Goal: Task Accomplishment & Management: Use online tool/utility

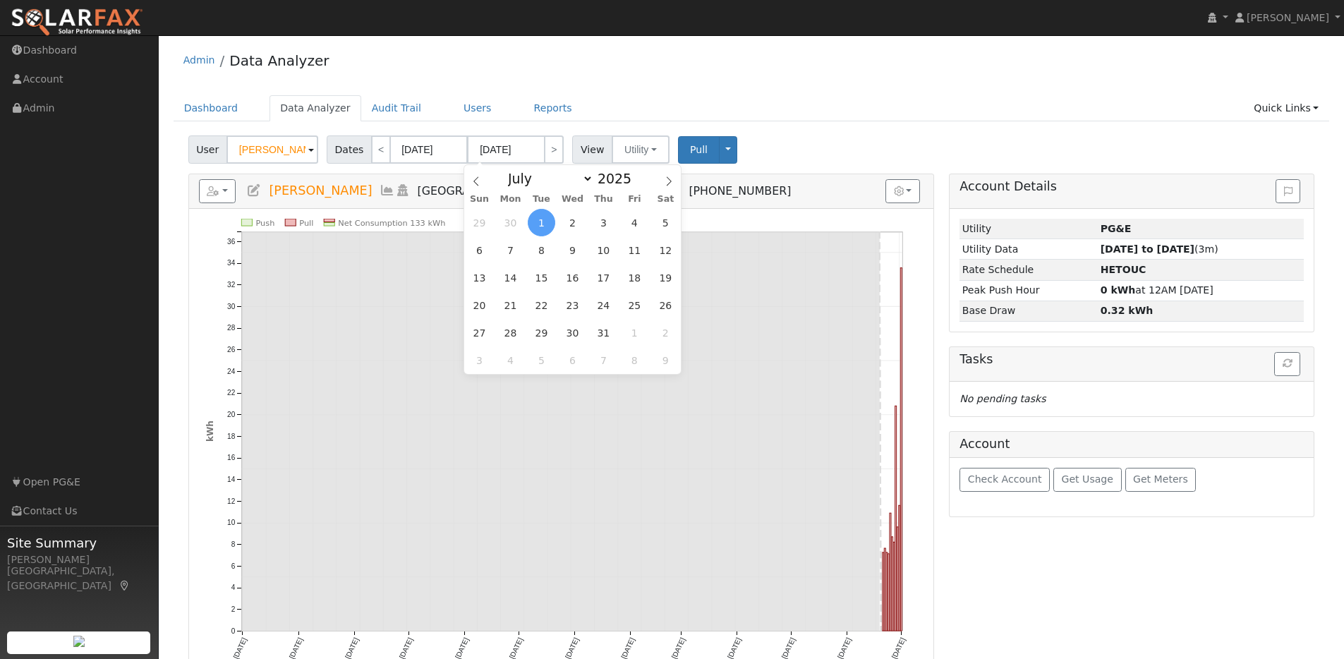
select select "6"
click at [90, 18] on img at bounding box center [77, 23] width 133 height 30
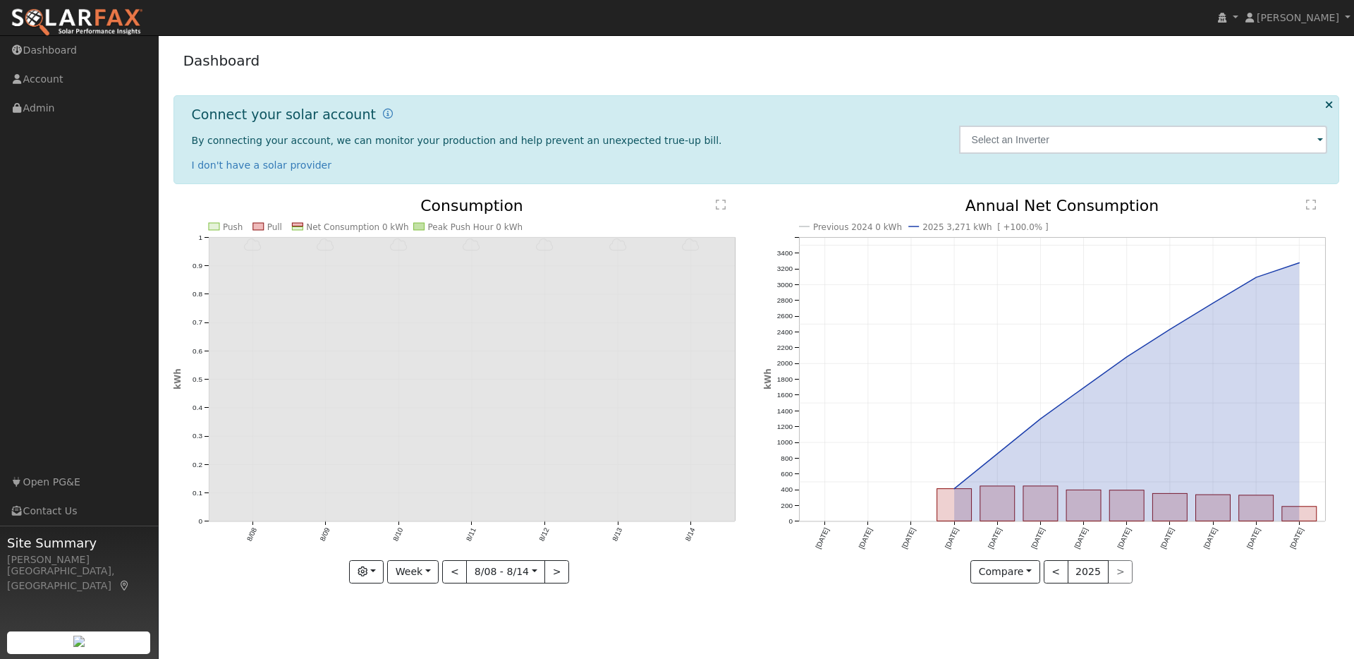
click at [59, 20] on img at bounding box center [77, 23] width 133 height 30
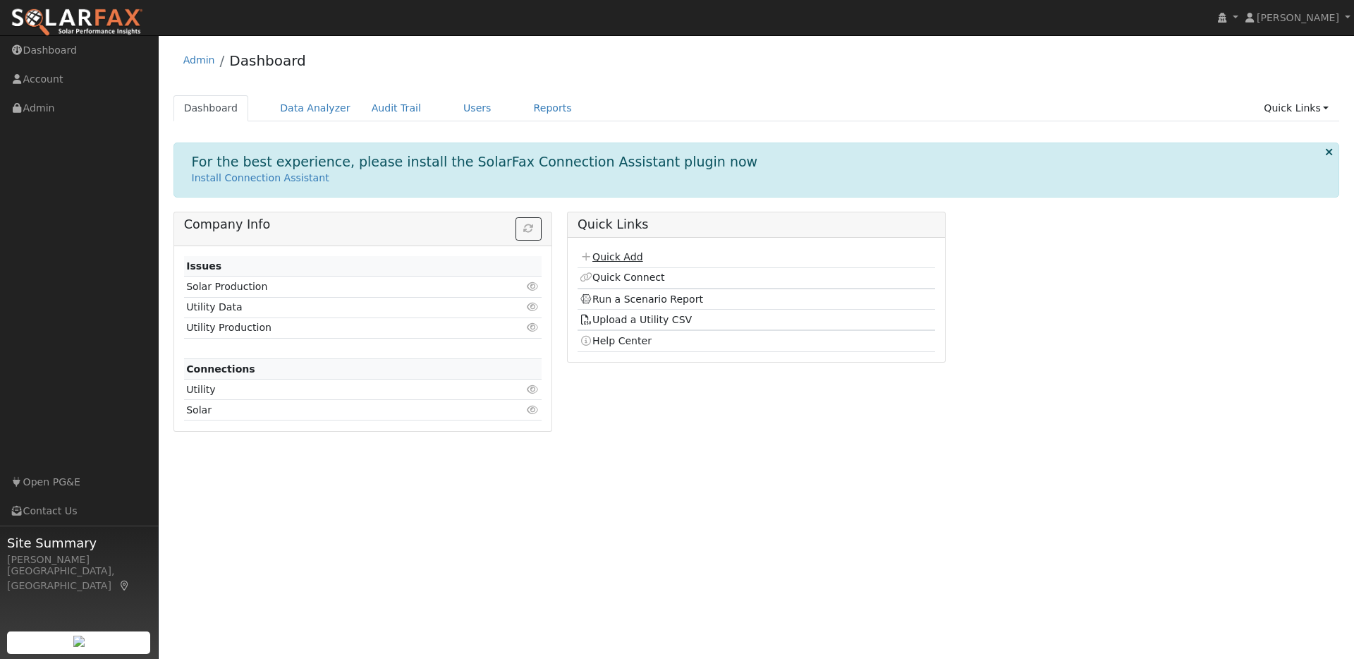
click at [618, 253] on link "Quick Add" at bounding box center [611, 256] width 63 height 11
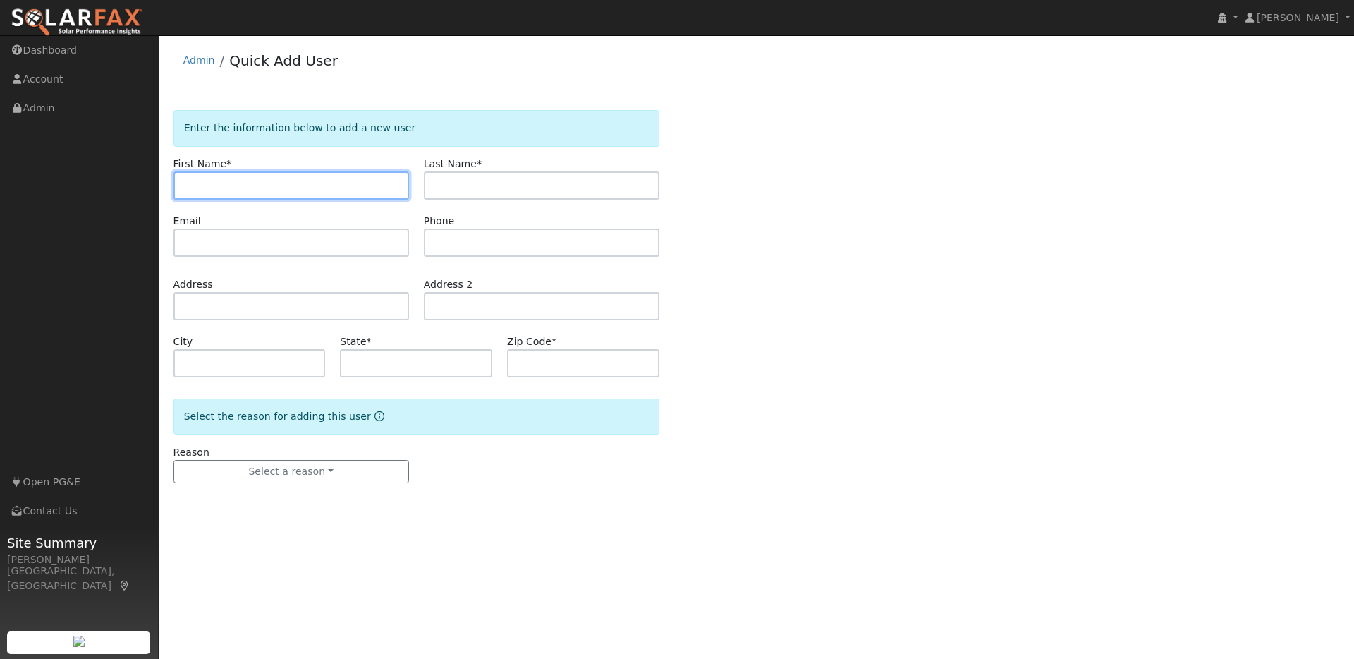
click at [221, 183] on input "text" at bounding box center [291, 185] width 236 height 28
paste input "David Aungle"
drag, startPoint x: 221, startPoint y: 185, endPoint x: 346, endPoint y: 197, distance: 125.3
click at [345, 197] on input "David Aungle" at bounding box center [291, 185] width 236 height 28
type input "David"
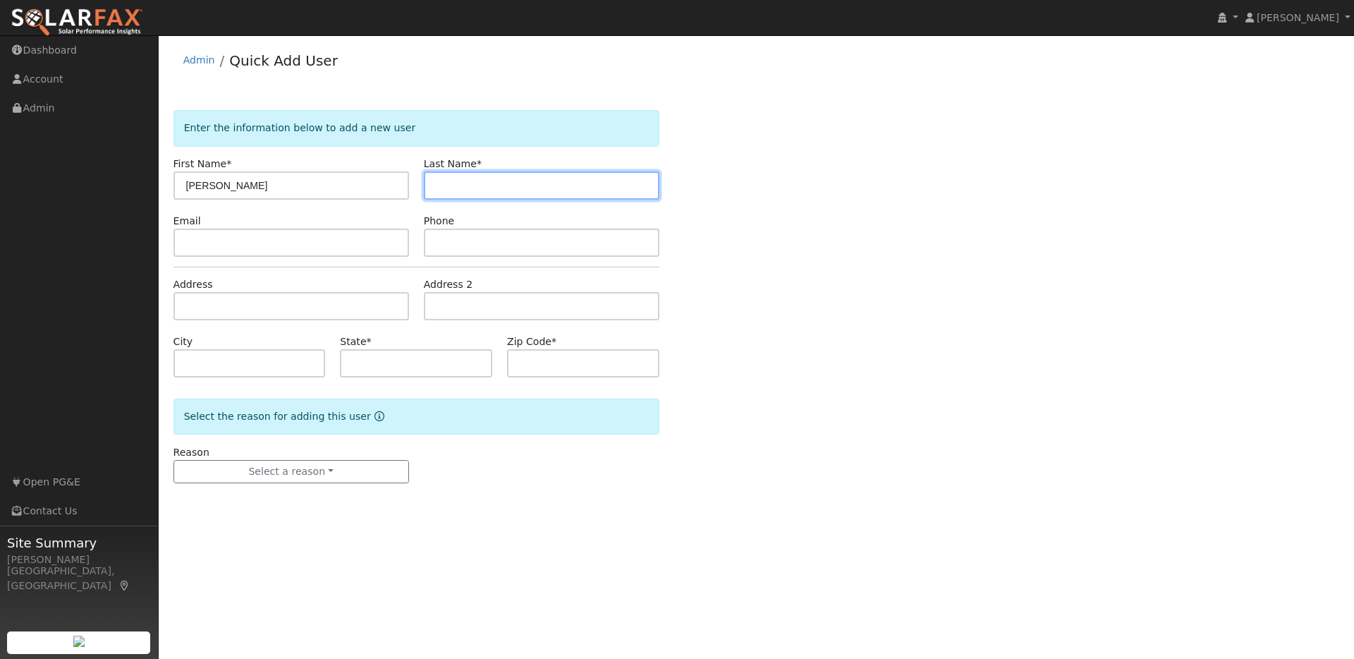
click at [445, 185] on input "text" at bounding box center [542, 185] width 236 height 28
paste input "[PERSON_NAME]"
drag, startPoint x: 464, startPoint y: 188, endPoint x: 423, endPoint y: 184, distance: 41.1
click at [424, 184] on input "[PERSON_NAME]" at bounding box center [542, 185] width 236 height 28
type input "Aungle"
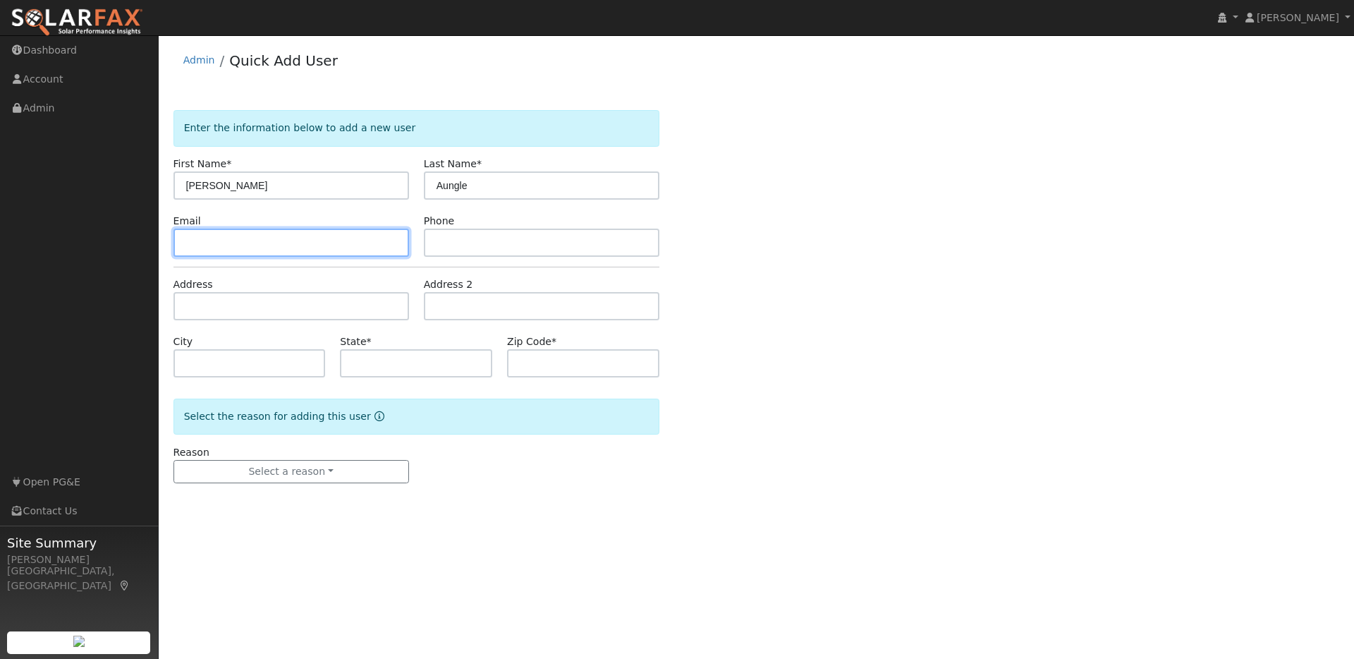
click at [233, 243] on input "text" at bounding box center [291, 243] width 236 height 28
click at [200, 246] on input "text" at bounding box center [291, 243] width 236 height 28
paste input "davidaungle@gmail.com"
type input "davidaungle@gmail.com"
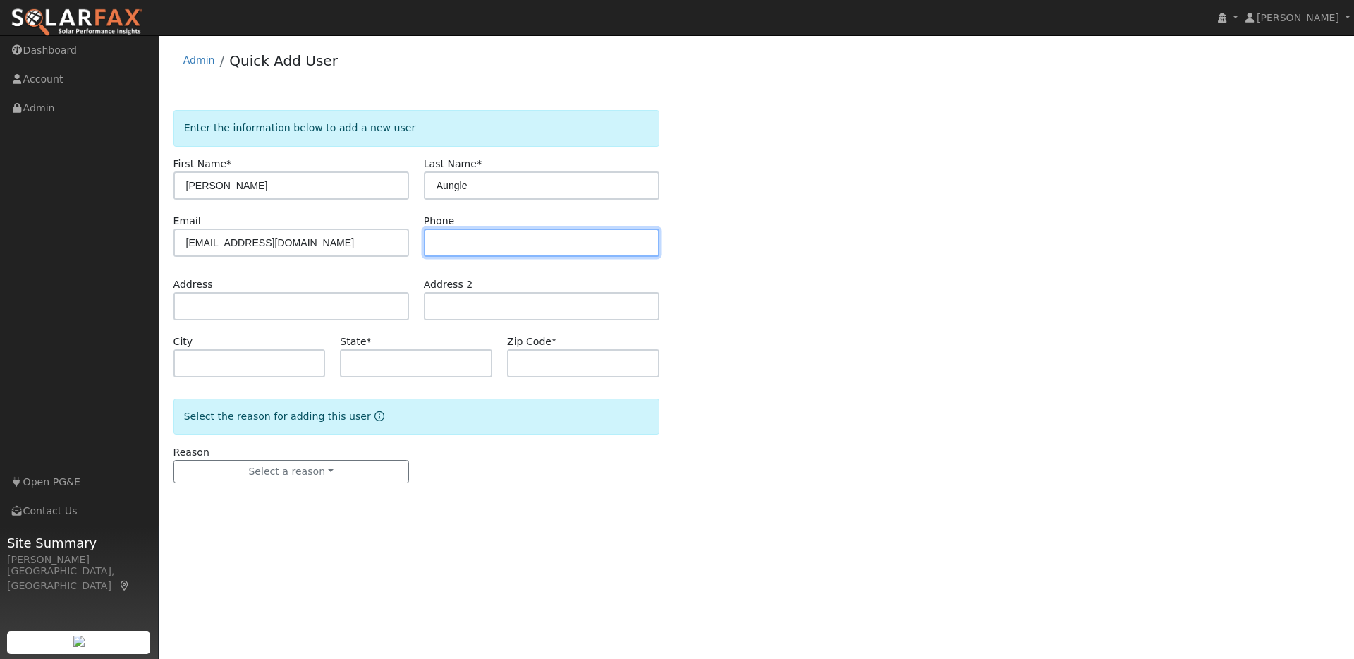
click at [439, 236] on input "text" at bounding box center [542, 243] width 236 height 28
paste input "4083073055"
type input "4083073055"
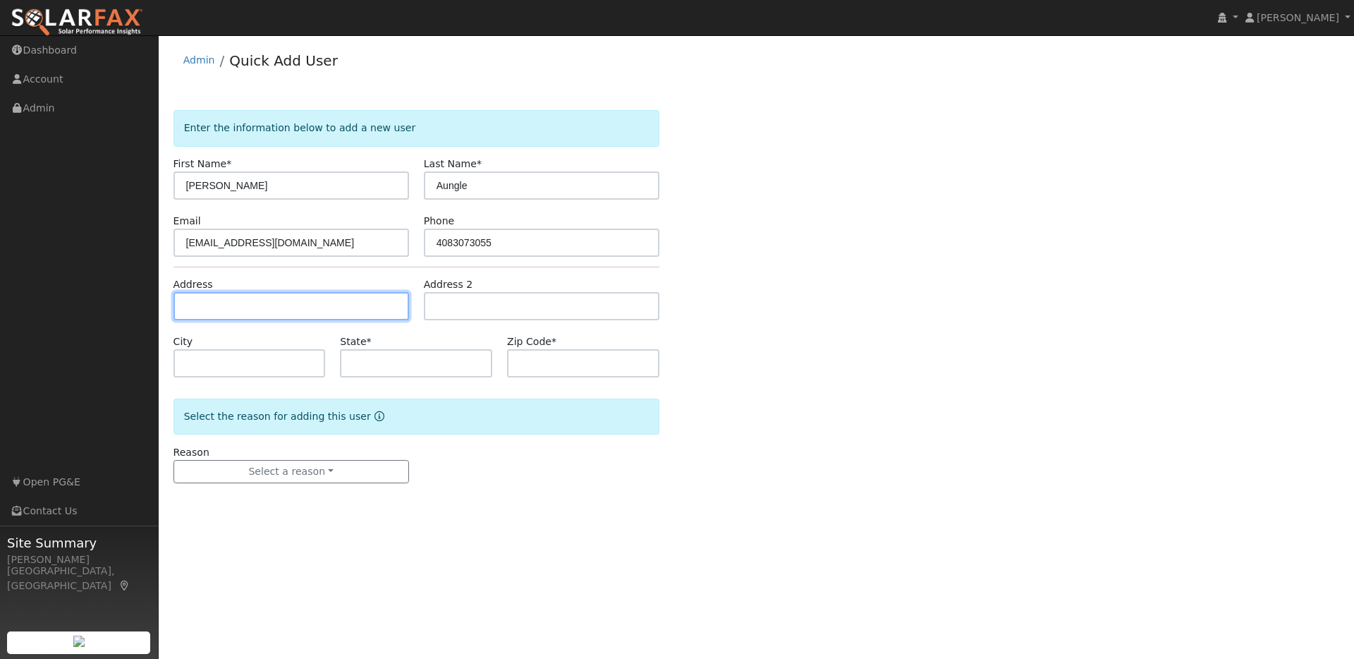
click at [185, 310] on input "text" at bounding box center [291, 306] width 236 height 28
paste input "1001 Ironwood Pl Alamo Ca. 94507"
type input "1001 Ironwood Place"
type input "Alamo"
type input "CA"
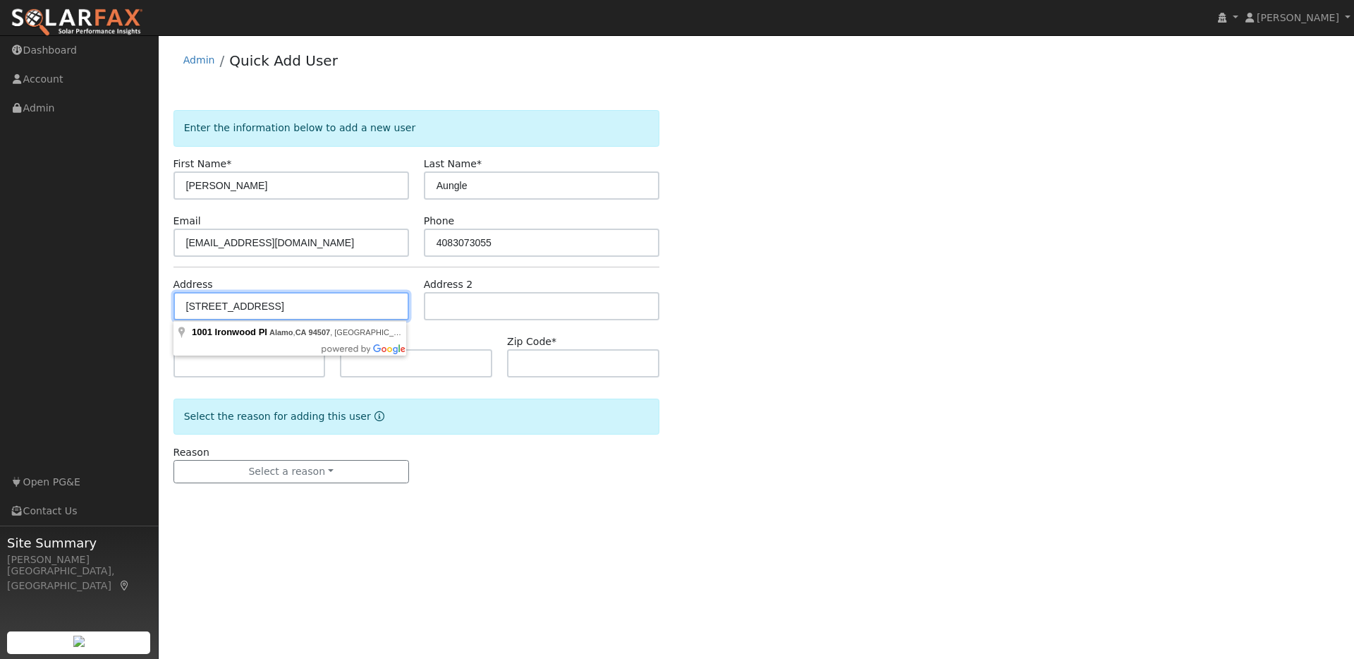
type input "94507"
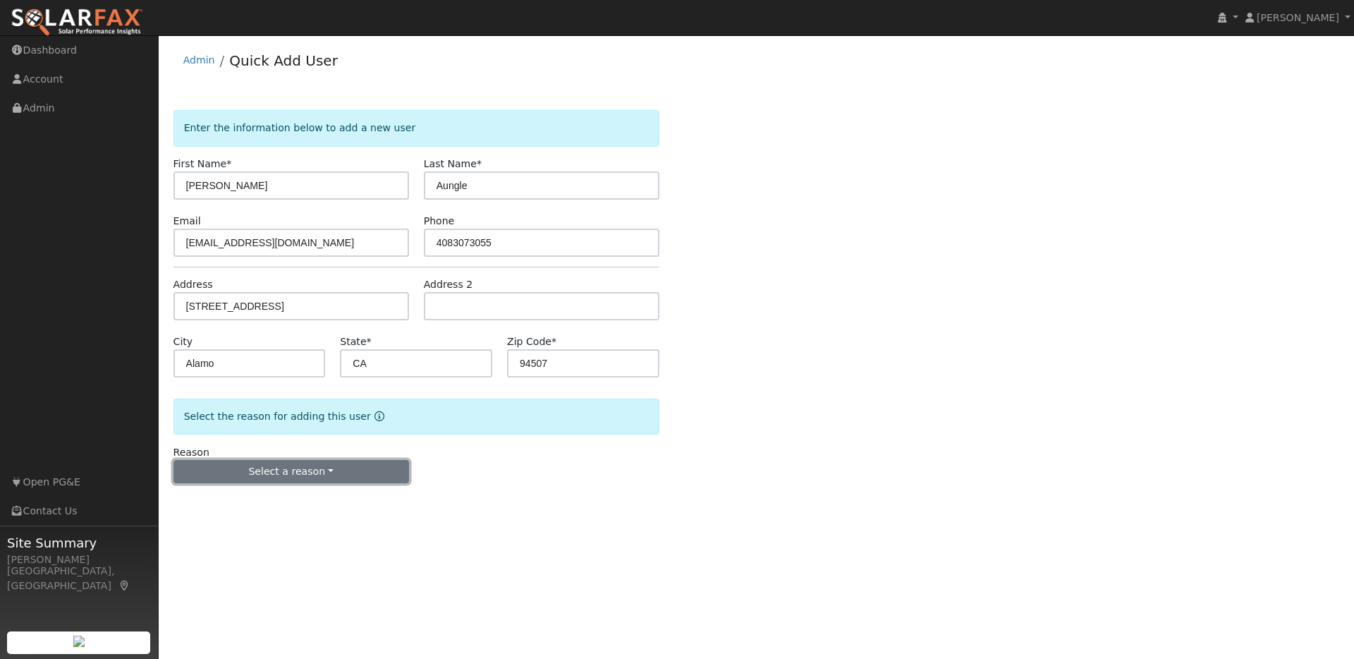
click at [291, 477] on button "Select a reason" at bounding box center [291, 472] width 236 height 24
click at [225, 502] on link "New lead" at bounding box center [252, 501] width 156 height 20
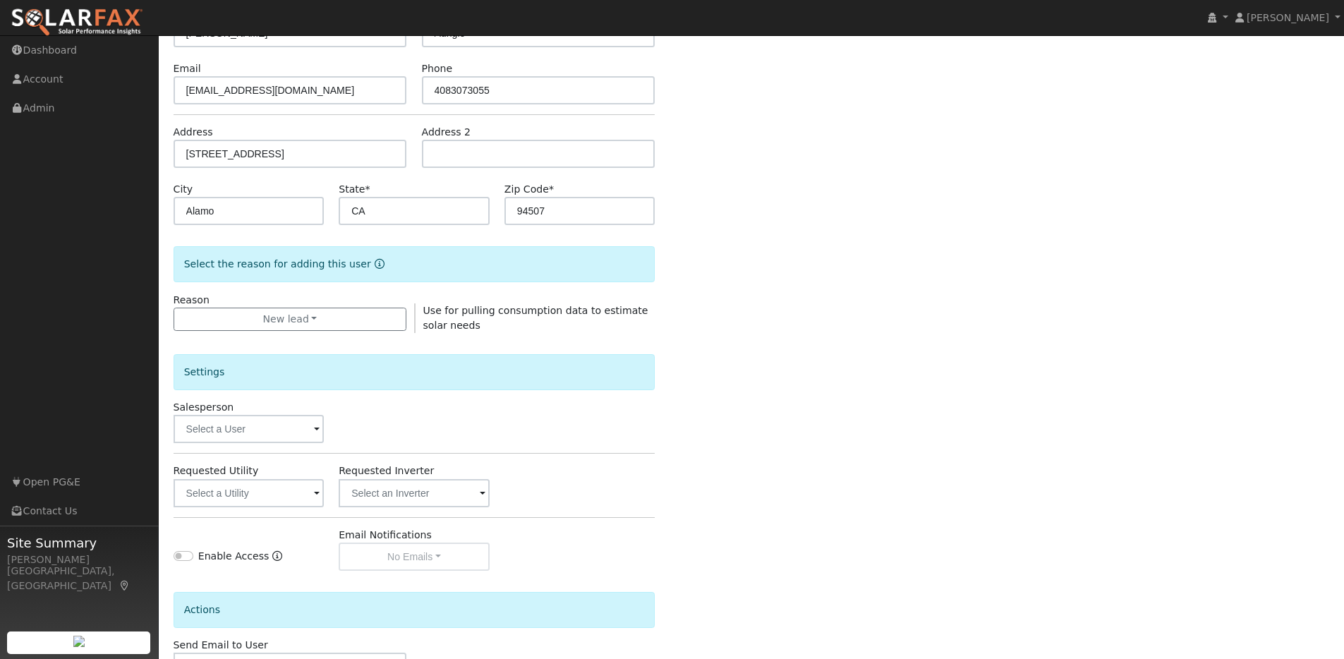
scroll to position [255, 0]
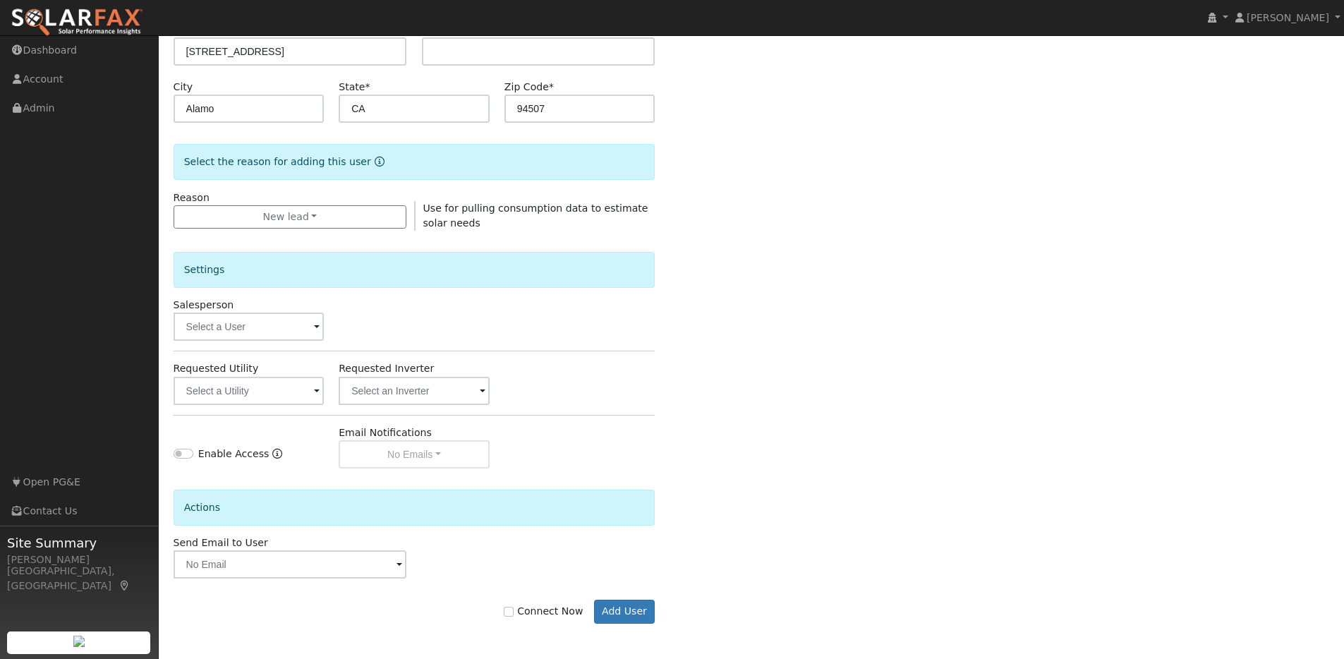
click at [316, 325] on span at bounding box center [317, 327] width 6 height 16
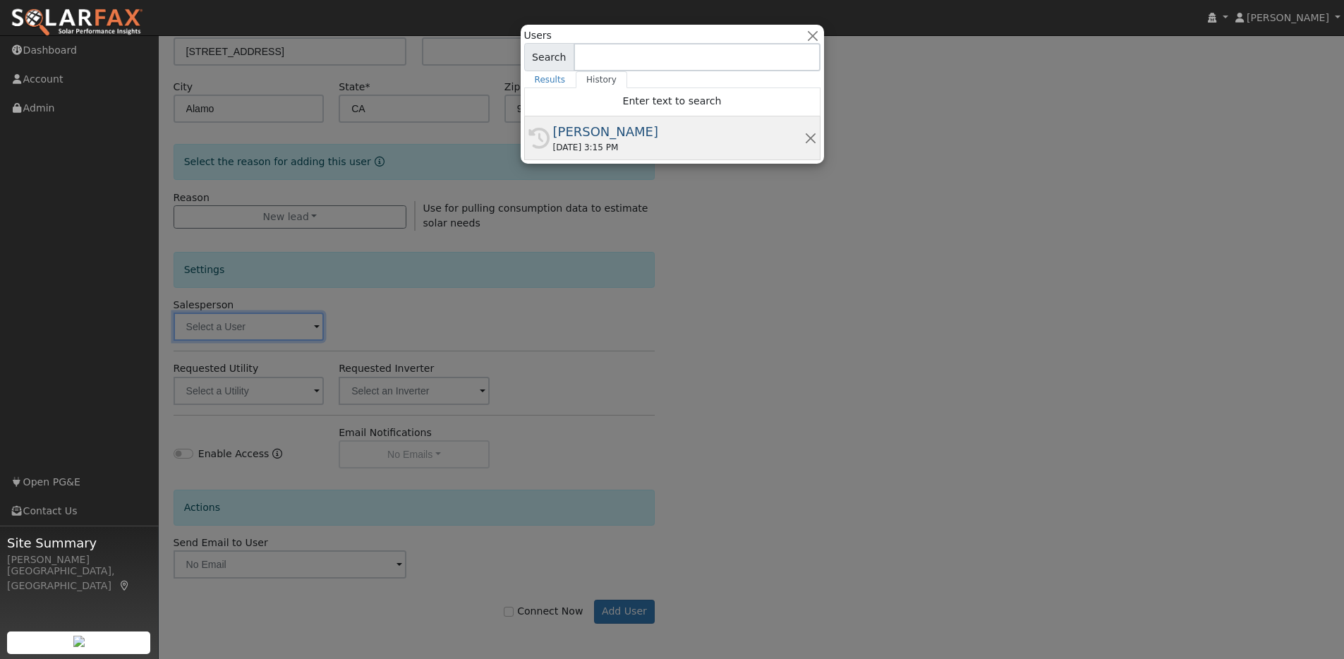
click at [598, 134] on div "[PERSON_NAME]" at bounding box center [678, 131] width 251 height 19
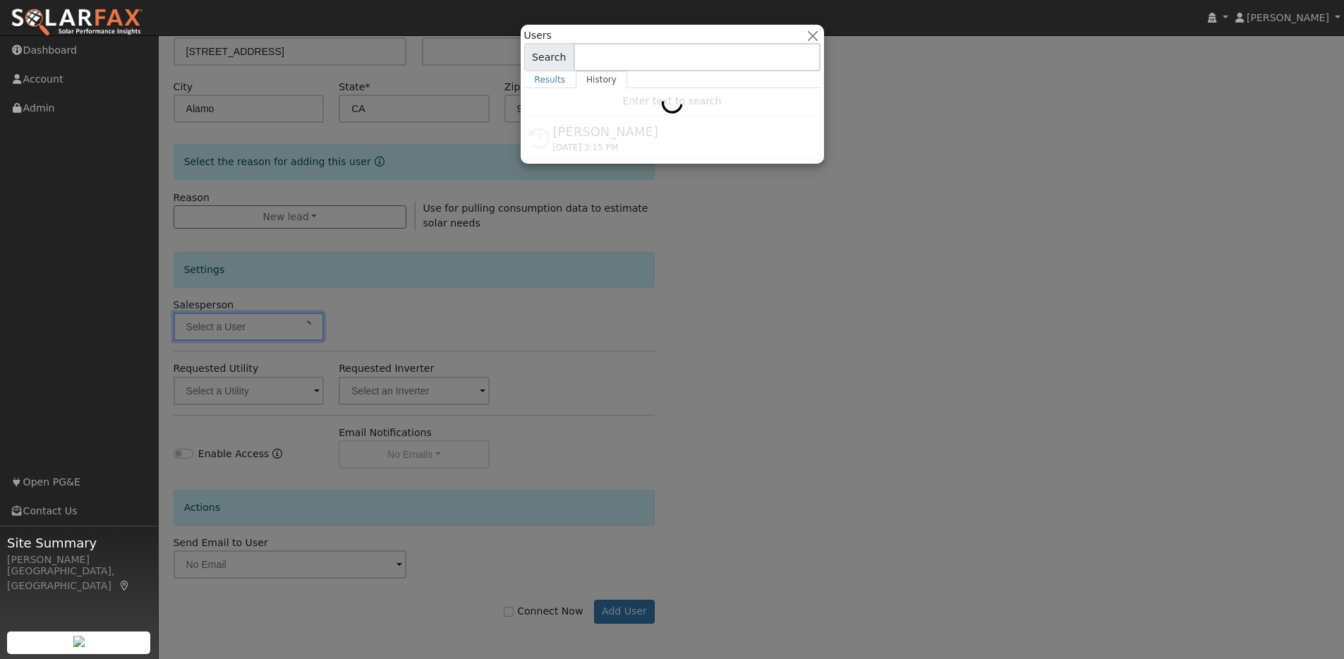
type input "[PERSON_NAME]"
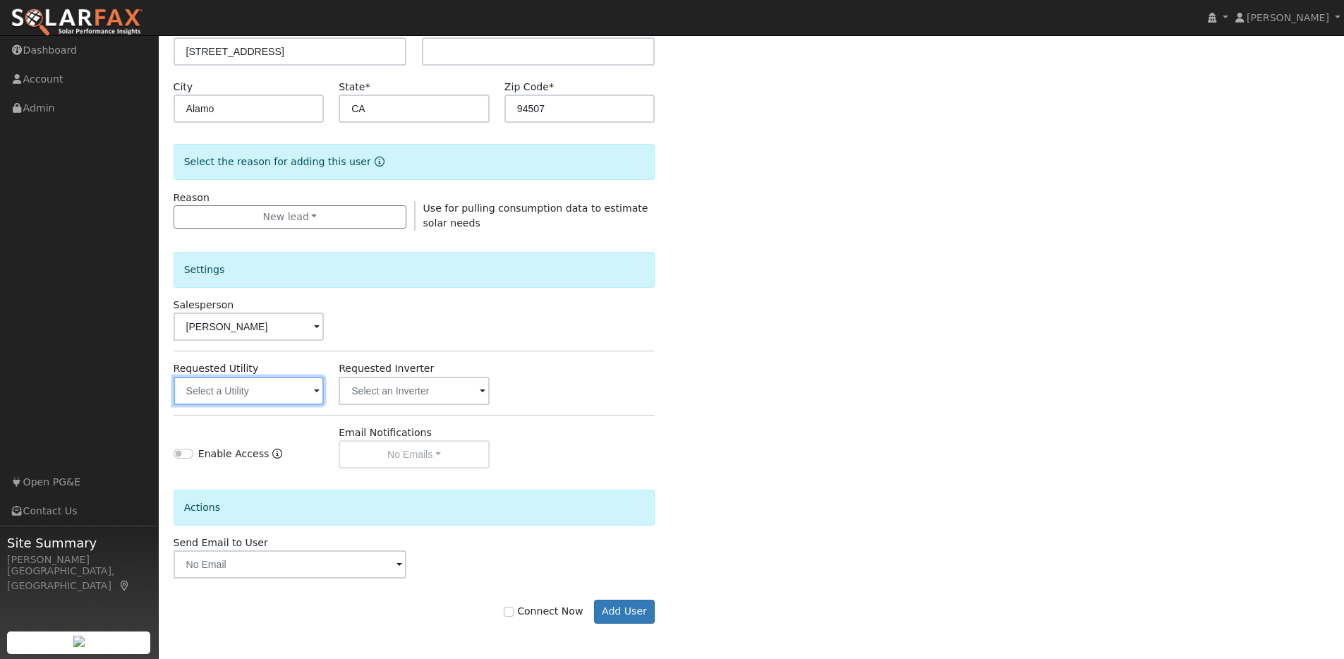
click at [274, 394] on input "text" at bounding box center [248, 391] width 151 height 28
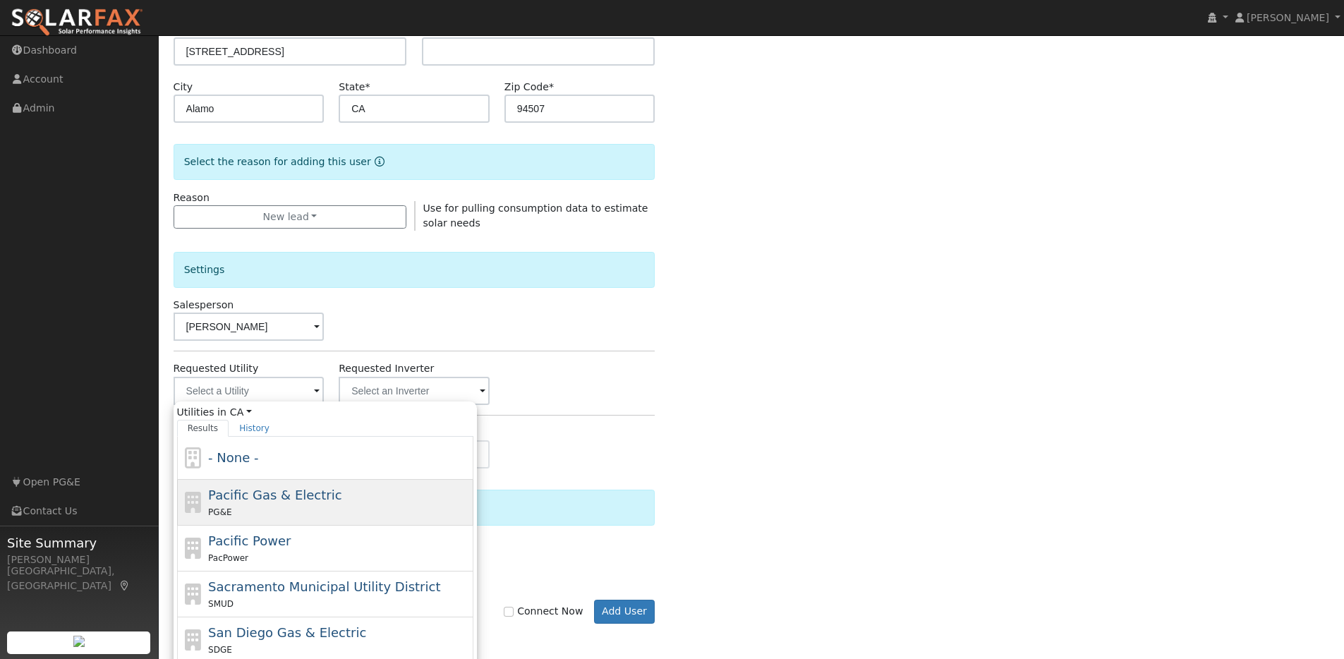
click at [233, 494] on span "Pacific Gas & Electric" at bounding box center [274, 494] width 133 height 15
type input "Pacific Gas & Electric"
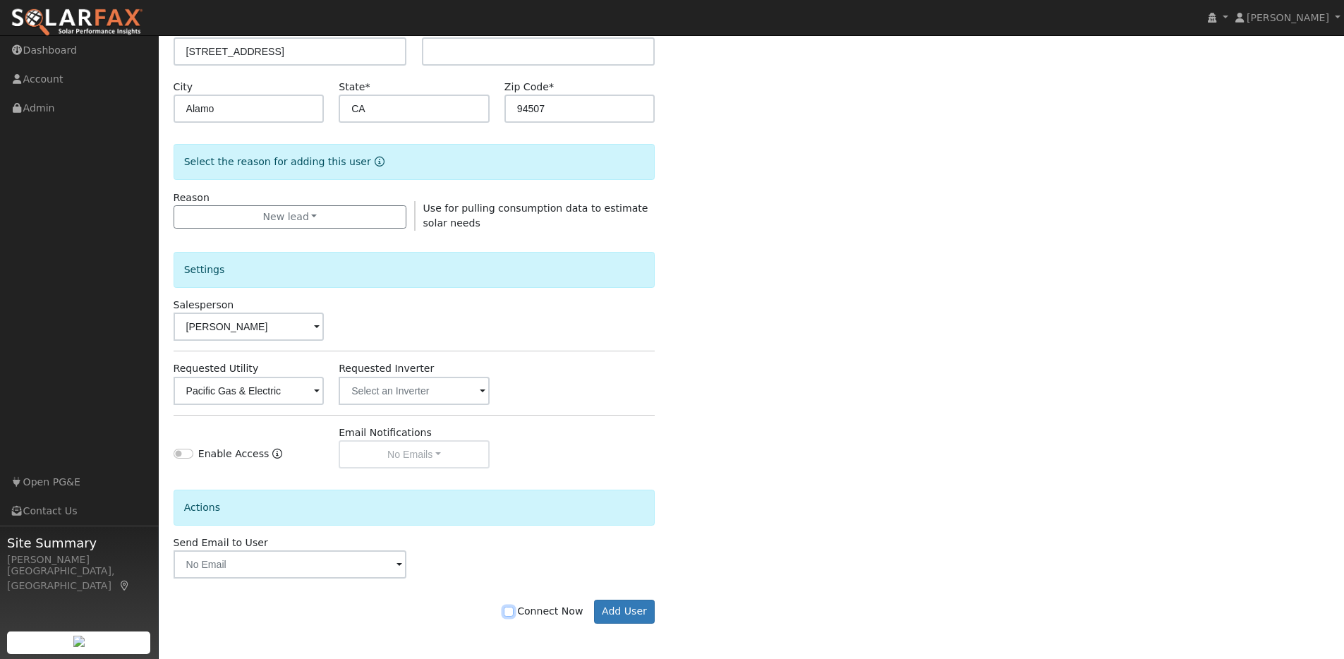
click at [513, 614] on input "Connect Now" at bounding box center [509, 612] width 10 height 10
checkbox input "true"
click at [631, 607] on button "Add User" at bounding box center [624, 611] width 61 height 24
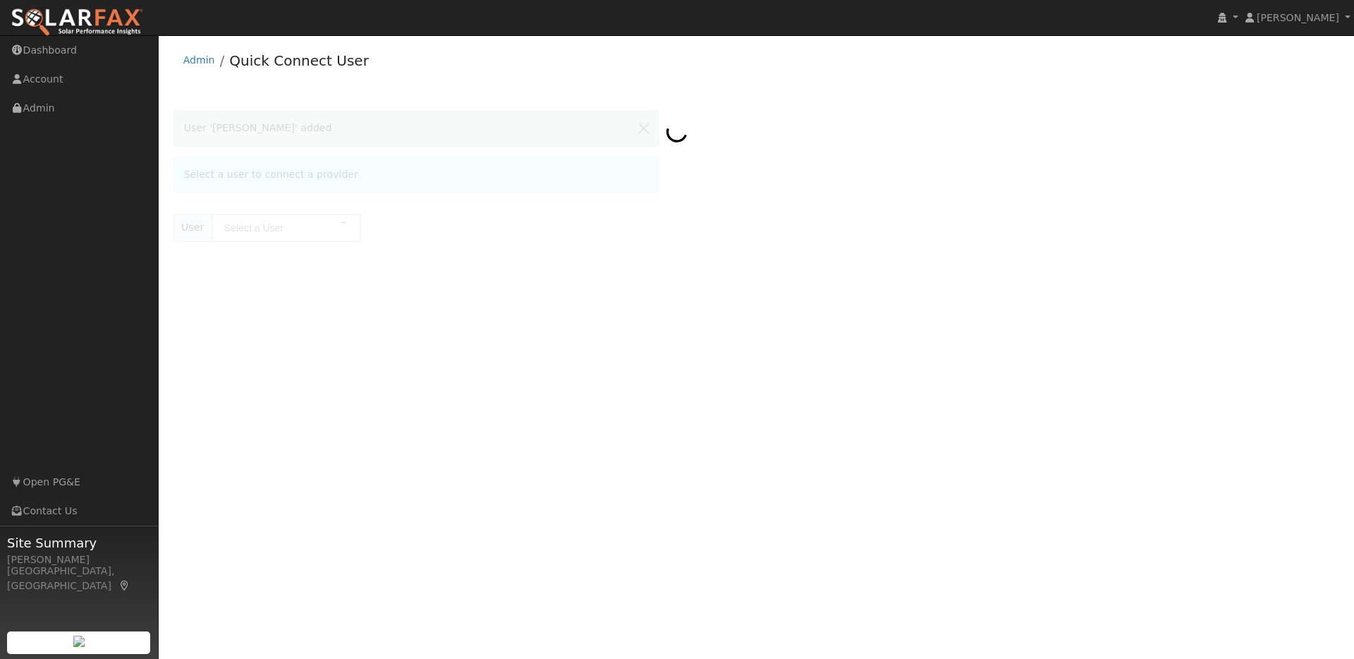
type input "[PERSON_NAME]"
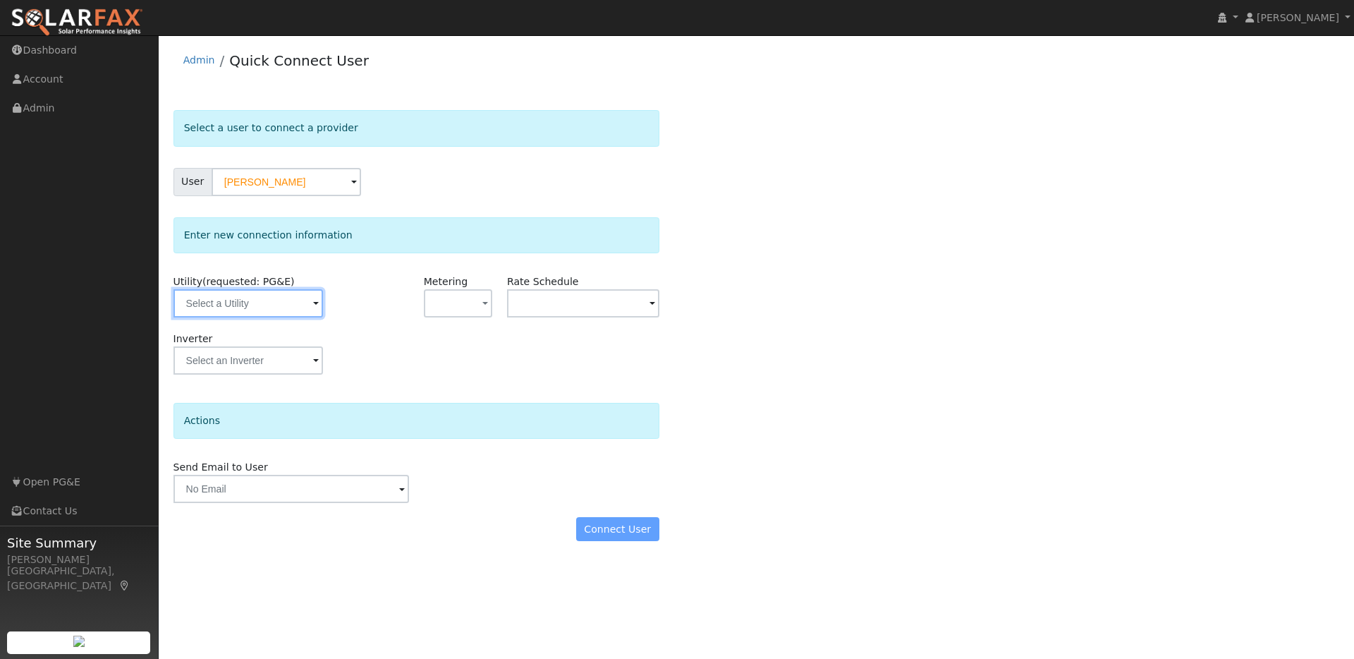
click at [291, 306] on input "text" at bounding box center [248, 303] width 150 height 28
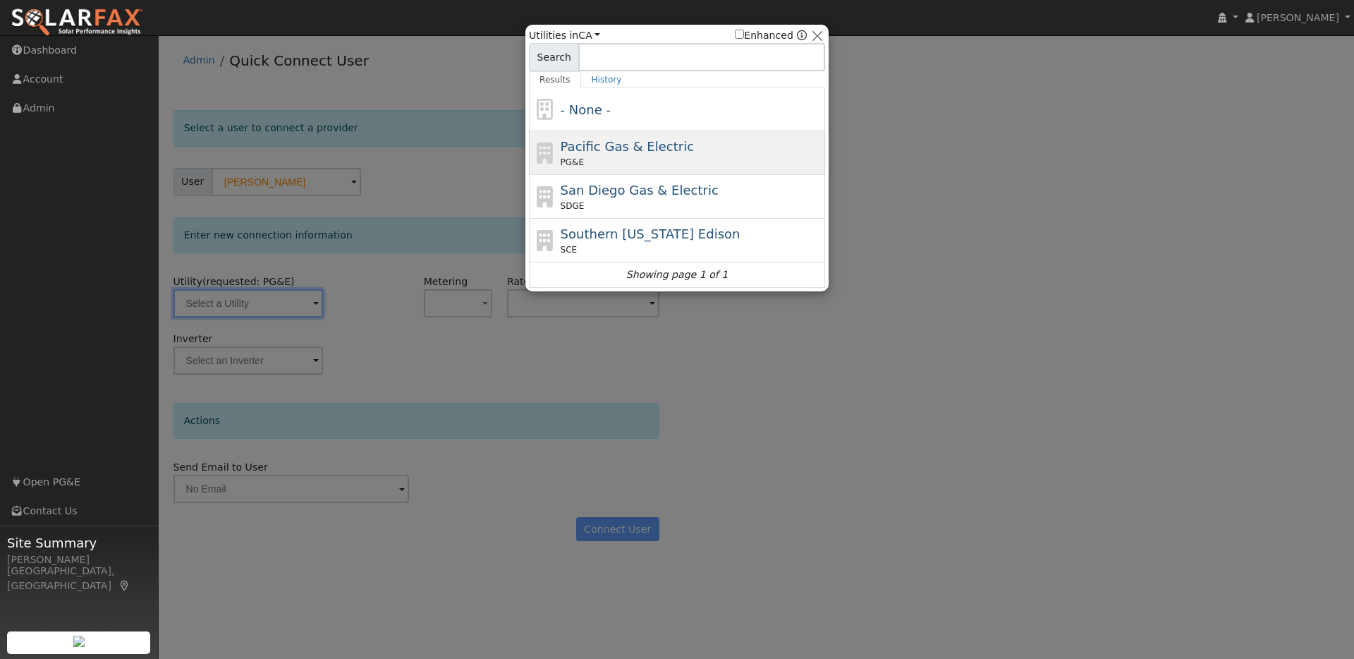
click at [607, 151] on span "Pacific Gas & Electric" at bounding box center [627, 146] width 133 height 15
type input "PG&E"
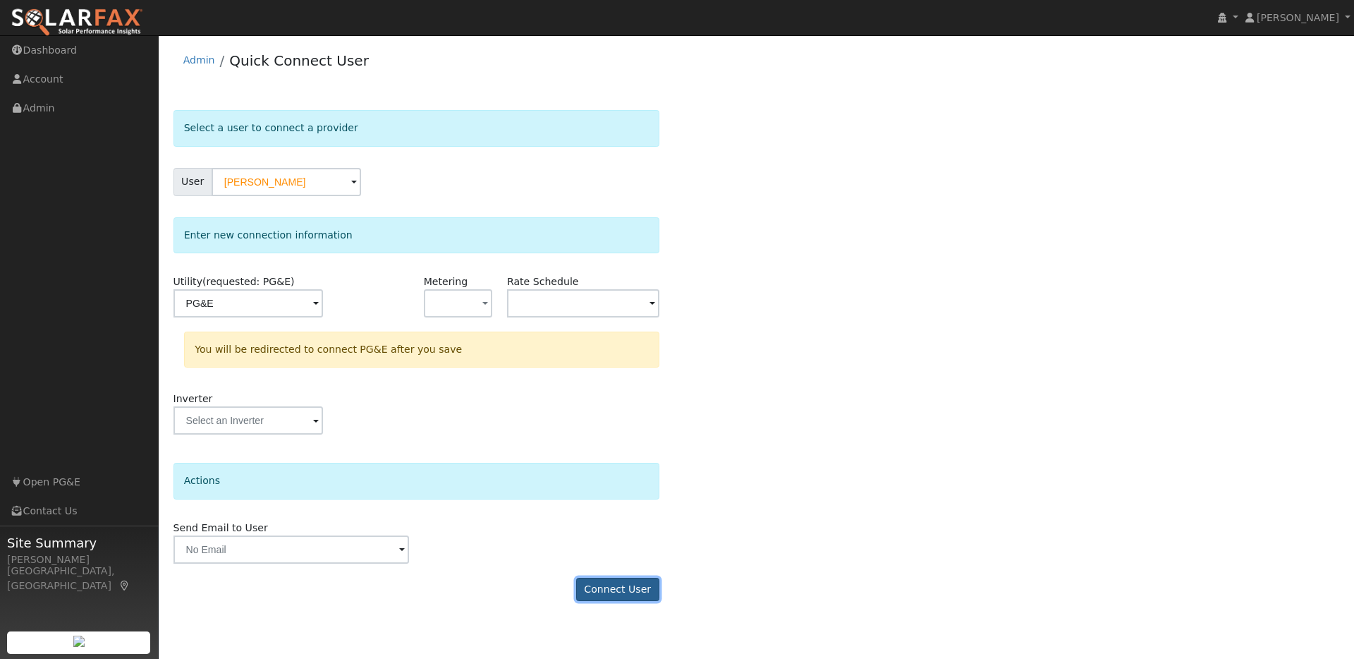
click at [632, 591] on button "Connect User" at bounding box center [617, 590] width 83 height 24
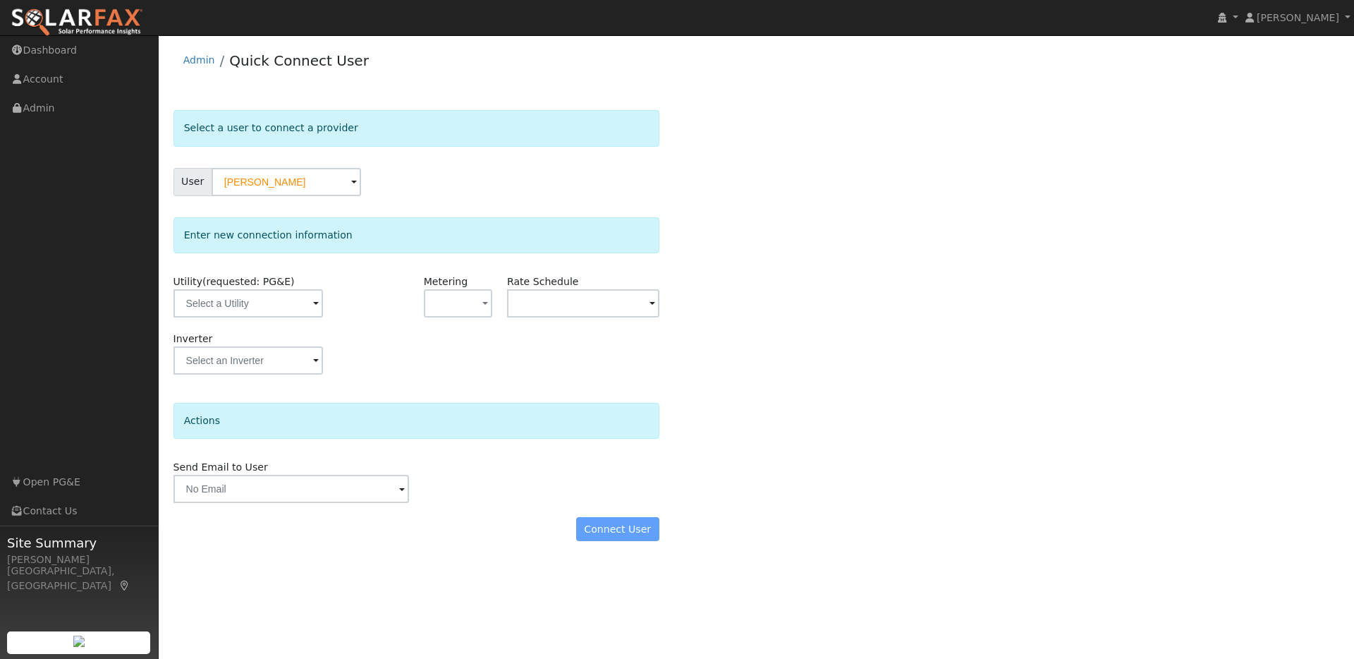
click at [313, 307] on span at bounding box center [316, 304] width 6 height 16
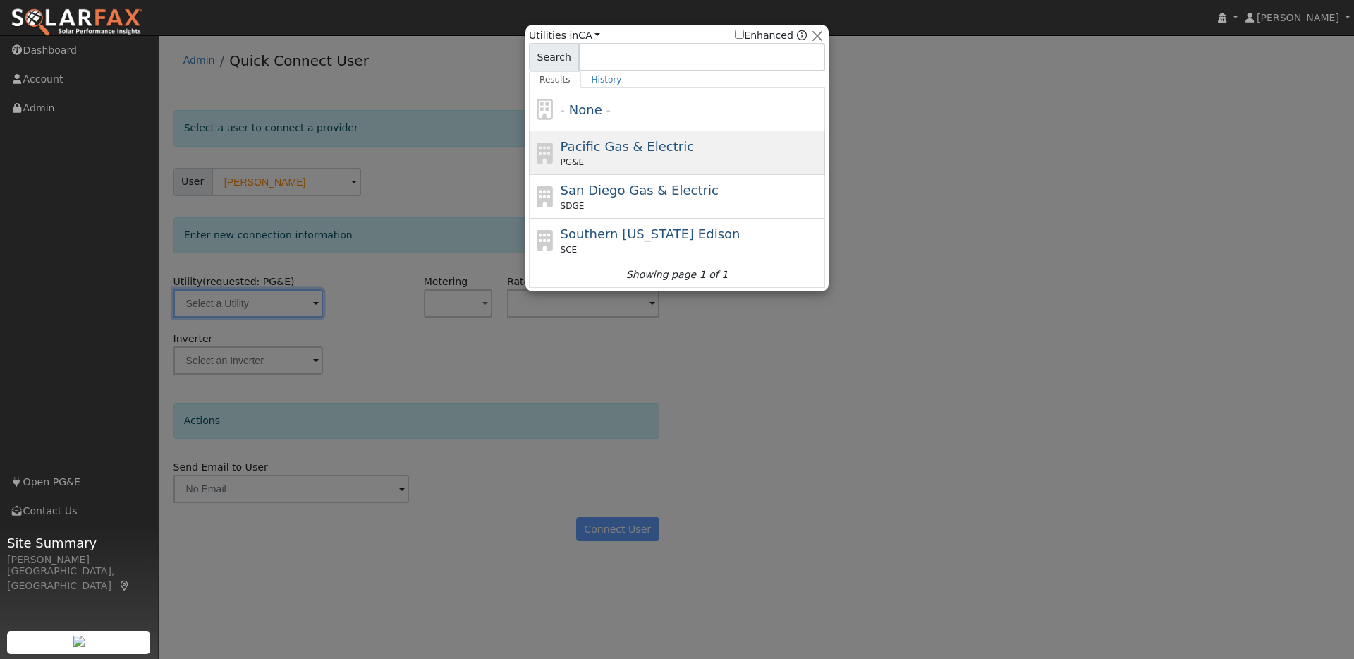
click at [632, 164] on div "PG&E" at bounding box center [692, 162] width 262 height 13
type input "PG&E"
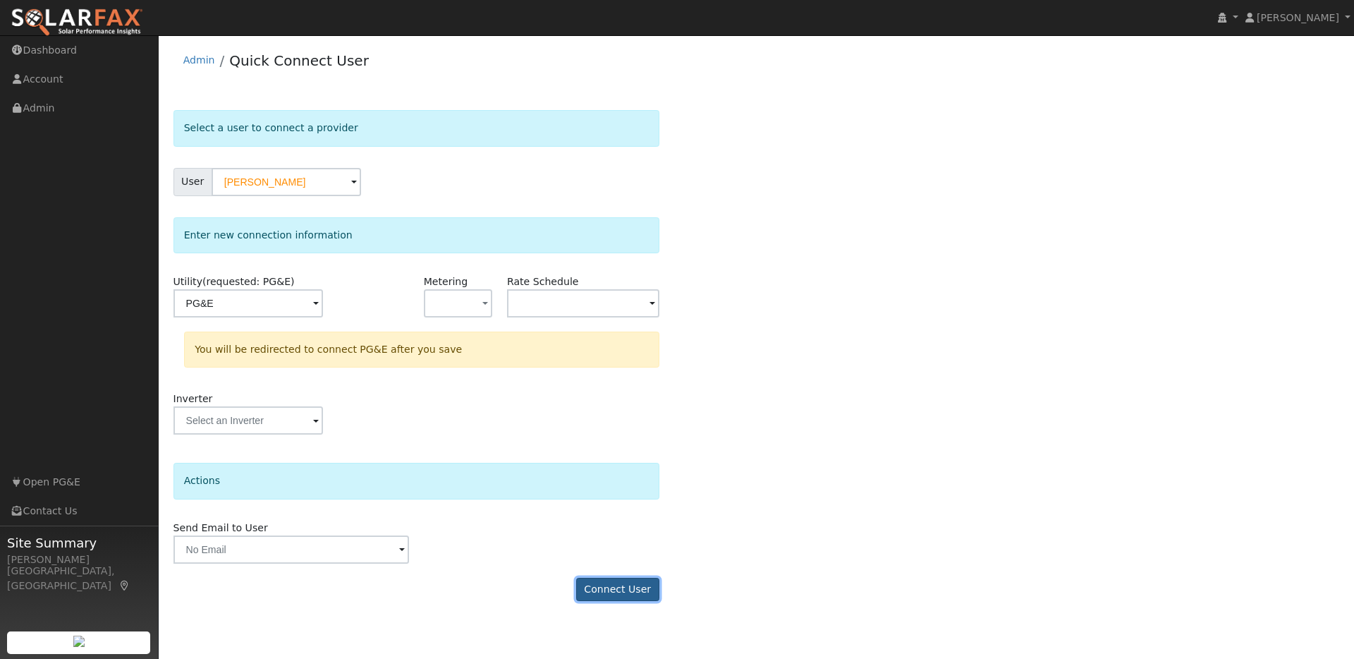
click at [622, 590] on button "Connect User" at bounding box center [617, 590] width 83 height 24
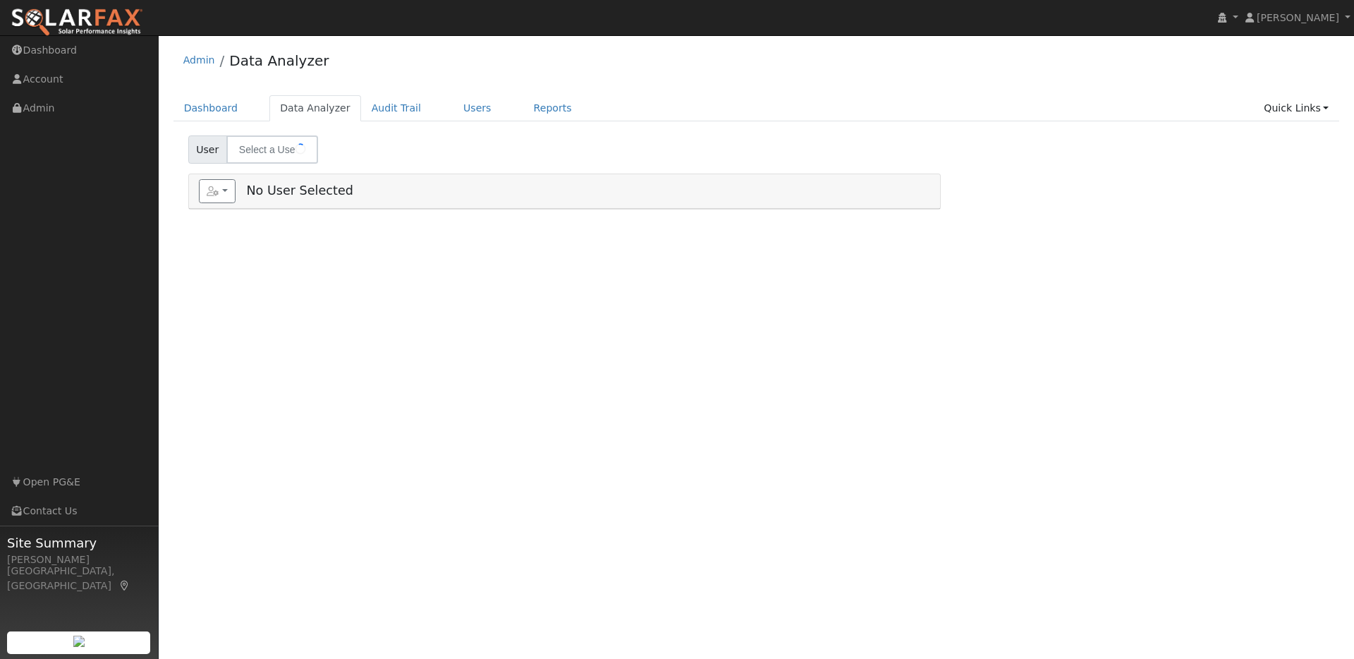
select select "7"
type input "[PERSON_NAME]"
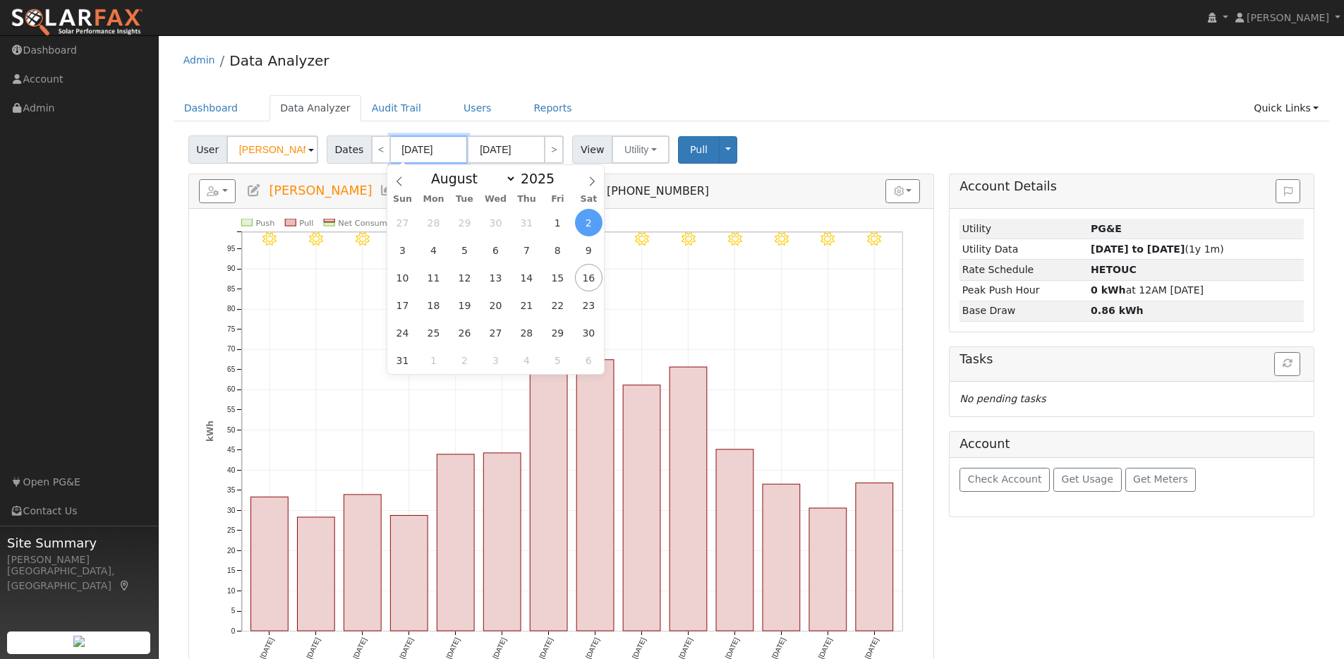
click at [457, 152] on input "[DATE]" at bounding box center [429, 149] width 78 height 28
click at [559, 183] on span at bounding box center [562, 182] width 10 height 8
type input "2024"
click at [552, 224] on span "2" at bounding box center [558, 223] width 28 height 28
type input "08/02/2024"
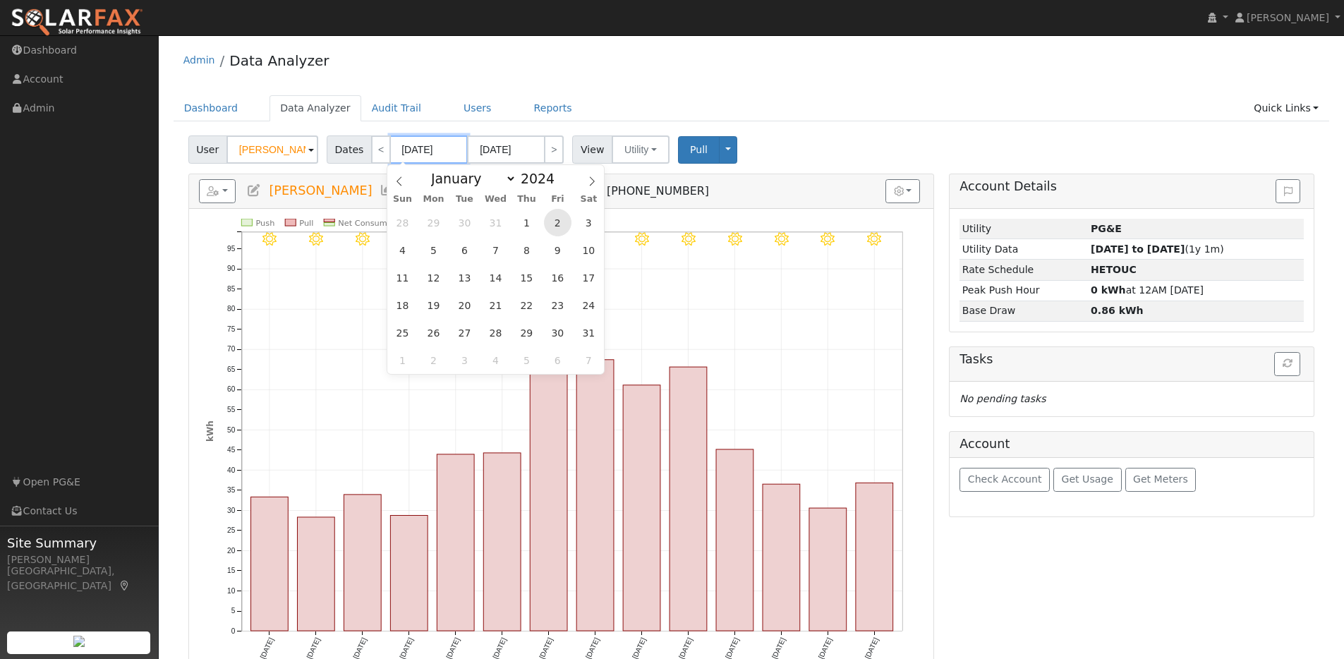
type input "08/15/2024"
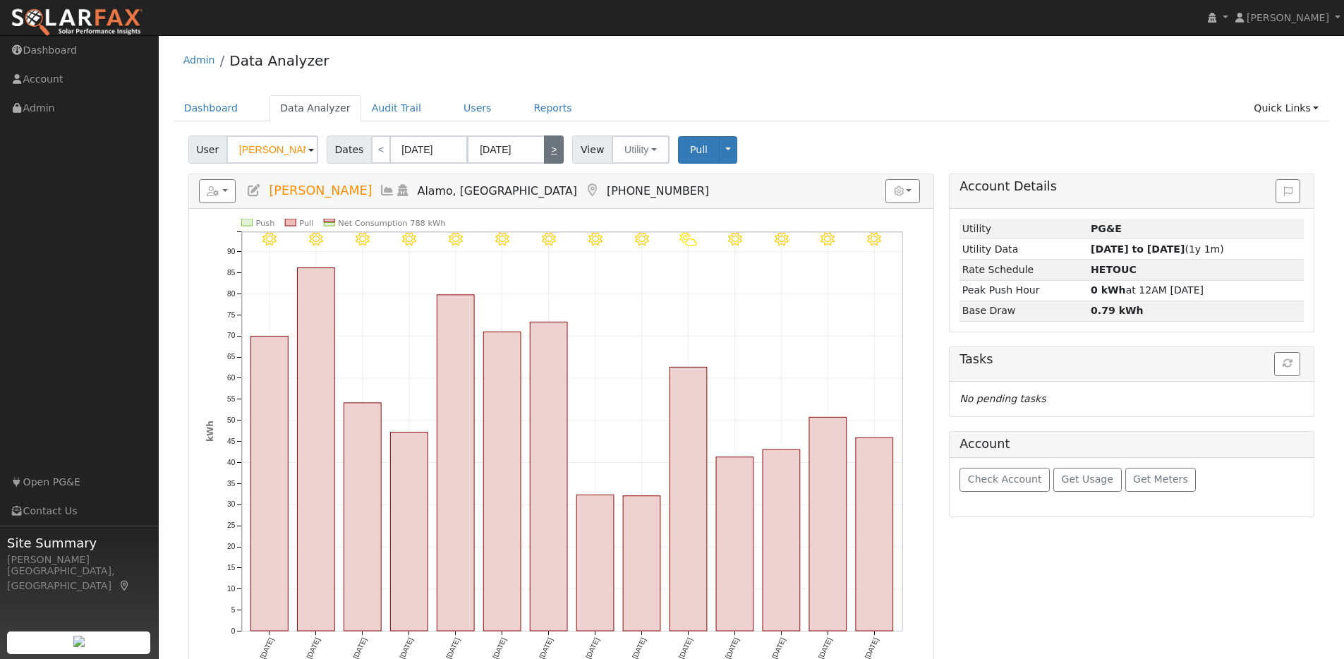
click at [546, 147] on link ">" at bounding box center [554, 149] width 20 height 28
type input "08/16/2024"
type input "08/29/2024"
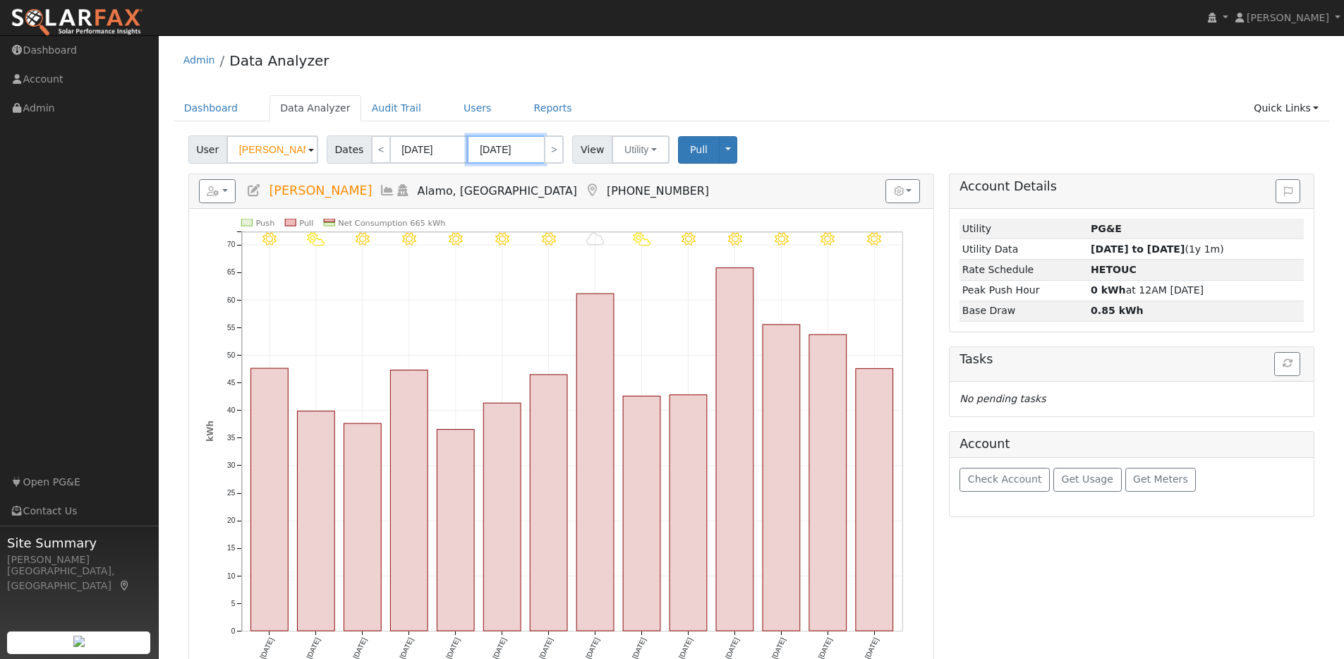
click at [529, 150] on input "08/29/2024" at bounding box center [506, 149] width 78 height 28
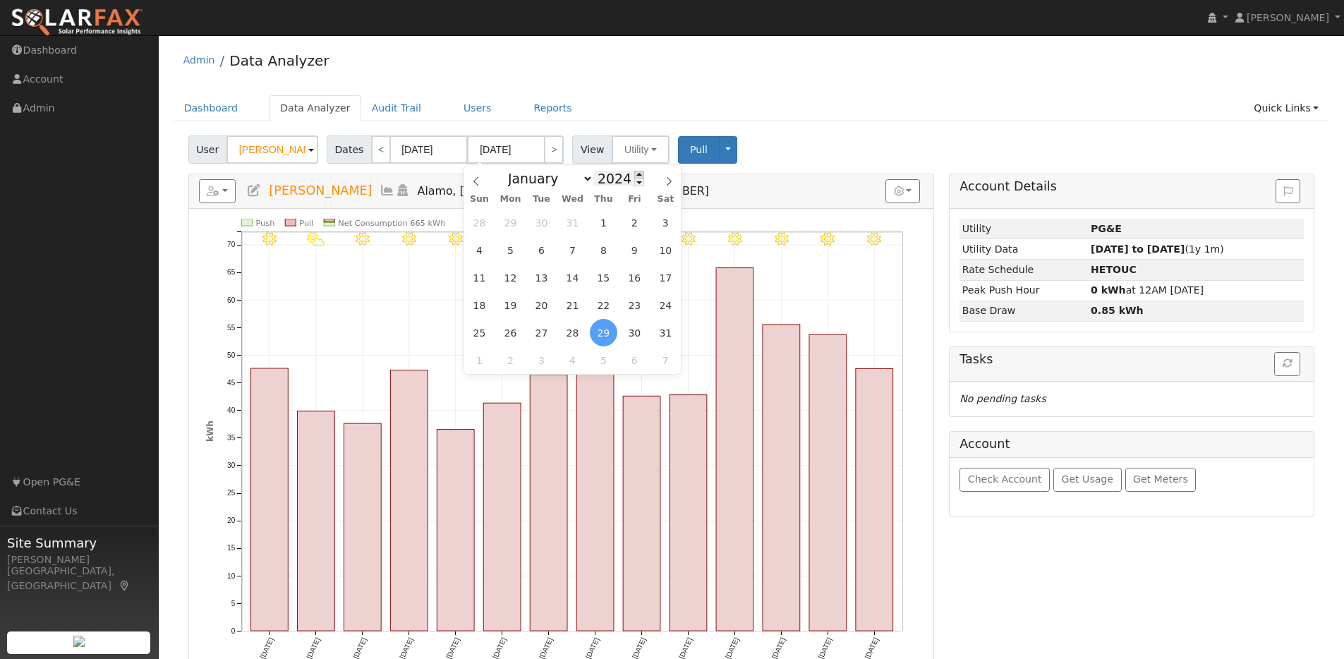
click at [634, 175] on span at bounding box center [639, 175] width 10 height 8
type input "2025"
click at [663, 221] on span "2" at bounding box center [666, 223] width 28 height 28
type input "08/02/2025"
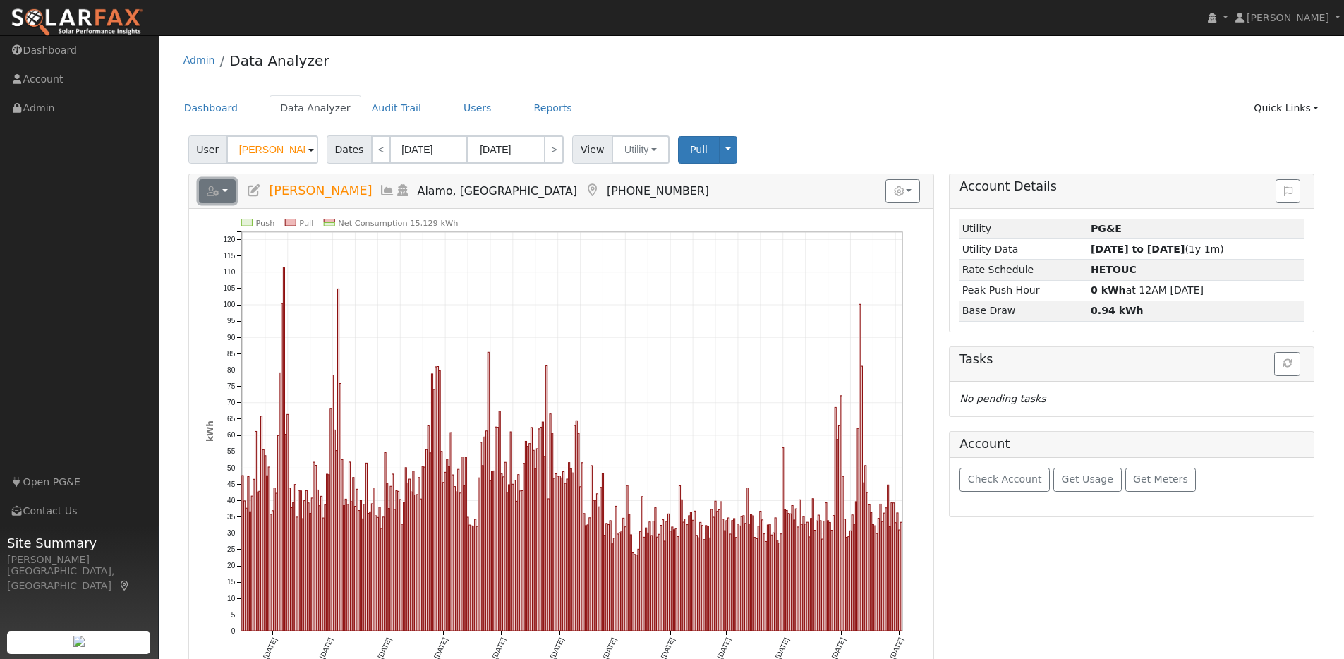
click at [211, 188] on icon "button" at bounding box center [213, 191] width 13 height 10
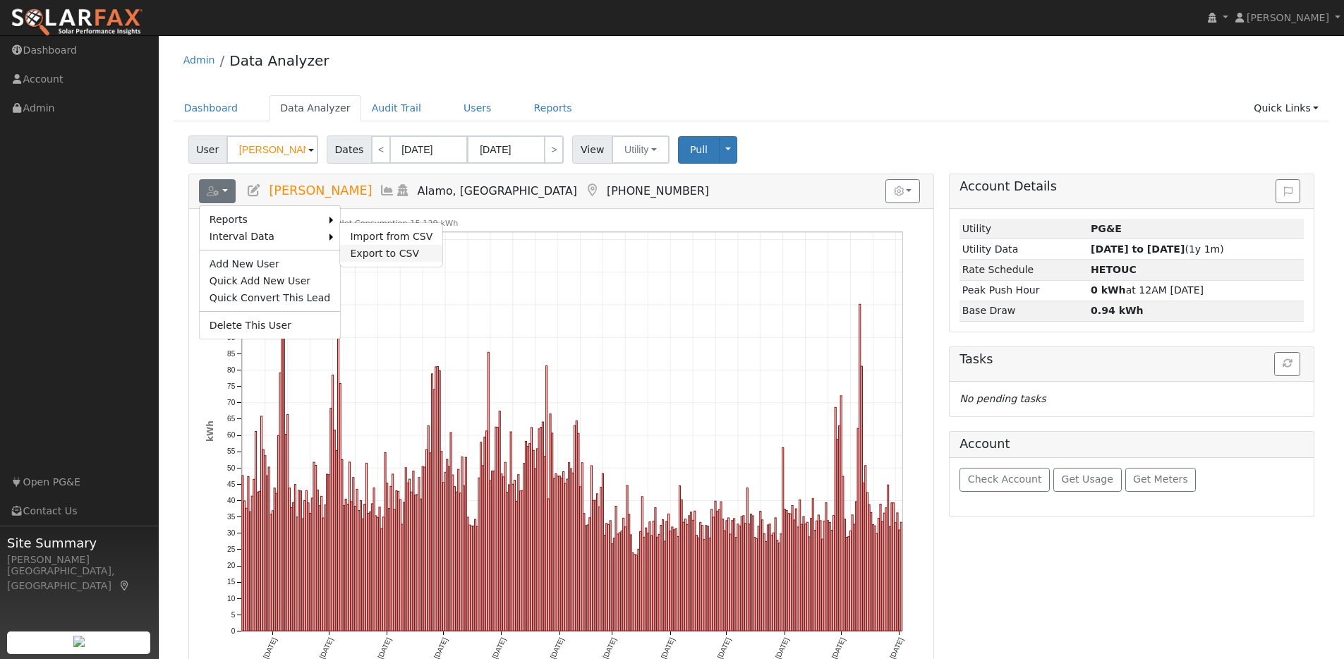
click at [363, 256] on link "Export to CSV" at bounding box center [391, 253] width 102 height 17
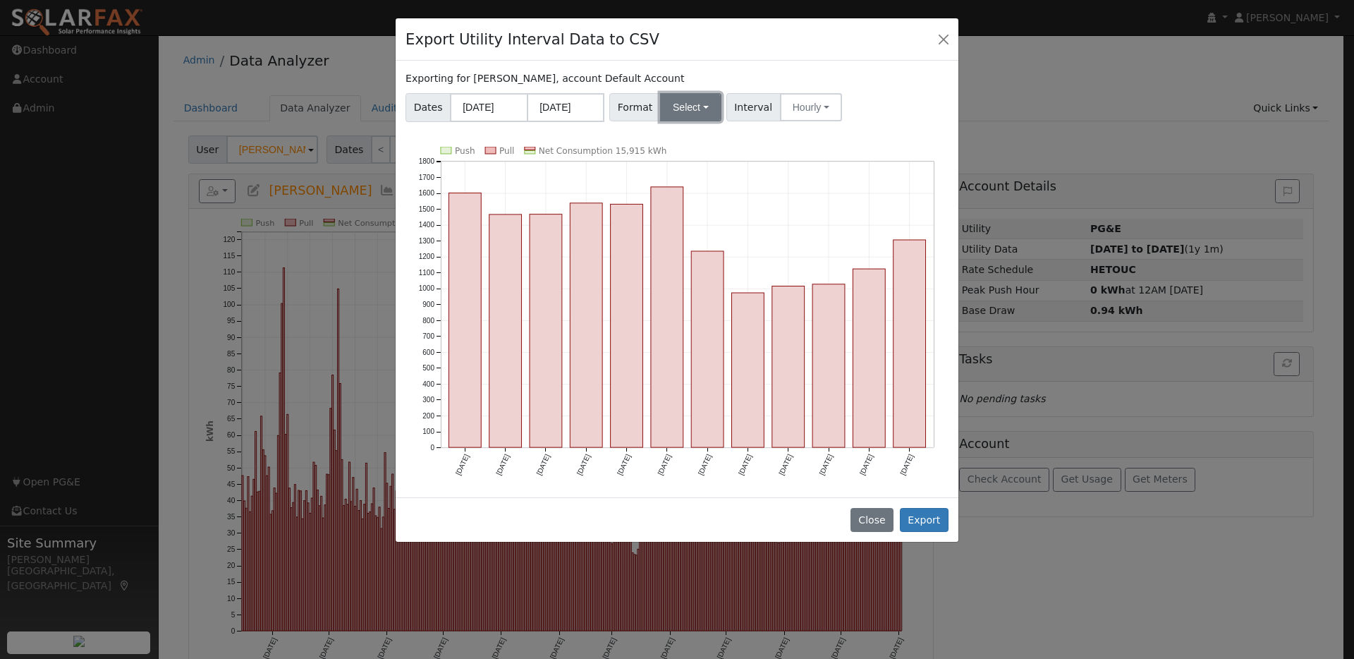
click at [703, 109] on button "Select" at bounding box center [690, 107] width 61 height 28
click at [686, 267] on link "OpenSolar" at bounding box center [708, 268] width 101 height 20
click at [916, 515] on button "Export" at bounding box center [924, 520] width 49 height 24
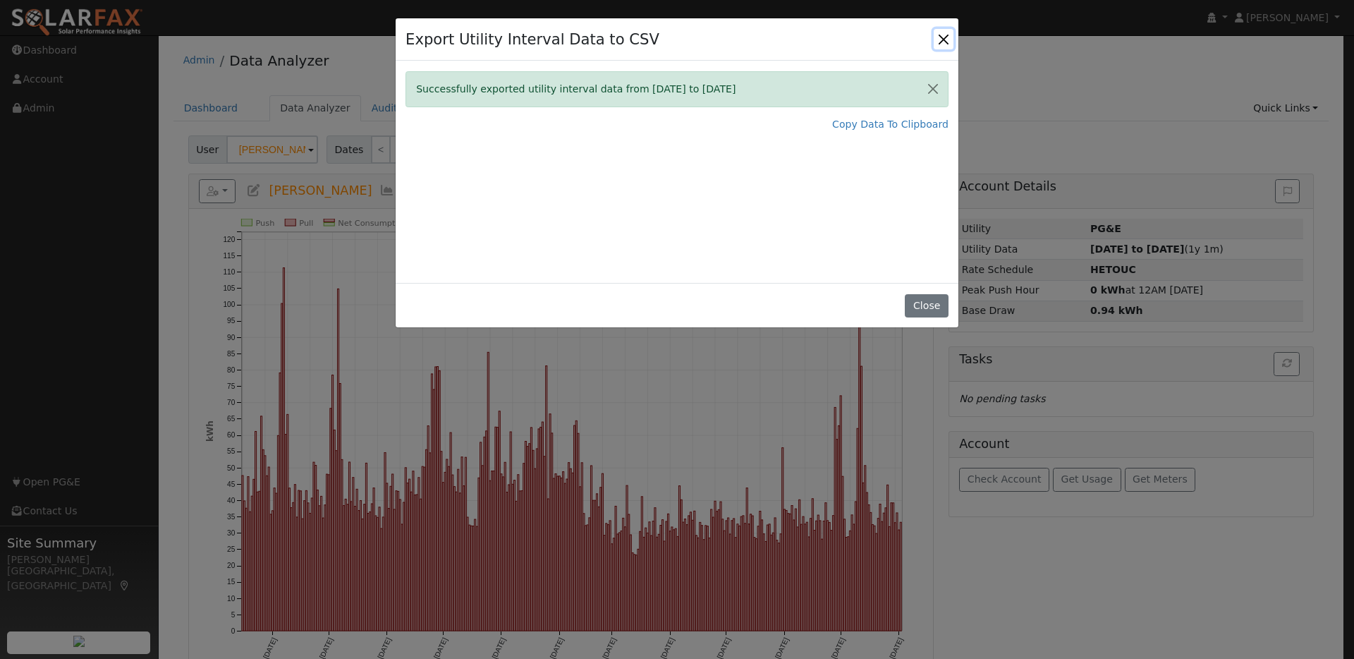
click at [937, 35] on button "Close" at bounding box center [944, 39] width 20 height 20
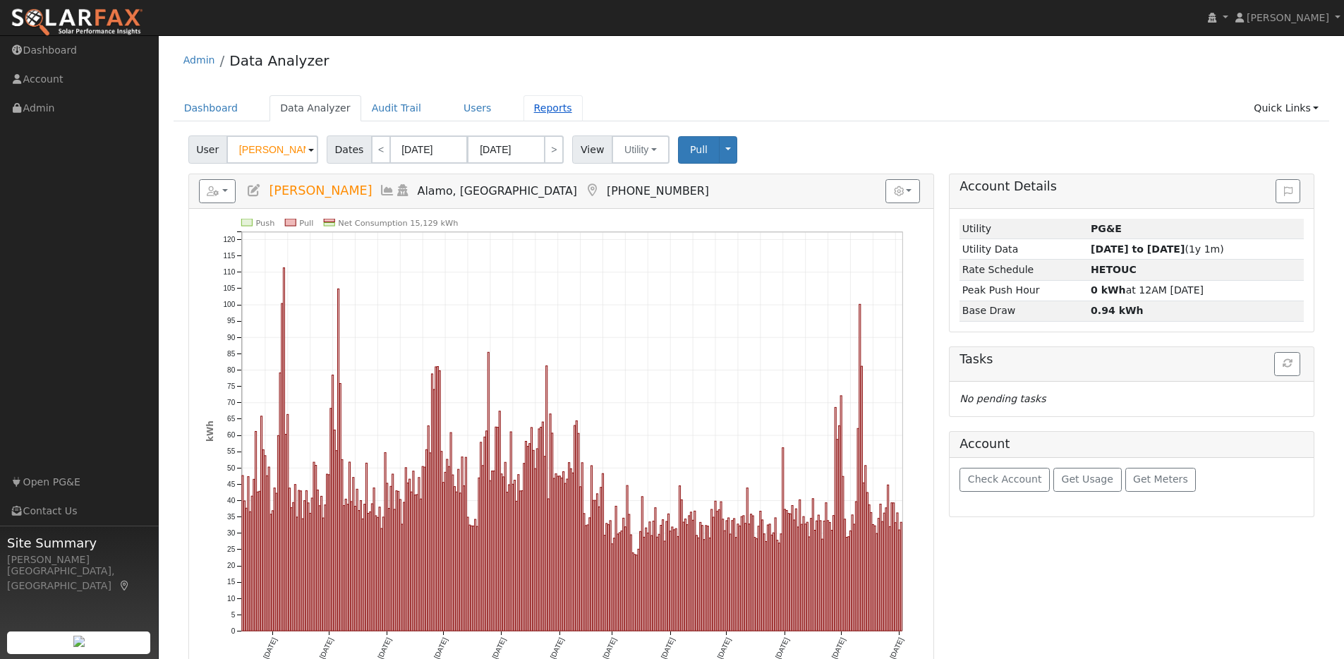
click at [537, 111] on link "Reports" at bounding box center [552, 108] width 59 height 26
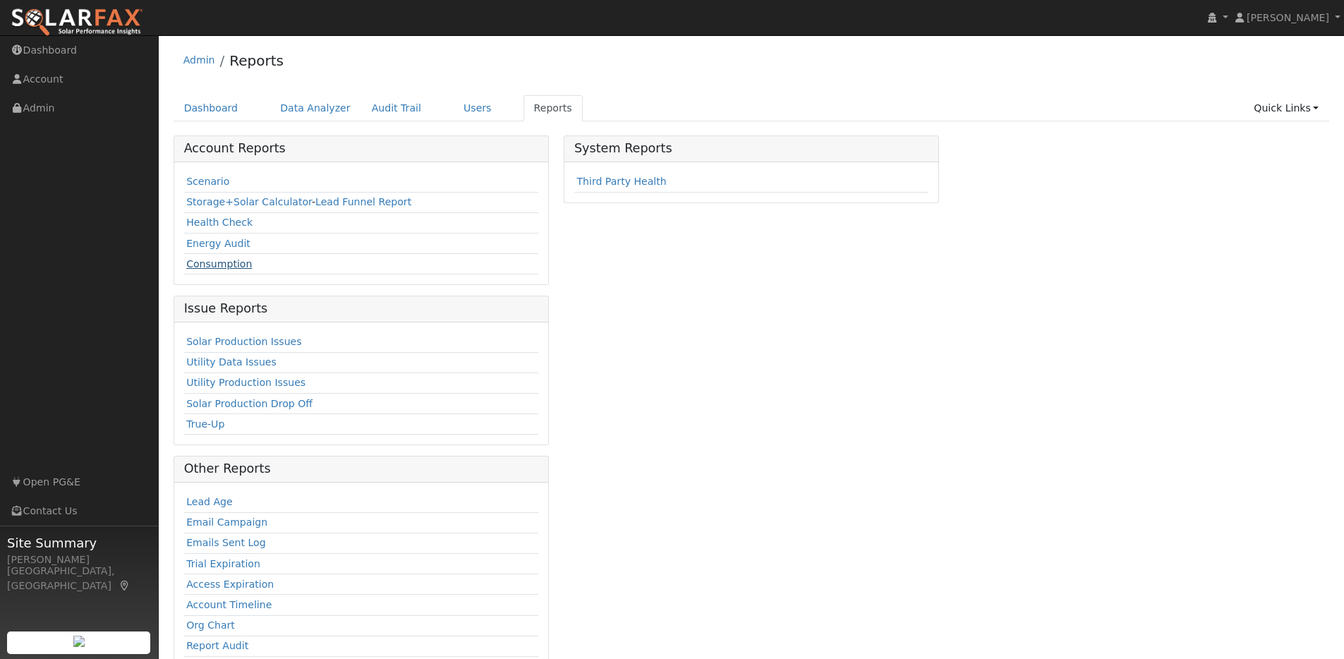
click at [218, 262] on link "Consumption" at bounding box center [219, 263] width 66 height 11
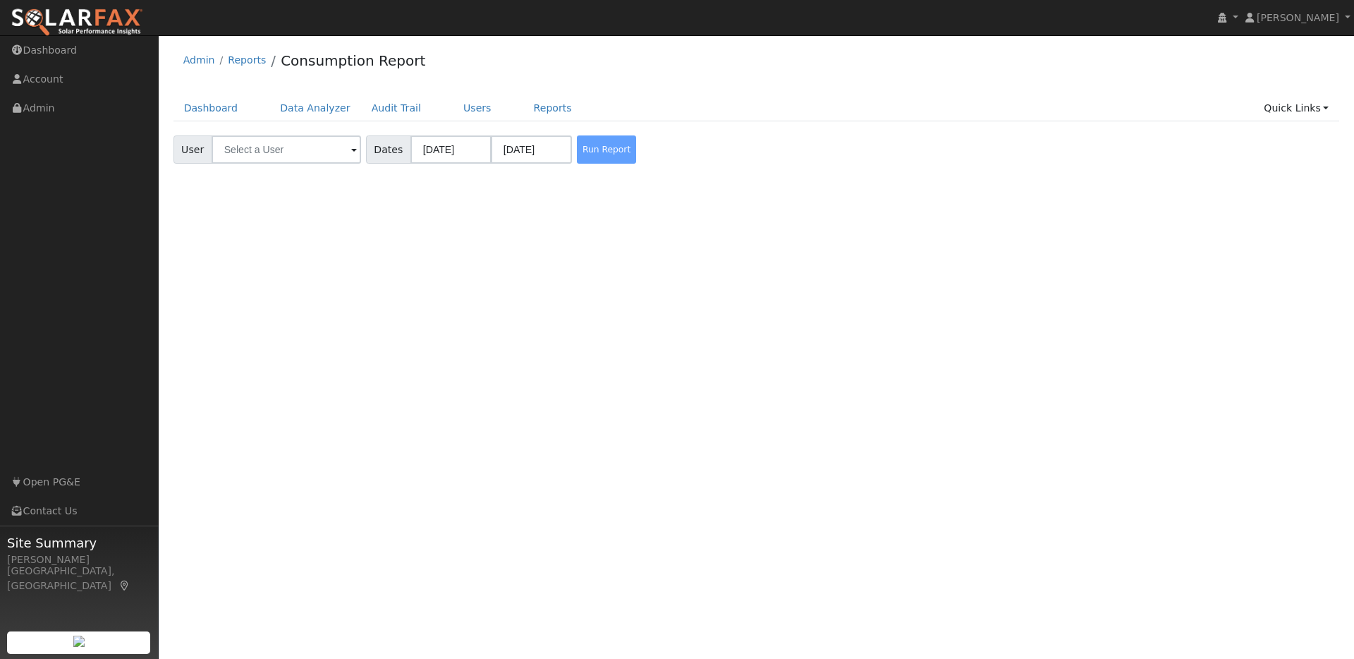
click at [351, 150] on span at bounding box center [354, 150] width 6 height 16
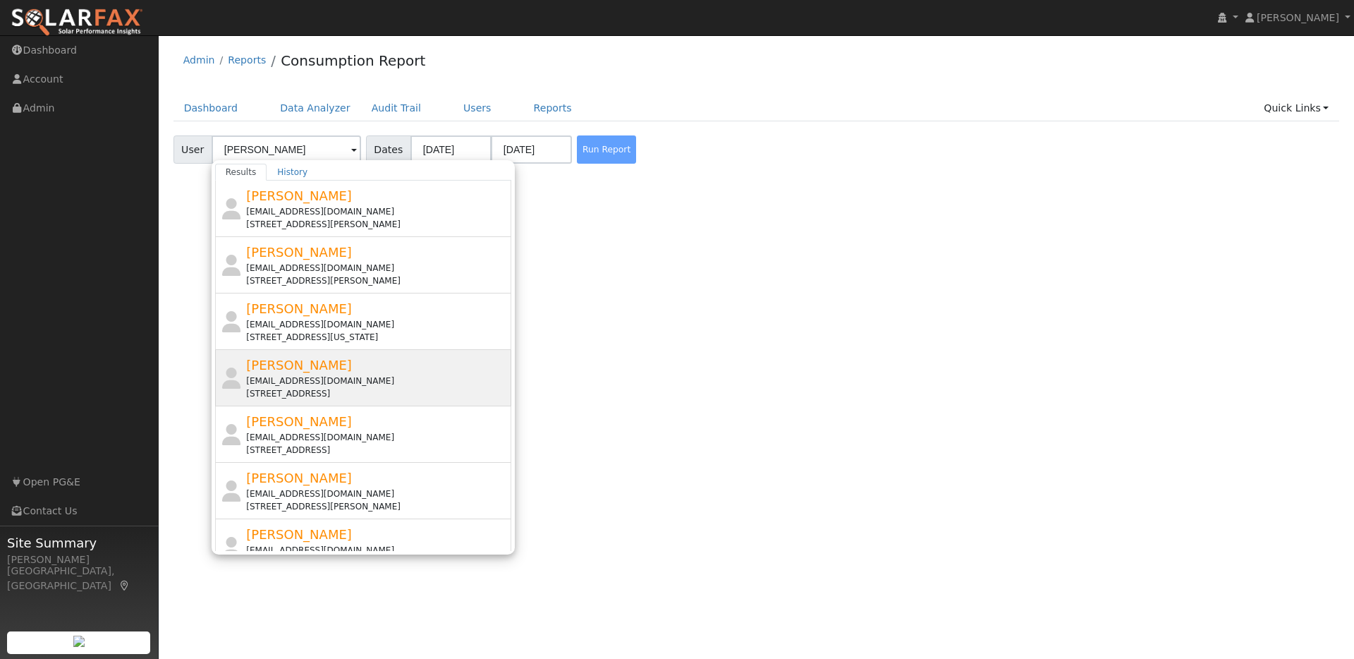
click at [394, 373] on div "David Aungle davidaungle@gmail.com 1001 Ironwood Place, Alamo, CA 94507" at bounding box center [377, 377] width 262 height 44
type input "David Aungle"
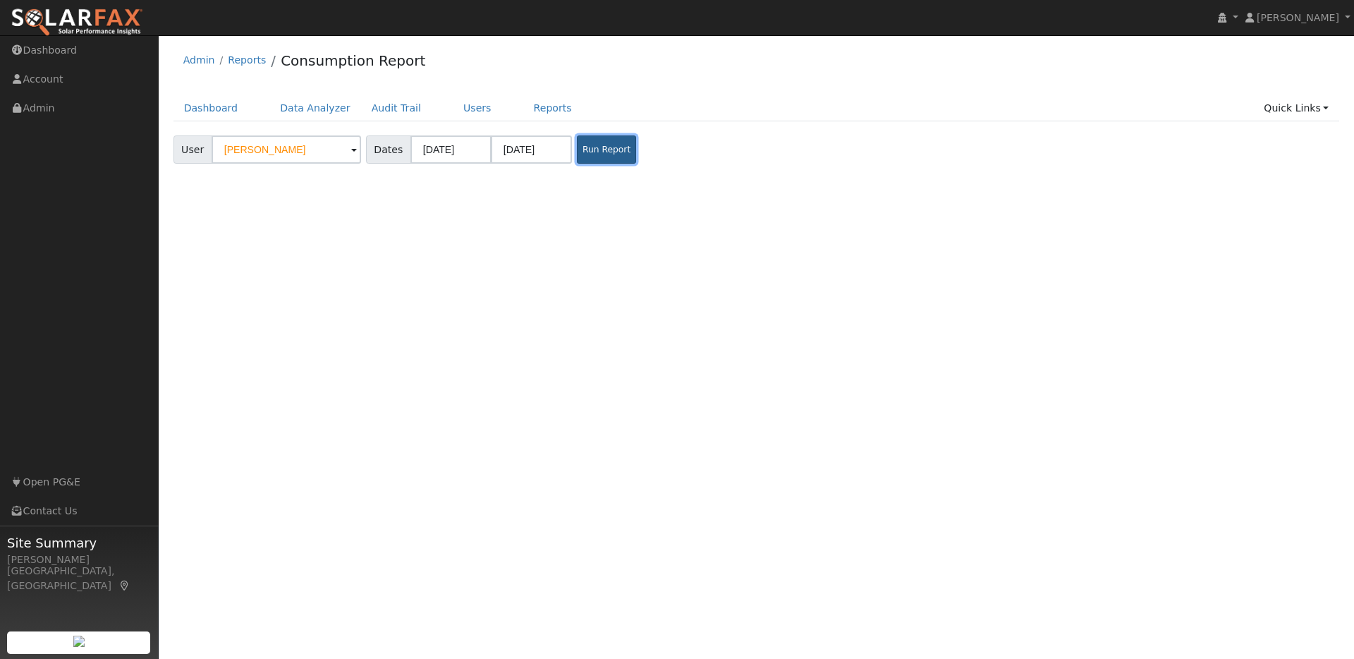
click at [596, 155] on button "Run Report" at bounding box center [606, 149] width 59 height 28
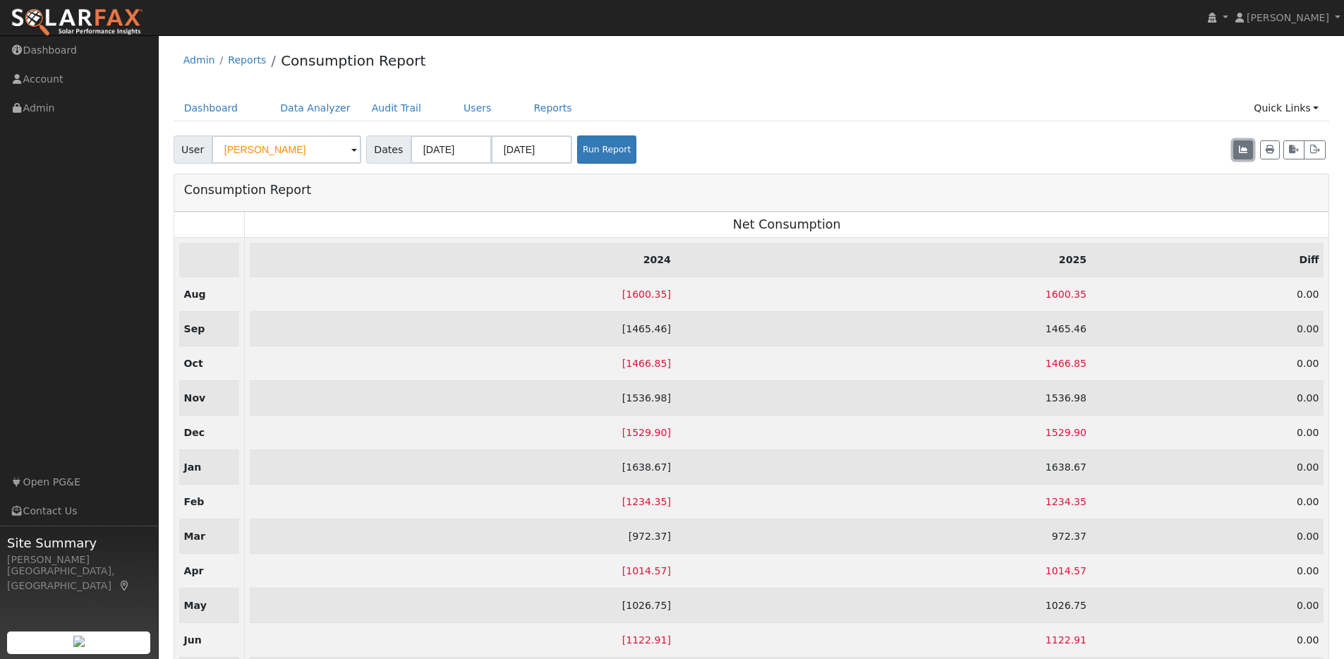
click at [1238, 149] on icon "button" at bounding box center [1242, 149] width 8 height 8
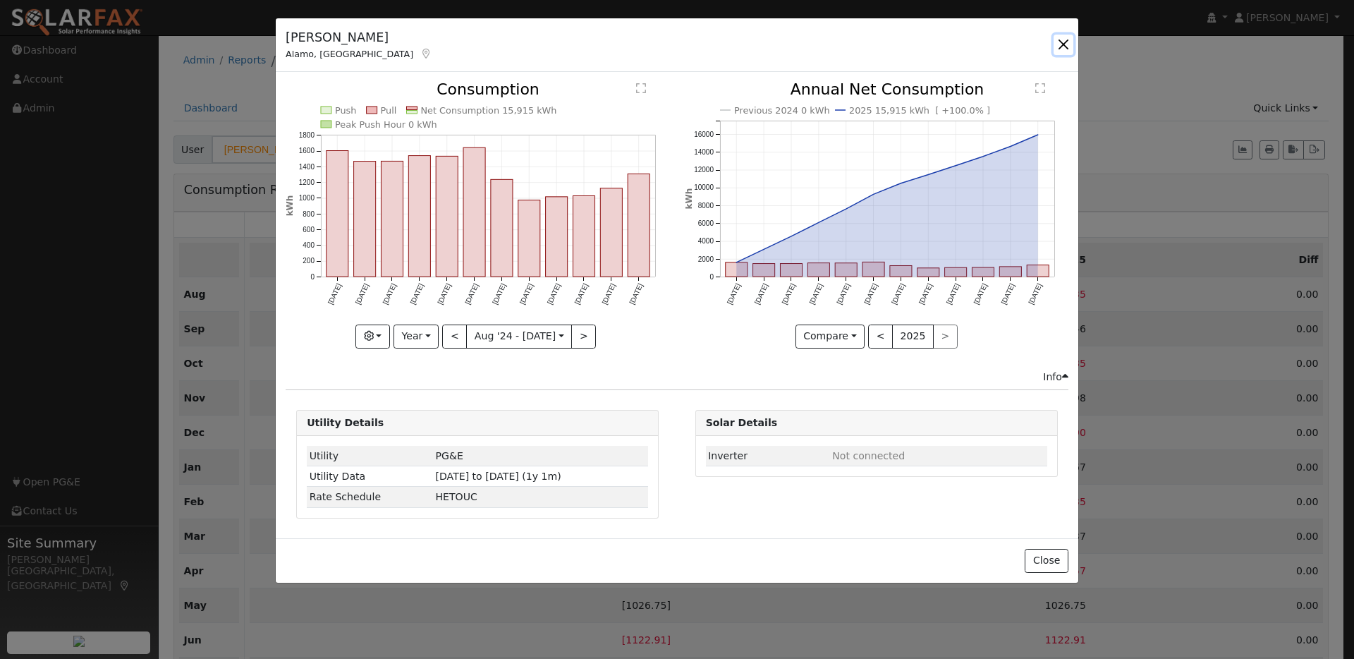
click at [1061, 42] on button "button" at bounding box center [1064, 45] width 20 height 20
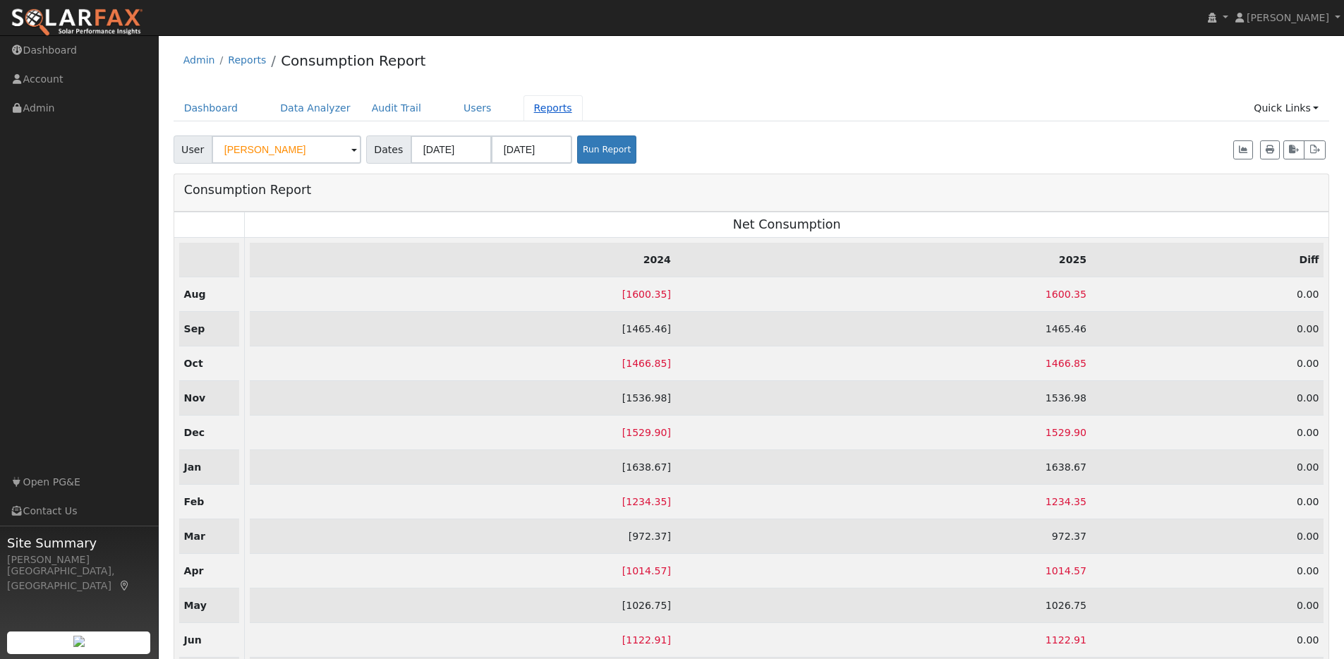
click at [528, 111] on link "Reports" at bounding box center [552, 108] width 59 height 26
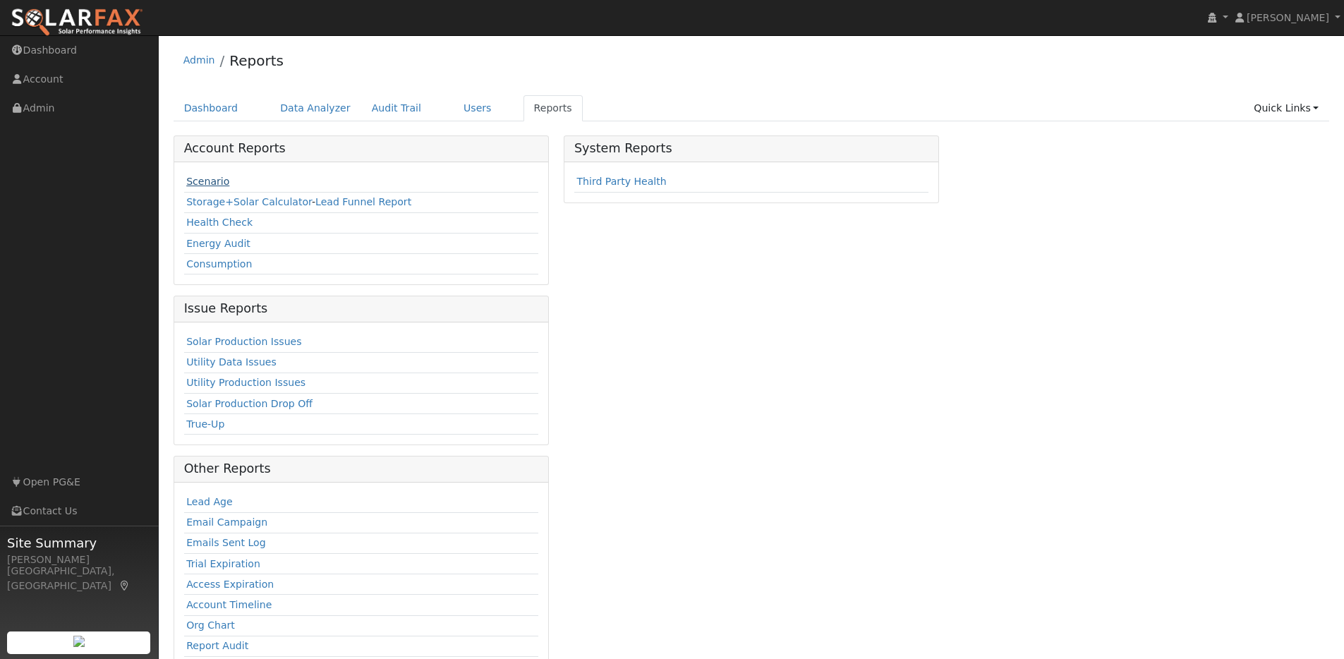
click at [214, 180] on link "Scenario" at bounding box center [207, 181] width 43 height 11
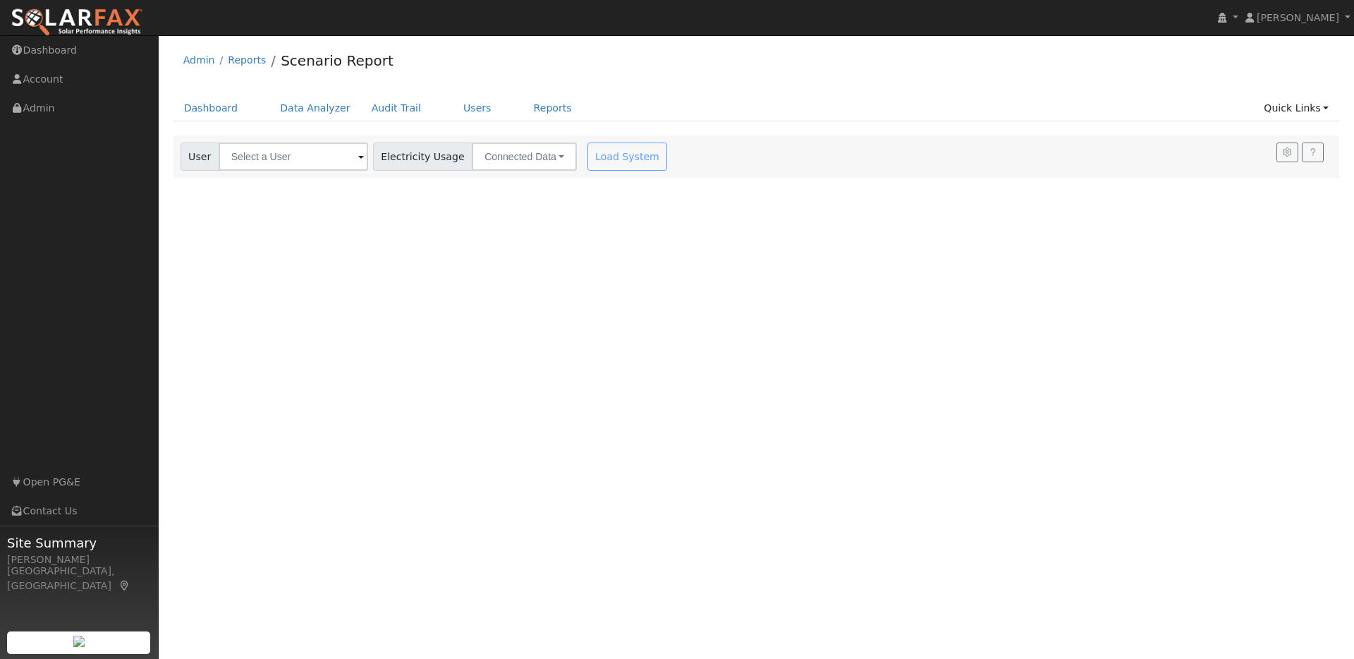
click at [358, 158] on span at bounding box center [361, 158] width 6 height 16
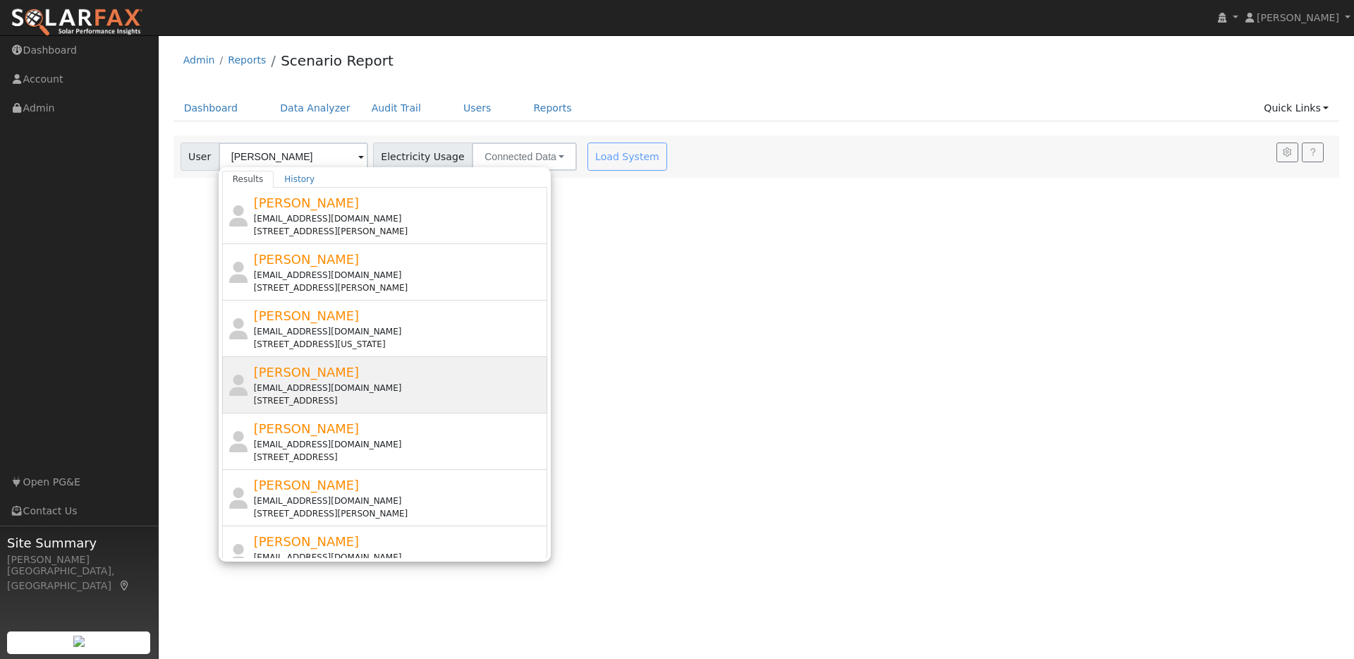
click at [343, 378] on div "[PERSON_NAME] [EMAIL_ADDRESS][DOMAIN_NAME] [STREET_ADDRESS]" at bounding box center [399, 385] width 291 height 44
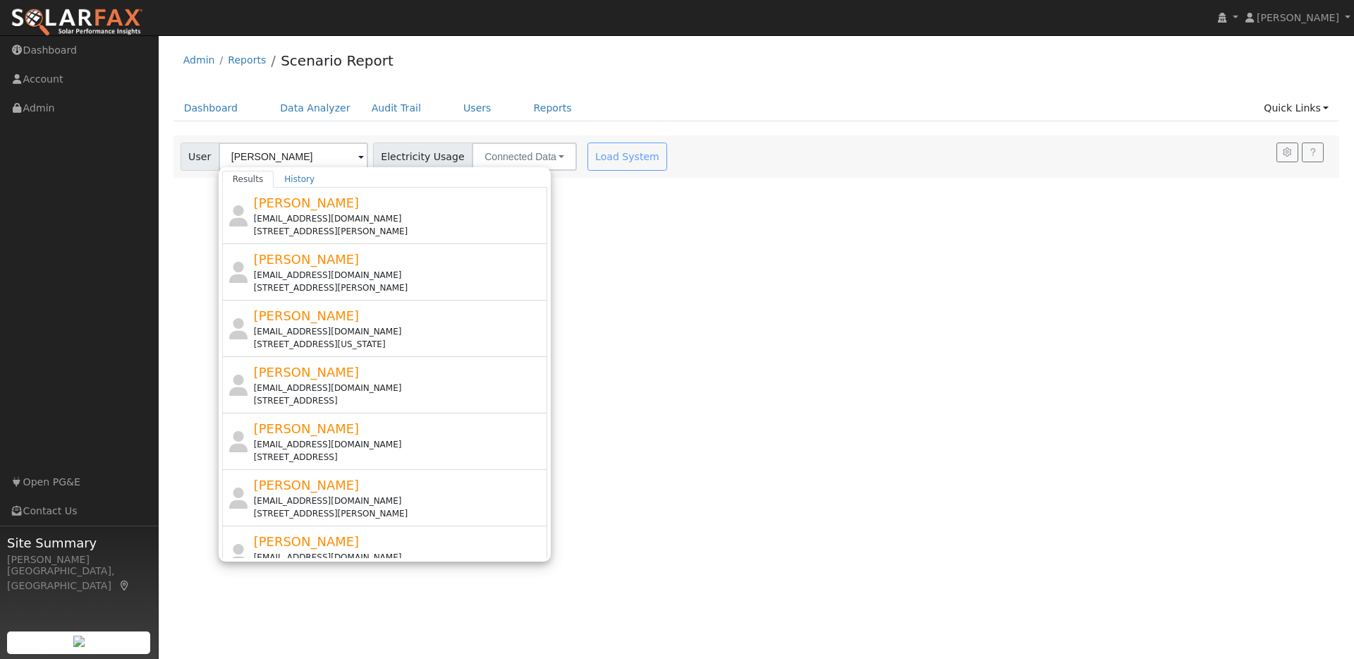
type input "[PERSON_NAME]"
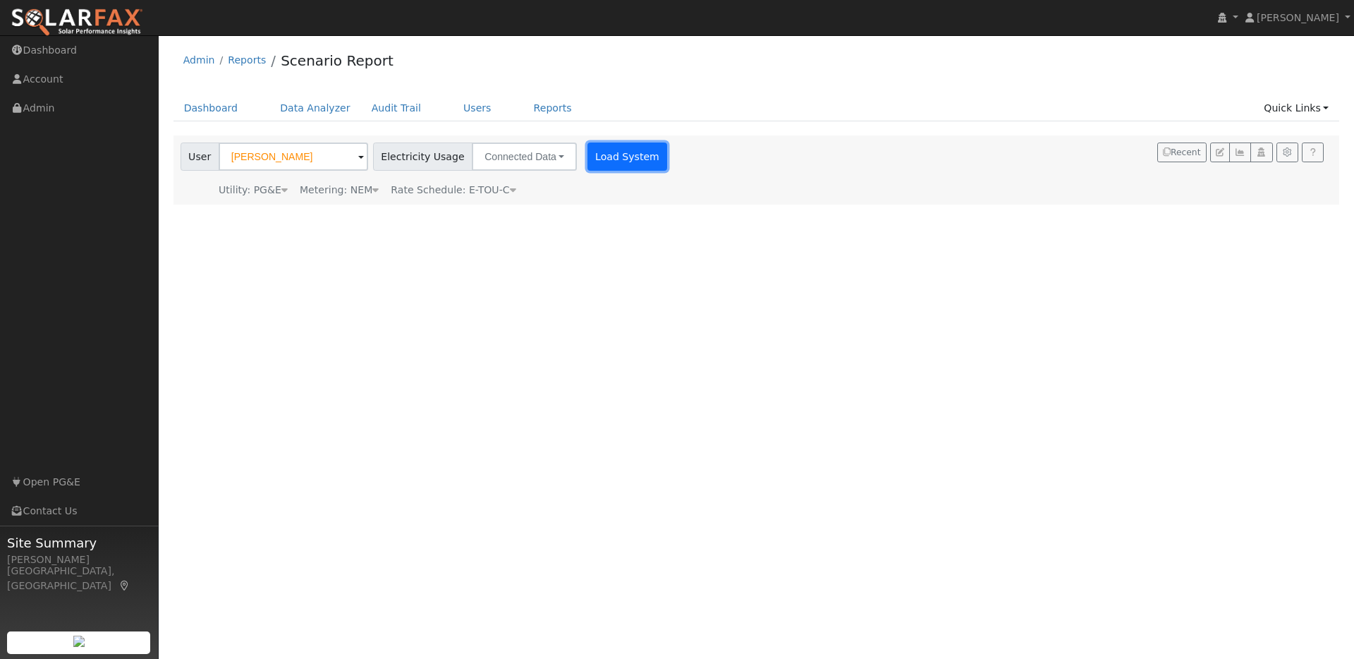
click at [587, 154] on button "Load System" at bounding box center [627, 156] width 80 height 28
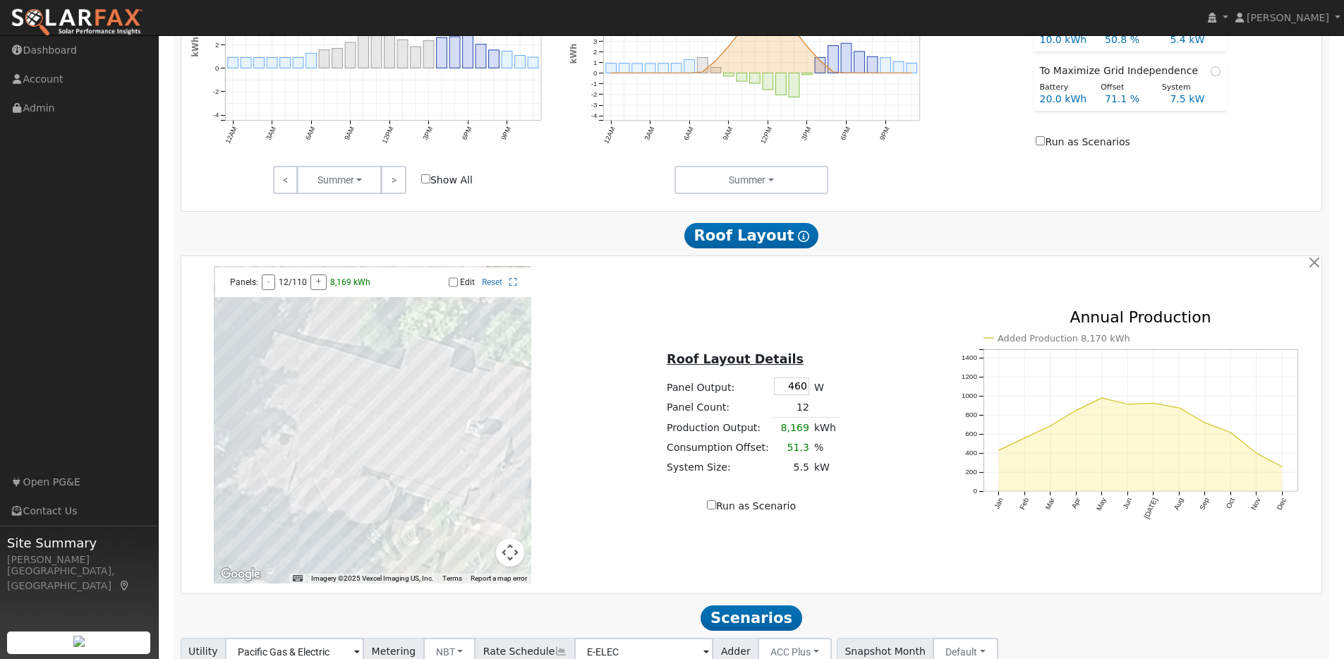
scroll to position [796, 0]
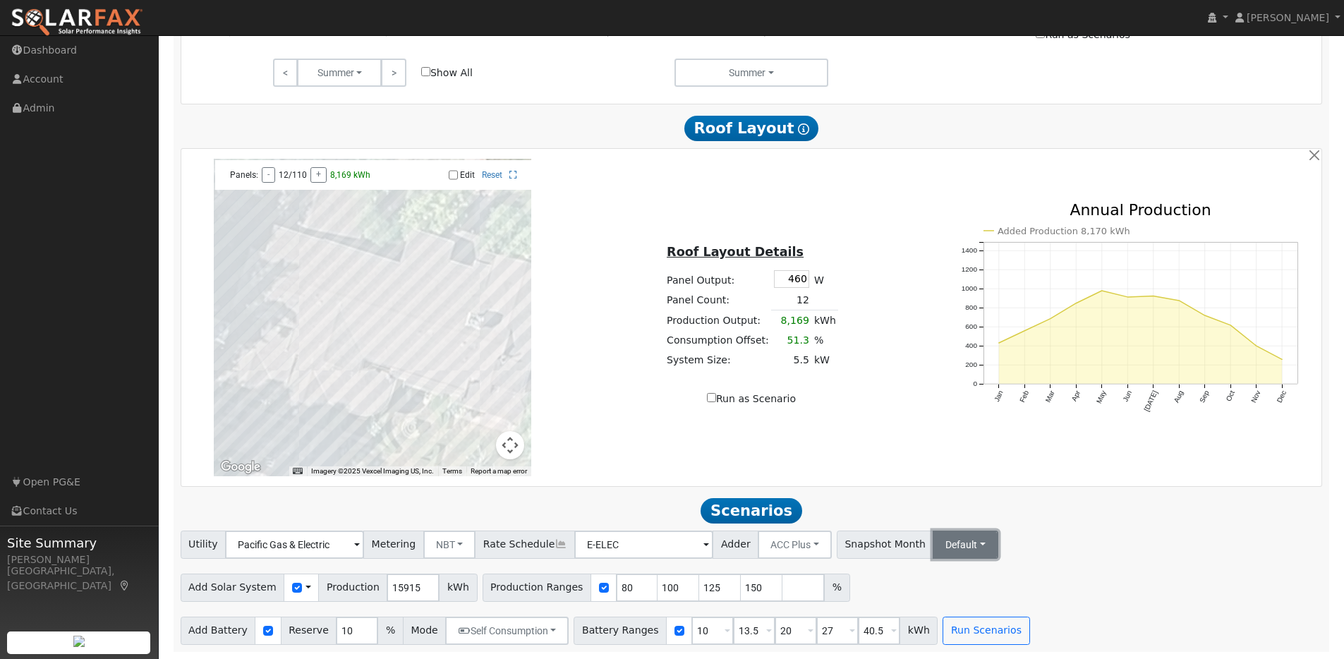
click at [946, 549] on button "Default" at bounding box center [965, 544] width 66 height 28
click at [928, 408] on link "[DATE]" at bounding box center [977, 413] width 98 height 20
click at [1164, 541] on link "Save as default" at bounding box center [1202, 544] width 77 height 15
click at [975, 628] on button "Run Scenarios" at bounding box center [985, 630] width 87 height 28
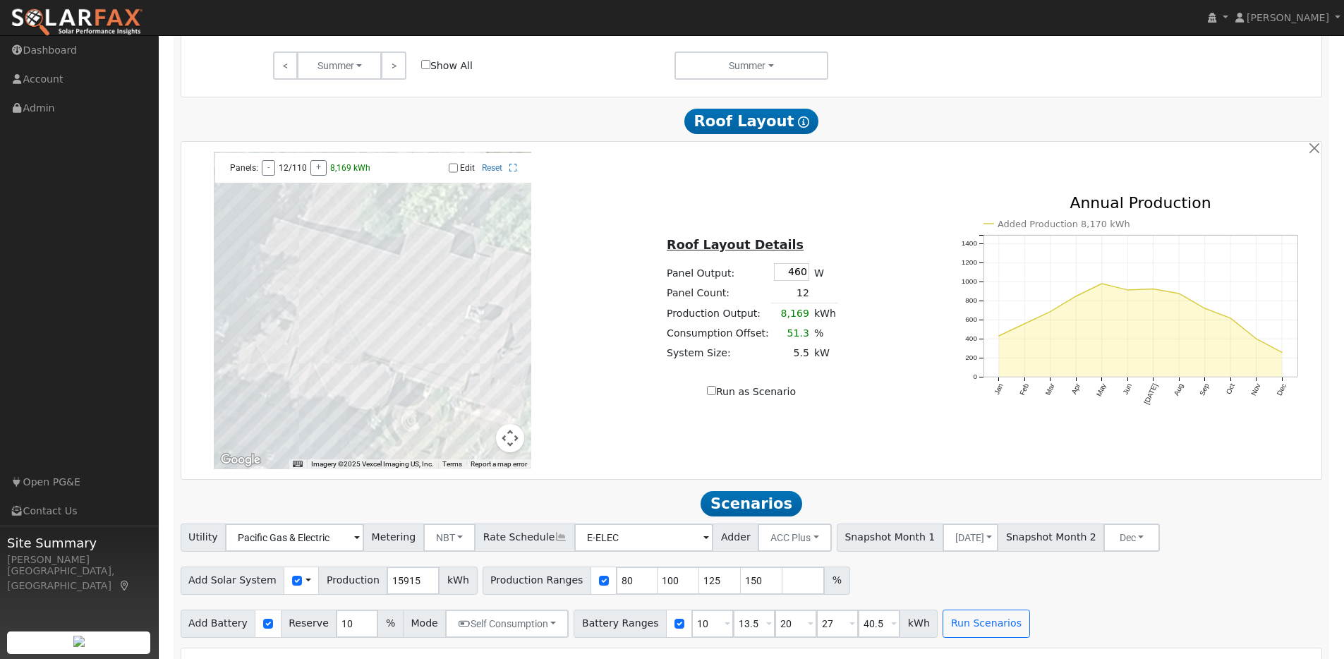
type input "8.5"
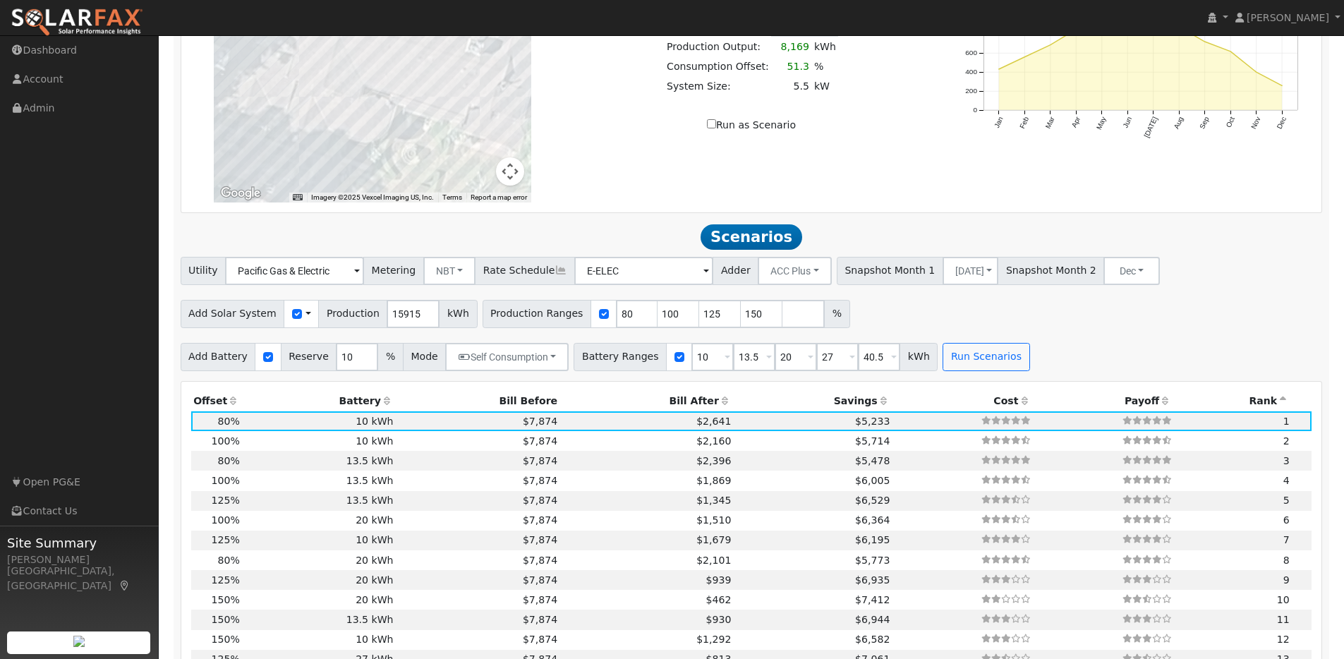
scroll to position [1250, 0]
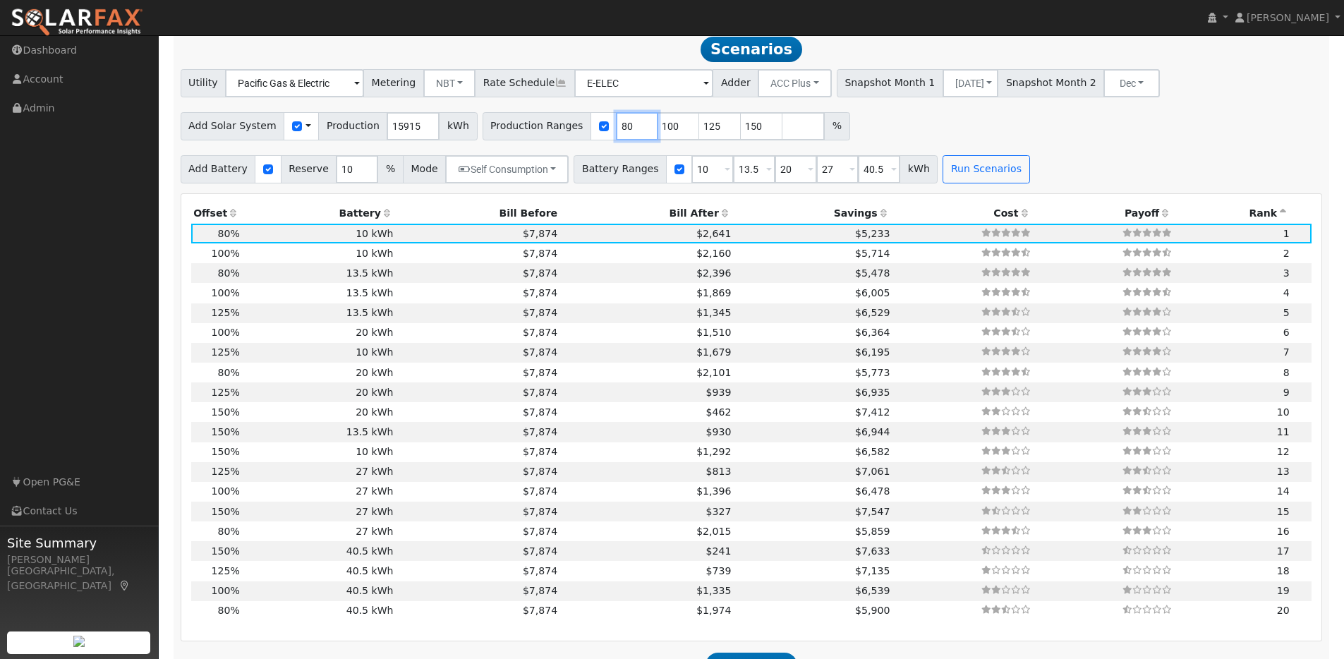
click at [622, 134] on input "80" at bounding box center [637, 126] width 42 height 28
type input "100"
type input "125"
type input "150"
type input "100"
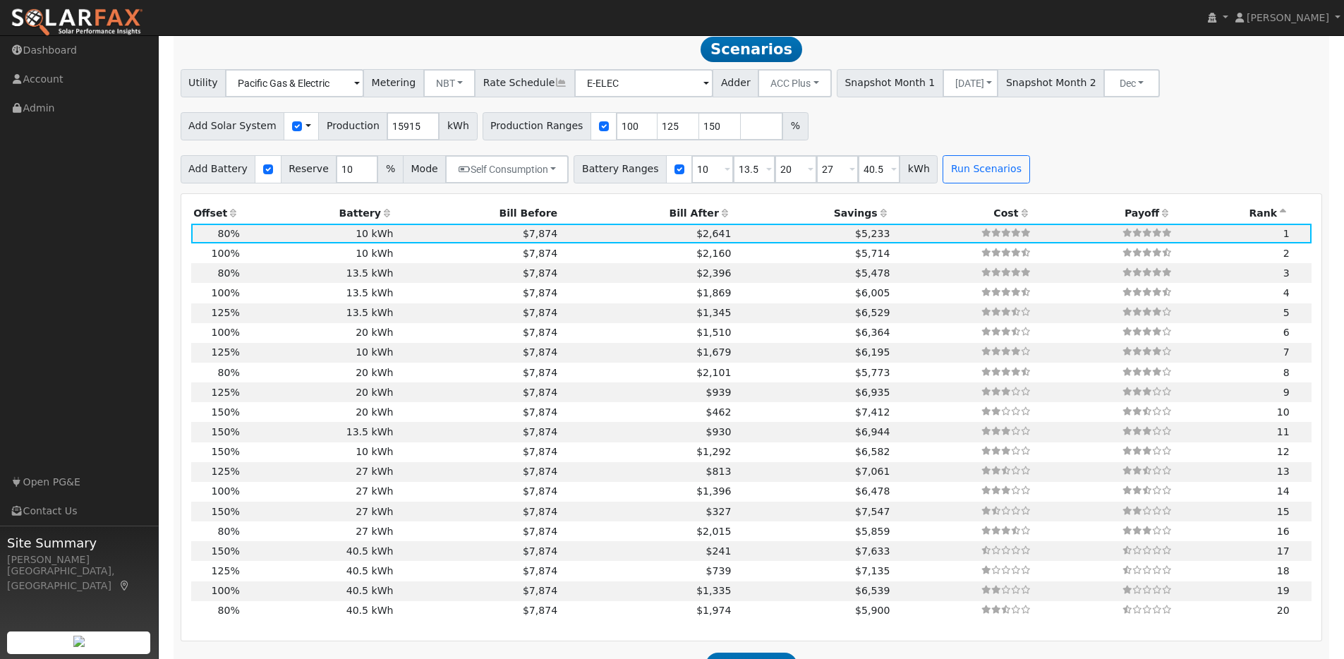
click at [868, 124] on div "Add Solar System Use CSV Data Production 15915 kWh Production Ranges 100 125 15…" at bounding box center [751, 123] width 1147 height 33
click at [969, 177] on button "Run Scenarios" at bounding box center [985, 169] width 87 height 28
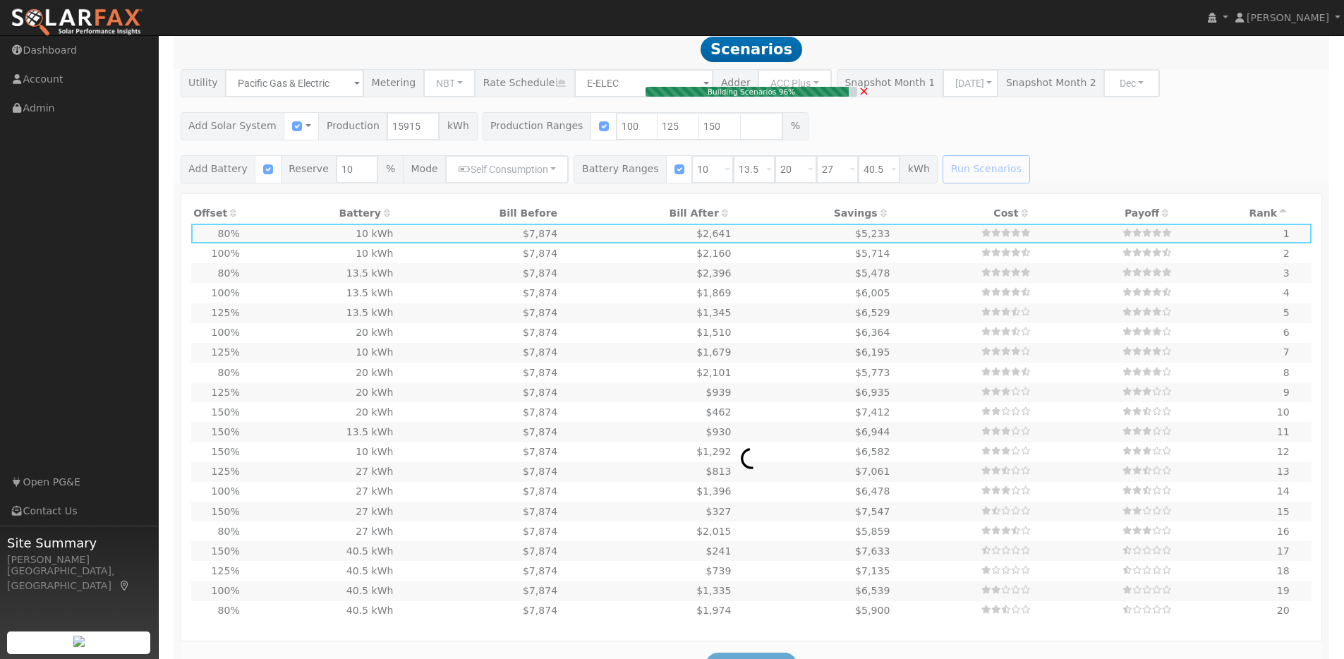
type input "10.6"
type input "$32,891"
type input "$12,897"
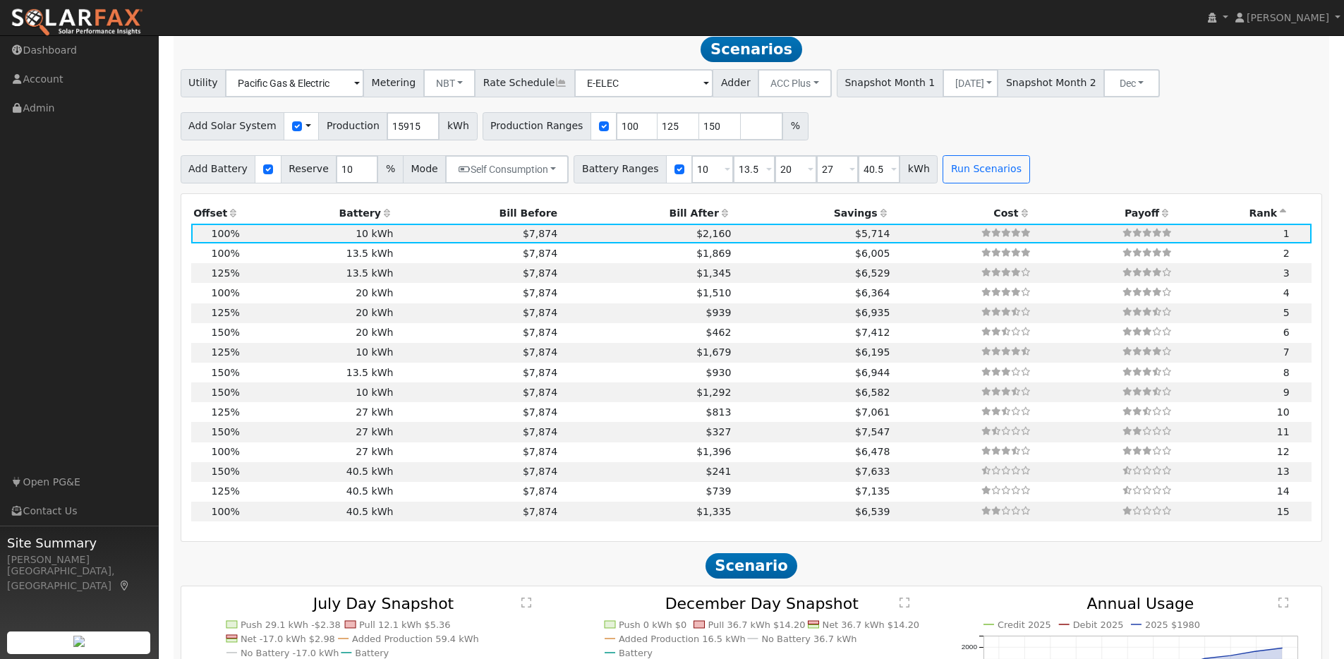
click at [230, 218] on icon at bounding box center [233, 213] width 13 height 10
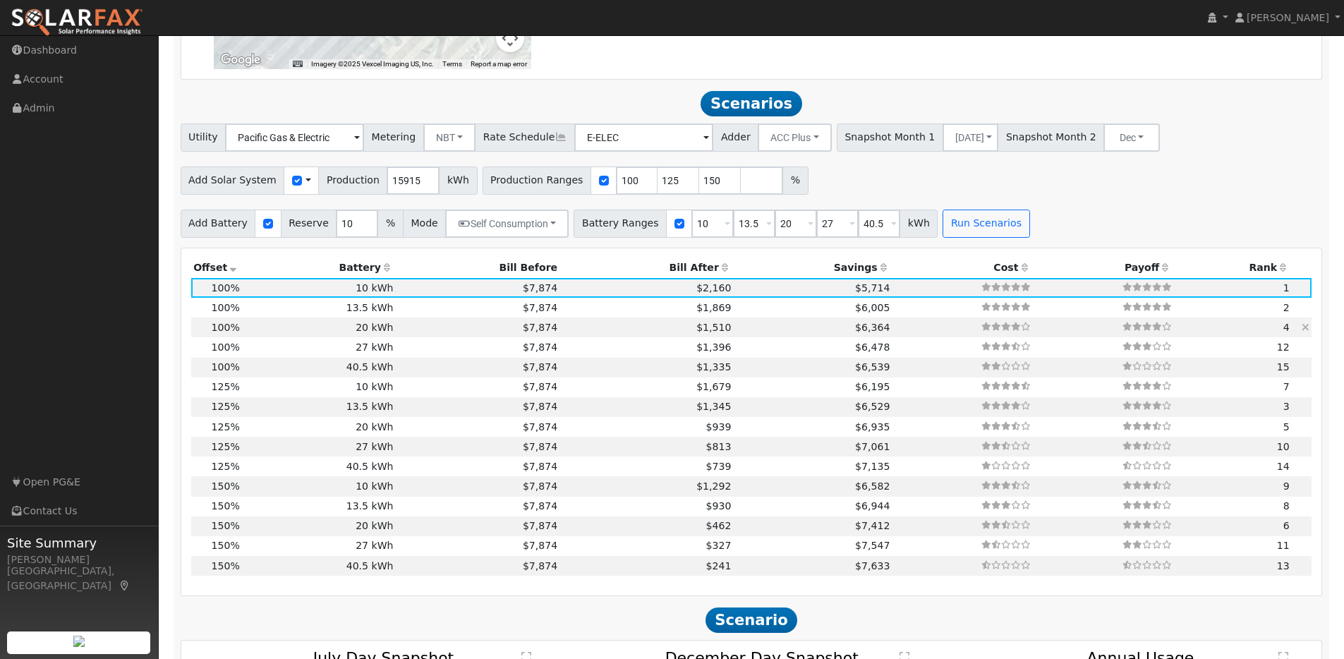
scroll to position [1187, 0]
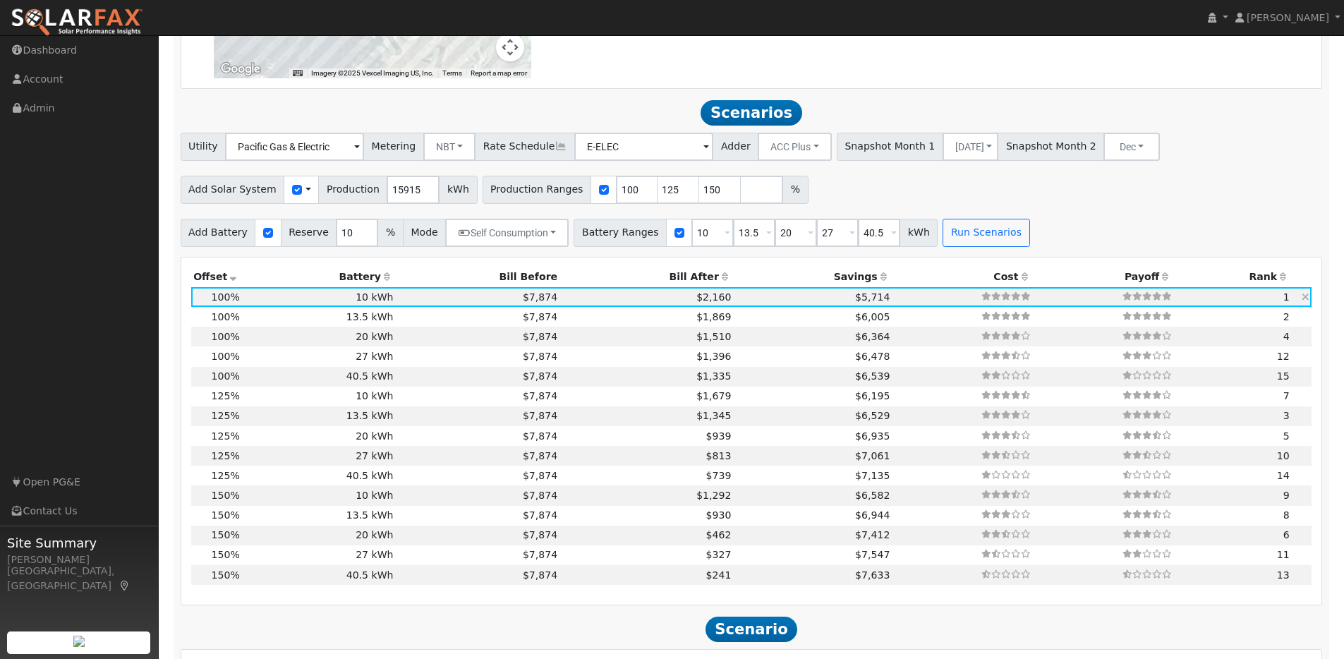
click at [411, 303] on td "$7,874" at bounding box center [478, 297] width 164 height 20
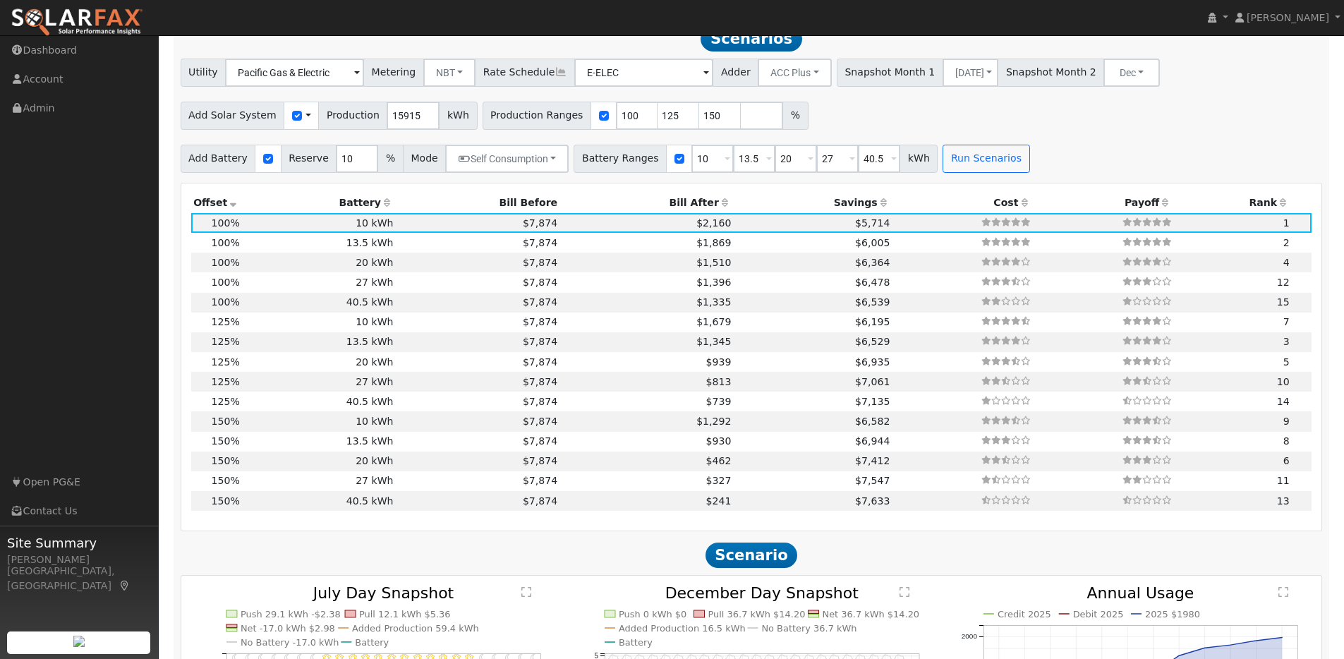
scroll to position [1670, 0]
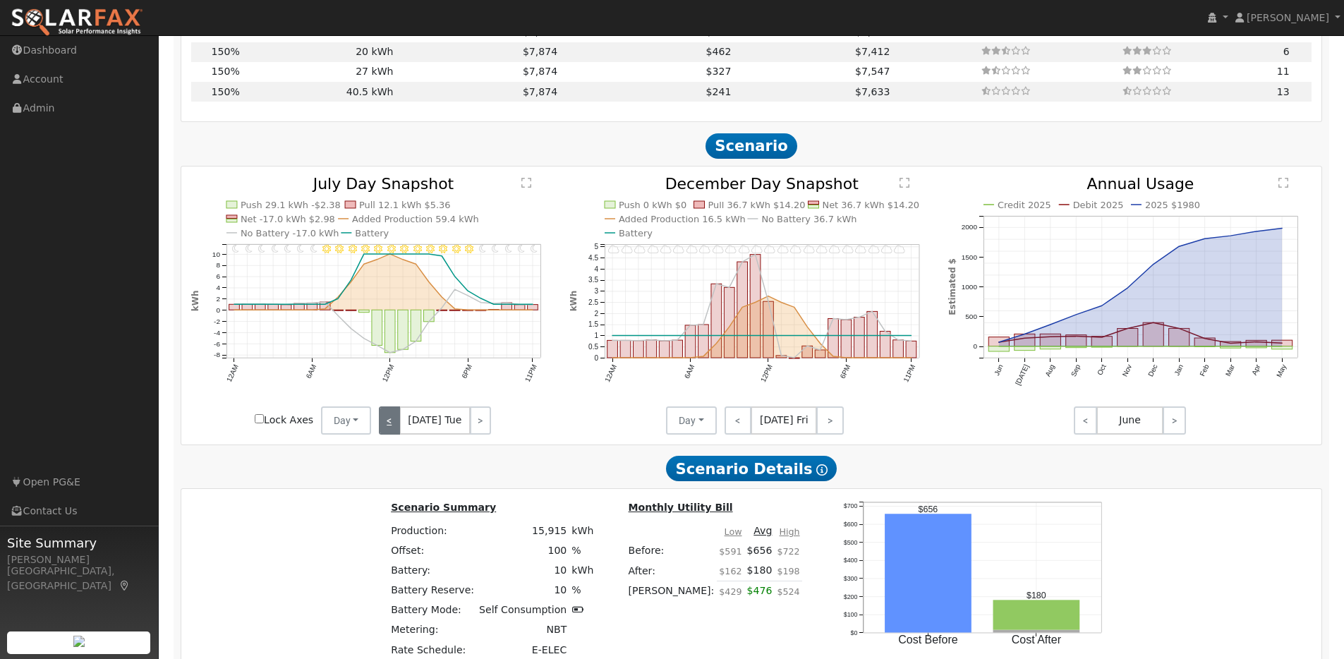
click at [399, 431] on link "<" at bounding box center [389, 420] width 21 height 28
click at [398, 431] on link "<" at bounding box center [388, 420] width 19 height 28
click at [398, 431] on link "<" at bounding box center [389, 420] width 20 height 28
click at [398, 431] on link "<" at bounding box center [389, 420] width 21 height 28
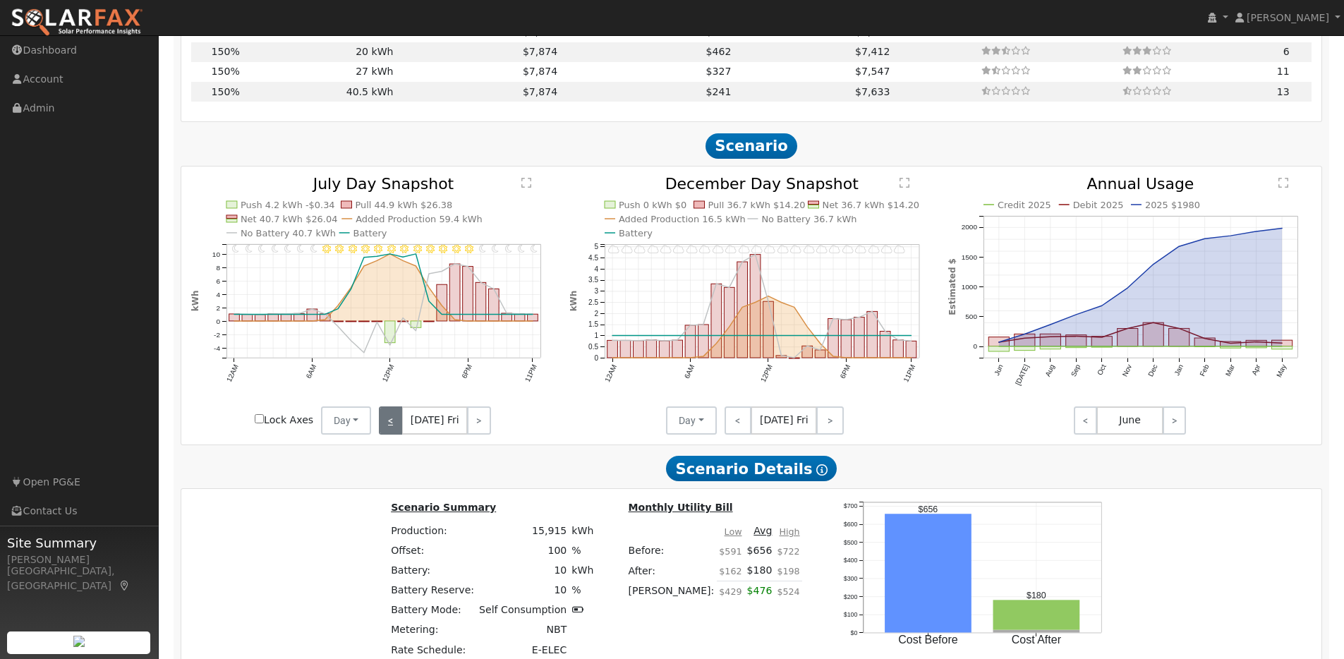
click at [398, 431] on link "<" at bounding box center [390, 420] width 23 height 28
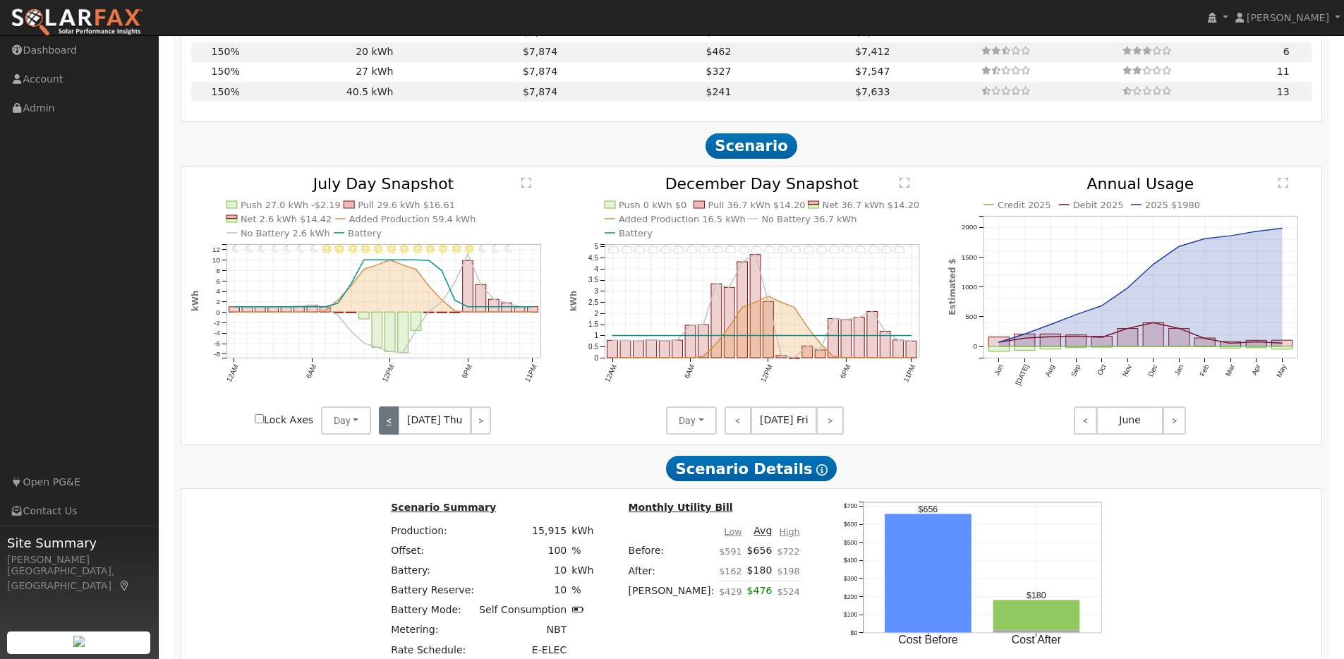
click at [398, 431] on link "<" at bounding box center [389, 420] width 20 height 28
click at [398, 431] on link "<" at bounding box center [388, 420] width 19 height 28
click at [398, 431] on link "<" at bounding box center [389, 420] width 20 height 28
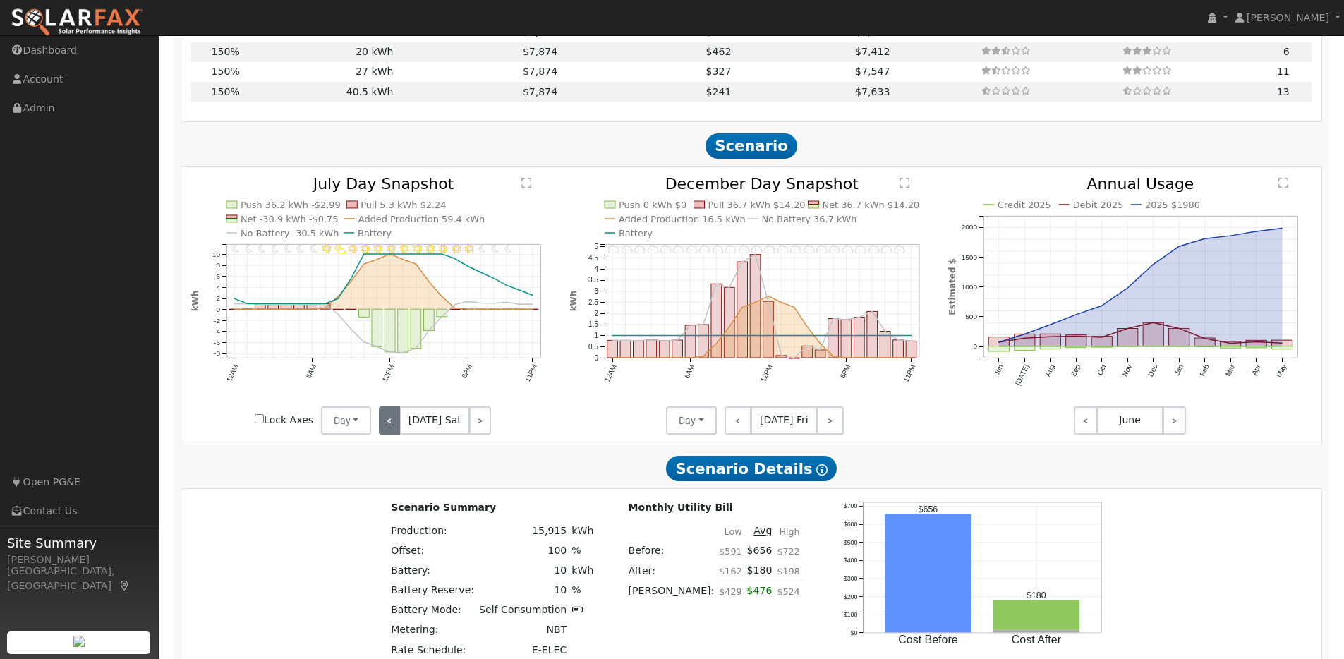
click at [398, 431] on link "<" at bounding box center [389, 420] width 21 height 28
click at [398, 431] on link "<" at bounding box center [390, 420] width 23 height 28
click at [398, 431] on link "<" at bounding box center [388, 420] width 19 height 28
click at [398, 431] on div "< [DATE] Tue >" at bounding box center [434, 420] width 127 height 28
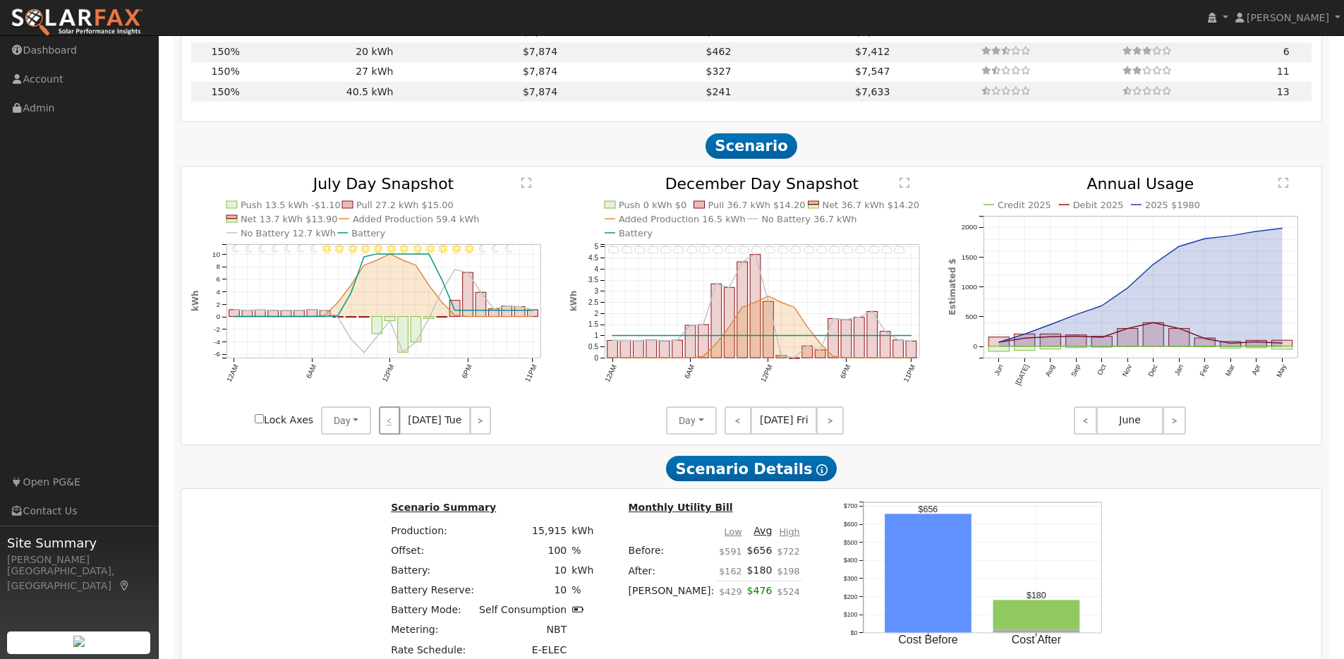
click at [398, 431] on div "< [DATE] Tue >" at bounding box center [434, 420] width 127 height 28
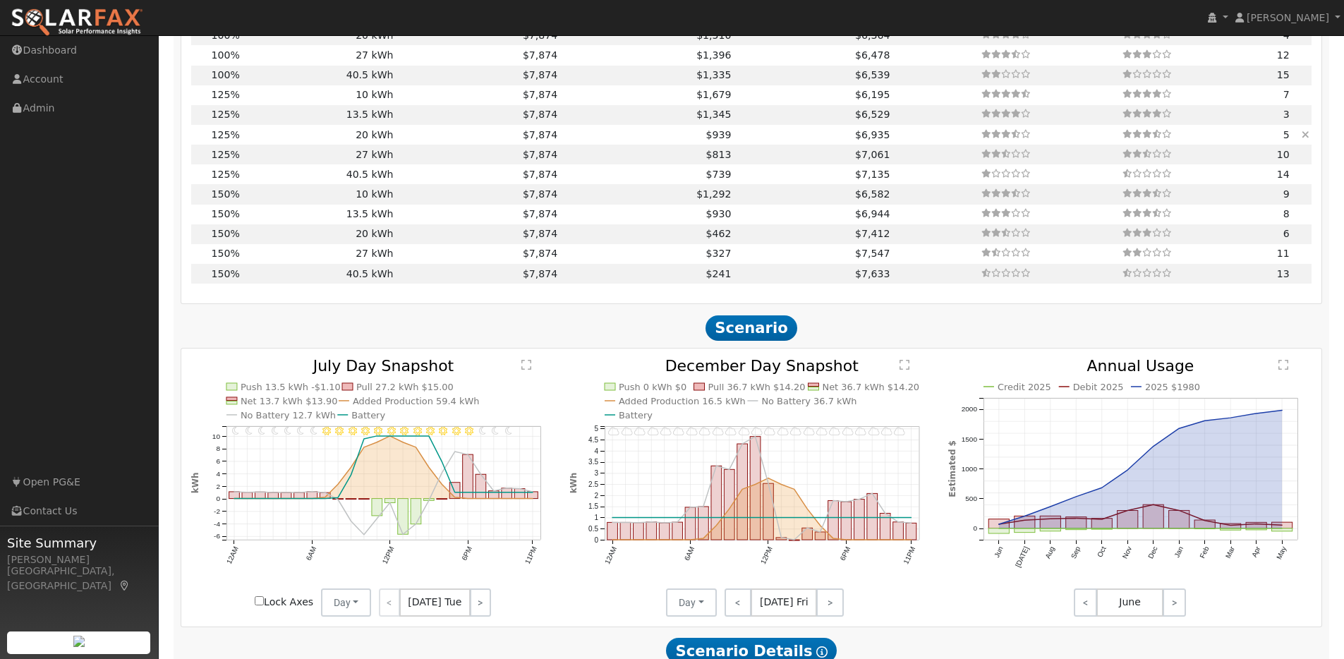
scroll to position [1226, 0]
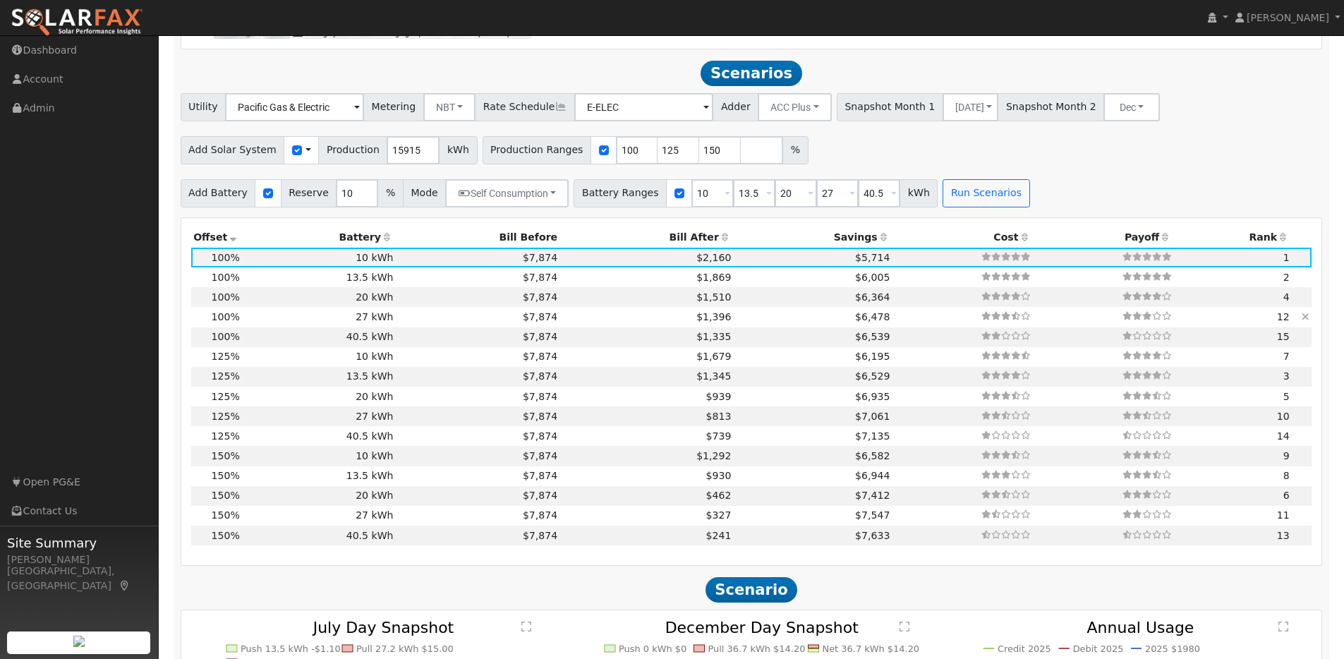
click at [376, 326] on td "27 kWh" at bounding box center [319, 317] width 154 height 20
type input "$27,270"
type input "$18,048"
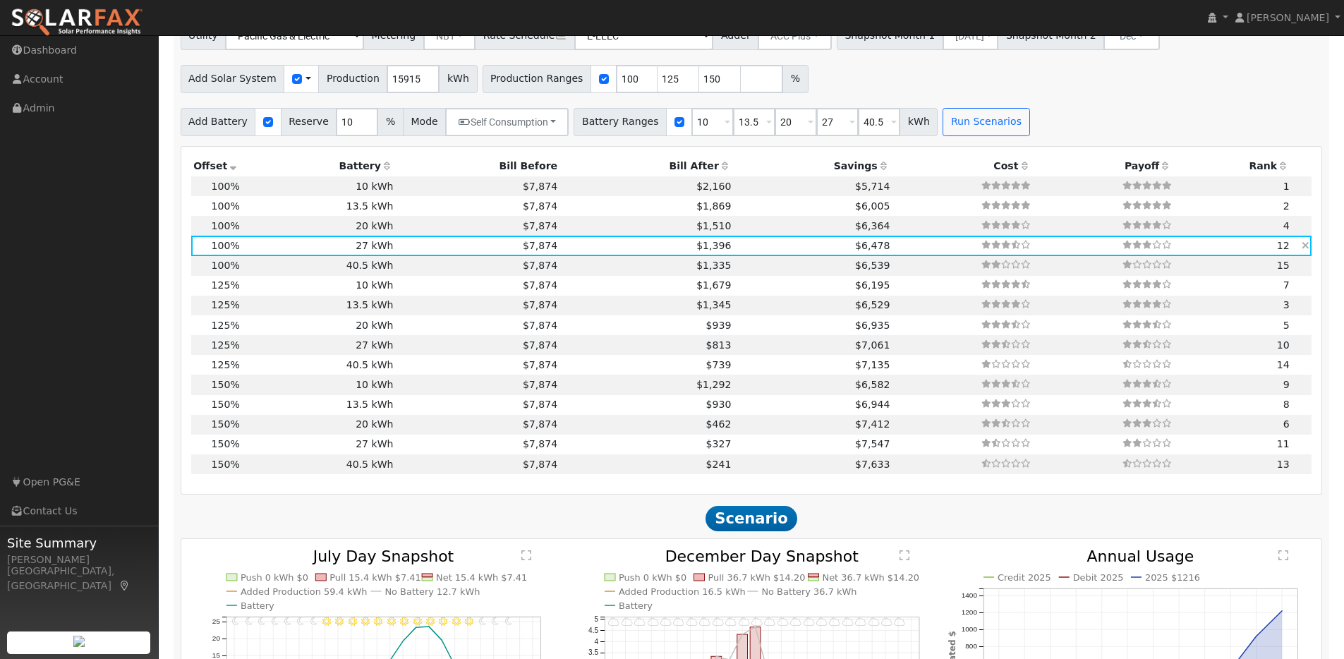
scroll to position [1234, 0]
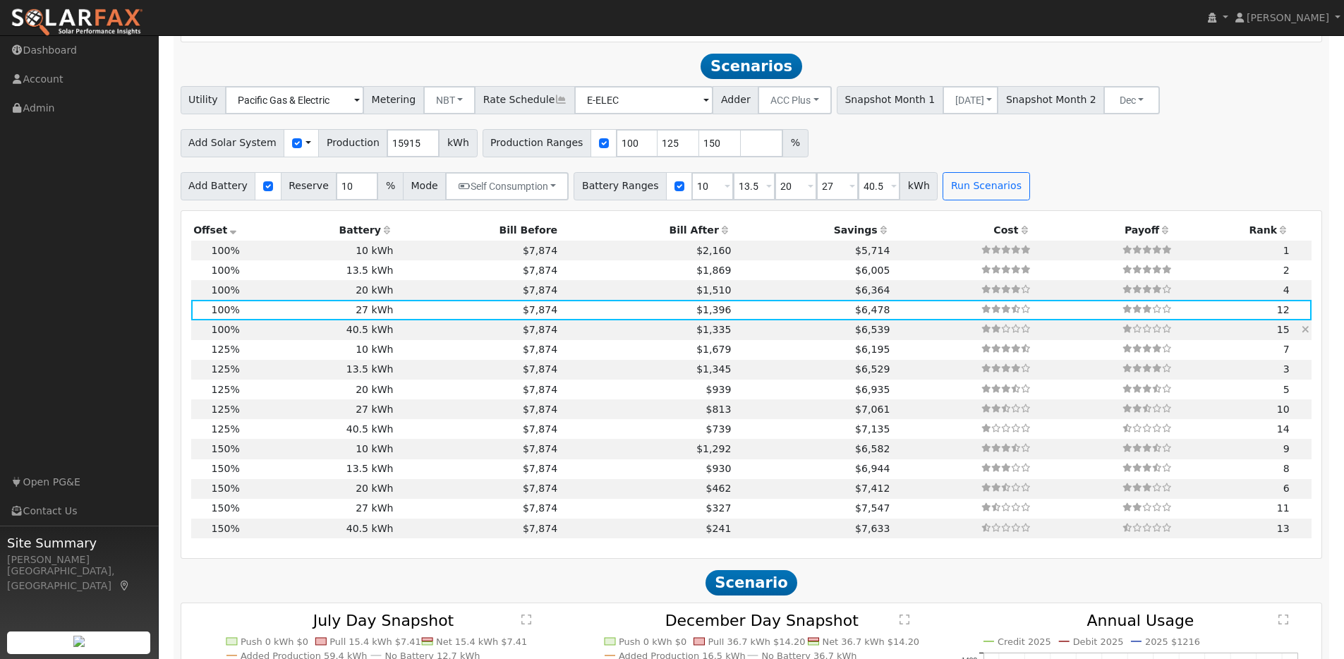
click at [397, 334] on td "$7,874" at bounding box center [478, 330] width 164 height 20
type input "$40,905"
type input "$22,139"
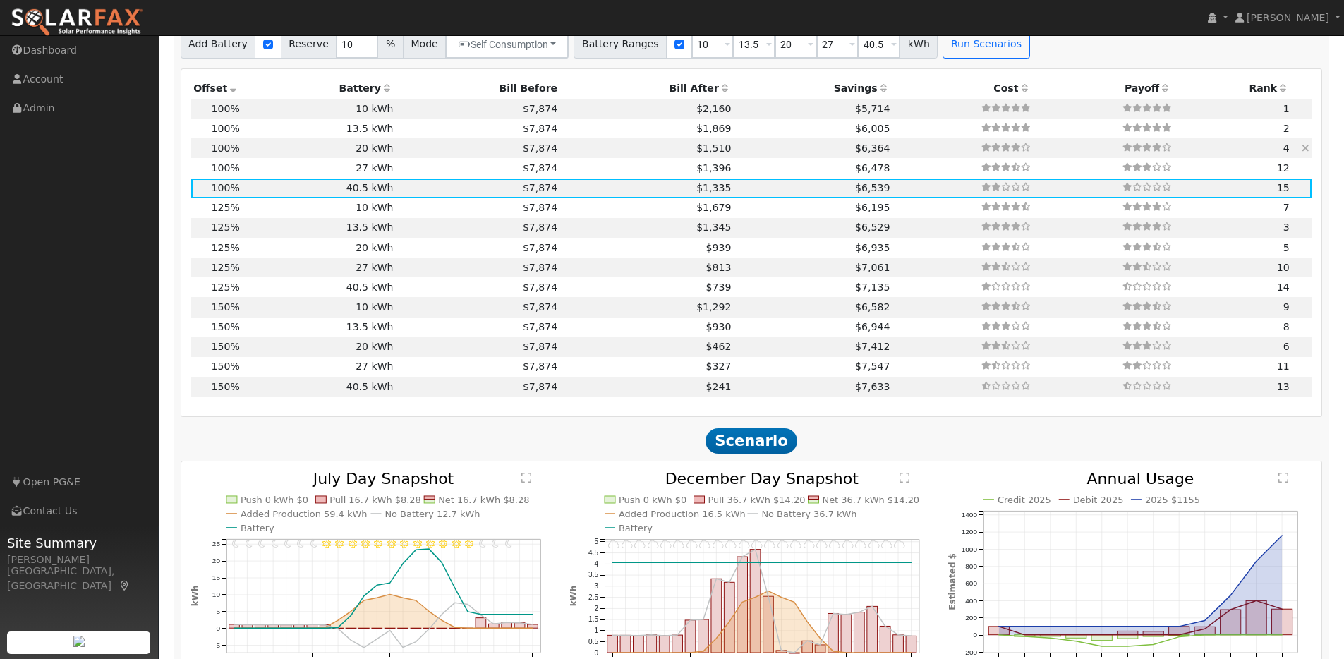
scroll to position [1257, 0]
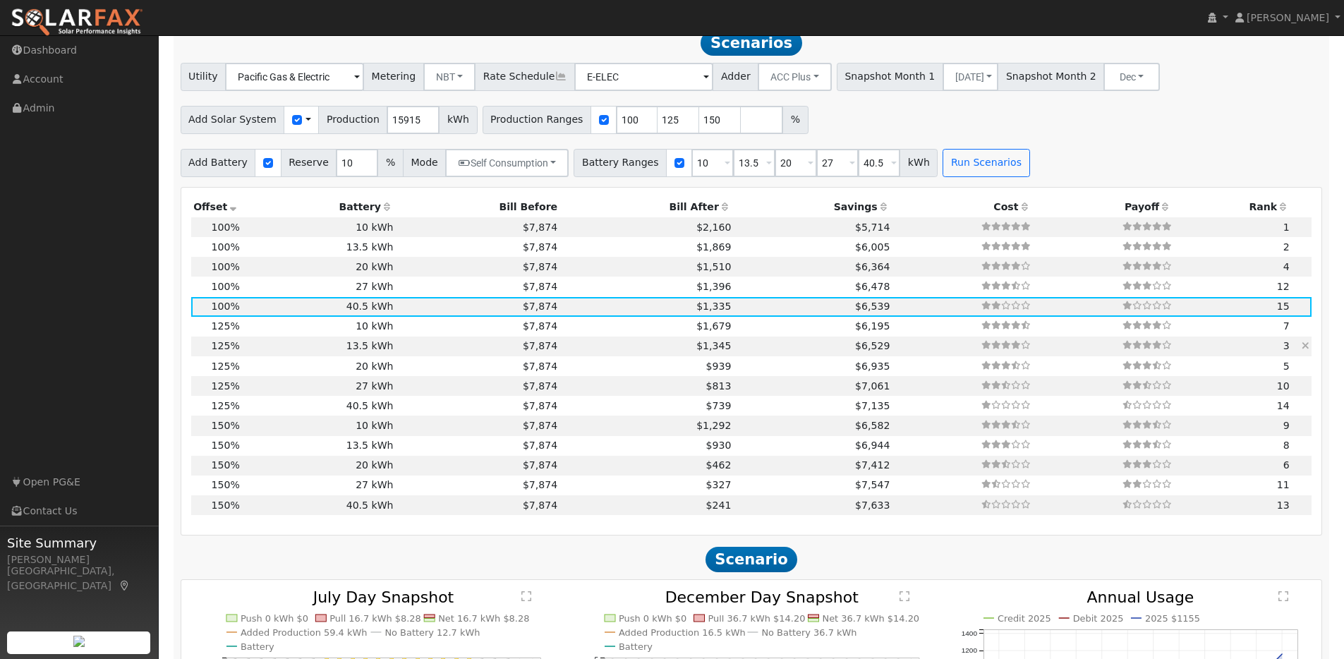
click at [331, 353] on td "13.5 kWh" at bounding box center [319, 346] width 154 height 20
type input "13.3"
type input "$41,114"
type input "$13,635"
type input "$16,425"
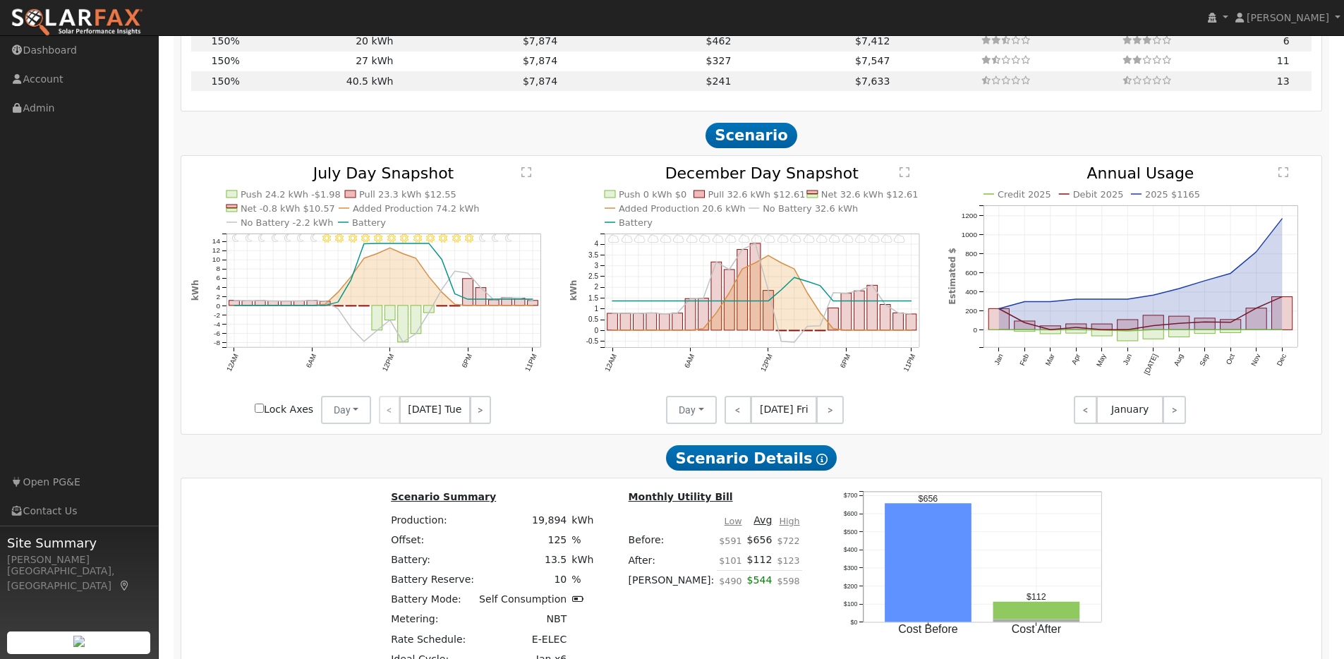
scroll to position [1455, 0]
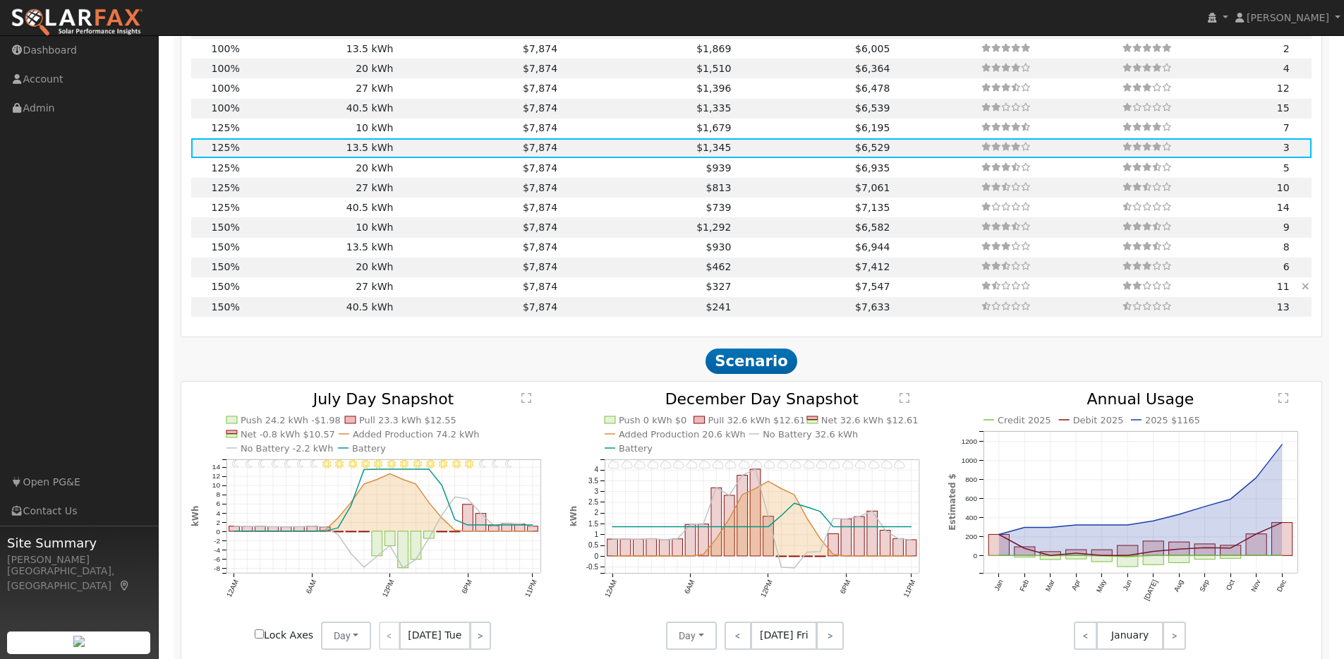
click at [295, 294] on td "27 kWh" at bounding box center [319, 287] width 154 height 20
type input "15.9"
type input "$49,335"
type input "$27,270"
type input "$22,982"
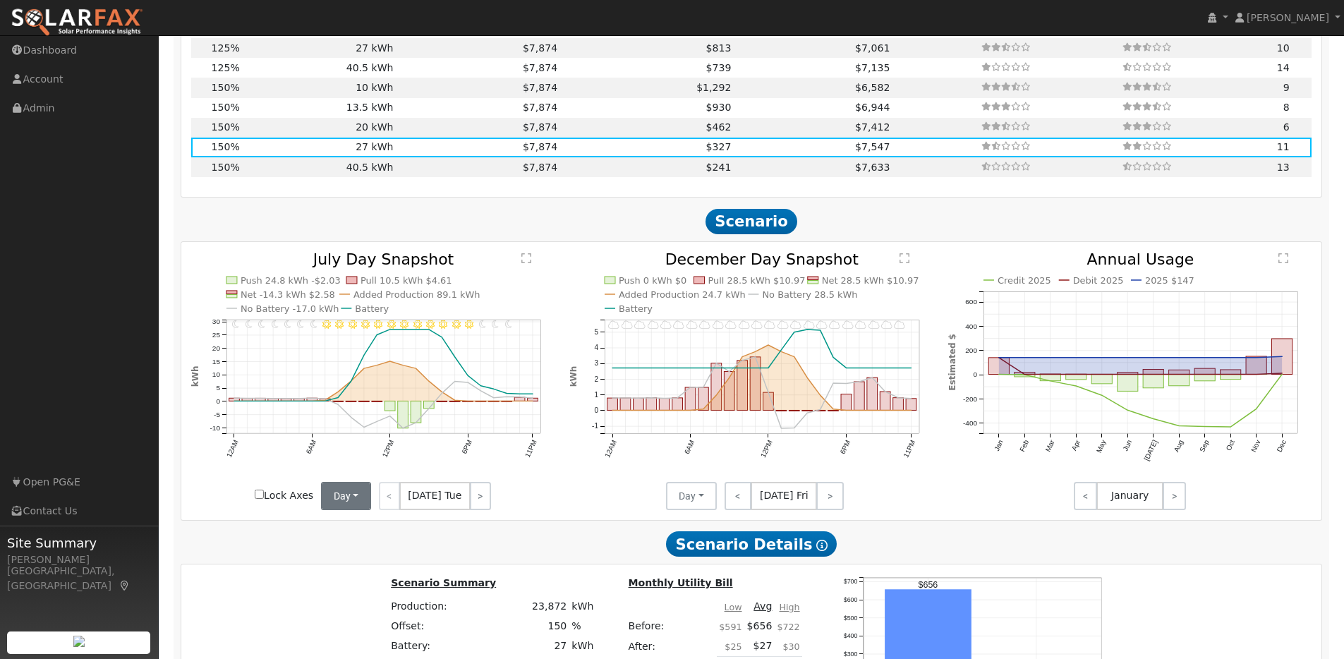
scroll to position [1639, 0]
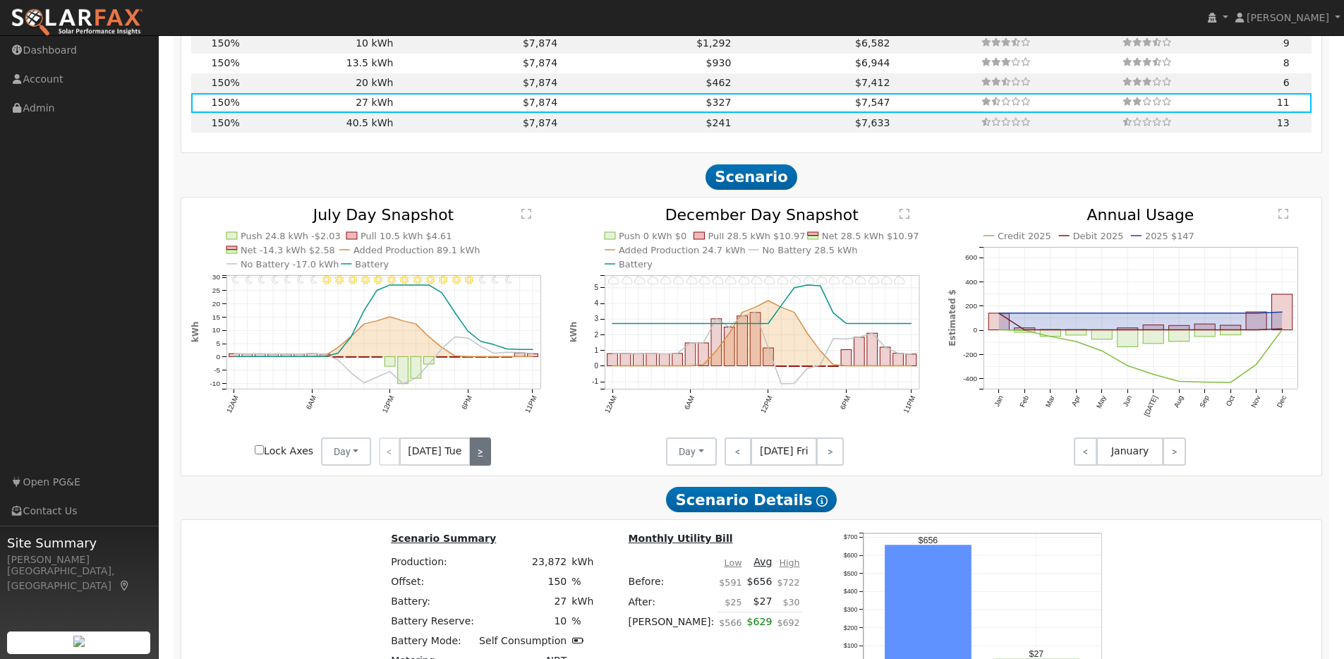
click at [475, 453] on link ">" at bounding box center [480, 451] width 21 height 28
click at [475, 453] on link ">" at bounding box center [481, 451] width 19 height 28
click at [475, 453] on link ">" at bounding box center [480, 451] width 20 height 28
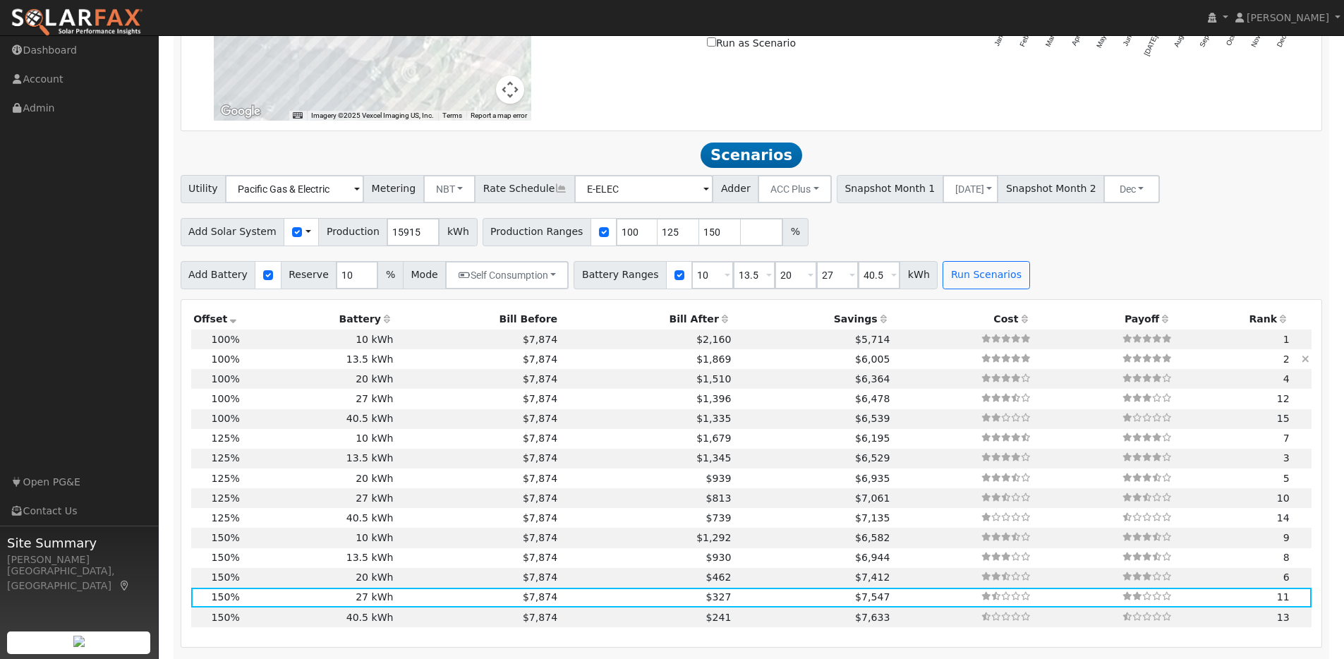
scroll to position [1140, 0]
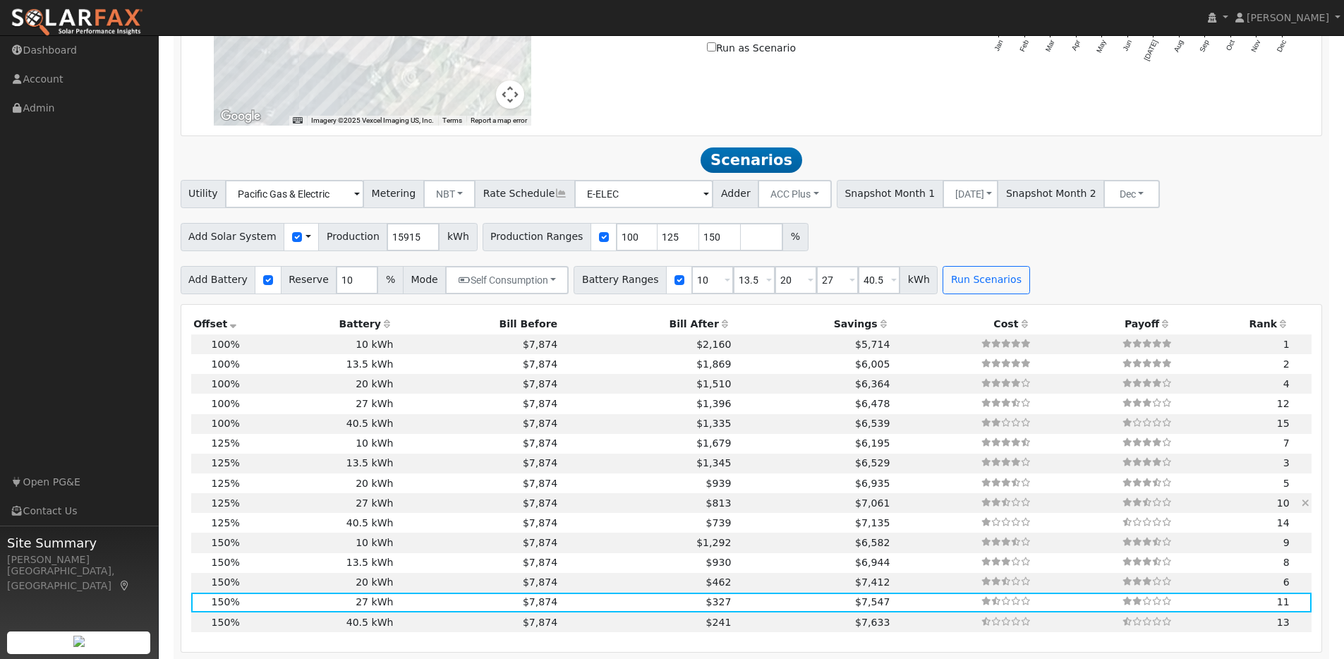
click at [330, 506] on td "27 kWh" at bounding box center [319, 503] width 154 height 20
type input "13.3"
type input "$41,114"
type input "$20,515"
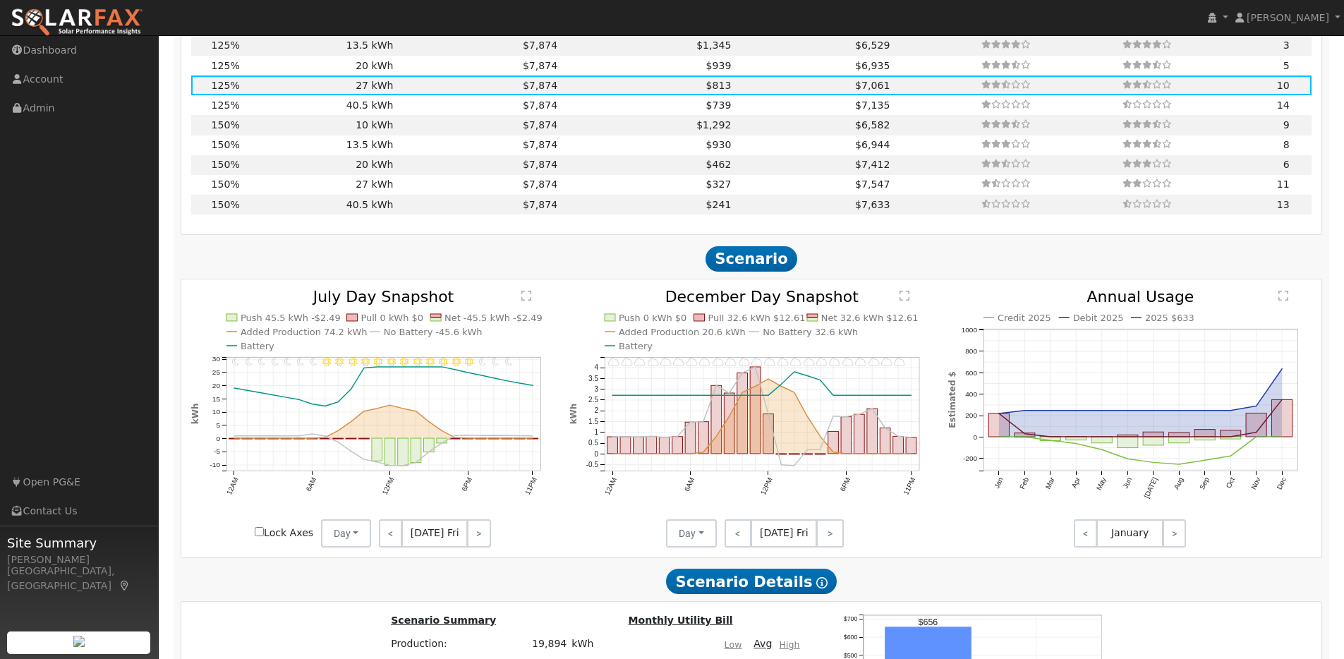
scroll to position [1563, 0]
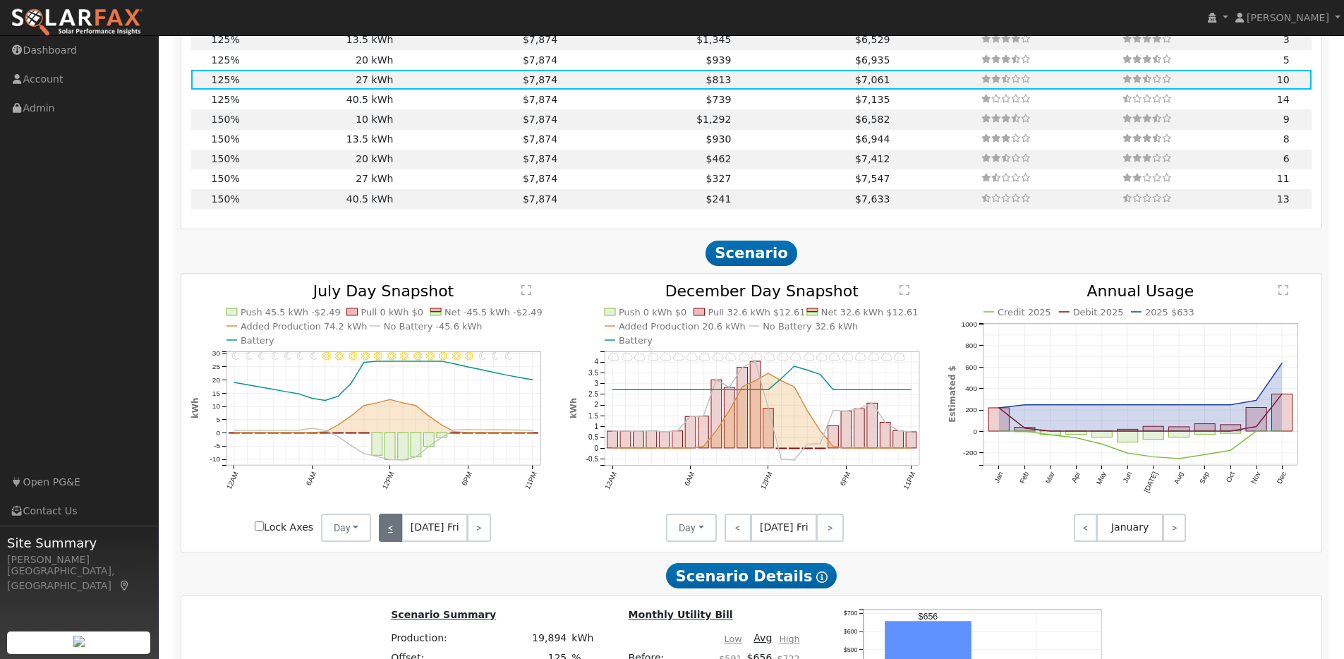
click at [394, 531] on link "<" at bounding box center [390, 527] width 23 height 28
click at [394, 531] on link "<" at bounding box center [389, 527] width 20 height 28
click at [394, 531] on link "<" at bounding box center [388, 527] width 19 height 28
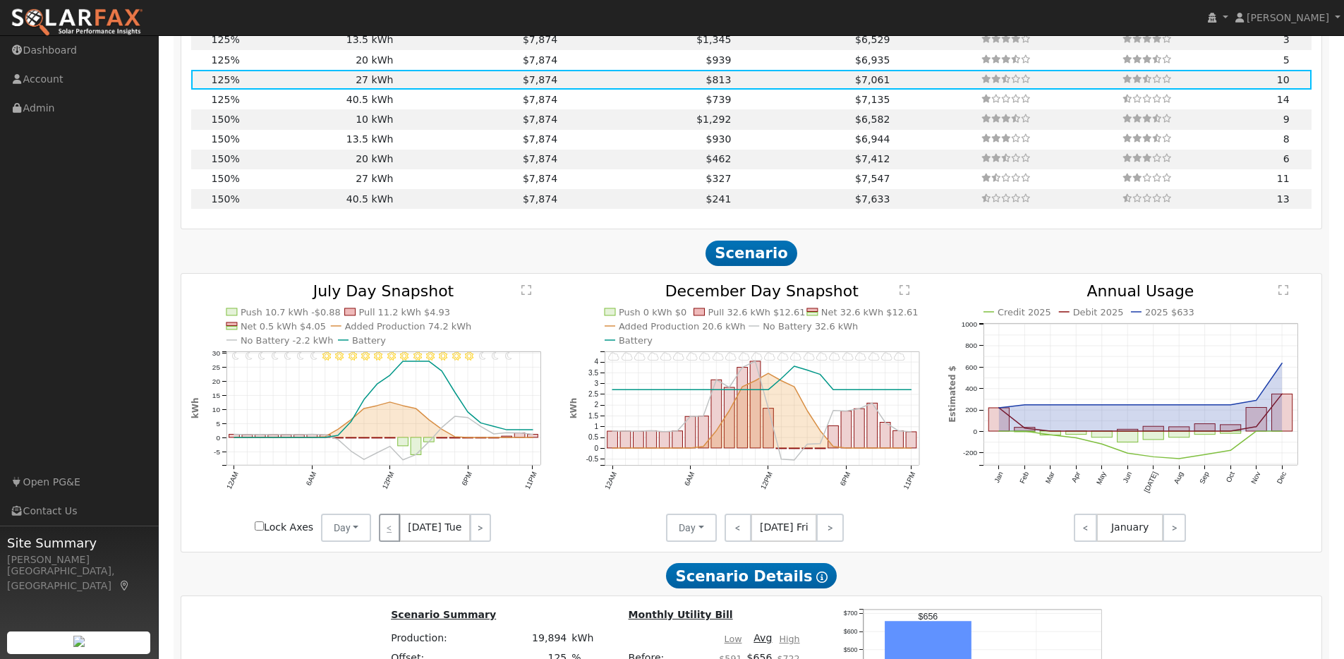
click at [394, 531] on div "< [DATE] Tue >" at bounding box center [434, 527] width 127 height 28
click at [482, 540] on link ">" at bounding box center [480, 527] width 21 height 28
click at [482, 540] on link ">" at bounding box center [481, 527] width 19 height 28
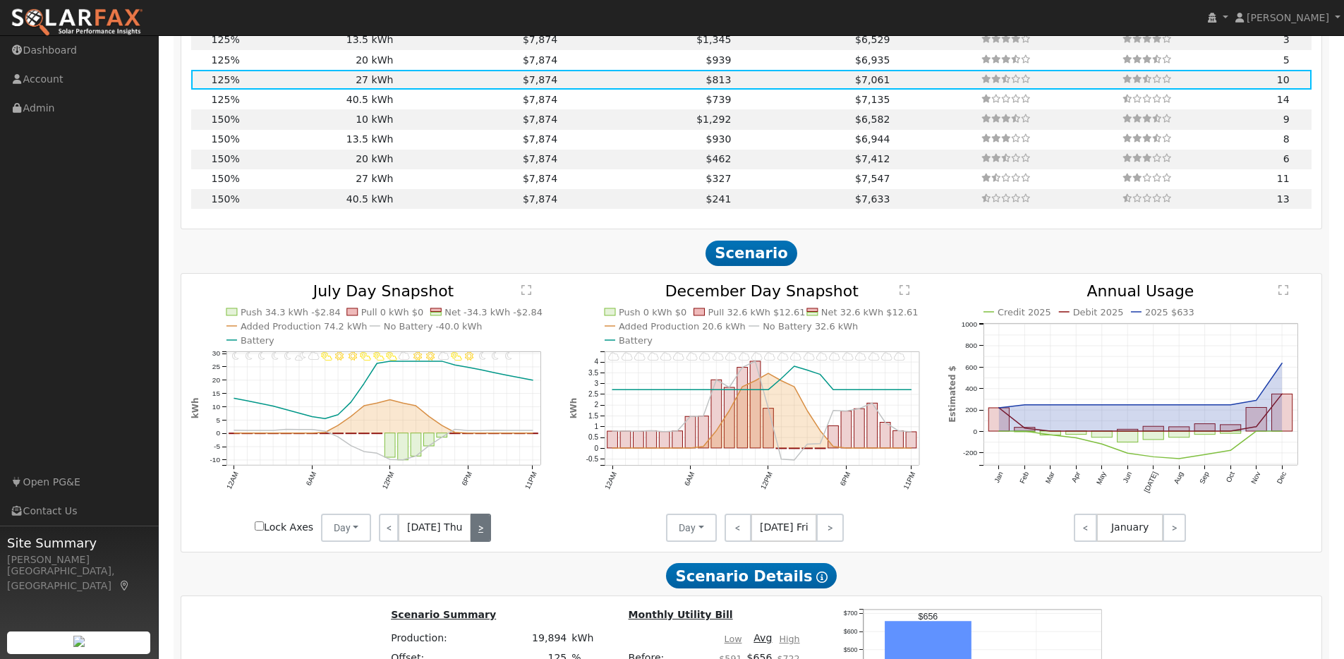
click at [482, 540] on link ">" at bounding box center [480, 527] width 20 height 28
click at [482, 540] on link ">" at bounding box center [478, 527] width 23 height 28
click at [482, 540] on link ">" at bounding box center [479, 527] width 21 height 28
click at [482, 540] on link ">" at bounding box center [480, 527] width 20 height 28
click at [482, 540] on link ">" at bounding box center [481, 527] width 19 height 28
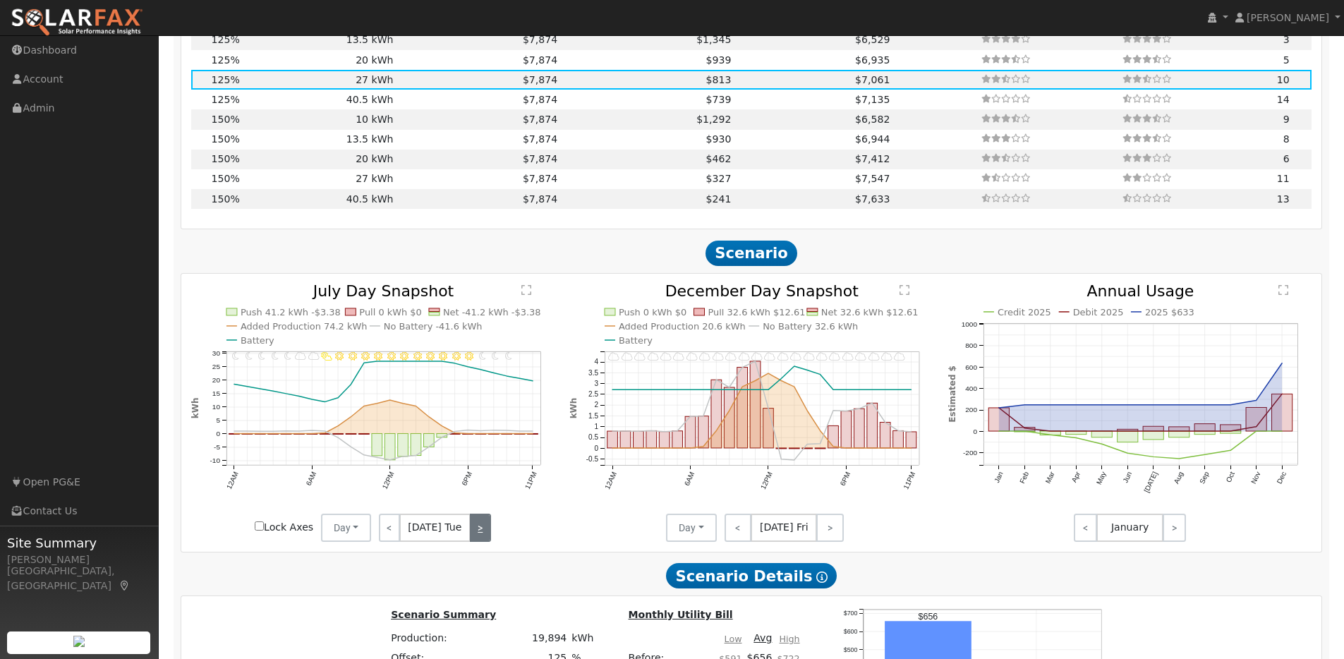
click at [482, 540] on link ">" at bounding box center [480, 527] width 21 height 28
click at [482, 540] on link ">" at bounding box center [481, 527] width 19 height 28
click at [482, 540] on link ">" at bounding box center [480, 527] width 20 height 28
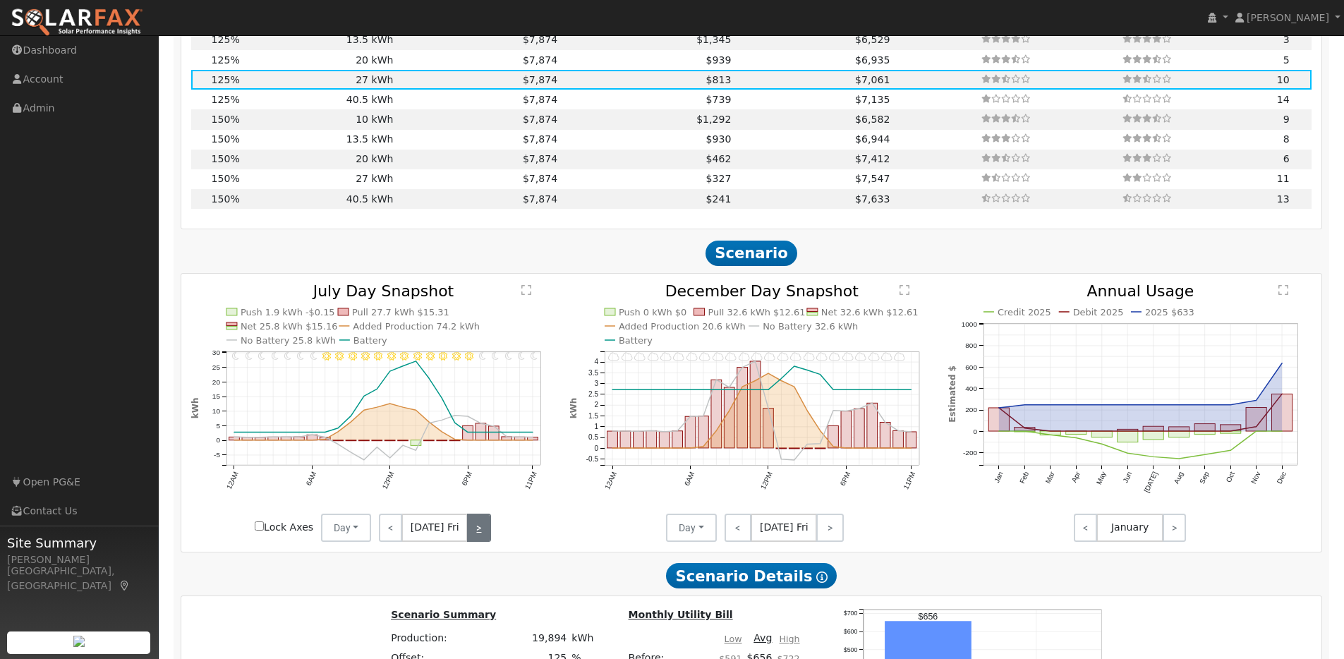
click at [482, 540] on link ">" at bounding box center [478, 527] width 23 height 28
click at [482, 540] on link ">" at bounding box center [479, 527] width 21 height 28
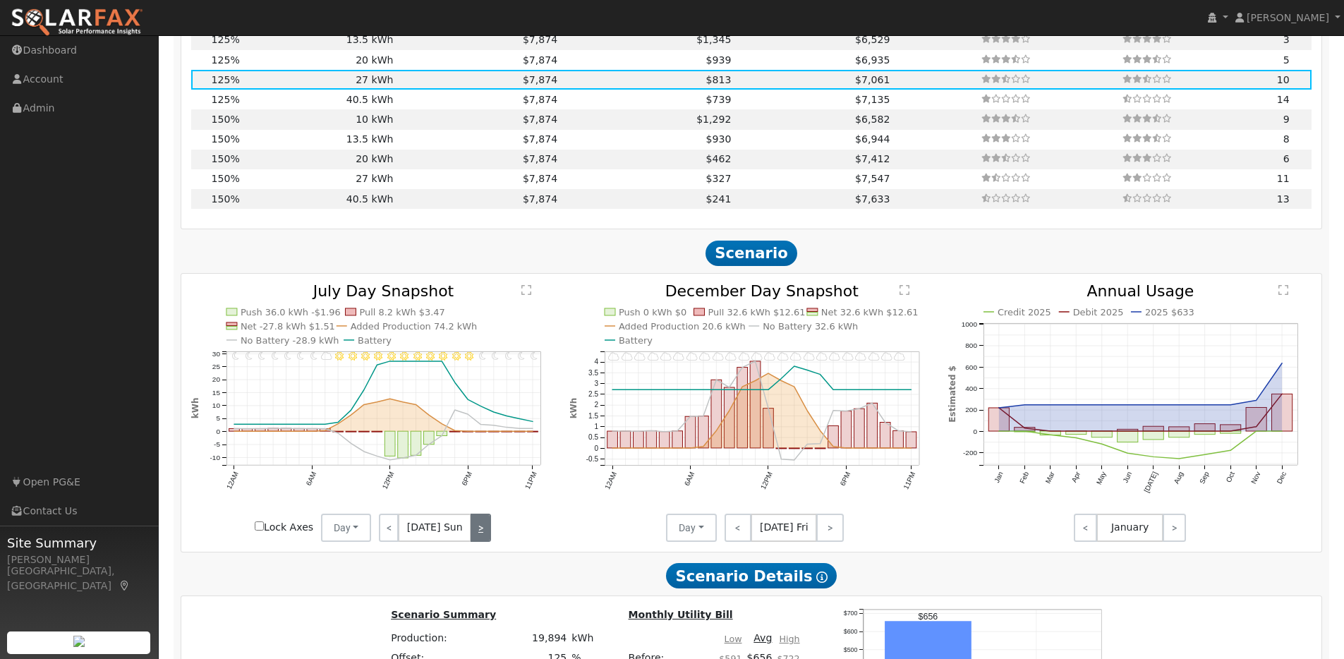
click at [482, 540] on link ">" at bounding box center [480, 527] width 20 height 28
click at [482, 540] on link ">" at bounding box center [481, 527] width 19 height 28
click at [482, 540] on link ">" at bounding box center [480, 527] width 21 height 28
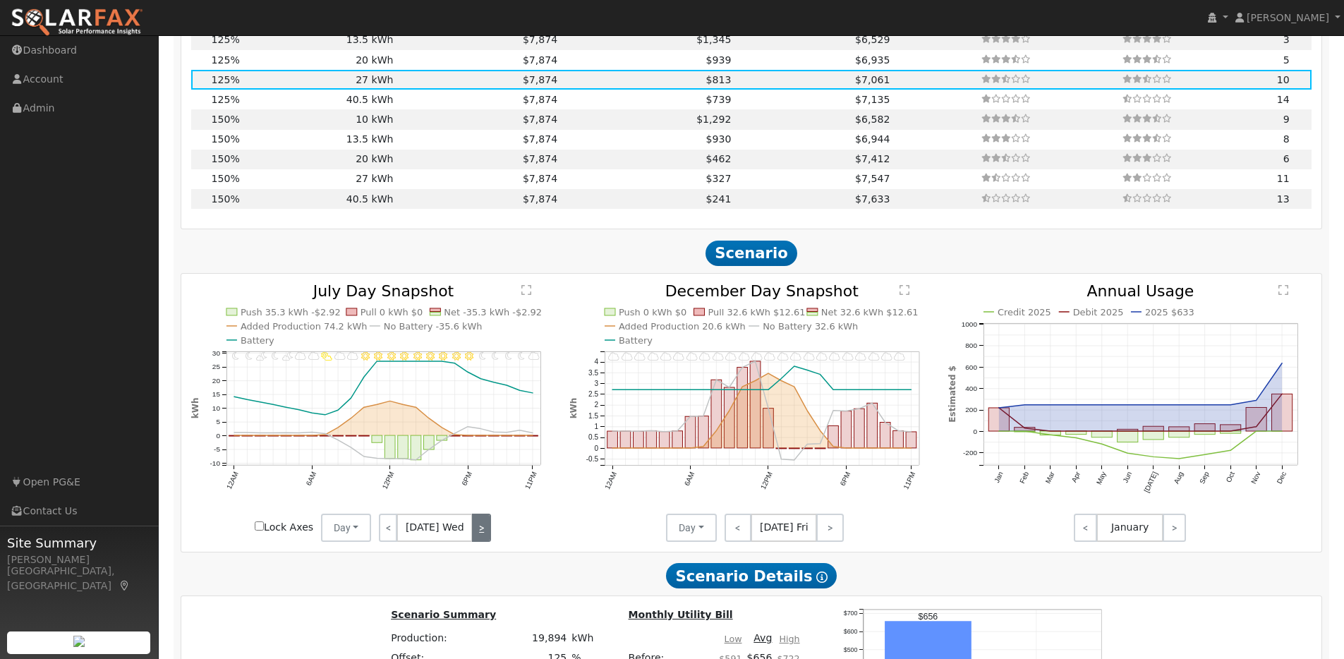
click at [482, 540] on link ">" at bounding box center [481, 527] width 19 height 28
click at [482, 540] on link ">" at bounding box center [480, 527] width 20 height 28
click at [482, 540] on link ">" at bounding box center [478, 527] width 23 height 28
click at [482, 540] on link ">" at bounding box center [479, 527] width 21 height 28
click at [482, 540] on link ">" at bounding box center [480, 527] width 20 height 28
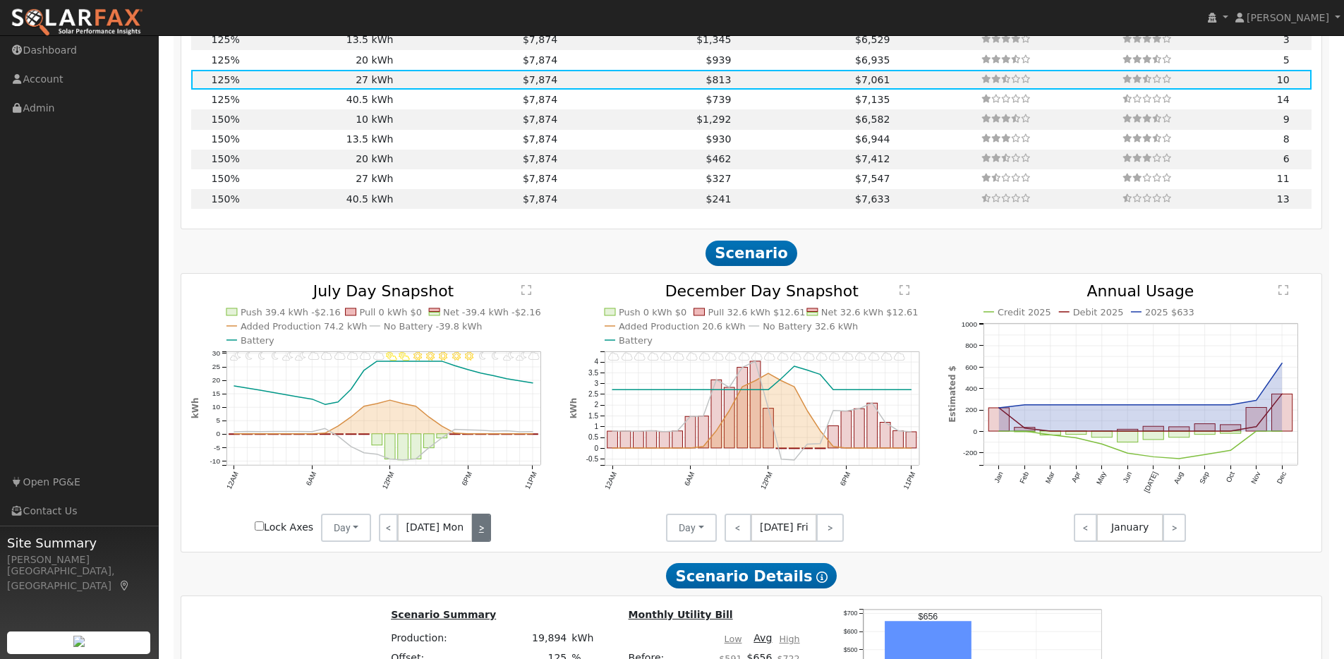
click at [482, 540] on link ">" at bounding box center [481, 527] width 19 height 28
click at [482, 540] on link ">" at bounding box center [480, 527] width 21 height 28
click at [482, 540] on link ">" at bounding box center [481, 527] width 19 height 28
click at [482, 540] on link ">" at bounding box center [480, 527] width 20 height 28
click at [482, 540] on link ">" at bounding box center [478, 527] width 23 height 28
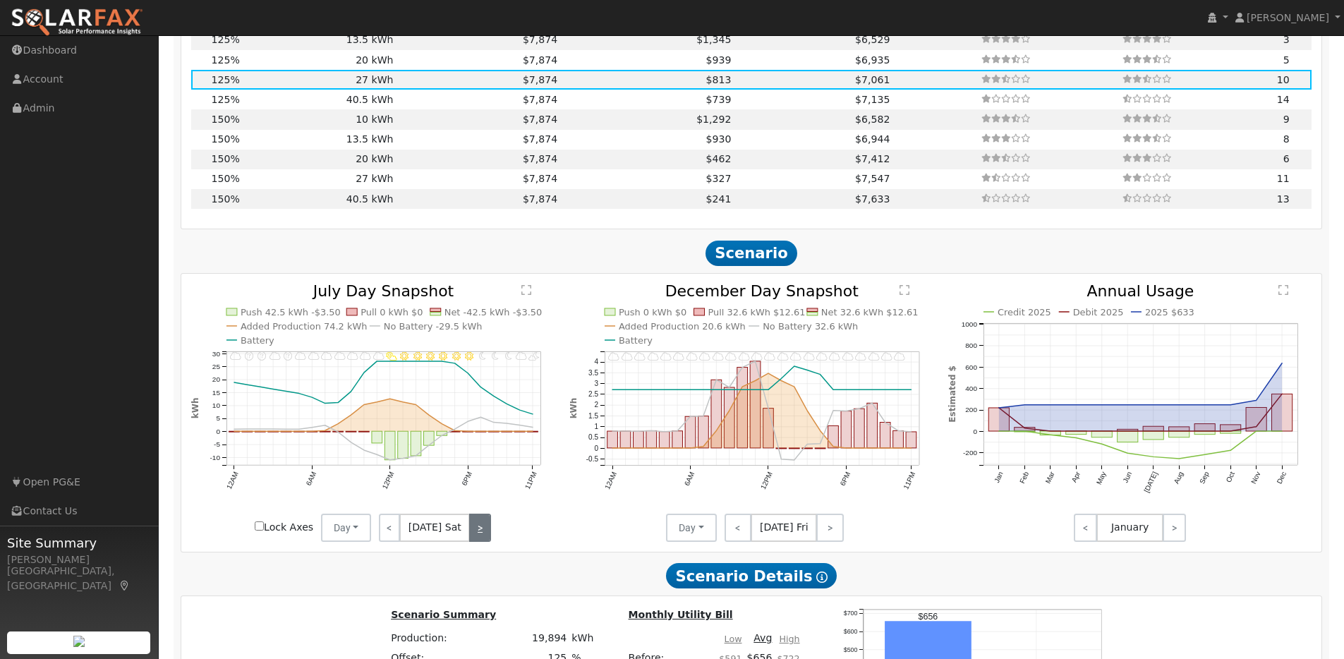
click at [482, 540] on link ">" at bounding box center [479, 527] width 21 height 28
click at [482, 540] on link ">" at bounding box center [480, 527] width 20 height 28
click at [482, 540] on link ">" at bounding box center [481, 527] width 19 height 28
click at [482, 540] on link ">" at bounding box center [480, 527] width 21 height 28
click at [482, 540] on link ">" at bounding box center [481, 527] width 19 height 28
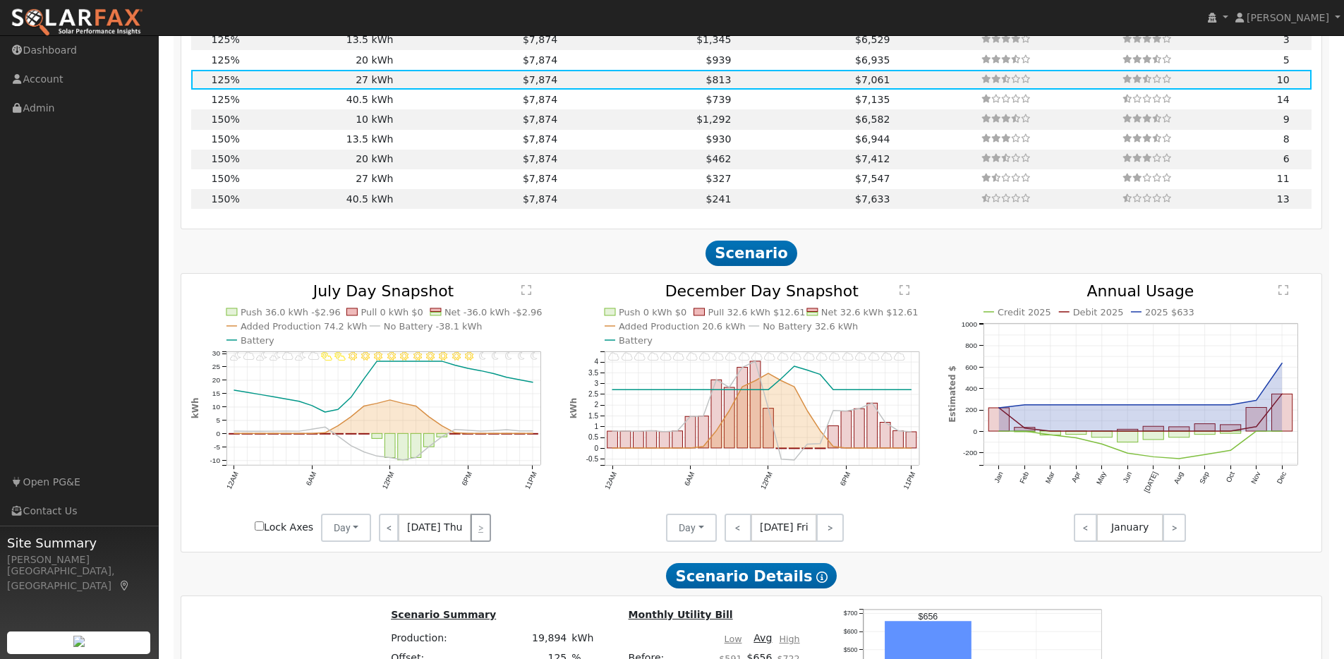
click at [482, 540] on div "< [DATE] Thu >" at bounding box center [434, 527] width 127 height 28
click at [729, 540] on link "<" at bounding box center [738, 527] width 28 height 28
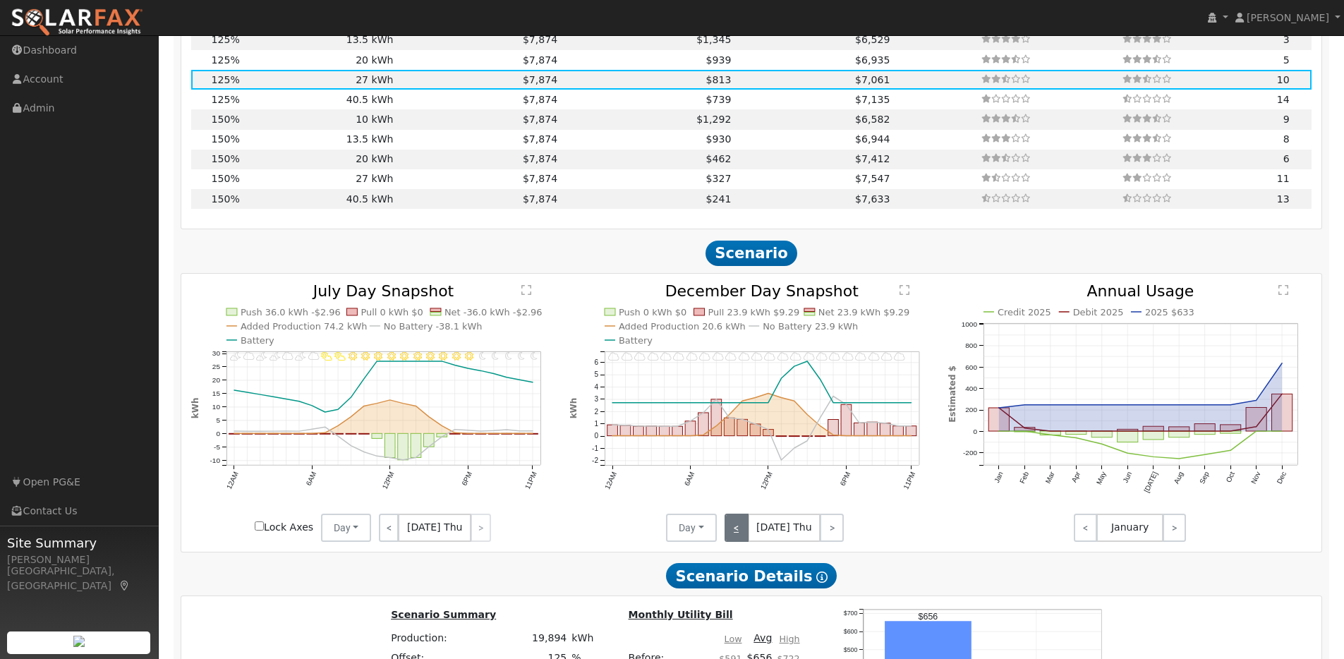
click at [729, 540] on link "<" at bounding box center [736, 527] width 24 height 28
click at [729, 540] on link "<" at bounding box center [735, 527] width 23 height 28
click at [729, 540] on link "<" at bounding box center [736, 527] width 25 height 28
click at [729, 540] on link "<" at bounding box center [736, 527] width 24 height 28
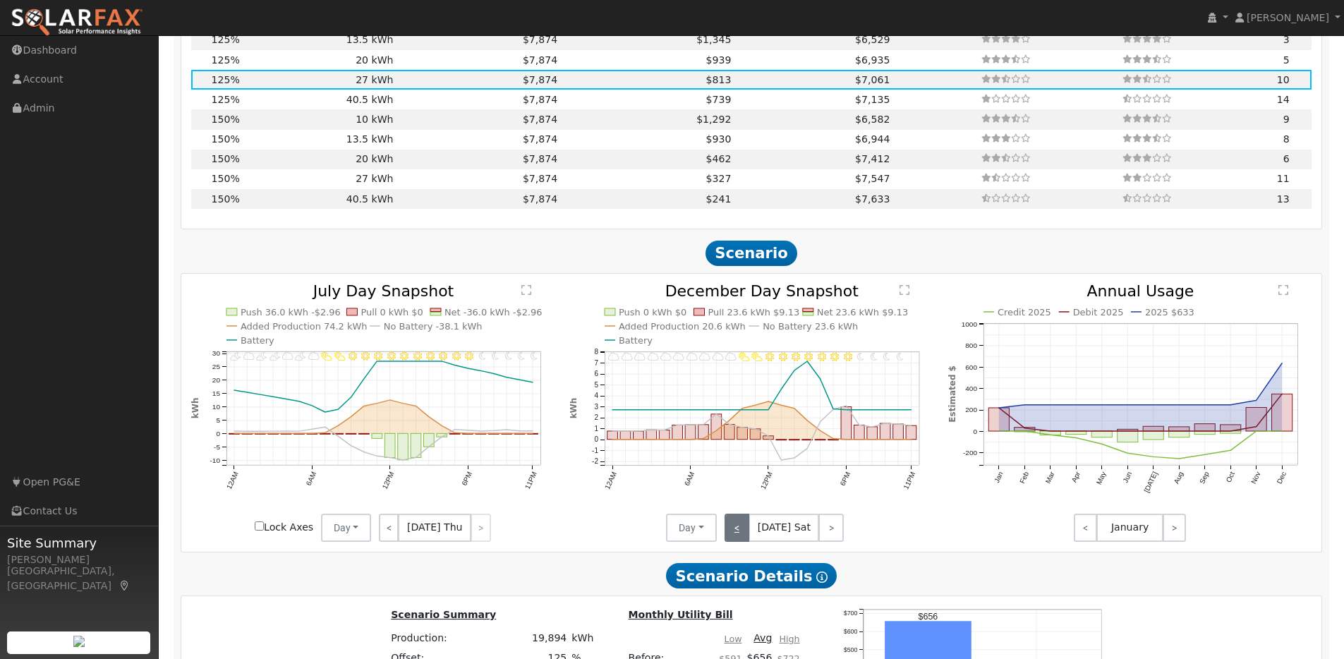
click at [729, 540] on link "<" at bounding box center [736, 527] width 25 height 28
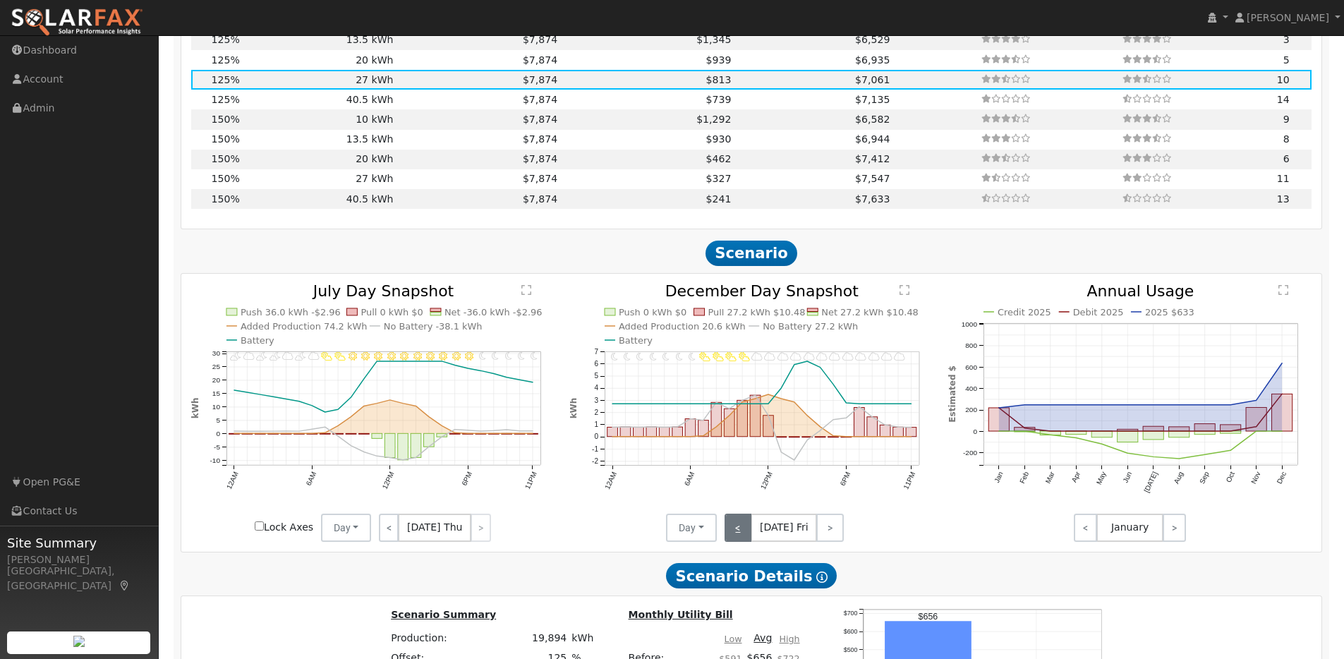
click at [729, 540] on link "<" at bounding box center [738, 527] width 28 height 28
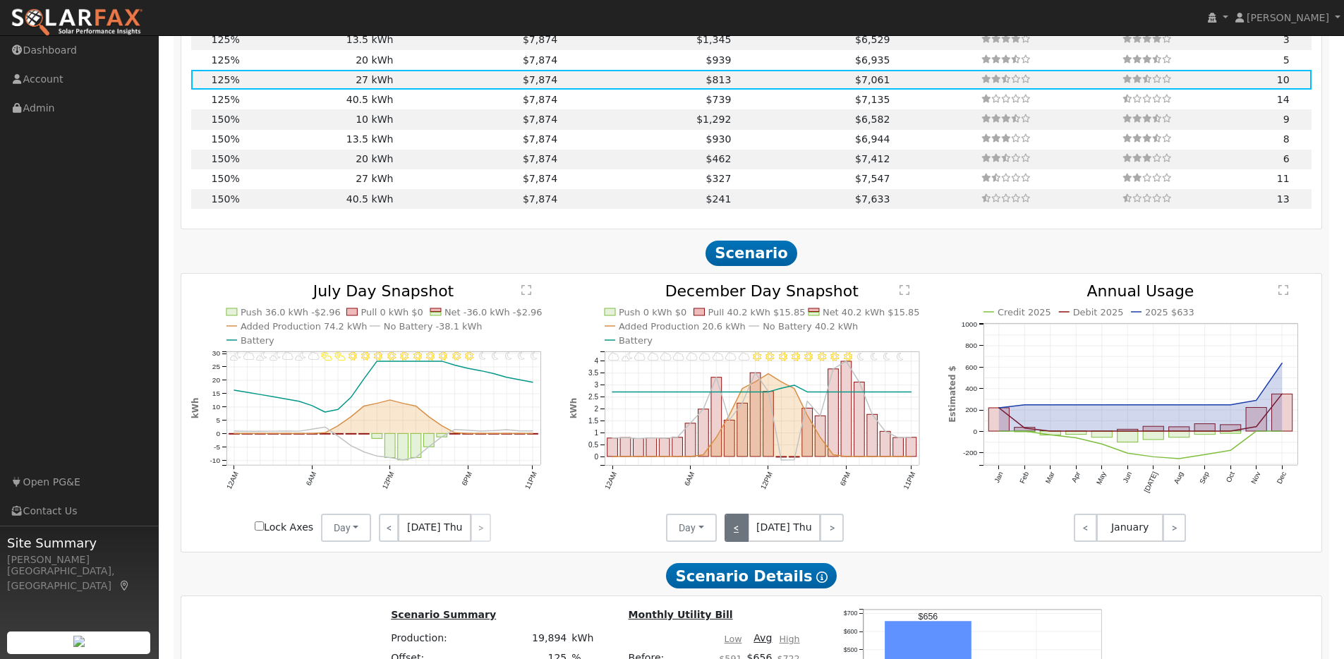
click at [729, 540] on link "<" at bounding box center [736, 527] width 24 height 28
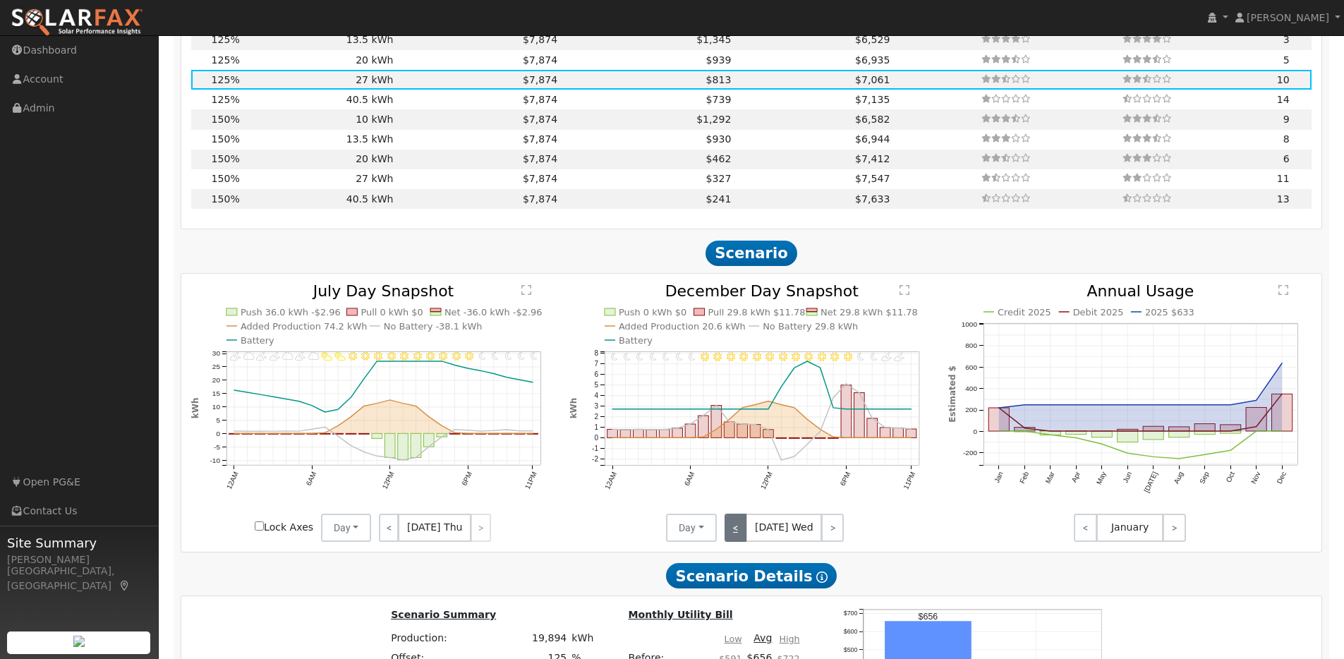
click at [729, 540] on link "<" at bounding box center [735, 527] width 23 height 28
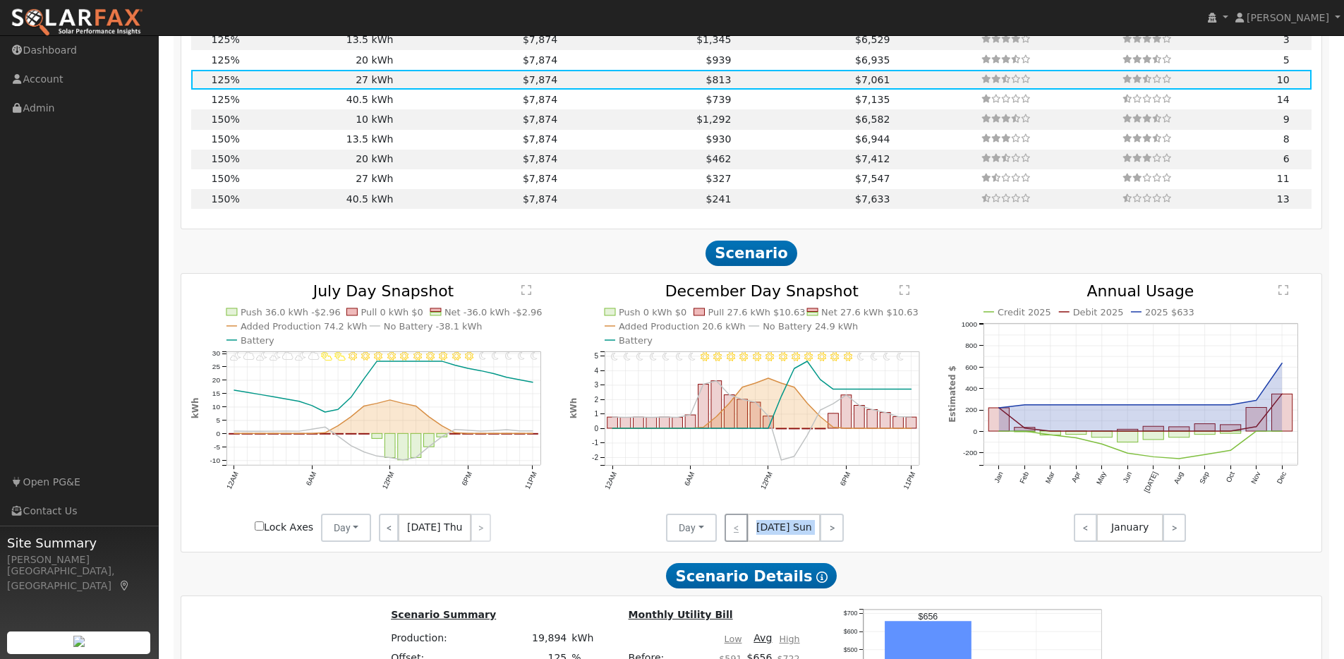
click at [729, 540] on div "< [DATE] Sun >" at bounding box center [780, 527] width 127 height 28
click at [829, 532] on link ">" at bounding box center [832, 527] width 24 height 28
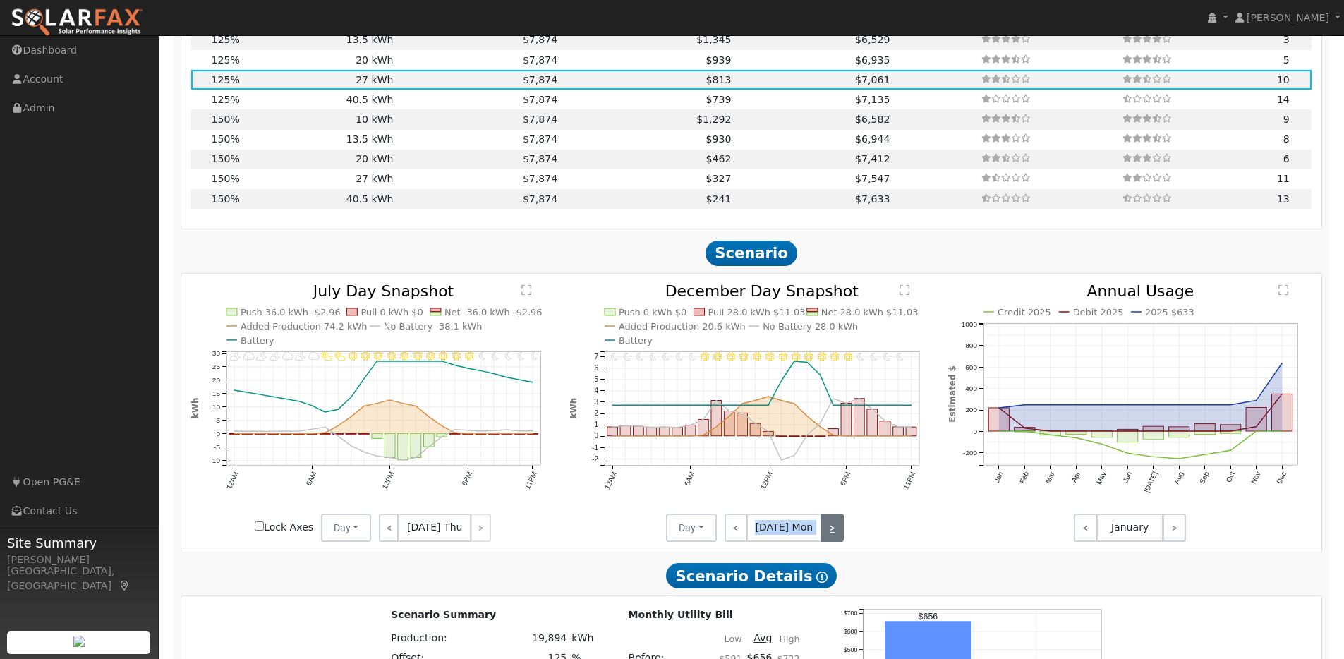
click at [829, 532] on link ">" at bounding box center [832, 527] width 23 height 28
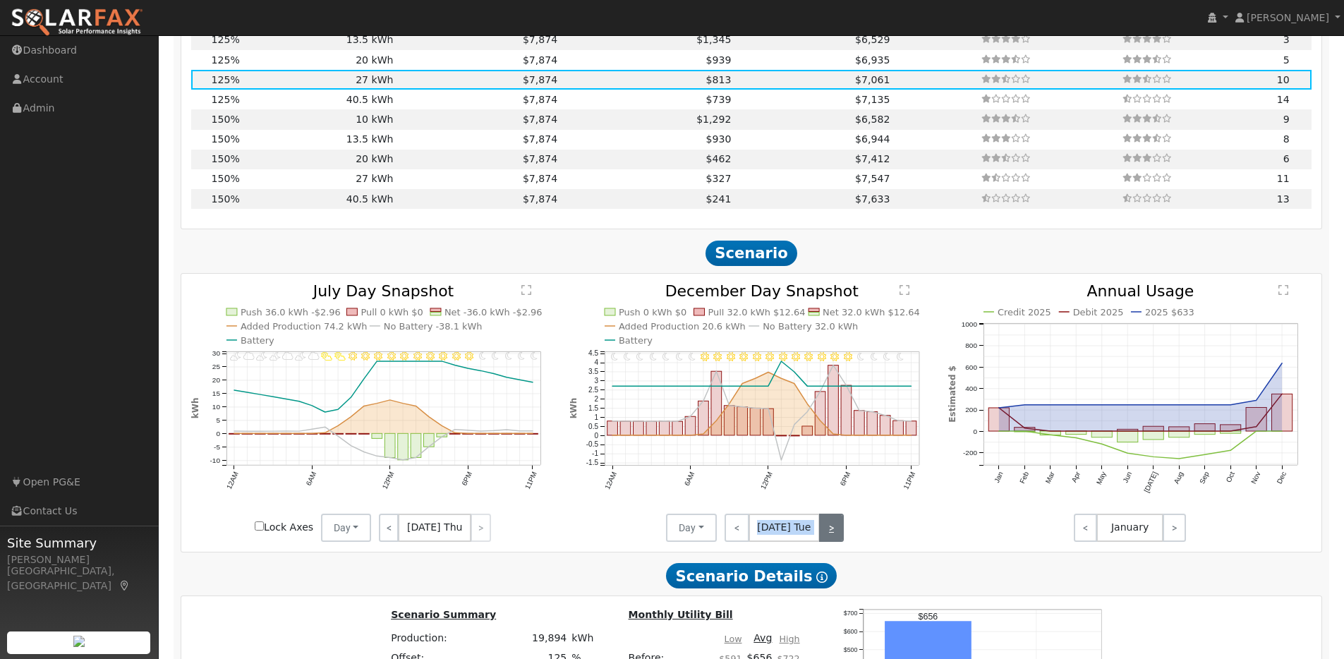
click at [829, 532] on link ">" at bounding box center [831, 527] width 25 height 28
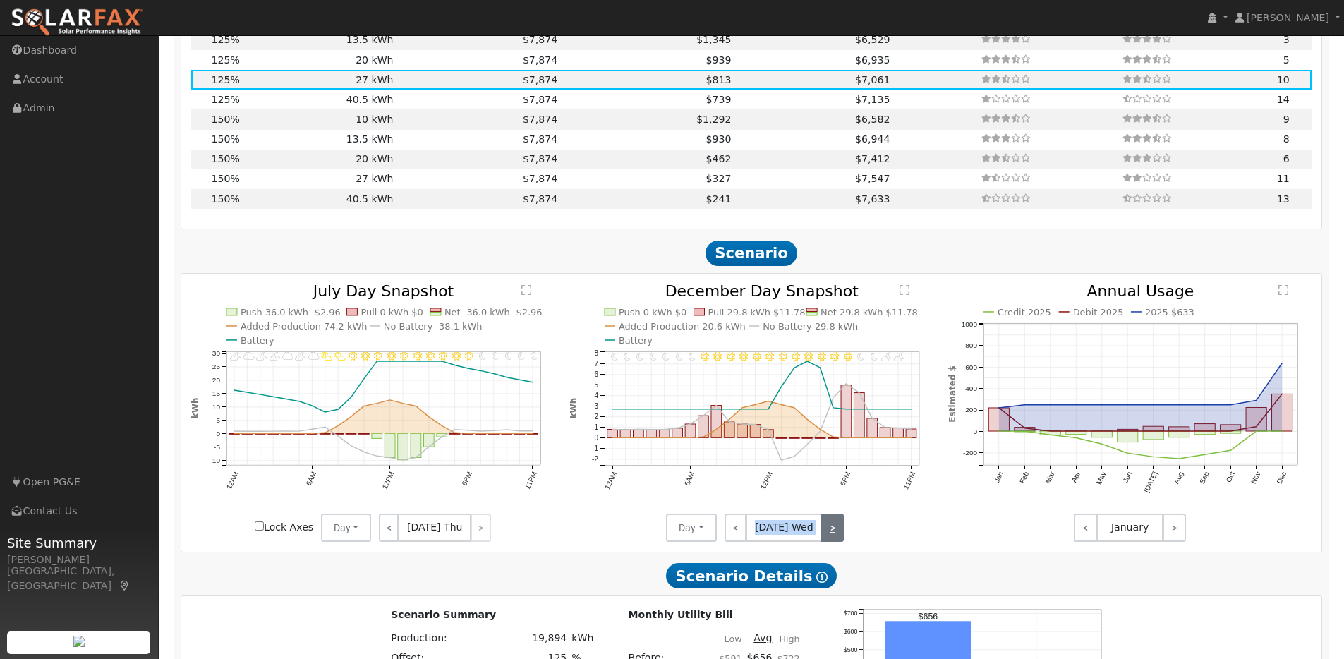
click at [829, 532] on link ">" at bounding box center [832, 527] width 23 height 28
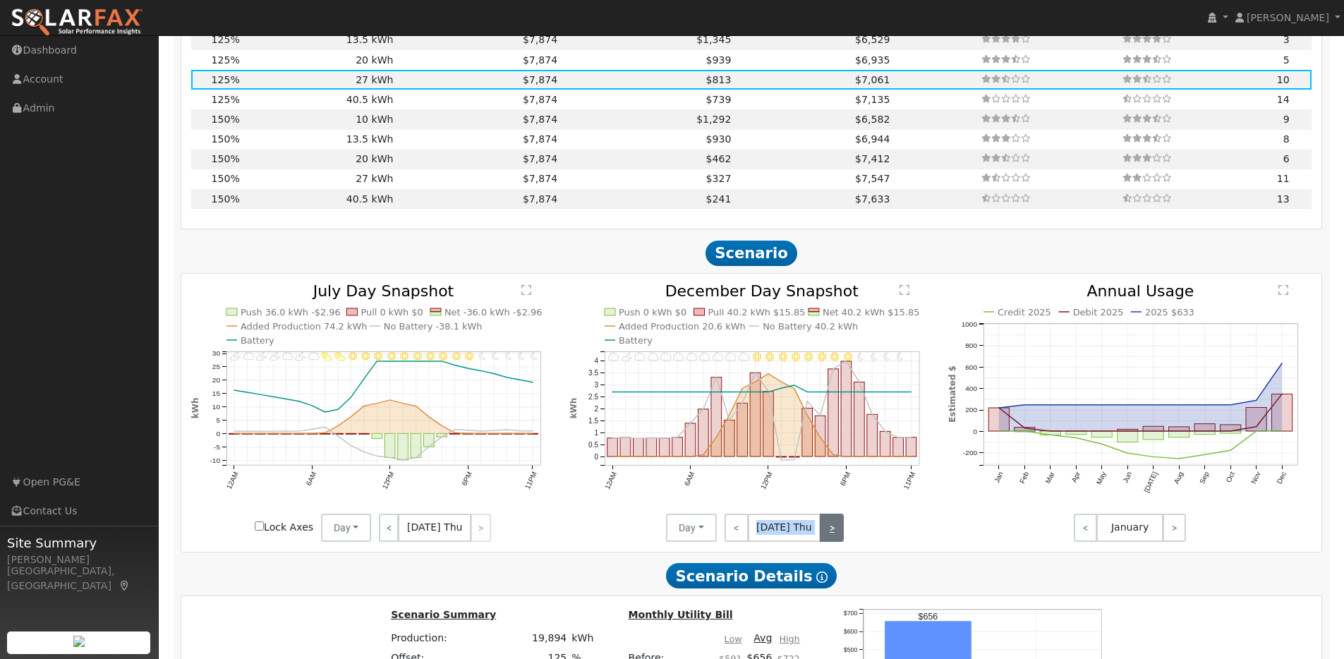
click at [829, 532] on link ">" at bounding box center [832, 527] width 24 height 28
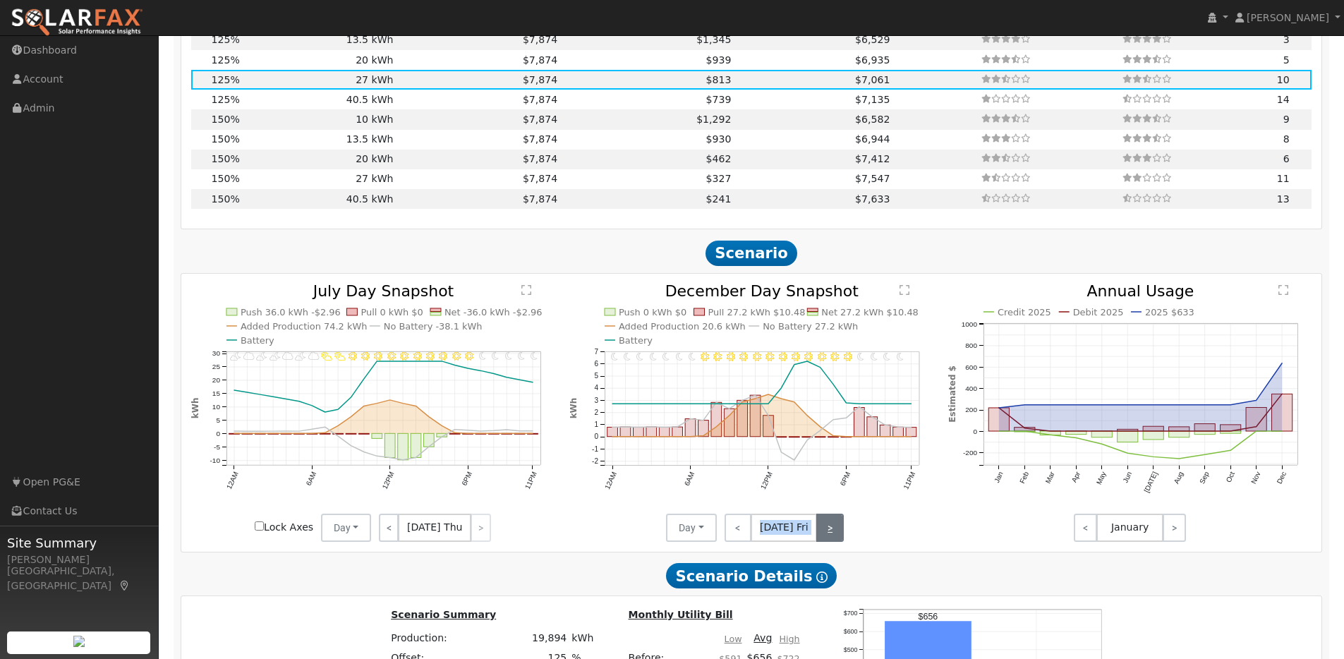
click at [829, 532] on link ">" at bounding box center [830, 527] width 28 height 28
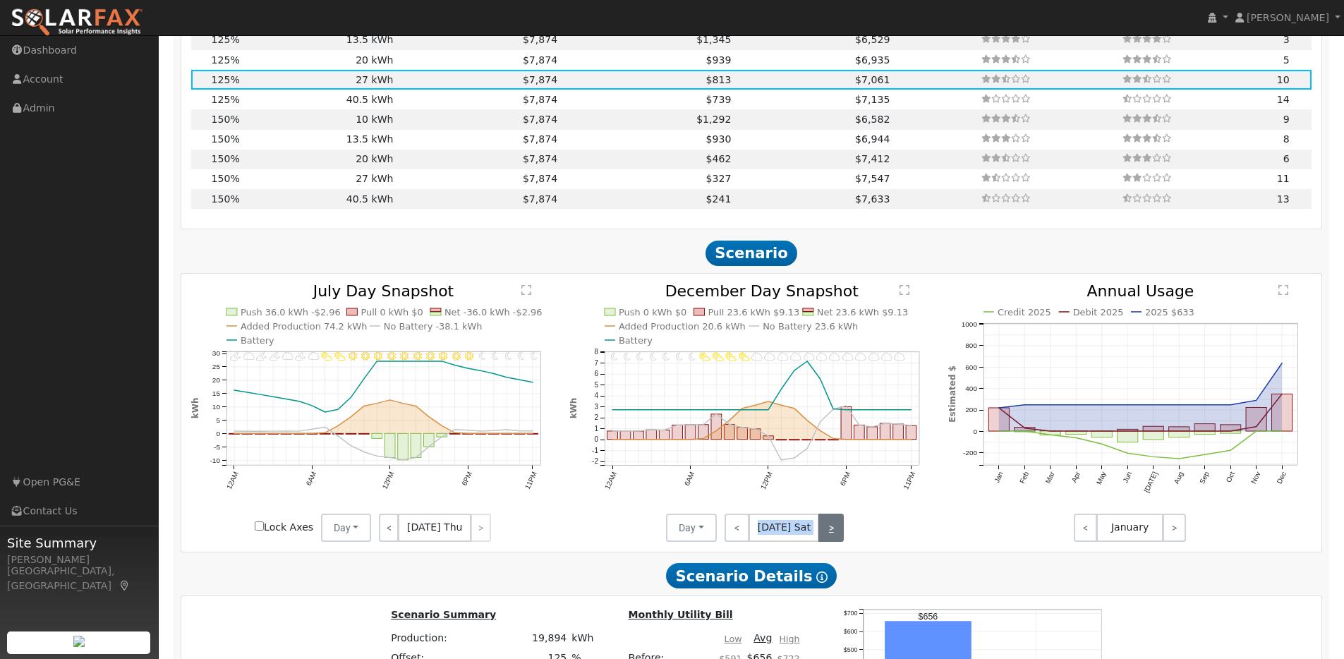
click at [829, 532] on link ">" at bounding box center [830, 527] width 25 height 28
click at [829, 532] on link ">" at bounding box center [832, 527] width 24 height 28
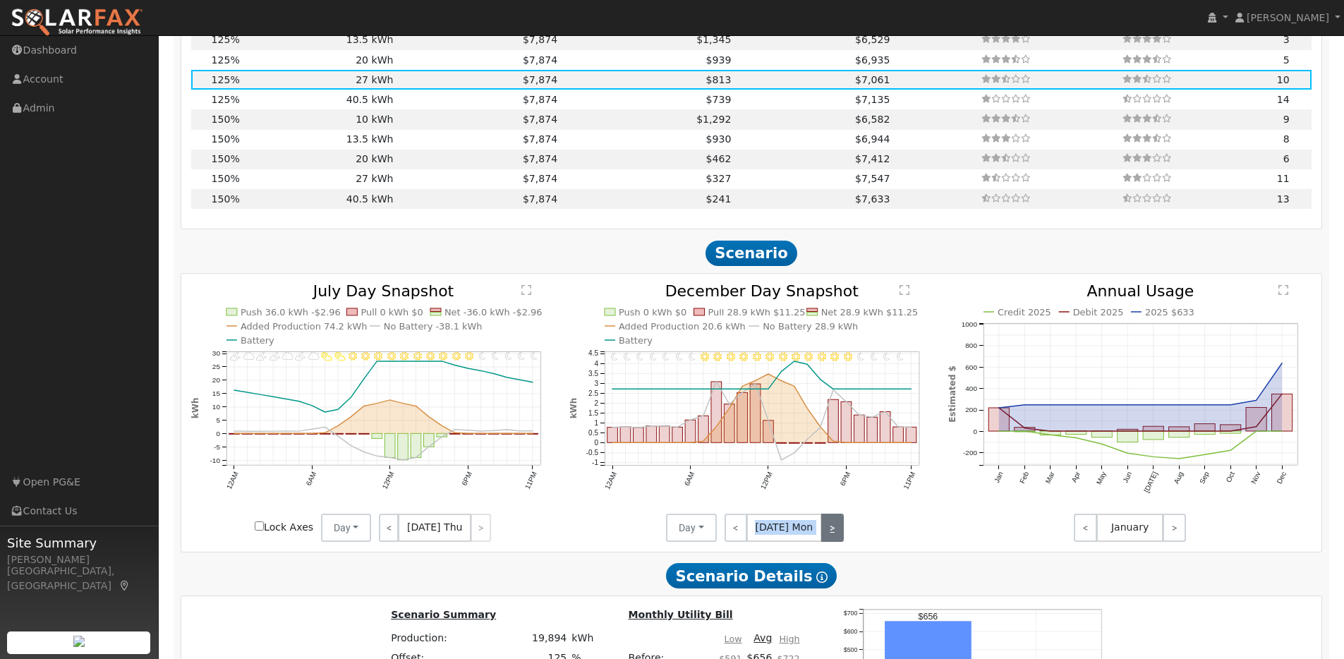
click at [829, 532] on link ">" at bounding box center [832, 527] width 23 height 28
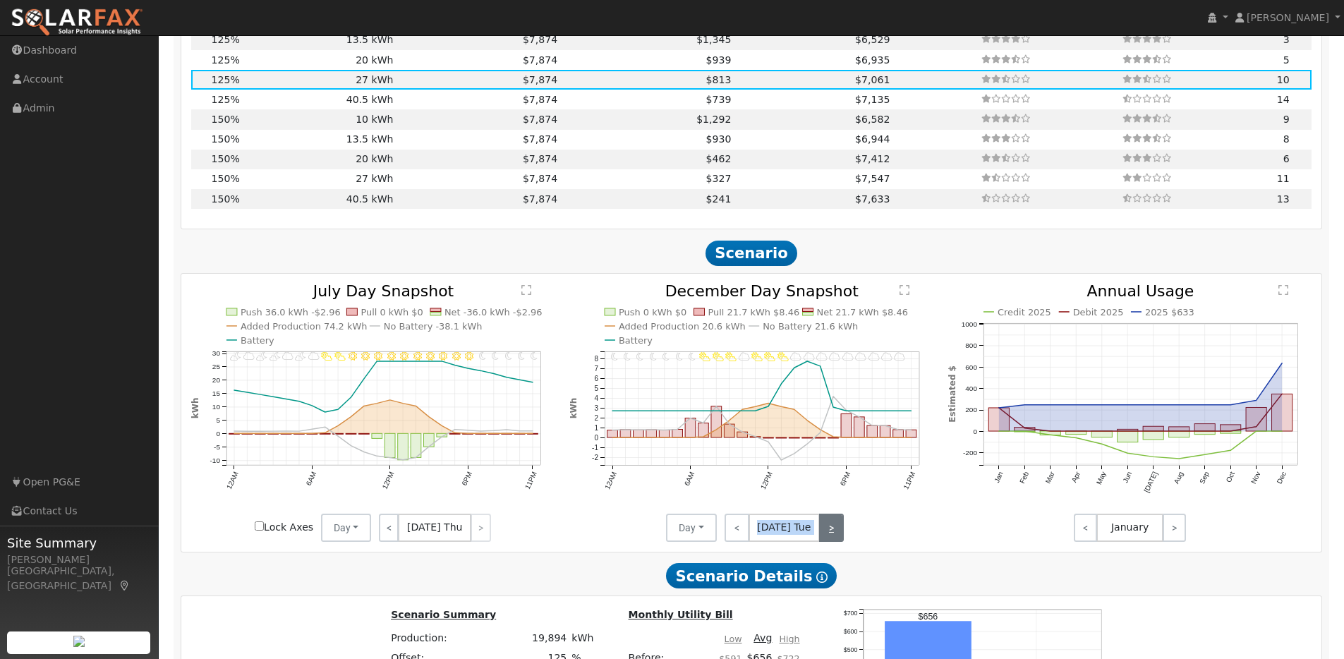
click at [829, 532] on link ">" at bounding box center [831, 527] width 25 height 28
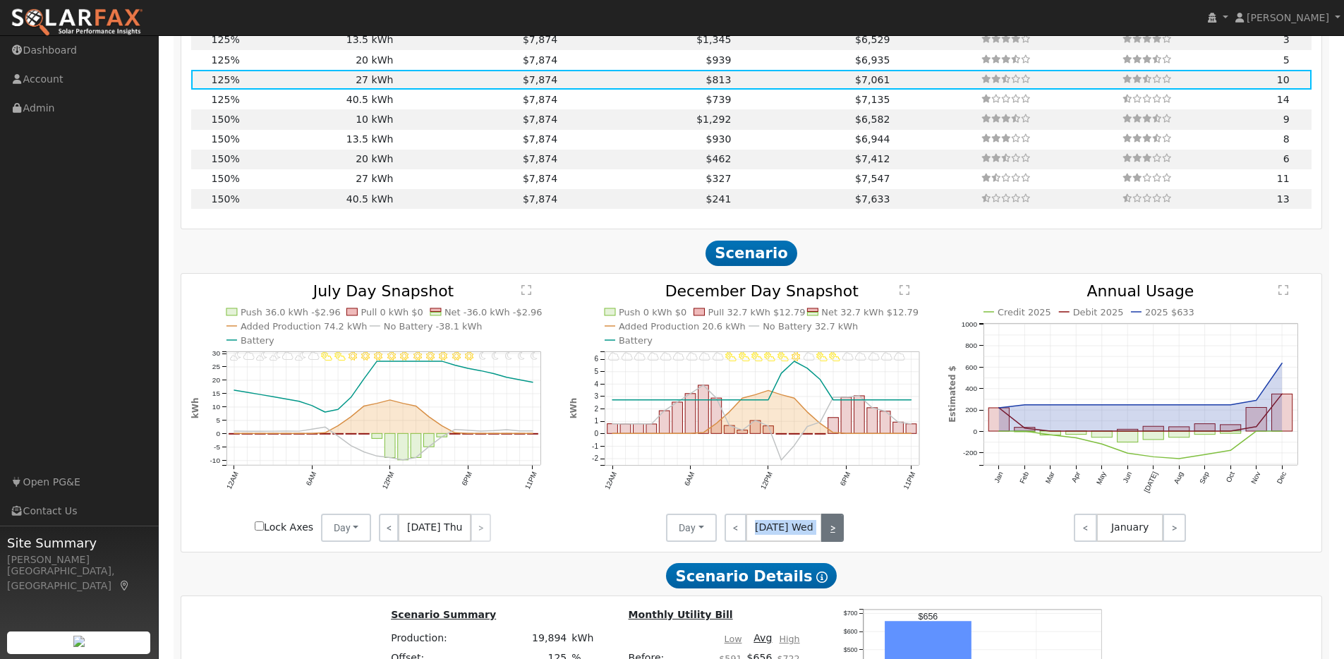
click at [829, 532] on link ">" at bounding box center [832, 527] width 23 height 28
click at [829, 532] on link ">" at bounding box center [832, 527] width 24 height 28
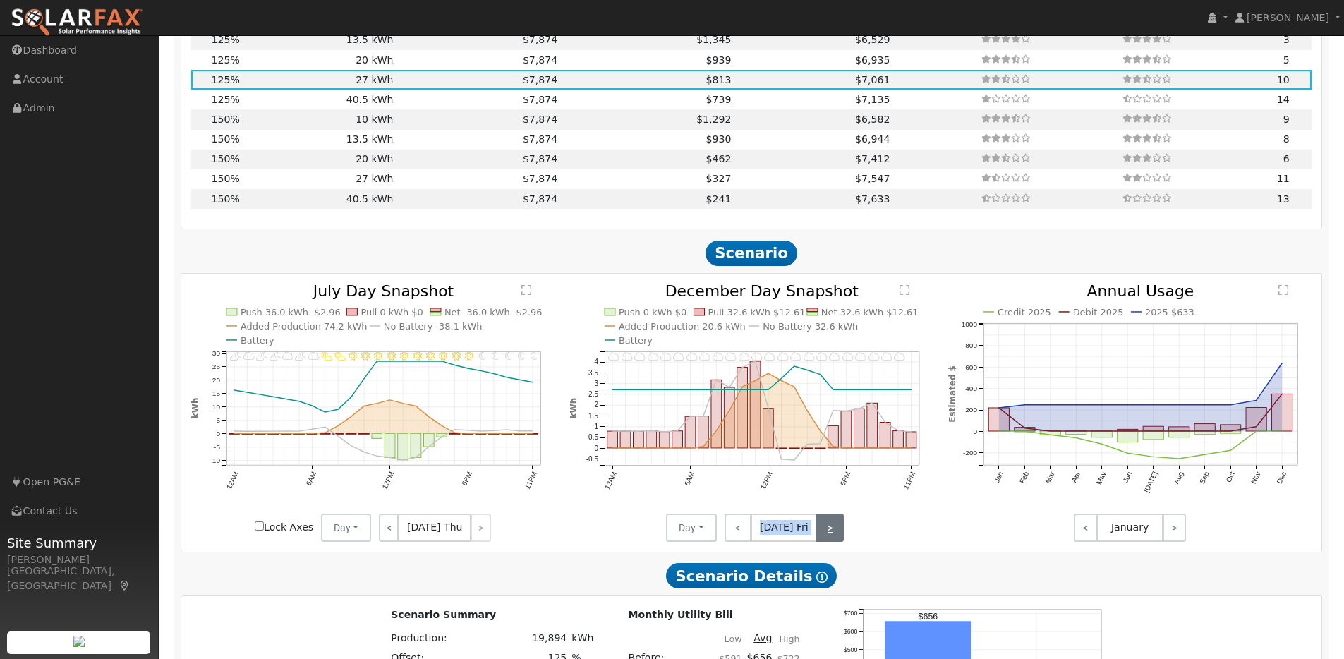
click at [829, 532] on link ">" at bounding box center [830, 527] width 28 height 28
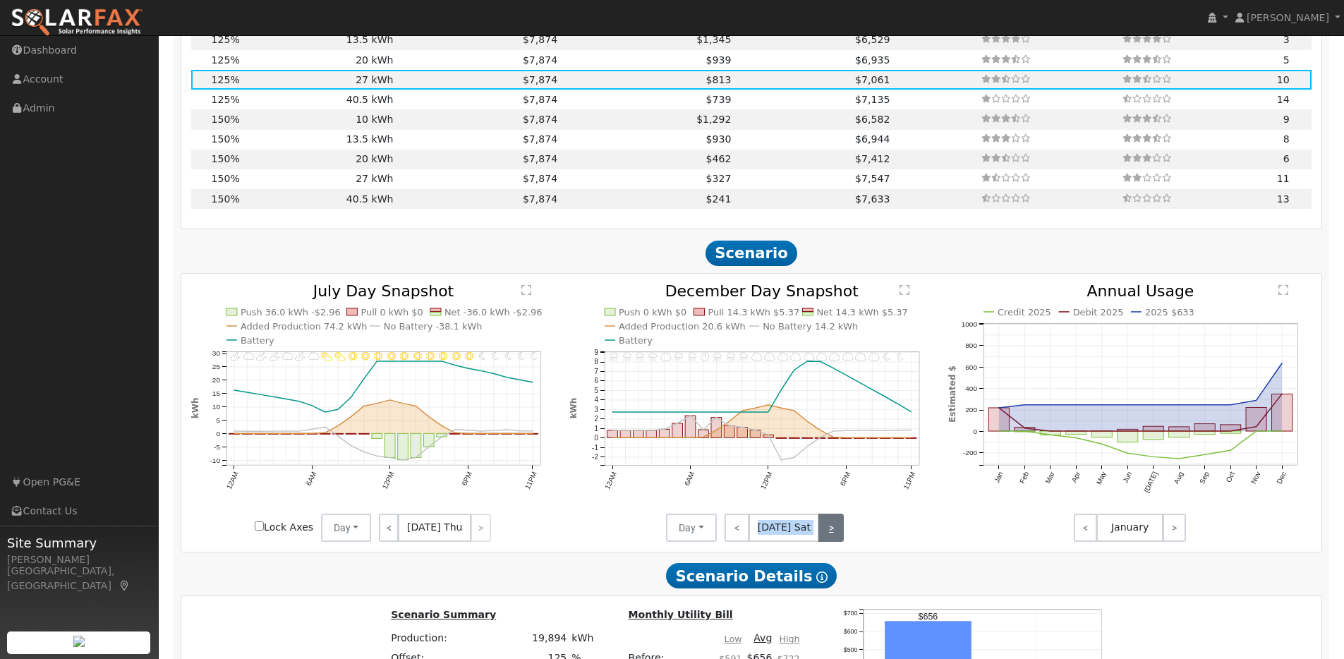
click at [829, 532] on link ">" at bounding box center [830, 527] width 25 height 28
click at [829, 532] on link ">" at bounding box center [832, 527] width 24 height 28
click at [829, 532] on link ">" at bounding box center [832, 527] width 23 height 28
click at [829, 532] on link ">" at bounding box center [831, 527] width 25 height 28
click at [829, 532] on link ">" at bounding box center [832, 527] width 23 height 28
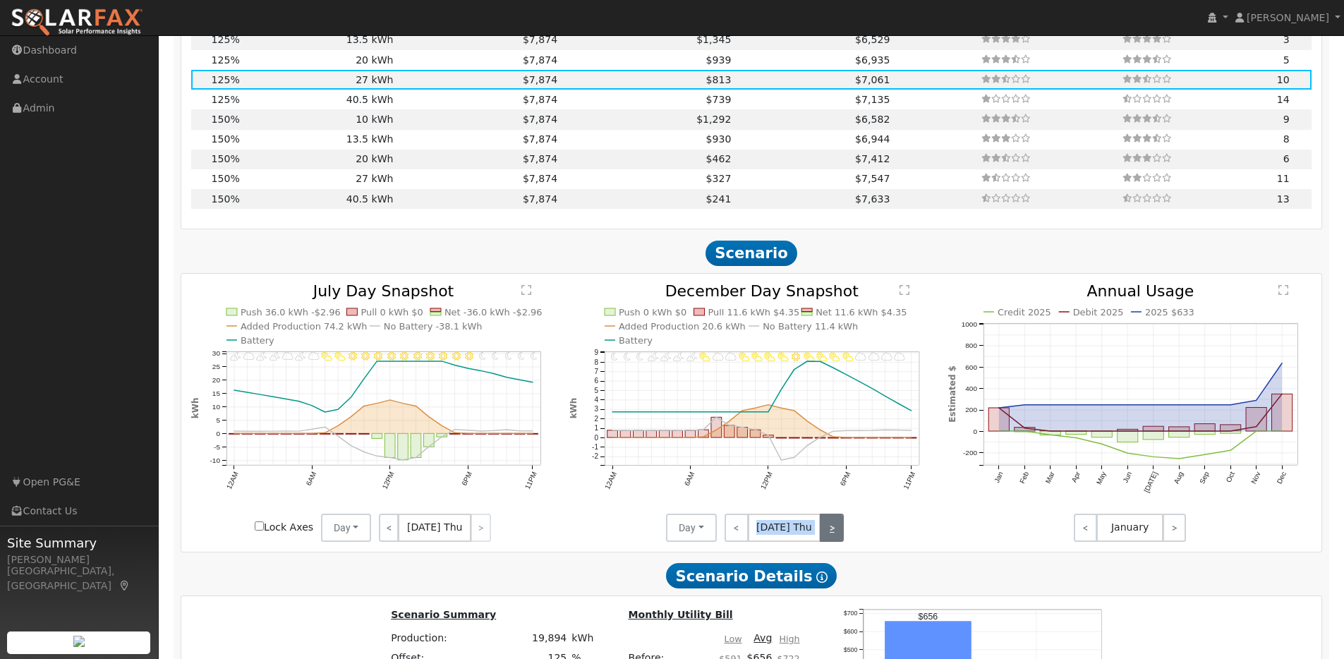
click at [829, 532] on link ">" at bounding box center [832, 527] width 24 height 28
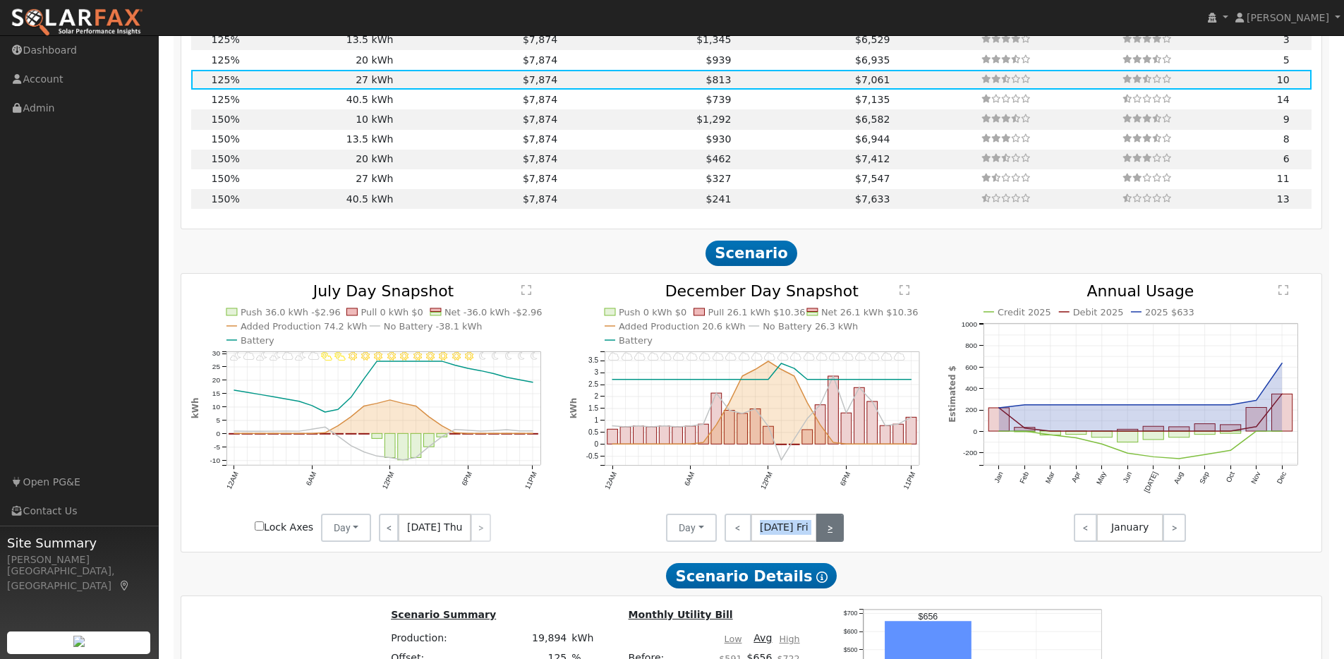
click at [829, 532] on link ">" at bounding box center [830, 527] width 28 height 28
click at [829, 532] on link ">" at bounding box center [830, 527] width 25 height 28
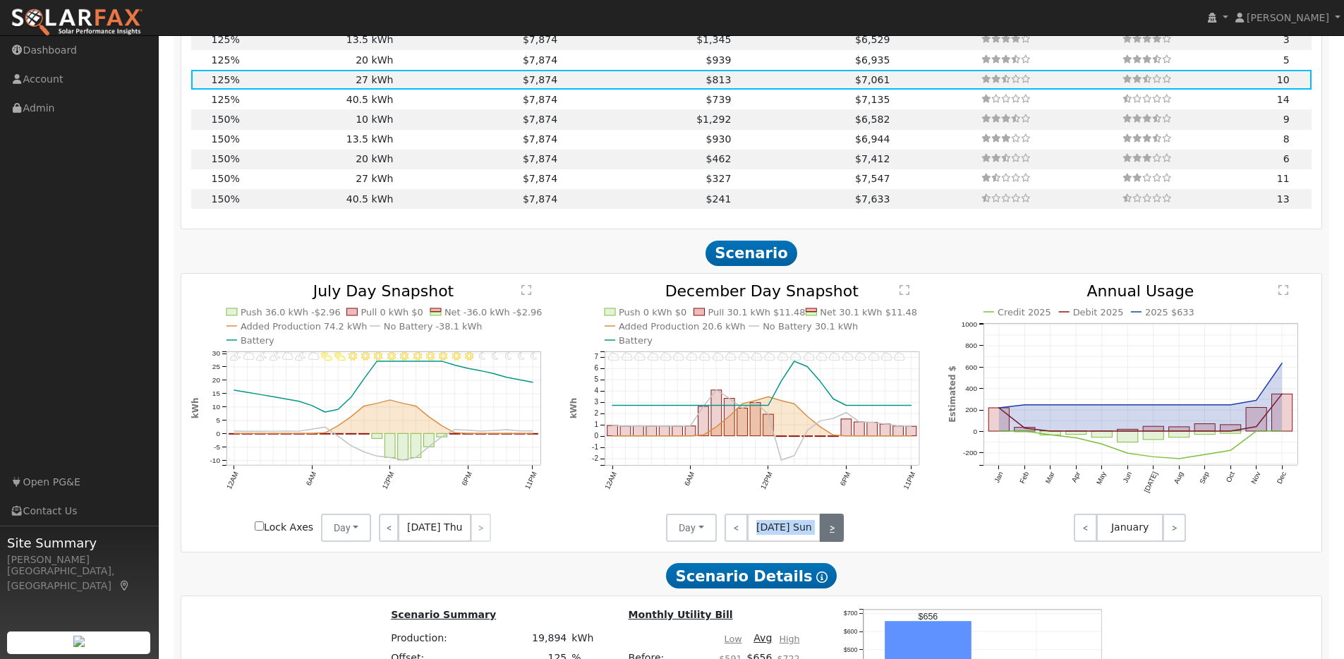
click at [829, 532] on link ">" at bounding box center [832, 527] width 24 height 28
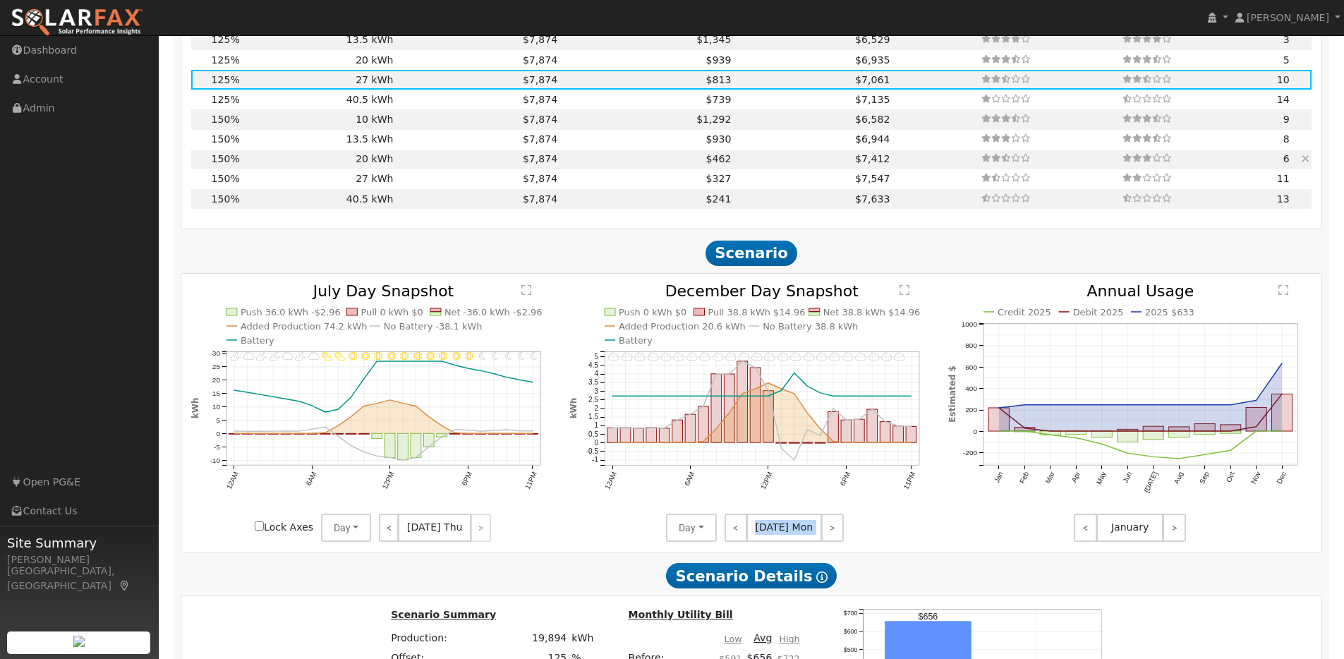
scroll to position [1546, 0]
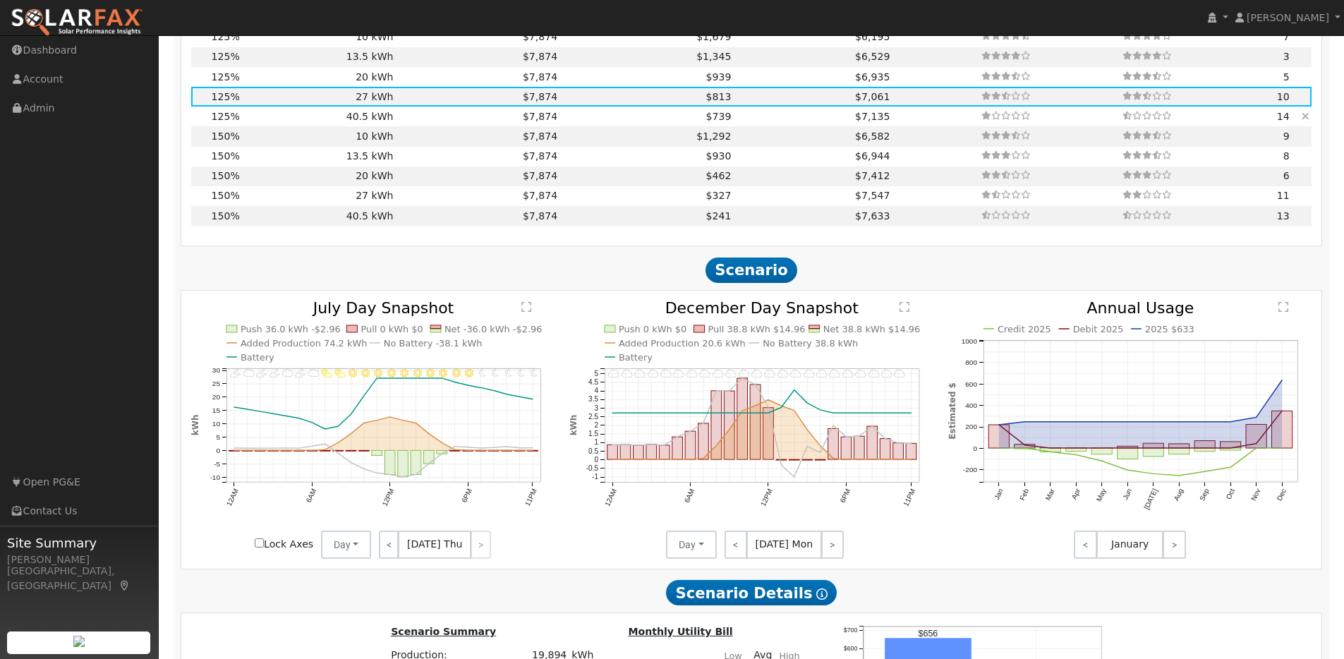
click at [311, 123] on td "40.5 kWh" at bounding box center [319, 116] width 154 height 20
type input "$40,905"
type input "$24,606"
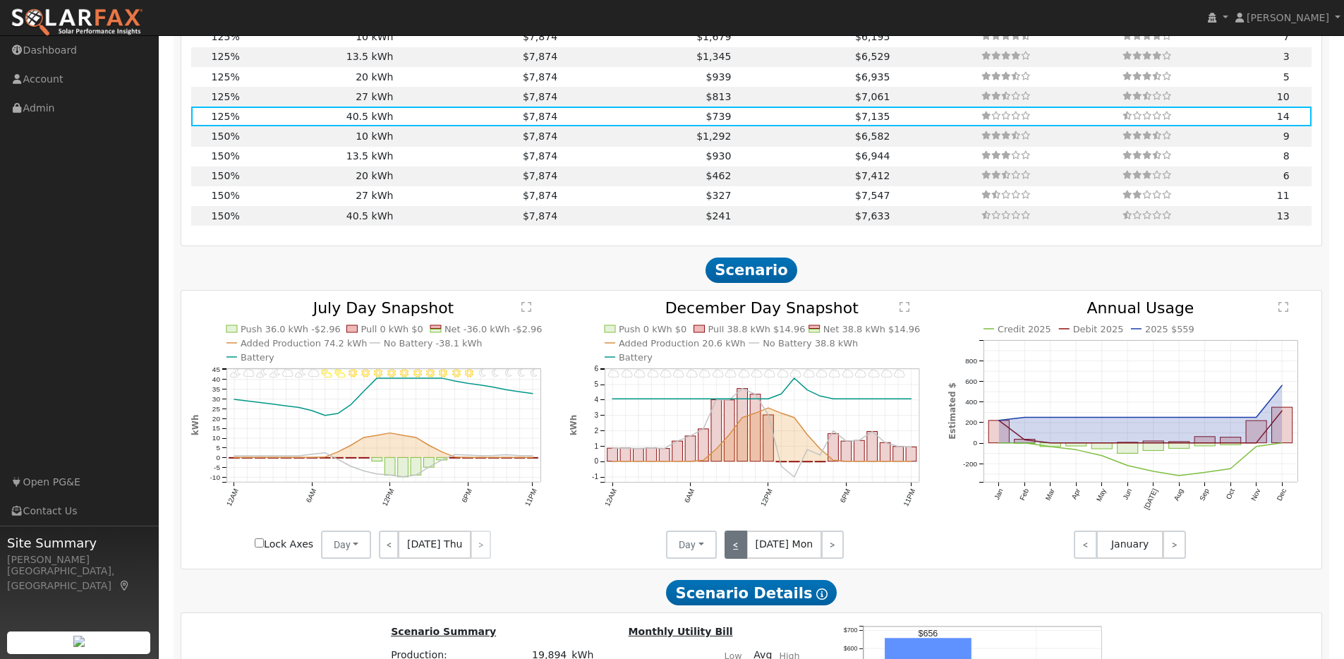
click at [736, 545] on link "<" at bounding box center [735, 544] width 23 height 28
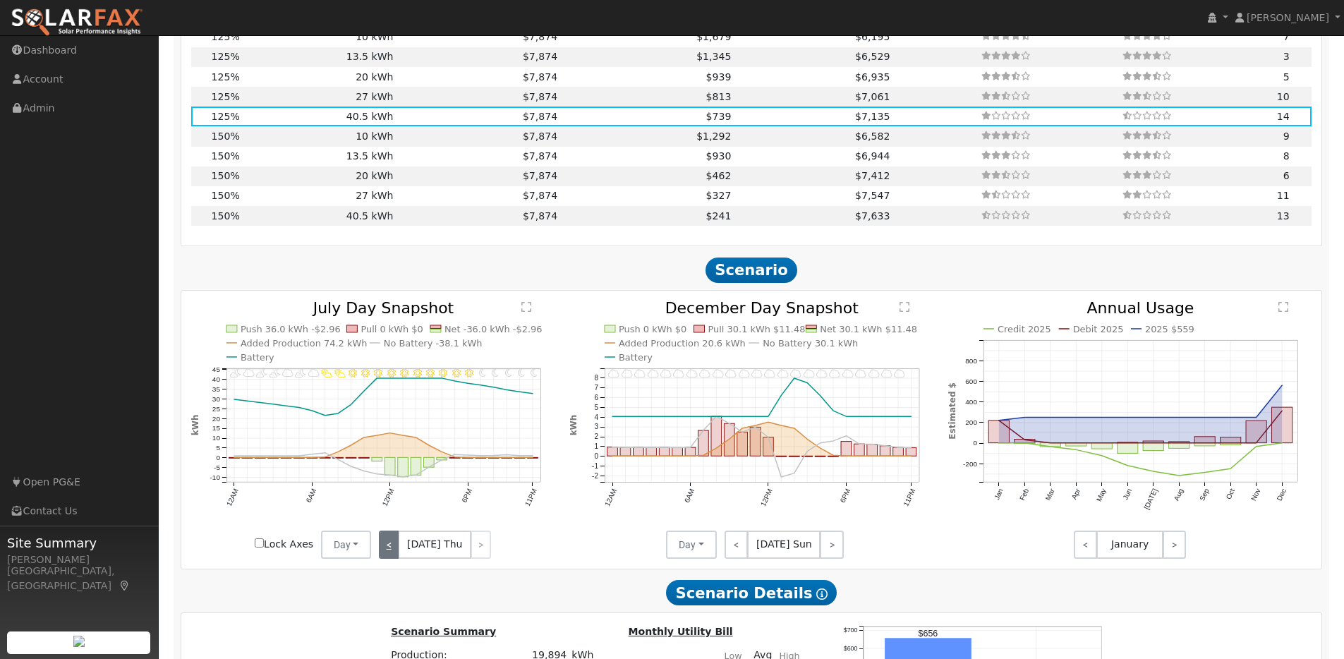
click at [395, 552] on link "<" at bounding box center [389, 544] width 20 height 28
click at [395, 552] on link "<" at bounding box center [388, 544] width 19 height 28
click at [395, 552] on link "<" at bounding box center [389, 544] width 21 height 28
click at [395, 552] on link "<" at bounding box center [388, 544] width 19 height 28
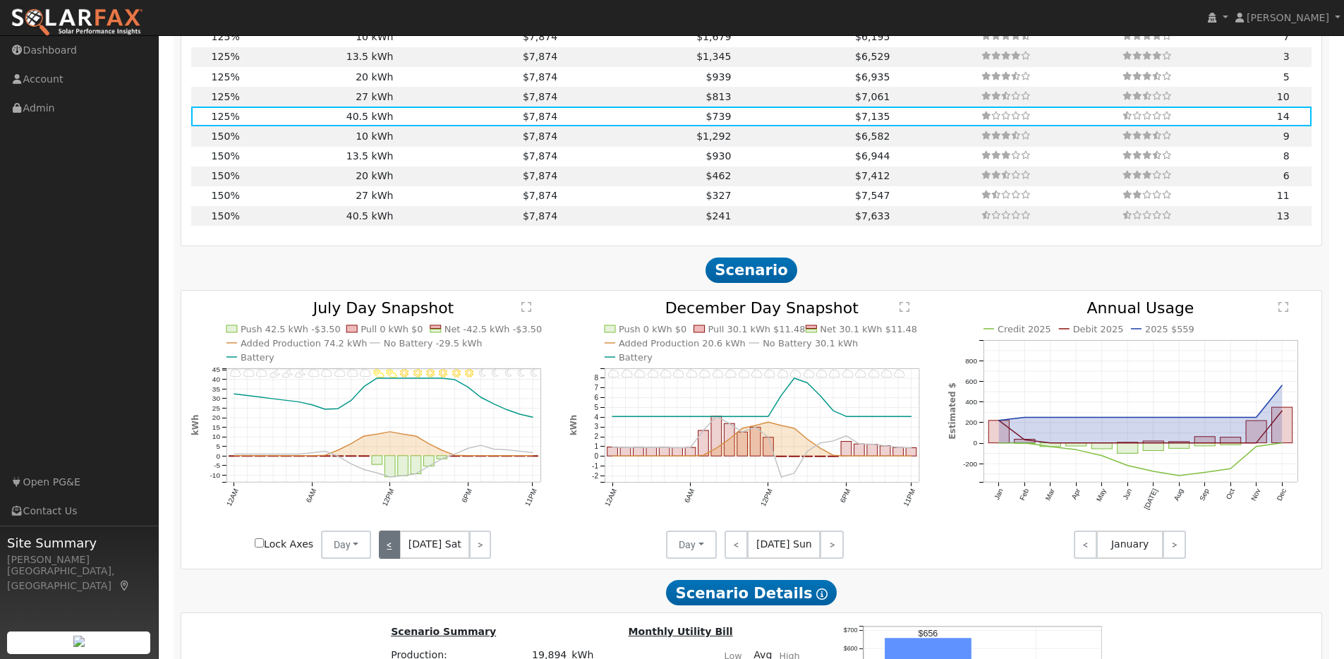
click at [395, 552] on link "<" at bounding box center [389, 544] width 21 height 28
click at [395, 552] on link "<" at bounding box center [390, 544] width 23 height 28
click at [395, 552] on link "<" at bounding box center [389, 544] width 20 height 28
click at [395, 552] on link "<" at bounding box center [388, 544] width 19 height 28
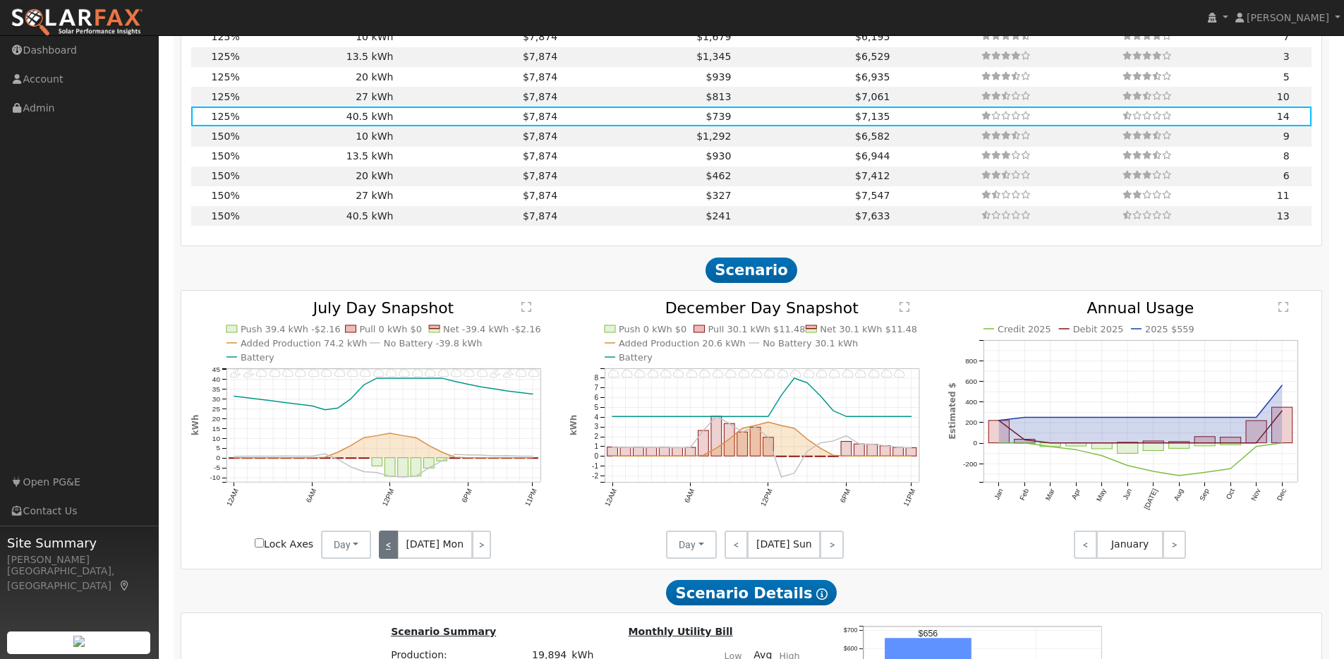
click at [395, 552] on link "<" at bounding box center [388, 544] width 19 height 28
click at [395, 552] on link "<" at bounding box center [389, 544] width 20 height 28
click at [395, 552] on link "<" at bounding box center [389, 544] width 21 height 28
click at [395, 552] on link "<" at bounding box center [390, 544] width 23 height 28
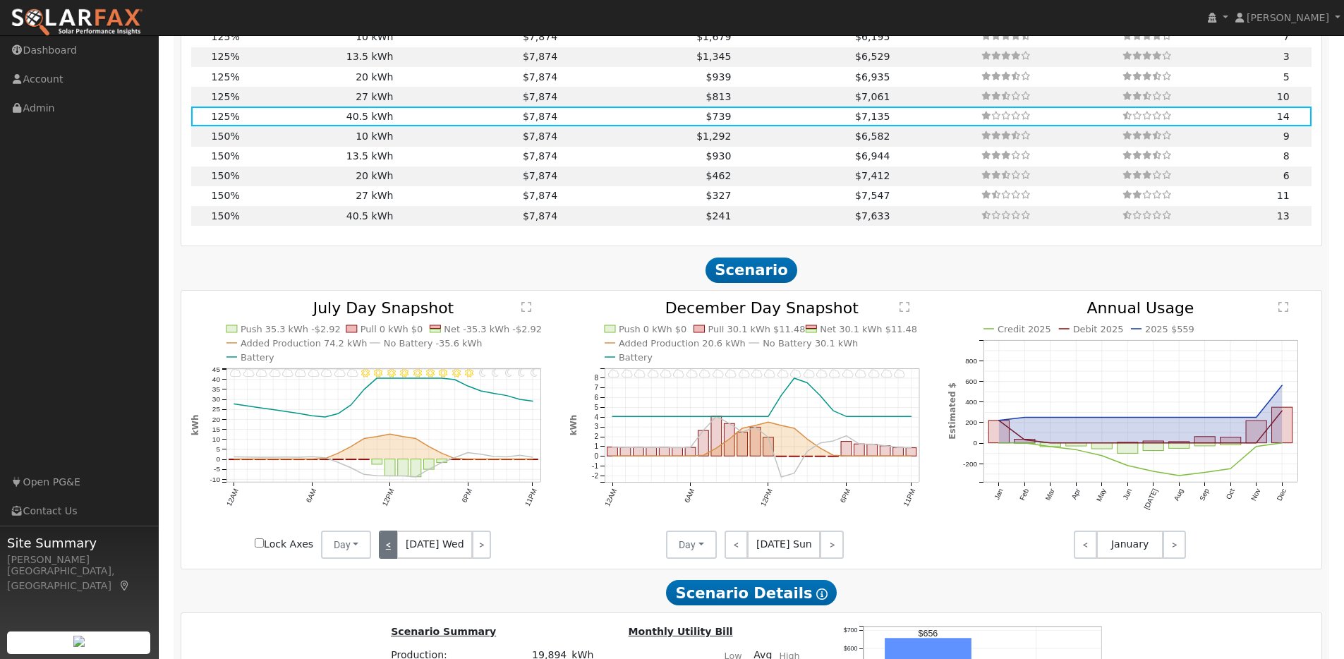
click at [395, 552] on link "<" at bounding box center [388, 544] width 19 height 28
click at [395, 552] on link "<" at bounding box center [389, 544] width 21 height 28
click at [395, 552] on link "<" at bounding box center [388, 544] width 19 height 28
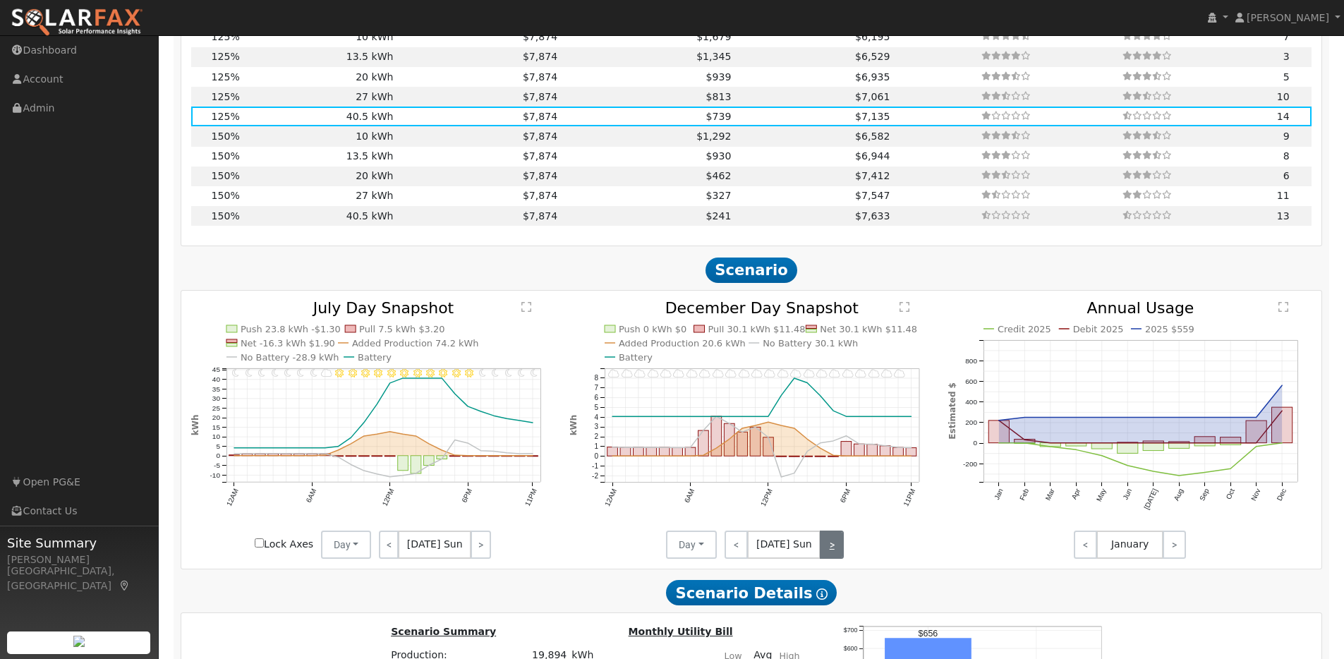
click at [827, 557] on link ">" at bounding box center [832, 544] width 24 height 28
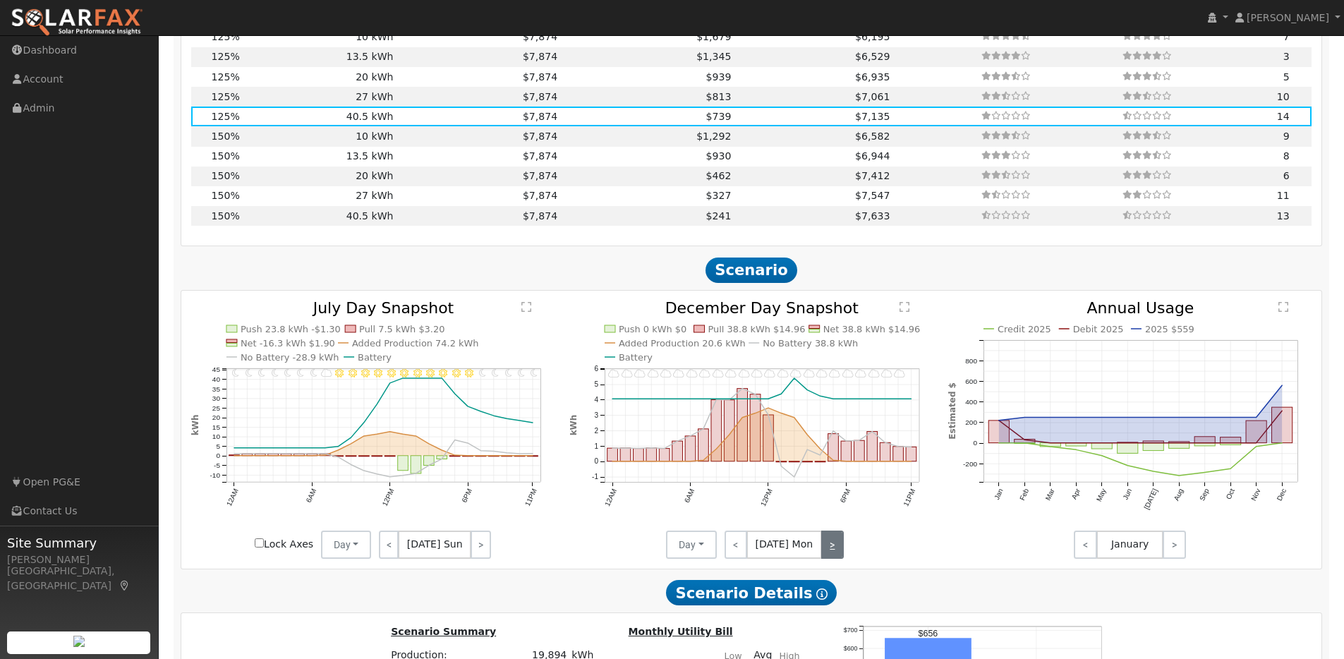
click at [827, 557] on link ">" at bounding box center [832, 544] width 23 height 28
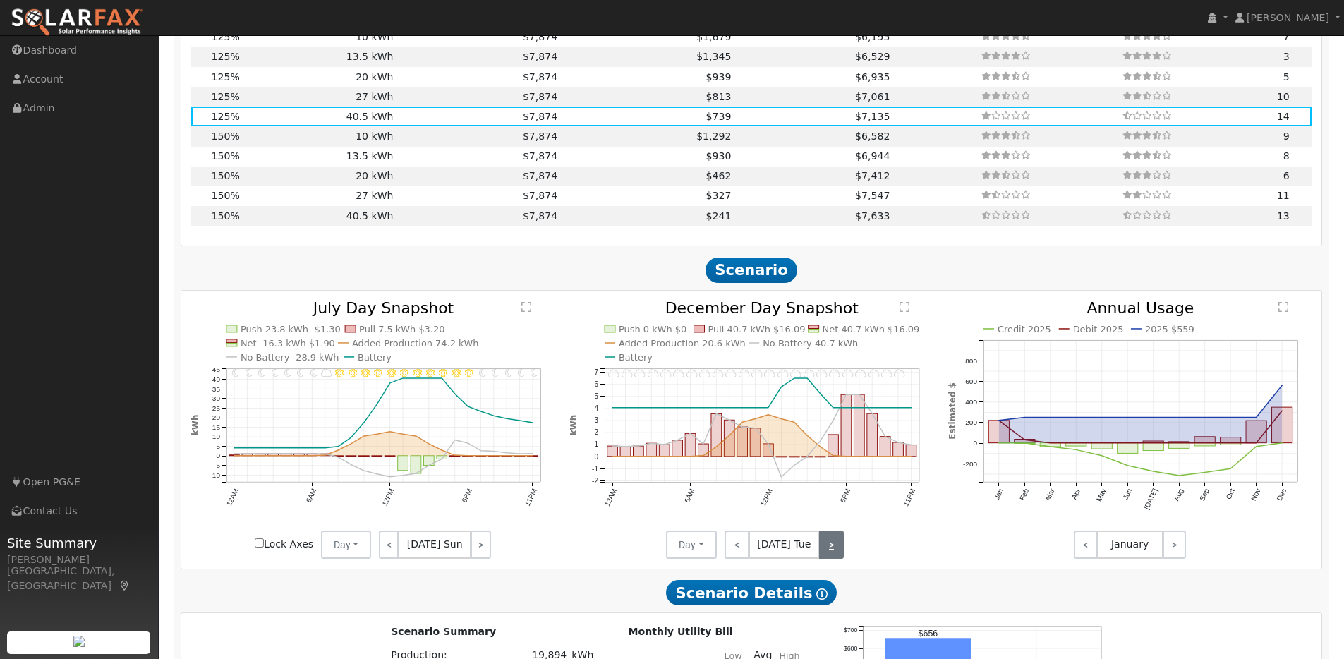
click at [827, 557] on link ">" at bounding box center [831, 544] width 25 height 28
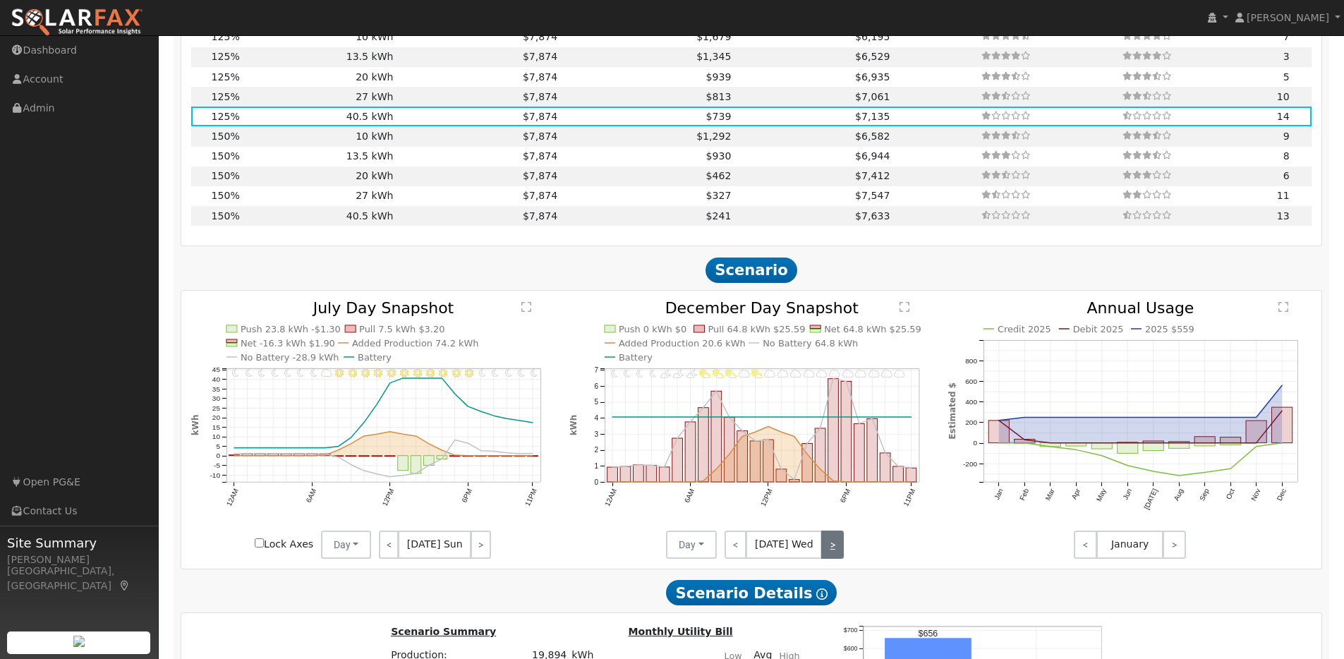
click at [827, 557] on link ">" at bounding box center [832, 544] width 23 height 28
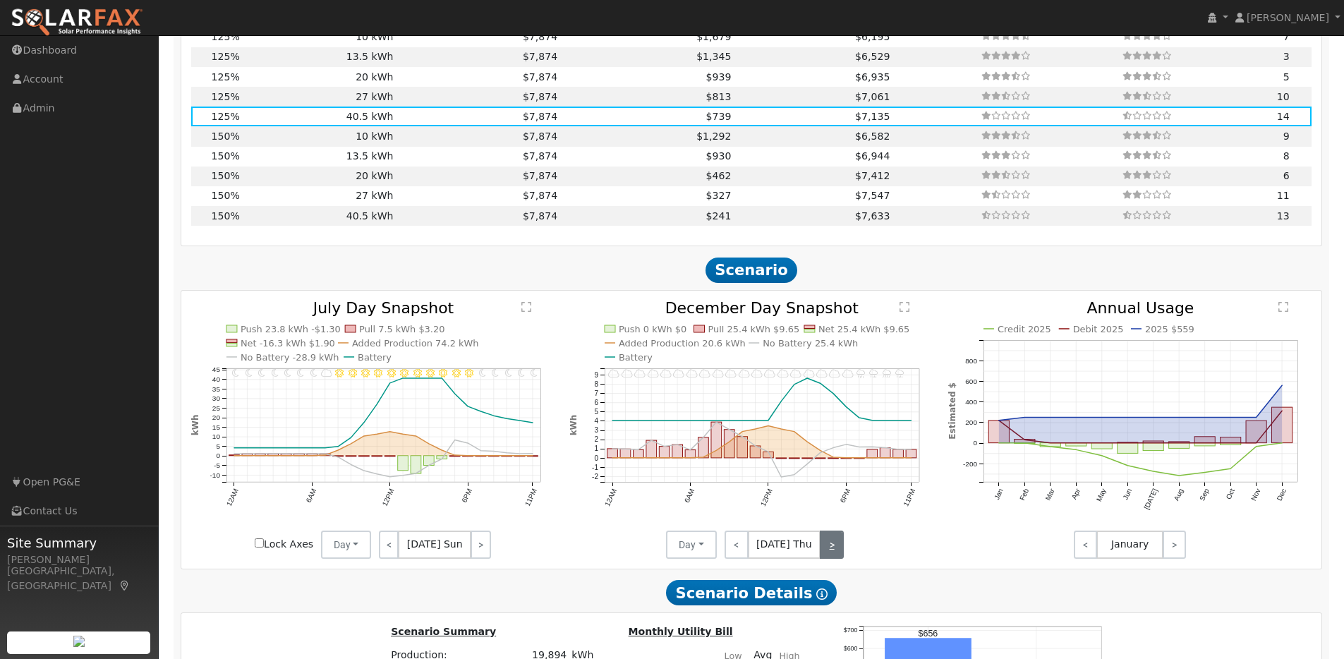
click at [827, 557] on link ">" at bounding box center [832, 544] width 24 height 28
click at [827, 557] on link ">" at bounding box center [830, 544] width 28 height 28
click at [729, 554] on link "<" at bounding box center [736, 544] width 25 height 28
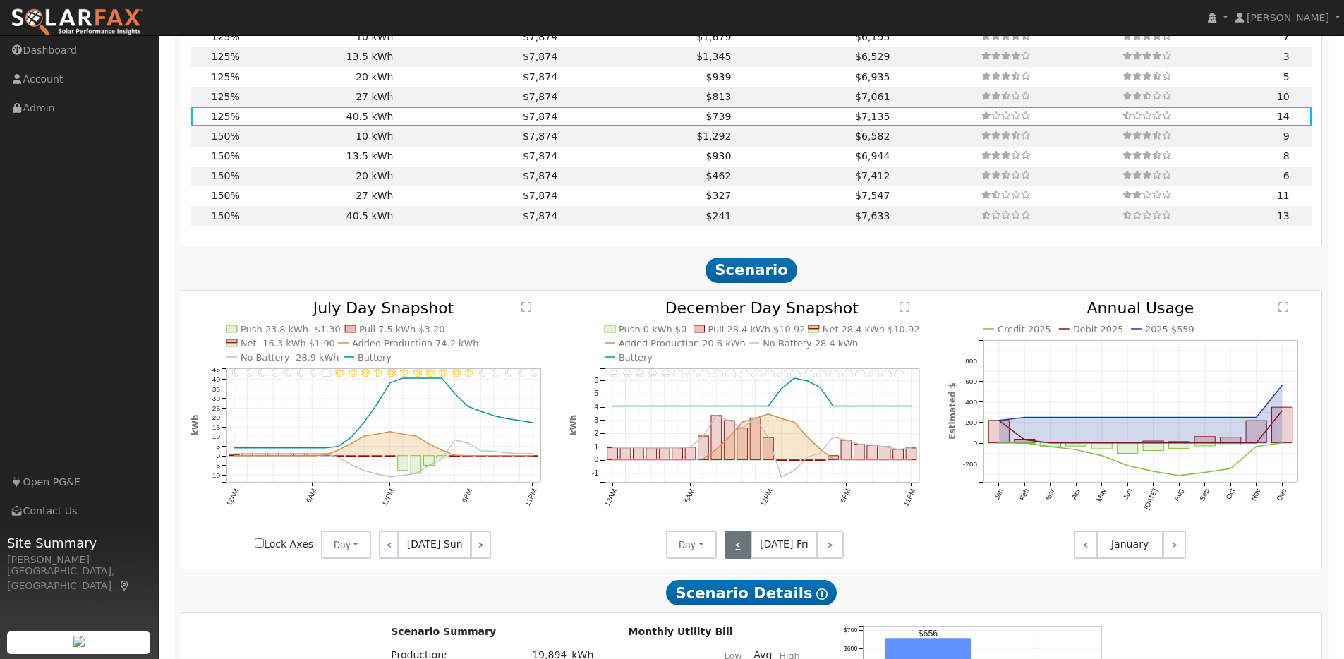
click at [731, 552] on link "<" at bounding box center [738, 544] width 28 height 28
click at [731, 552] on link "<" at bounding box center [736, 544] width 24 height 28
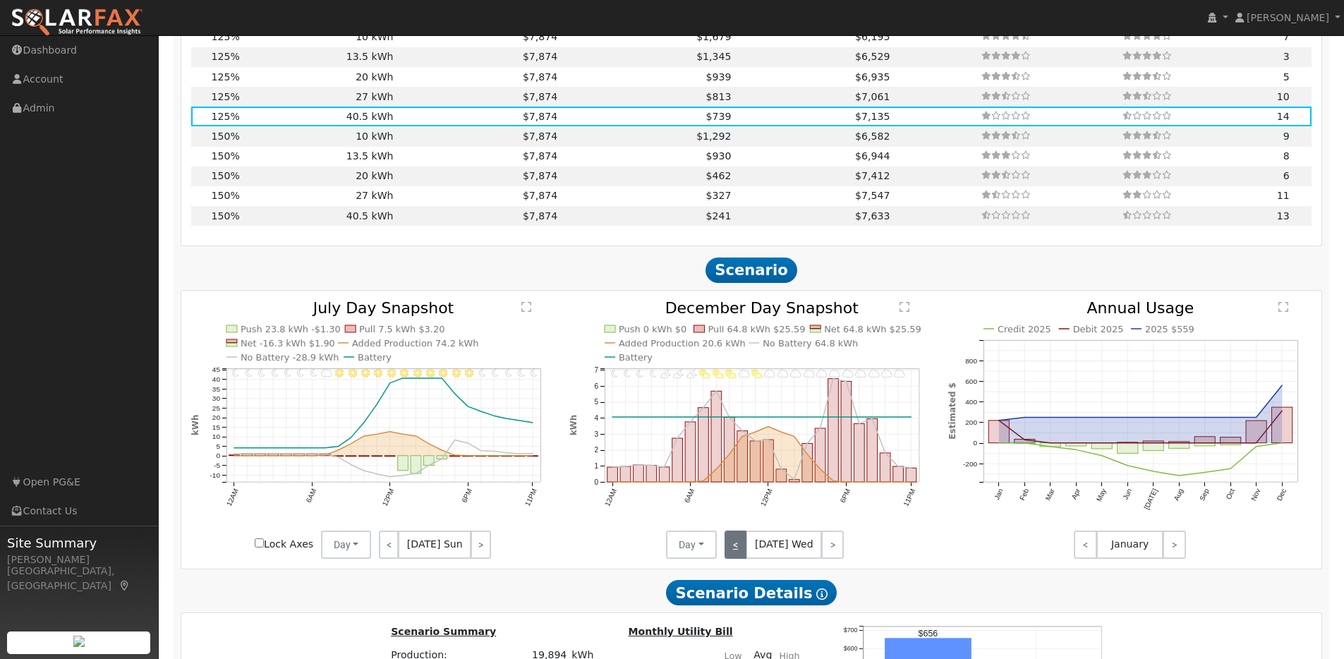
click at [731, 552] on link "<" at bounding box center [735, 544] width 23 height 28
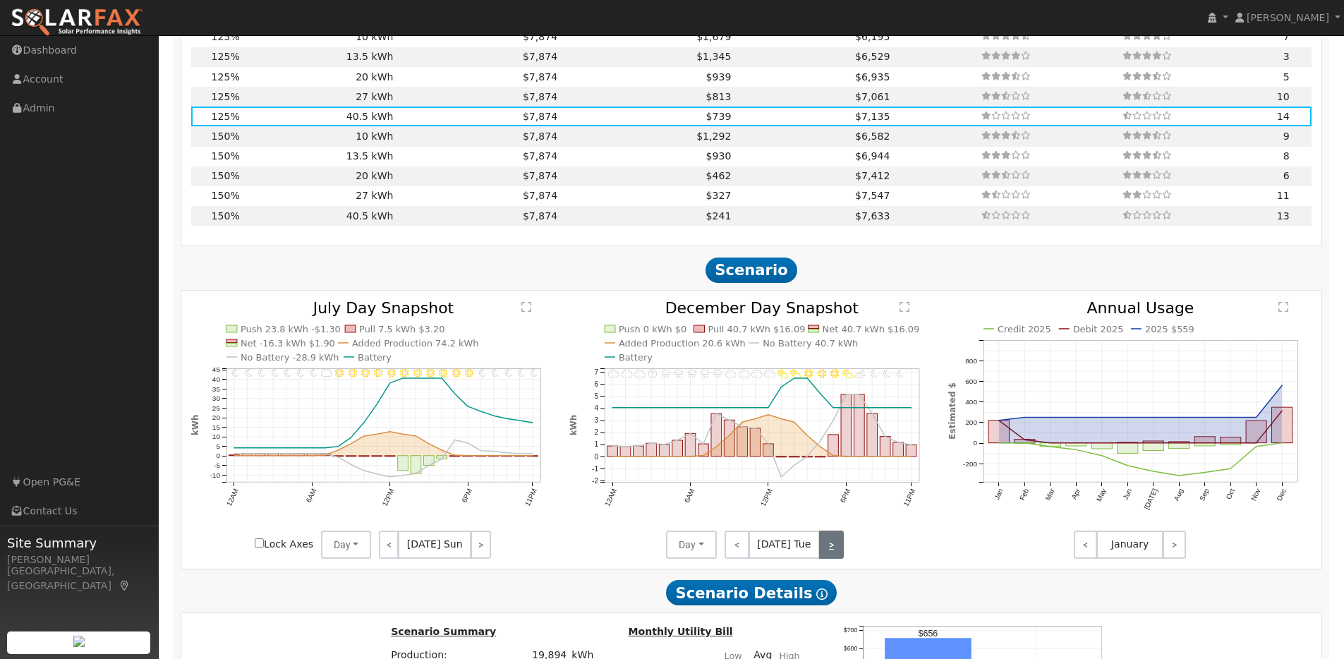
click at [829, 557] on link ">" at bounding box center [831, 544] width 25 height 28
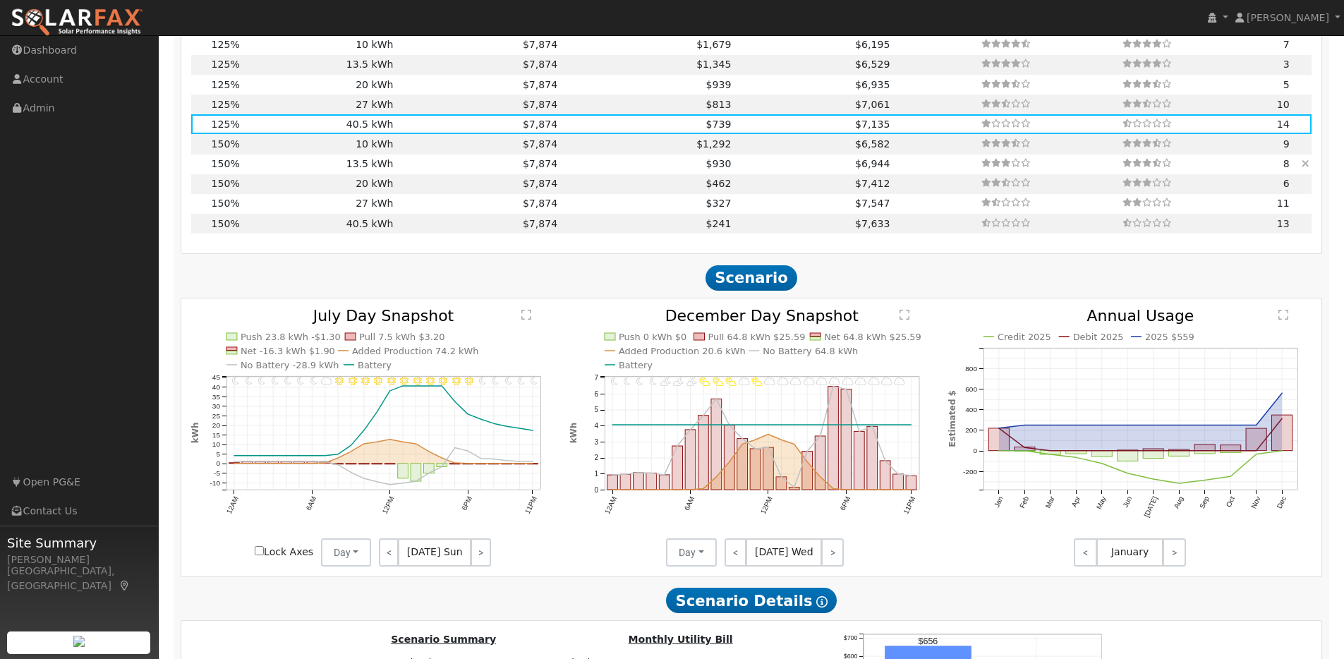
scroll to position [1529, 0]
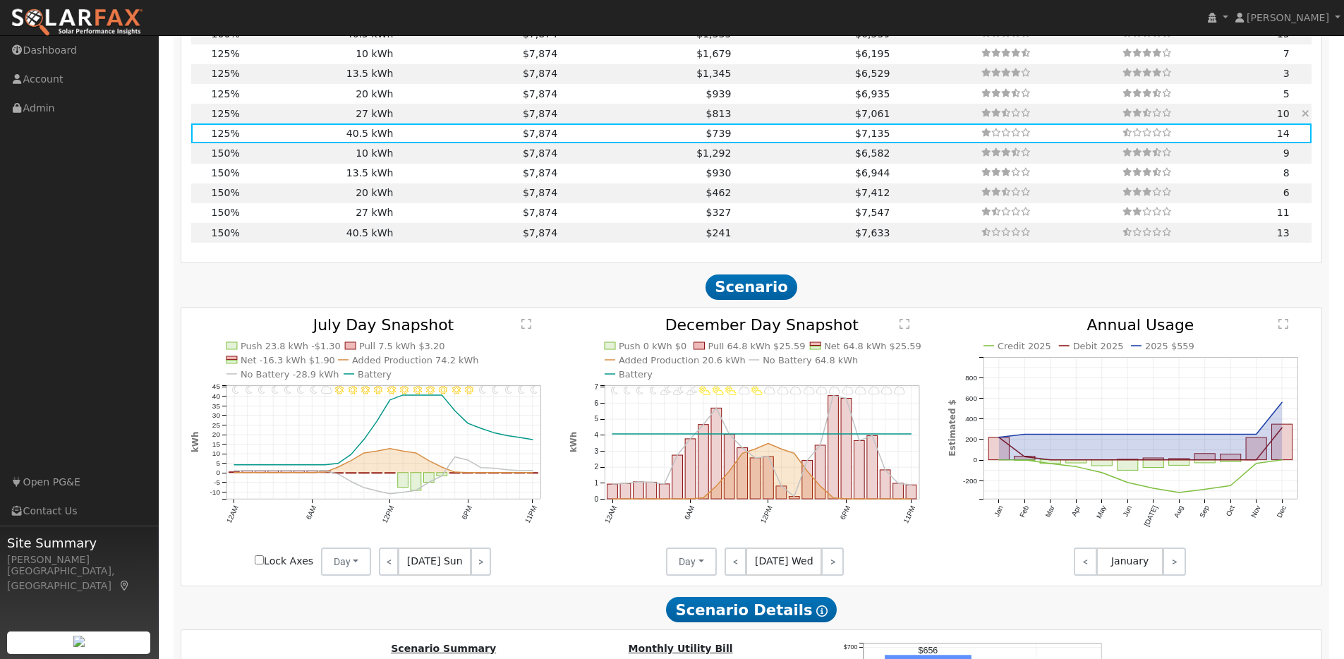
click at [383, 123] on td "27 kWh" at bounding box center [319, 114] width 154 height 20
type input "$27,270"
type input "$20,515"
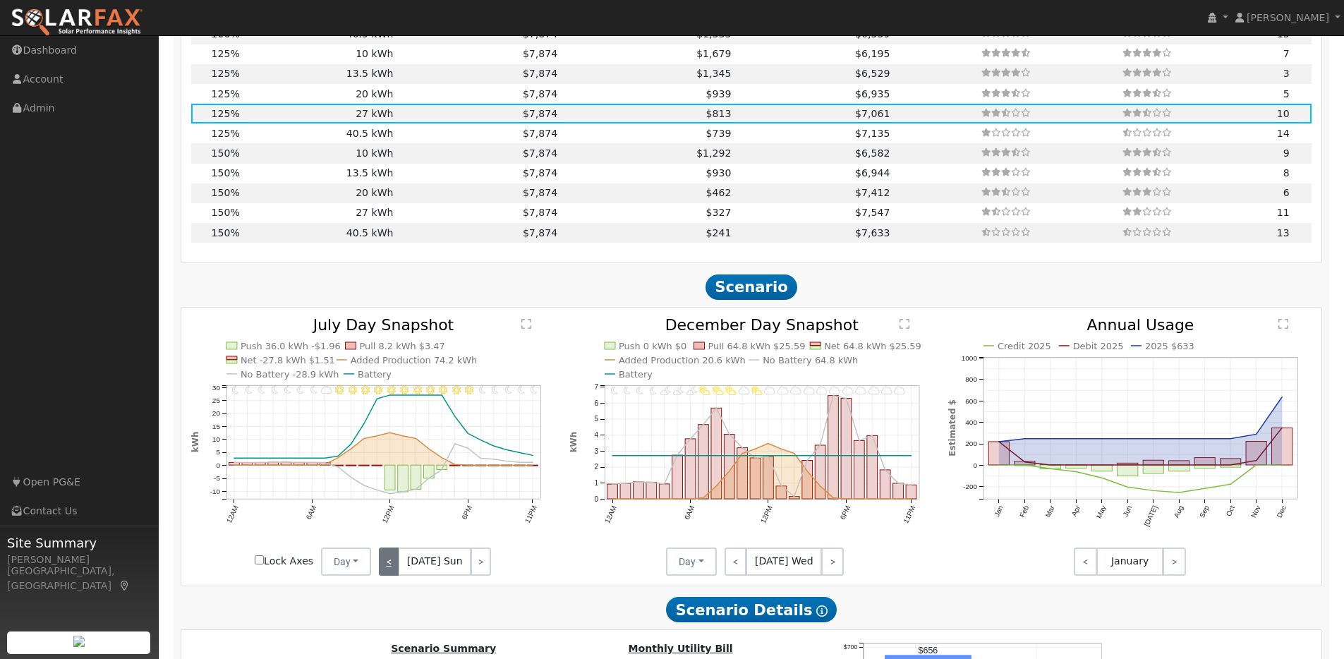
click at [387, 572] on link "<" at bounding box center [389, 561] width 20 height 28
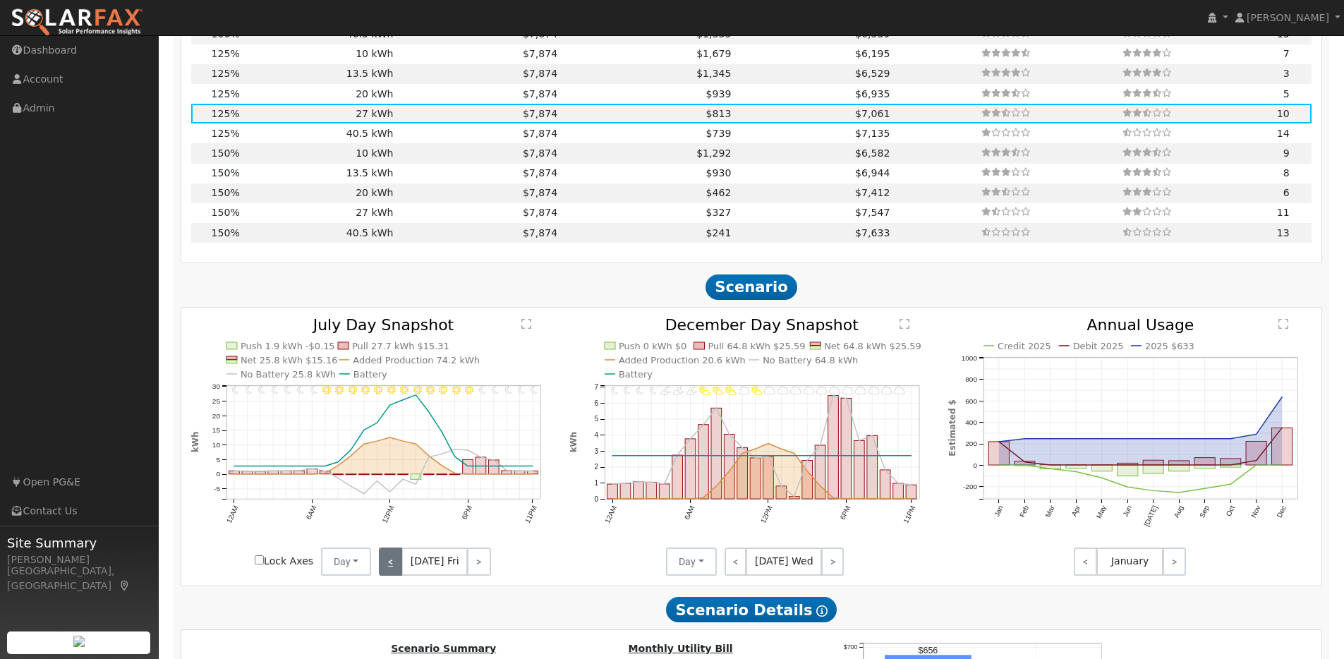
click at [388, 572] on link "<" at bounding box center [390, 561] width 23 height 28
click at [388, 572] on link "<" at bounding box center [389, 561] width 20 height 28
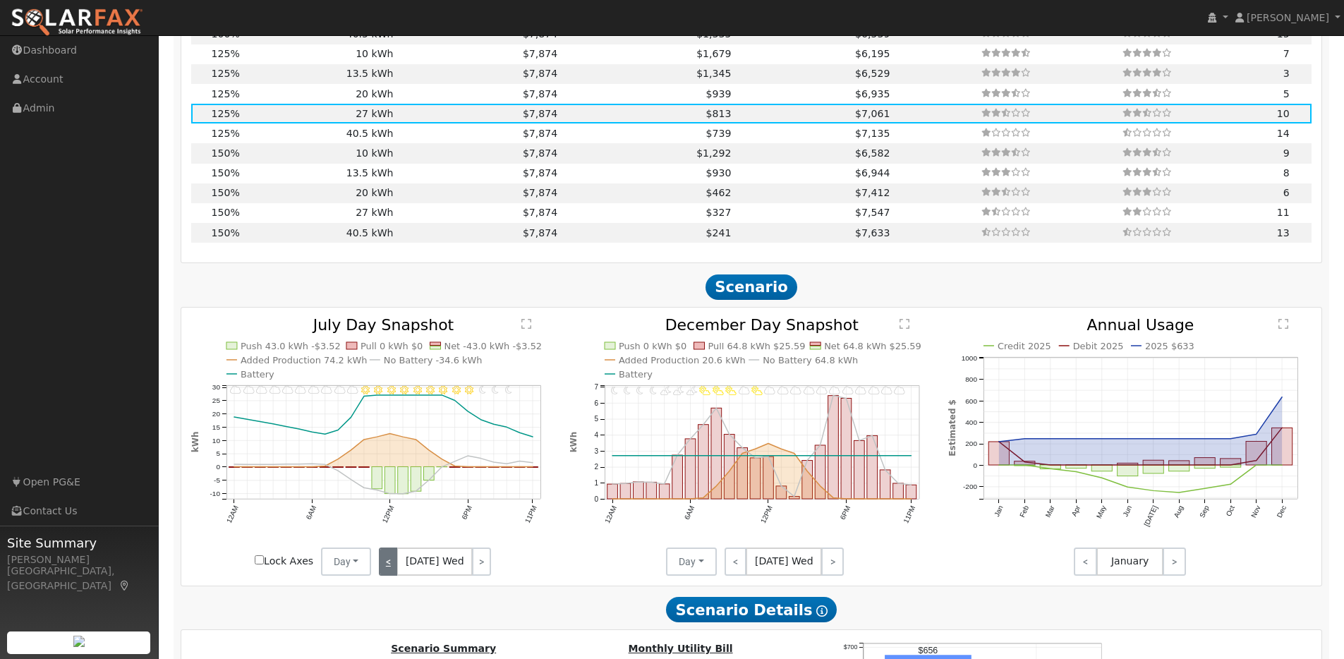
click at [388, 572] on link "<" at bounding box center [388, 561] width 19 height 28
click at [388, 572] on link "<" at bounding box center [389, 561] width 21 height 28
click at [388, 572] on link "<" at bounding box center [389, 561] width 20 height 28
click at [388, 572] on link "<" at bounding box center [389, 561] width 21 height 28
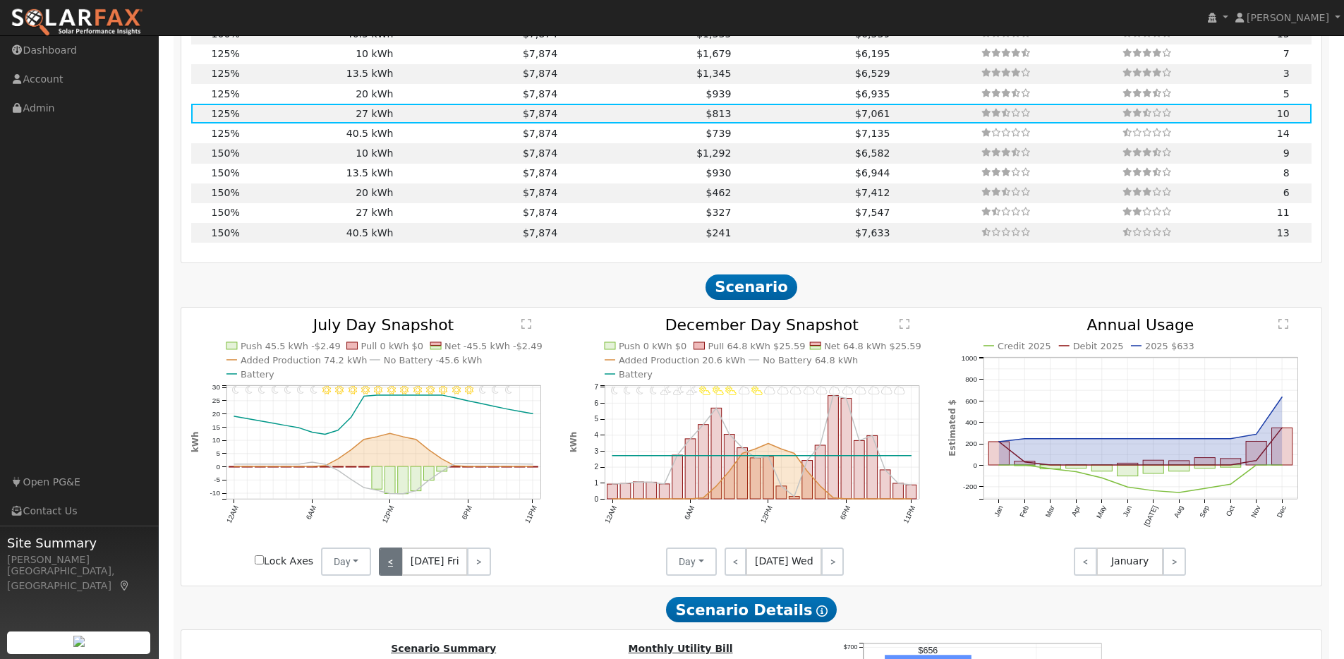
click at [388, 572] on link "<" at bounding box center [390, 561] width 23 height 28
click at [388, 572] on link "<" at bounding box center [389, 561] width 20 height 28
click at [388, 572] on link "<" at bounding box center [388, 561] width 19 height 28
click at [388, 572] on div "< [DATE] Wed >" at bounding box center [434, 561] width 127 height 28
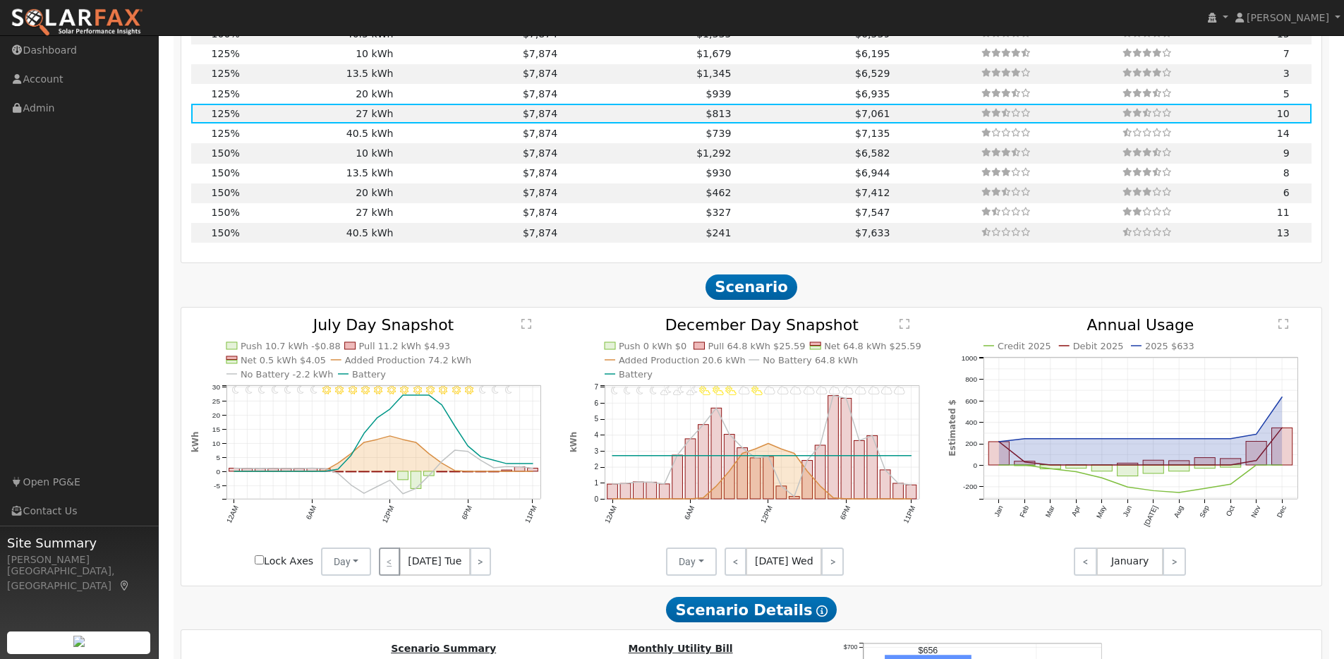
click at [388, 572] on div "< [DATE] Tue >" at bounding box center [434, 561] width 127 height 28
click at [476, 570] on link ">" at bounding box center [480, 561] width 21 height 28
click at [476, 570] on link ">" at bounding box center [481, 561] width 19 height 28
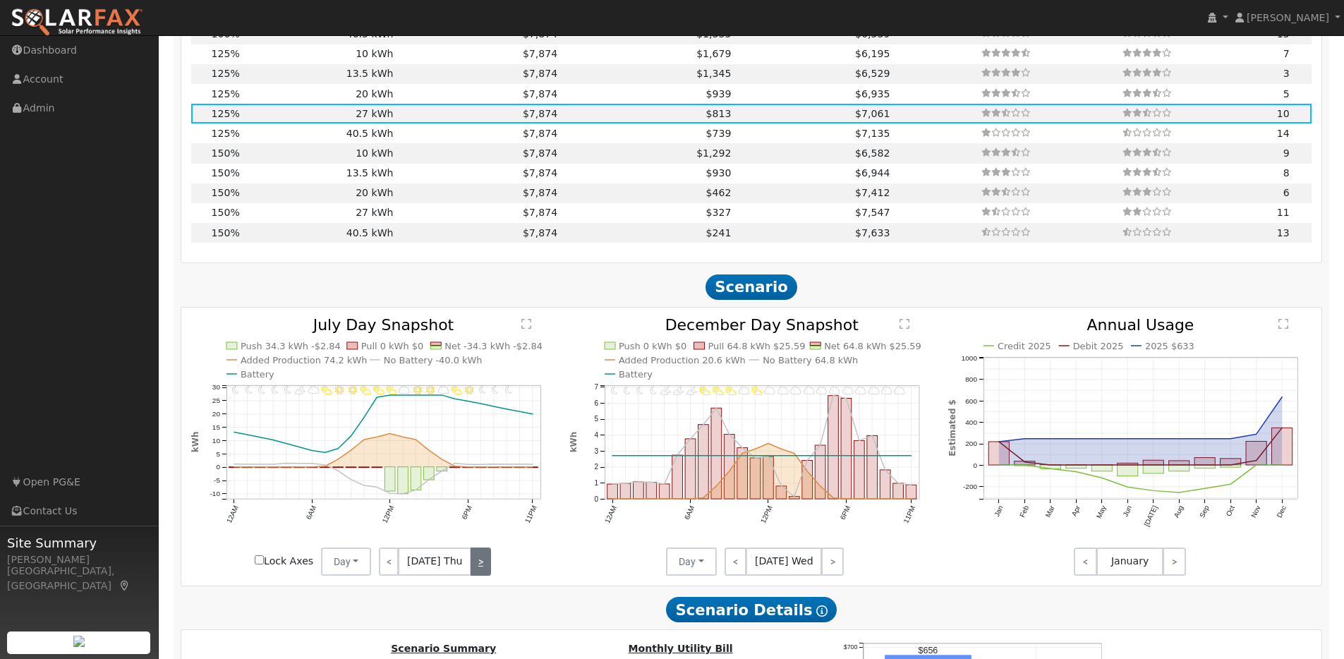
click at [476, 570] on link ">" at bounding box center [480, 561] width 20 height 28
click at [476, 570] on link ">" at bounding box center [478, 561] width 23 height 28
click at [476, 570] on link ">" at bounding box center [479, 561] width 21 height 28
click at [476, 570] on link ">" at bounding box center [480, 561] width 20 height 28
click at [476, 570] on link ">" at bounding box center [481, 561] width 19 height 28
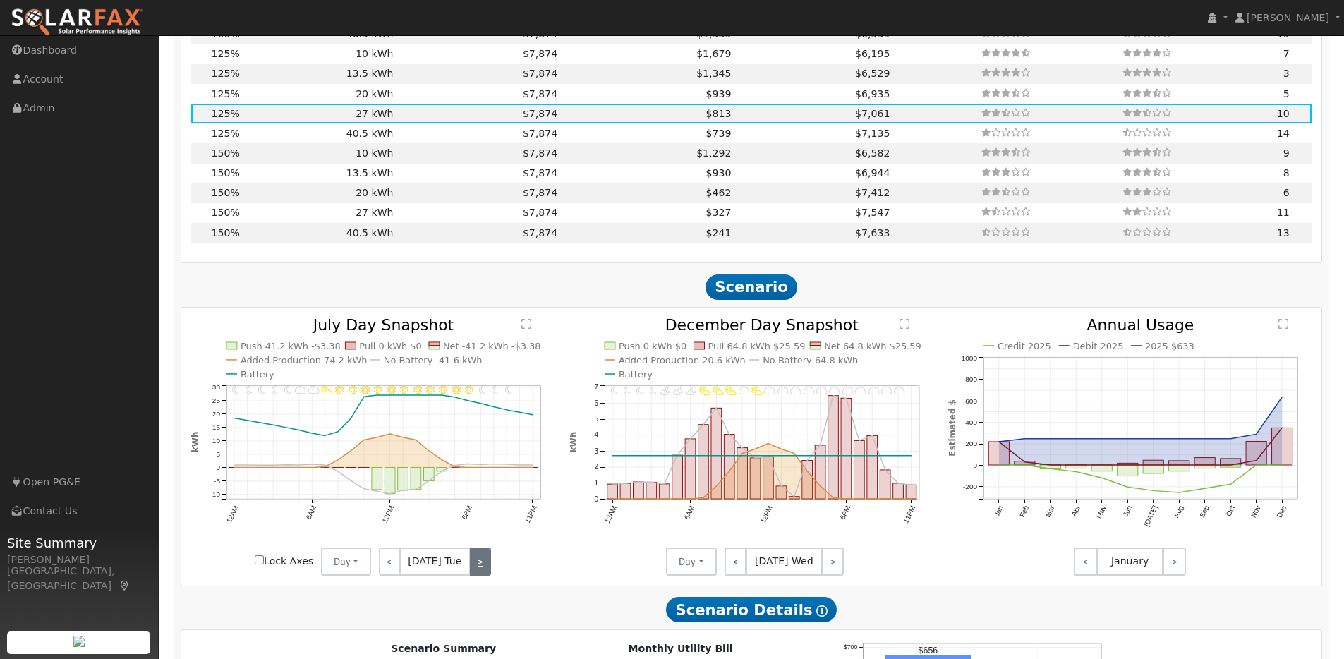
click at [476, 570] on link ">" at bounding box center [480, 561] width 21 height 28
click at [476, 570] on link ">" at bounding box center [481, 561] width 19 height 28
click at [476, 570] on link ">" at bounding box center [480, 561] width 20 height 28
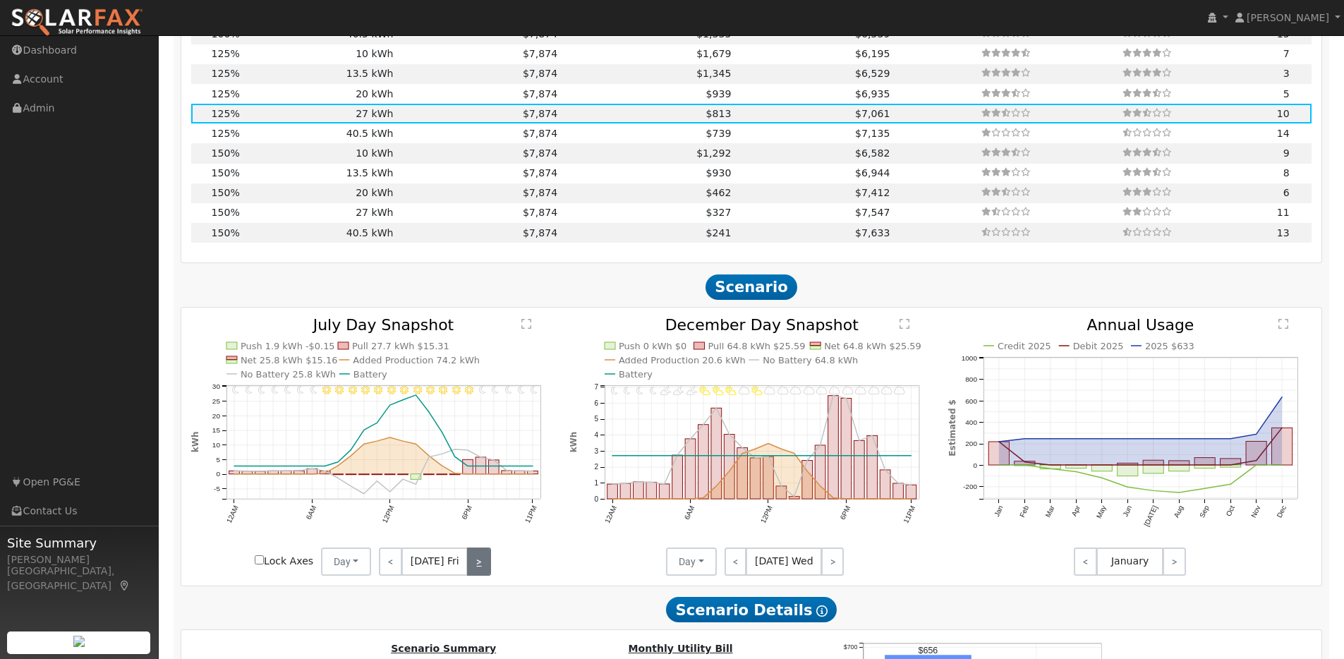
click at [476, 570] on link ">" at bounding box center [478, 561] width 23 height 28
click at [476, 570] on link ">" at bounding box center [479, 561] width 21 height 28
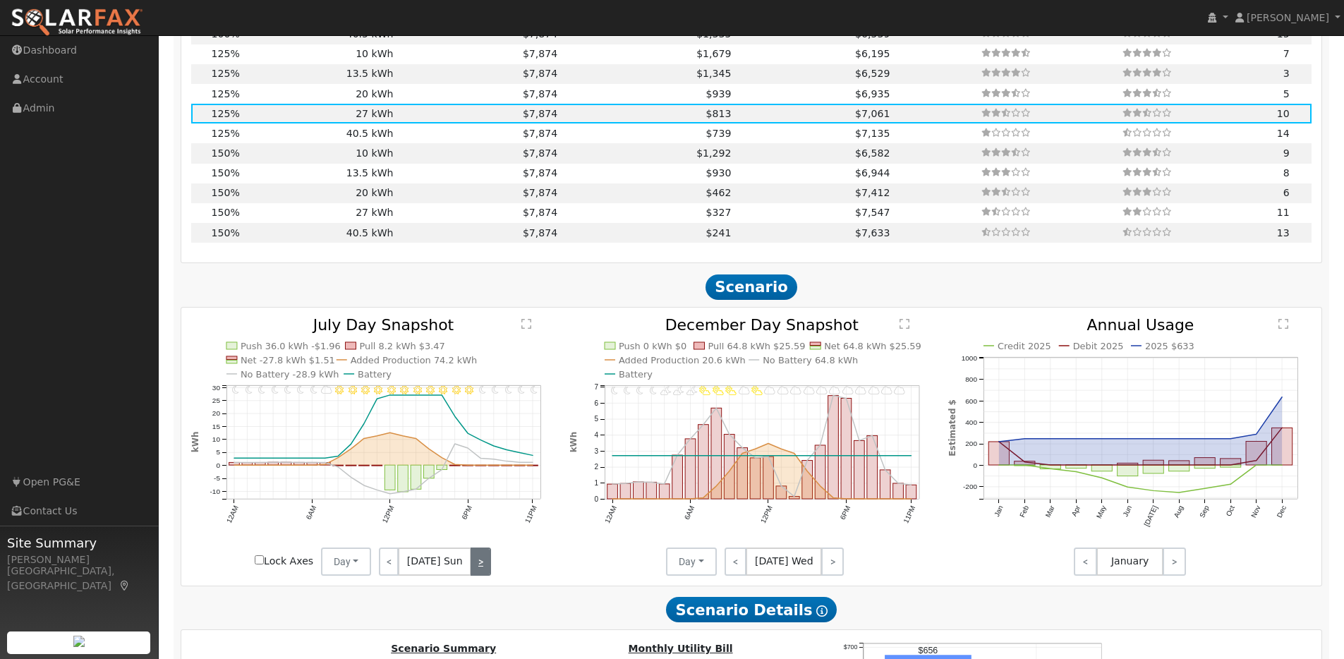
click at [476, 570] on link ">" at bounding box center [480, 561] width 20 height 28
click at [476, 570] on link ">" at bounding box center [481, 561] width 19 height 28
click at [476, 570] on link ">" at bounding box center [480, 561] width 21 height 28
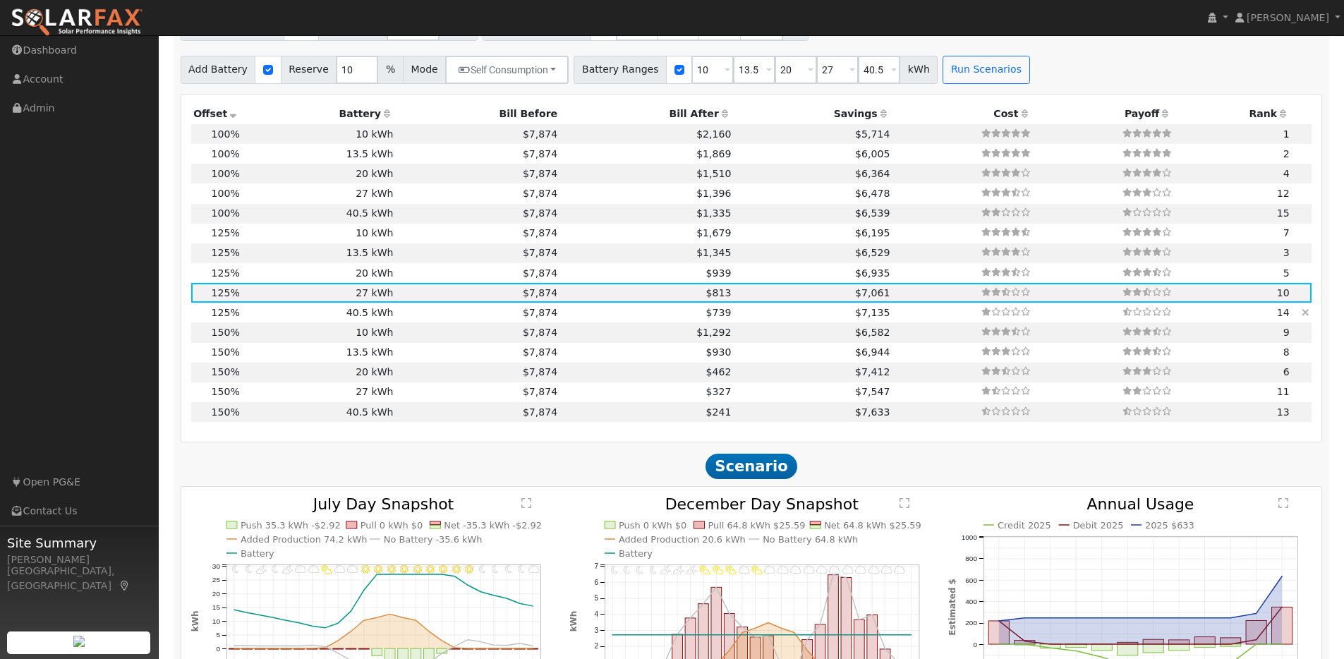
scroll to position [1348, 0]
click at [583, 302] on td "$813" at bounding box center [646, 294] width 173 height 20
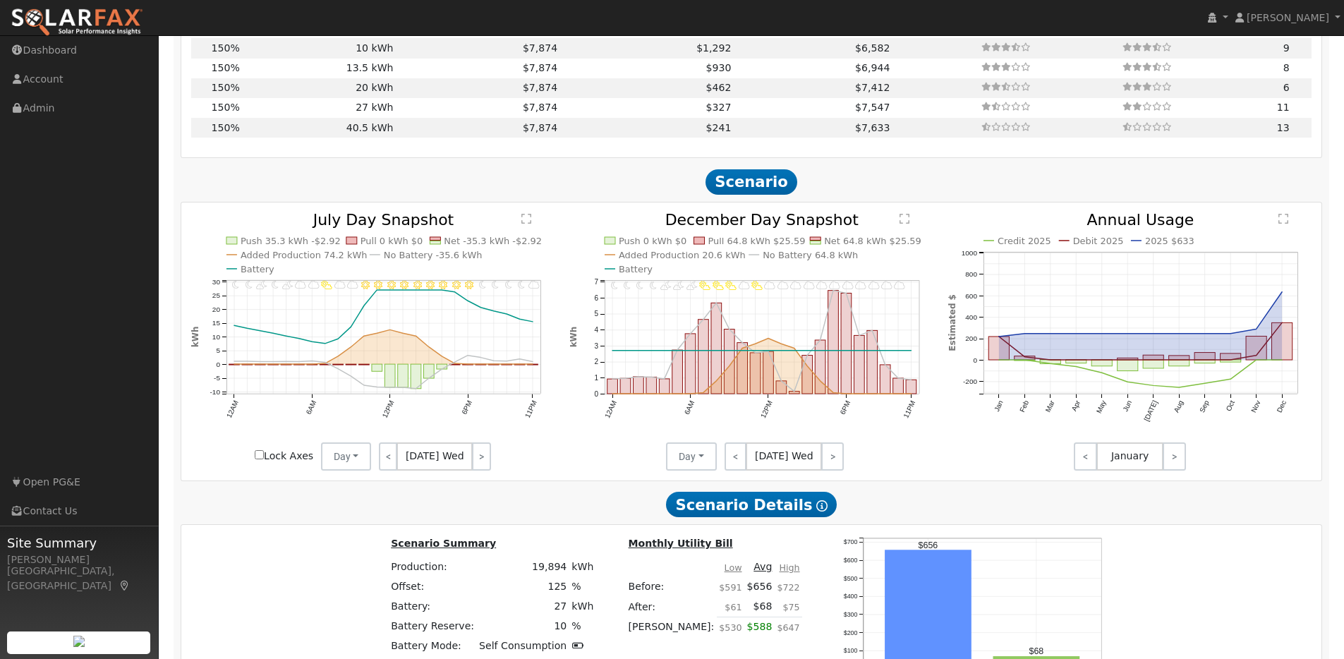
scroll to position [1640, 0]
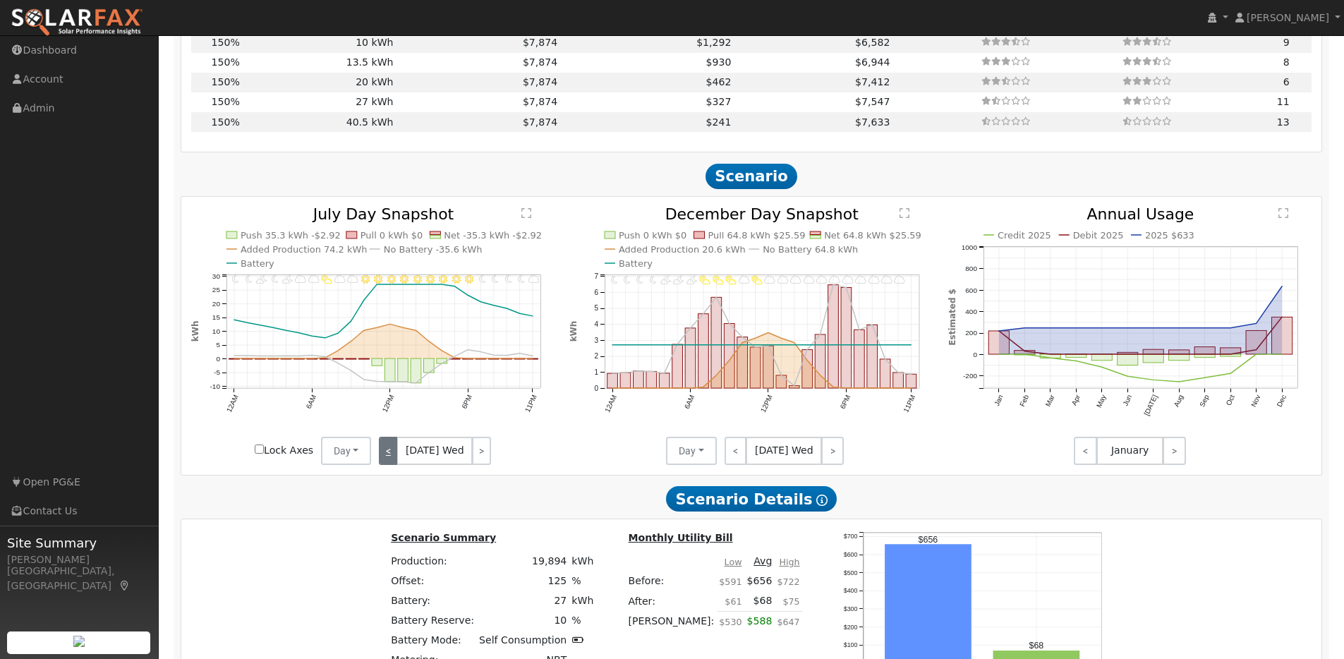
click at [391, 459] on link "<" at bounding box center [388, 451] width 19 height 28
click at [391, 459] on link "<" at bounding box center [389, 451] width 21 height 28
click at [391, 459] on link "<" at bounding box center [388, 451] width 19 height 28
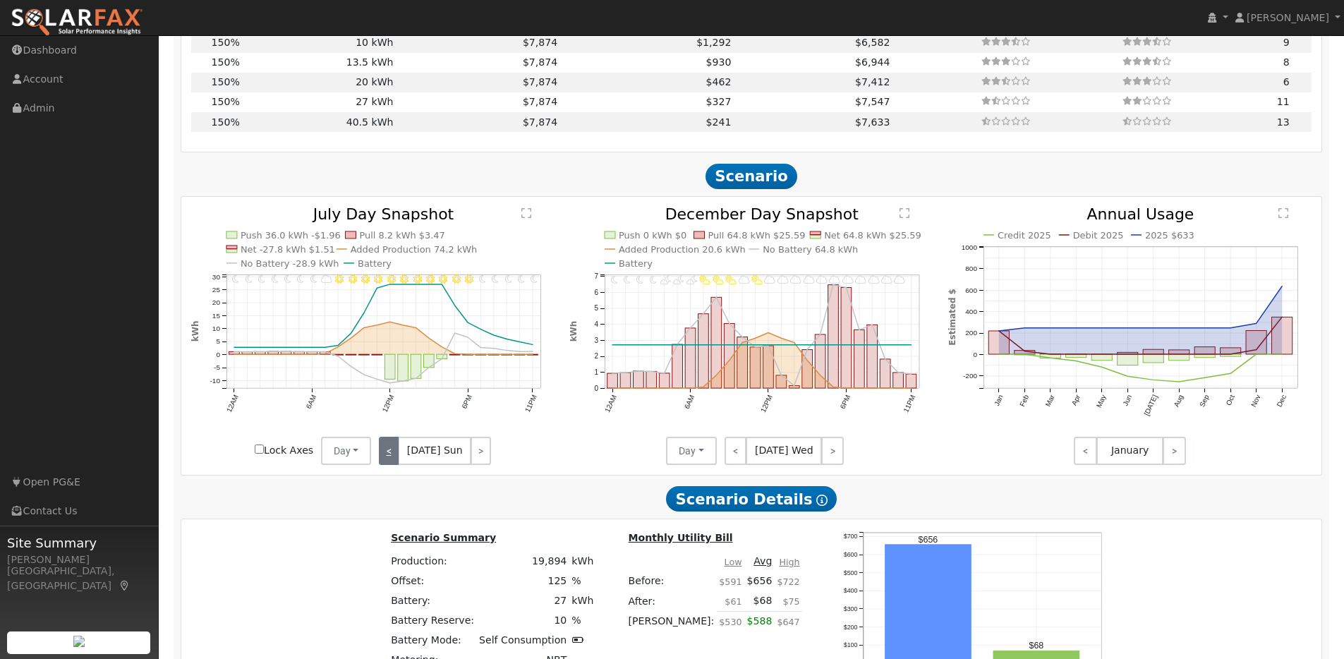
click at [391, 459] on link "<" at bounding box center [389, 451] width 20 height 28
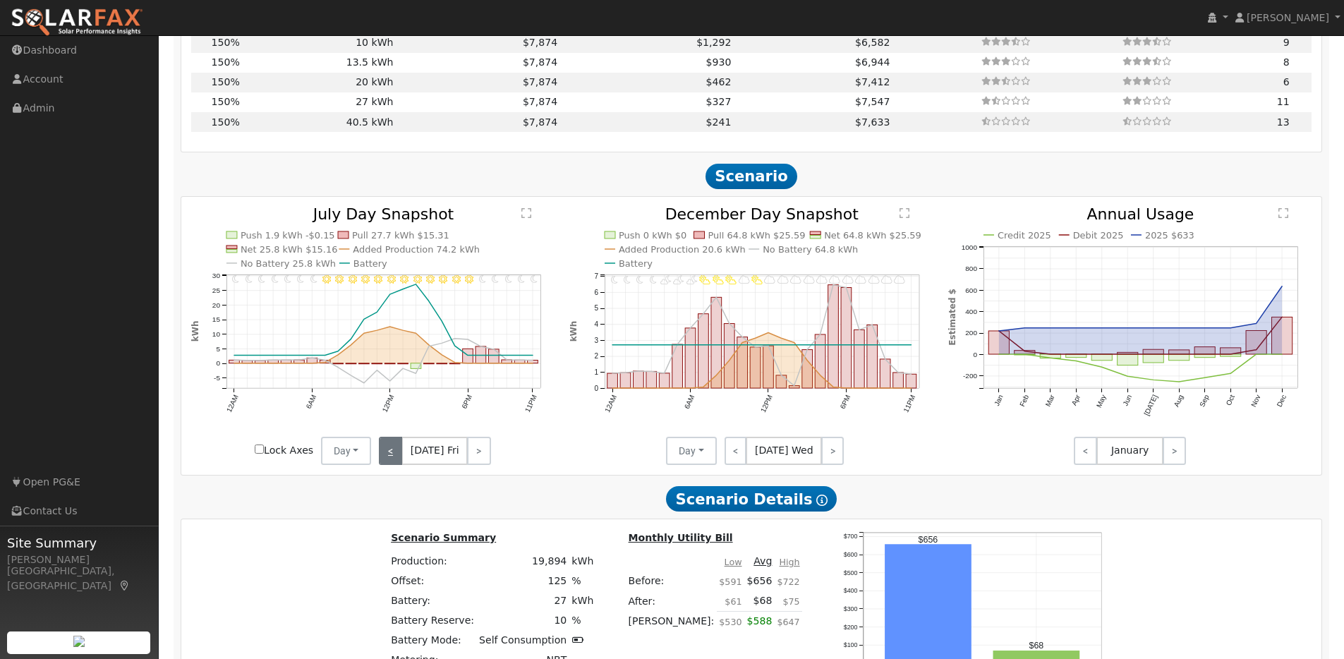
click at [391, 459] on link "<" at bounding box center [390, 451] width 23 height 28
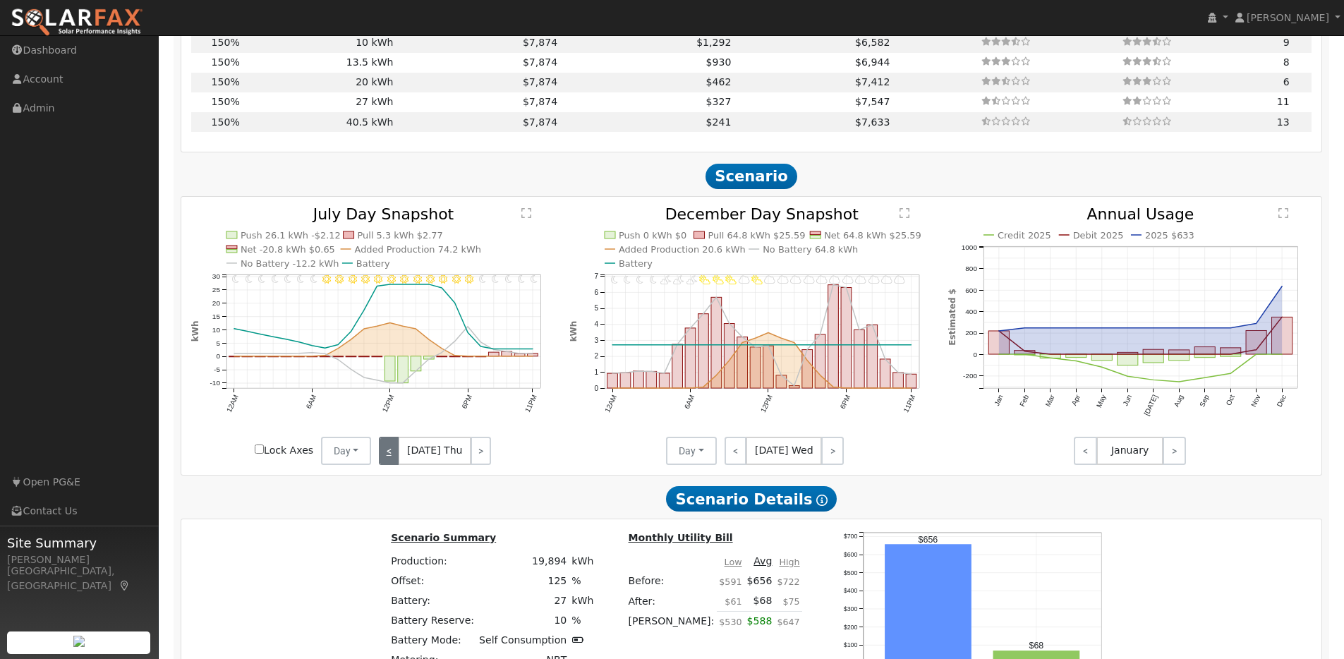
click at [391, 459] on link "<" at bounding box center [389, 451] width 20 height 28
click at [391, 459] on link "<" at bounding box center [388, 451] width 19 height 28
click at [391, 459] on link "<" at bounding box center [389, 451] width 20 height 28
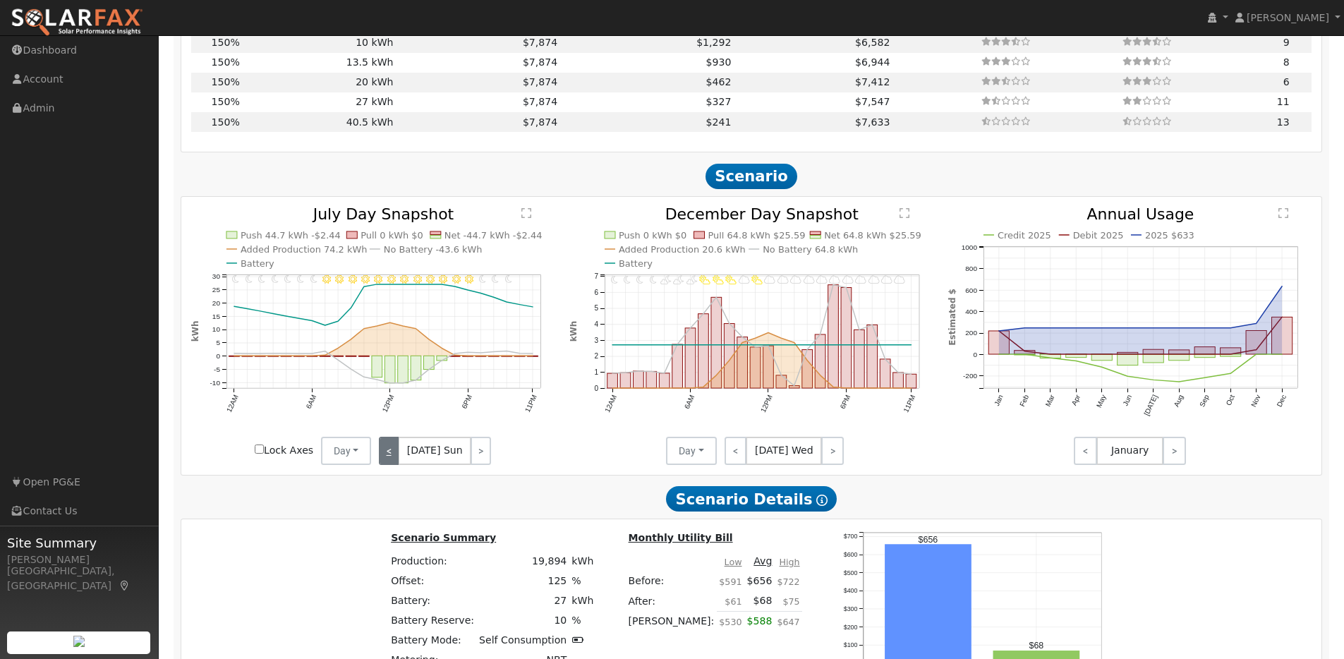
click at [391, 459] on link "<" at bounding box center [389, 451] width 20 height 28
click at [391, 459] on link "<" at bounding box center [390, 451] width 23 height 28
click at [391, 459] on link "<" at bounding box center [389, 451] width 20 height 28
click at [391, 459] on link "<" at bounding box center [388, 451] width 19 height 28
click at [391, 459] on div "< [DATE] Wed >" at bounding box center [434, 451] width 127 height 28
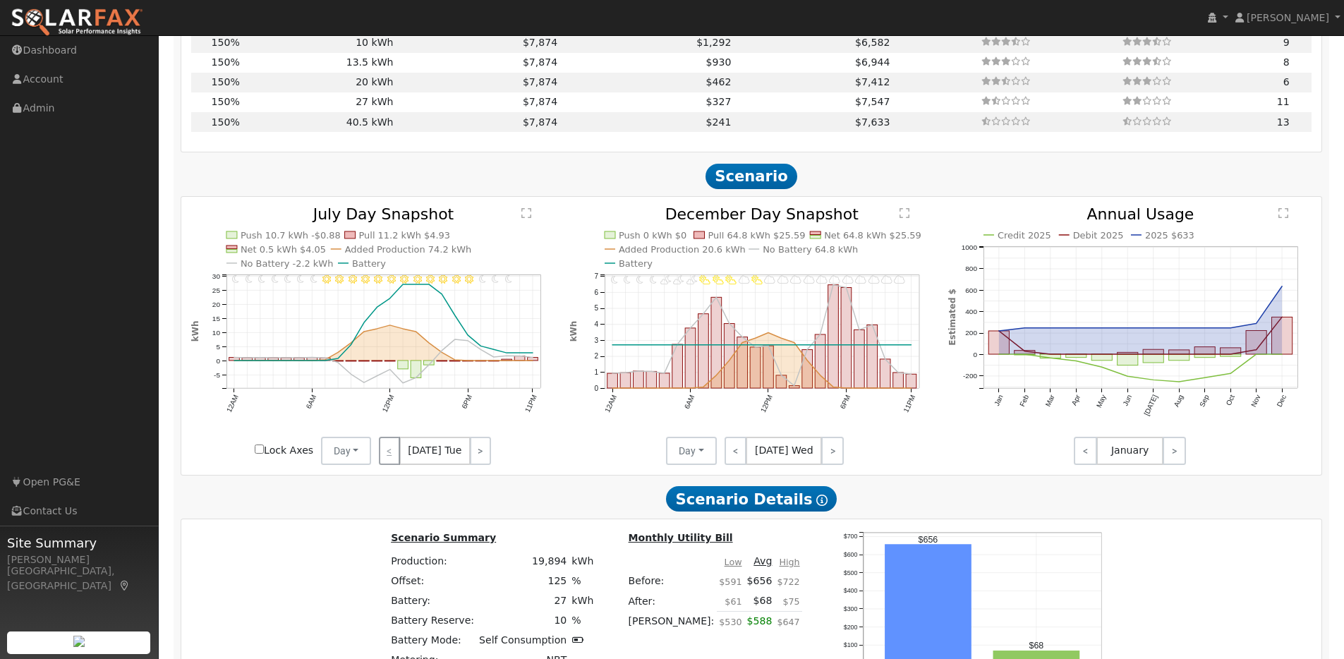
click at [391, 459] on div "< [DATE] Tue >" at bounding box center [434, 451] width 127 height 28
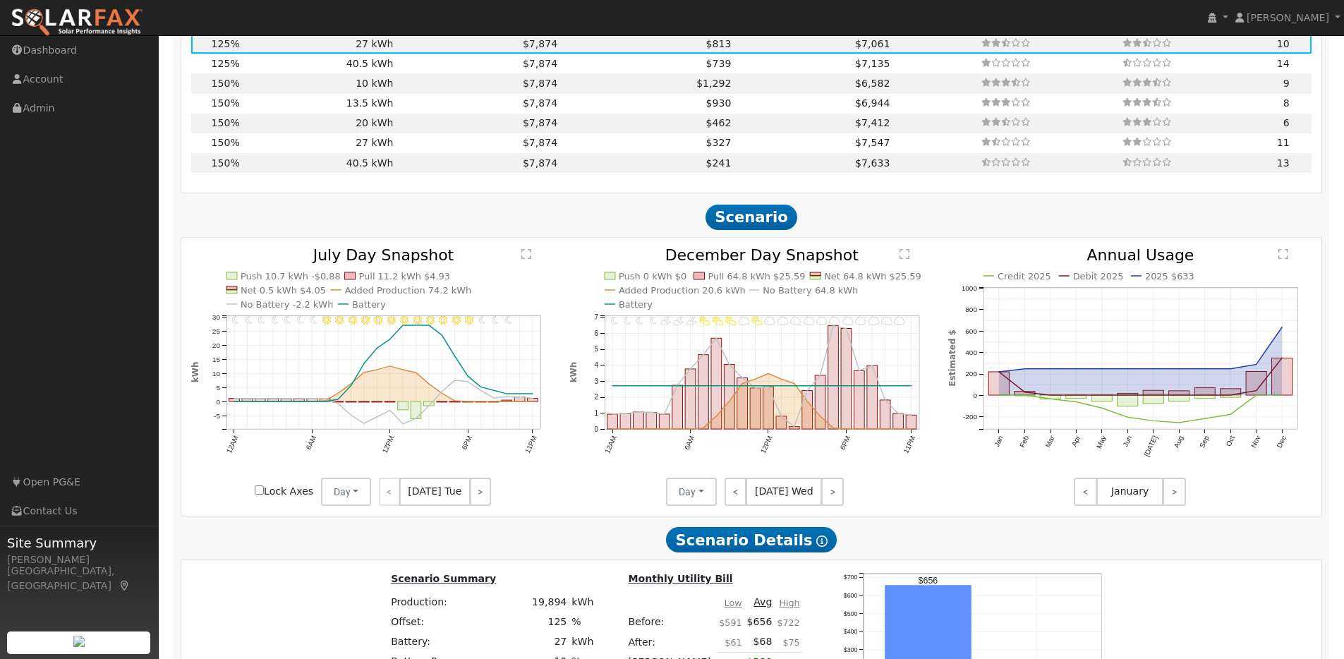
scroll to position [1550, 0]
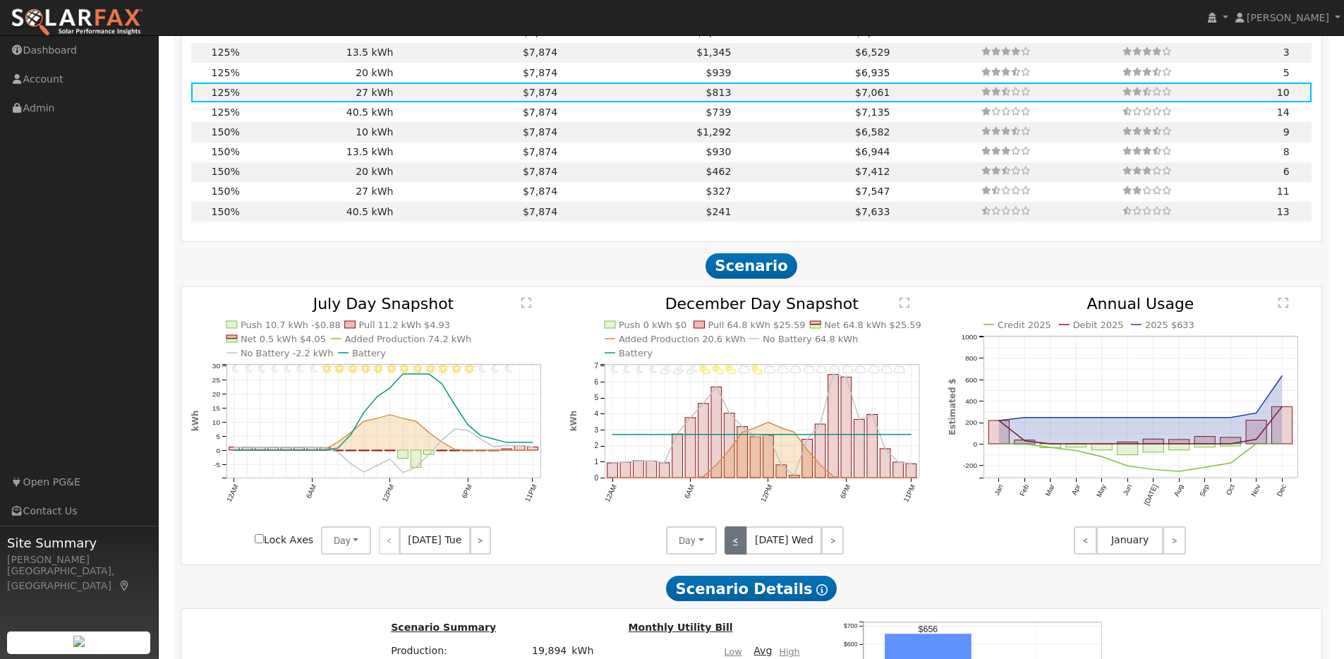
click at [731, 542] on link "<" at bounding box center [735, 540] width 23 height 28
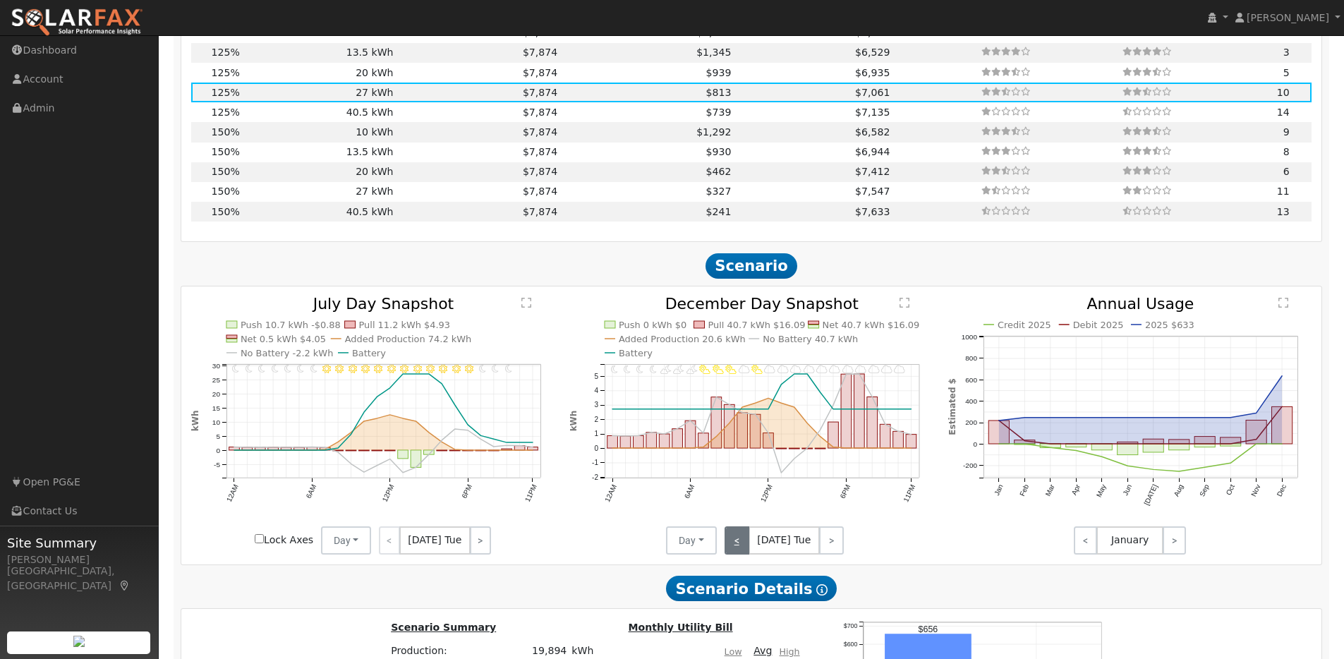
click at [732, 542] on link "<" at bounding box center [736, 540] width 25 height 28
click at [733, 542] on link "<" at bounding box center [736, 540] width 24 height 28
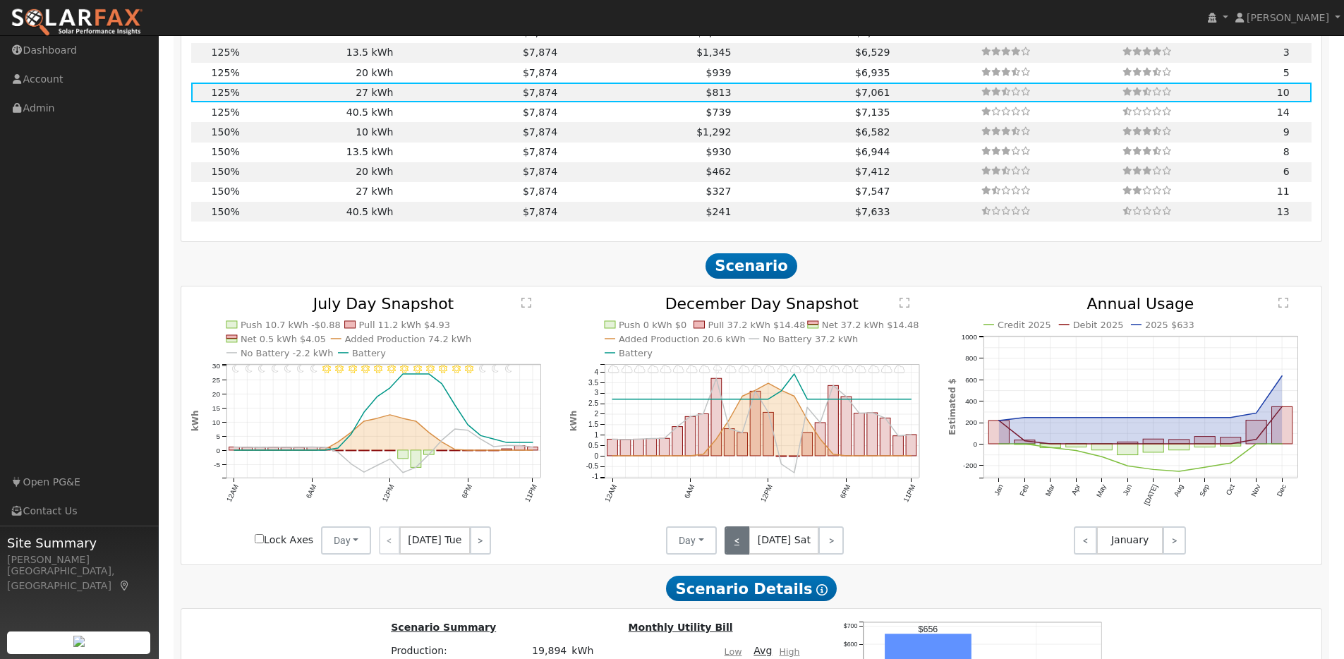
click at [733, 542] on link "<" at bounding box center [736, 540] width 25 height 28
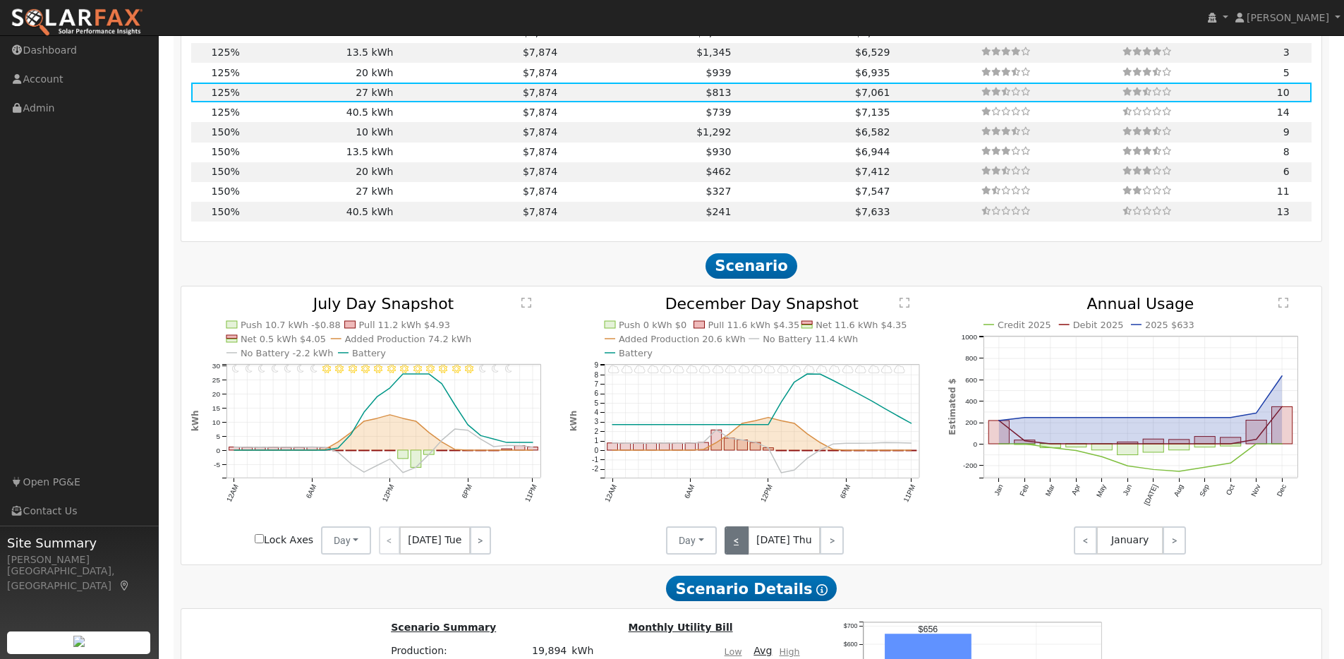
click at [733, 542] on link "<" at bounding box center [736, 540] width 24 height 28
click at [733, 542] on link "<" at bounding box center [735, 540] width 23 height 28
click at [733, 542] on link "<" at bounding box center [736, 540] width 25 height 28
click at [733, 542] on link "<" at bounding box center [736, 540] width 24 height 28
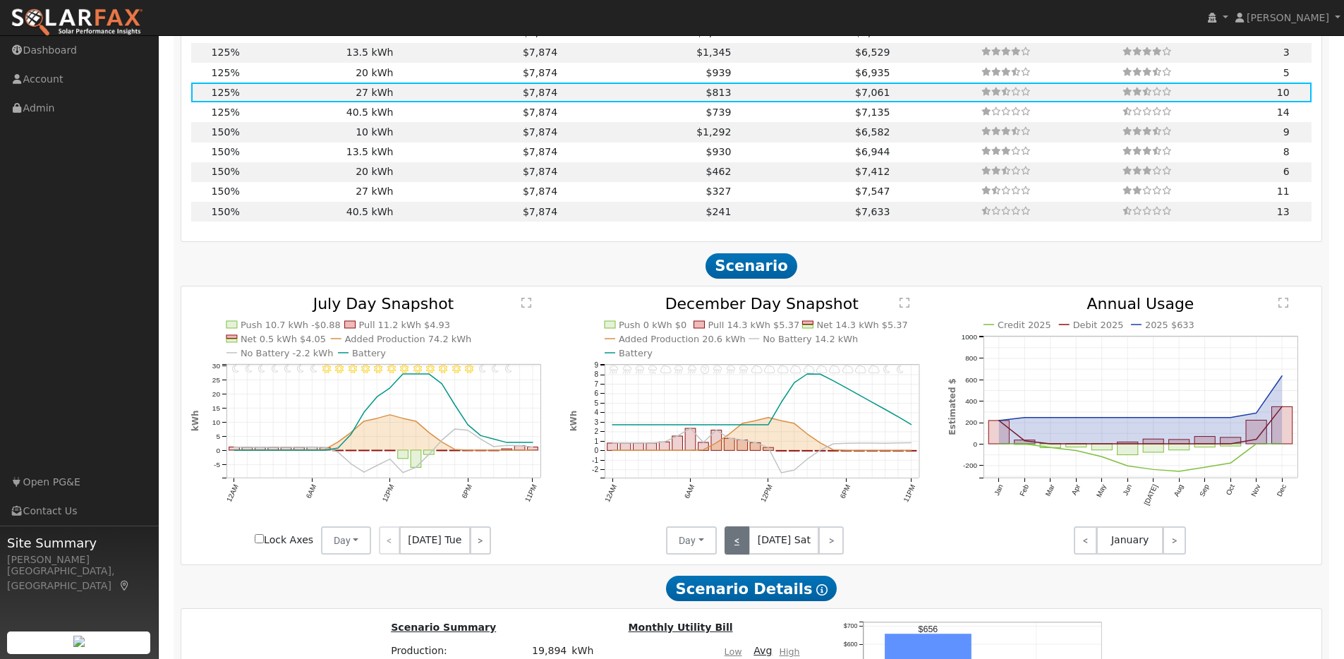
click at [733, 542] on link "<" at bounding box center [736, 540] width 25 height 28
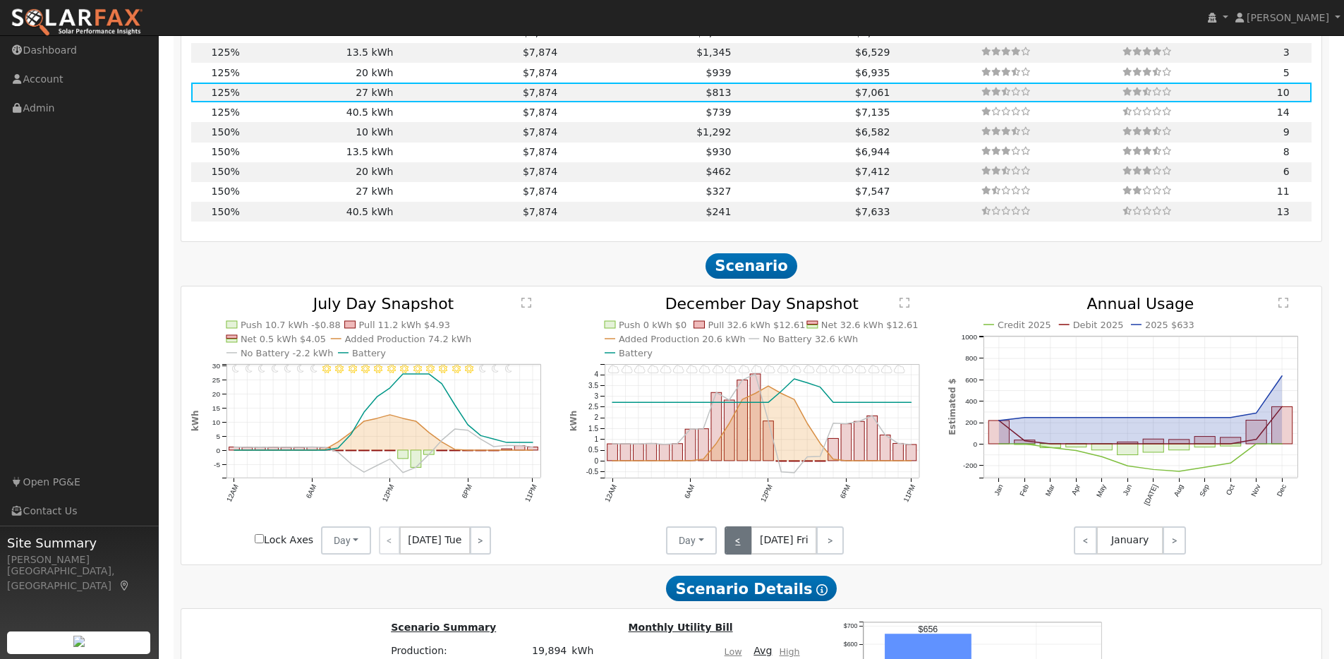
click at [733, 542] on link "<" at bounding box center [738, 540] width 28 height 28
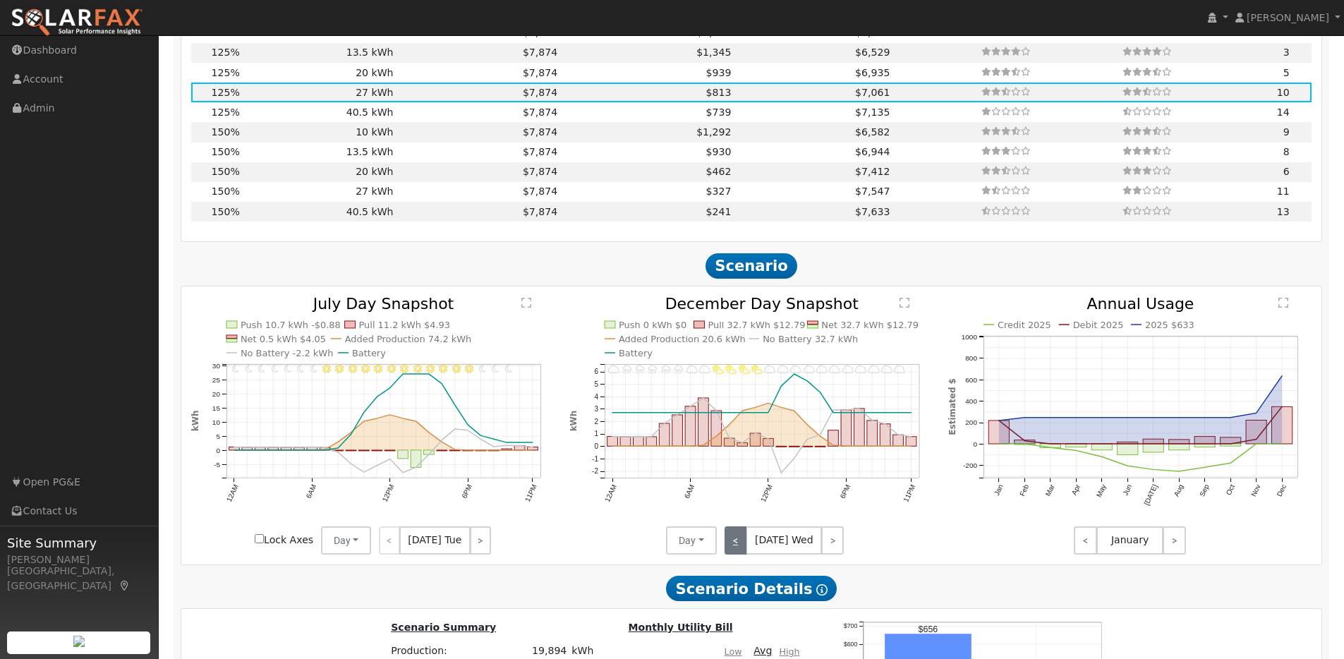
click at [733, 542] on link "<" at bounding box center [735, 540] width 23 height 28
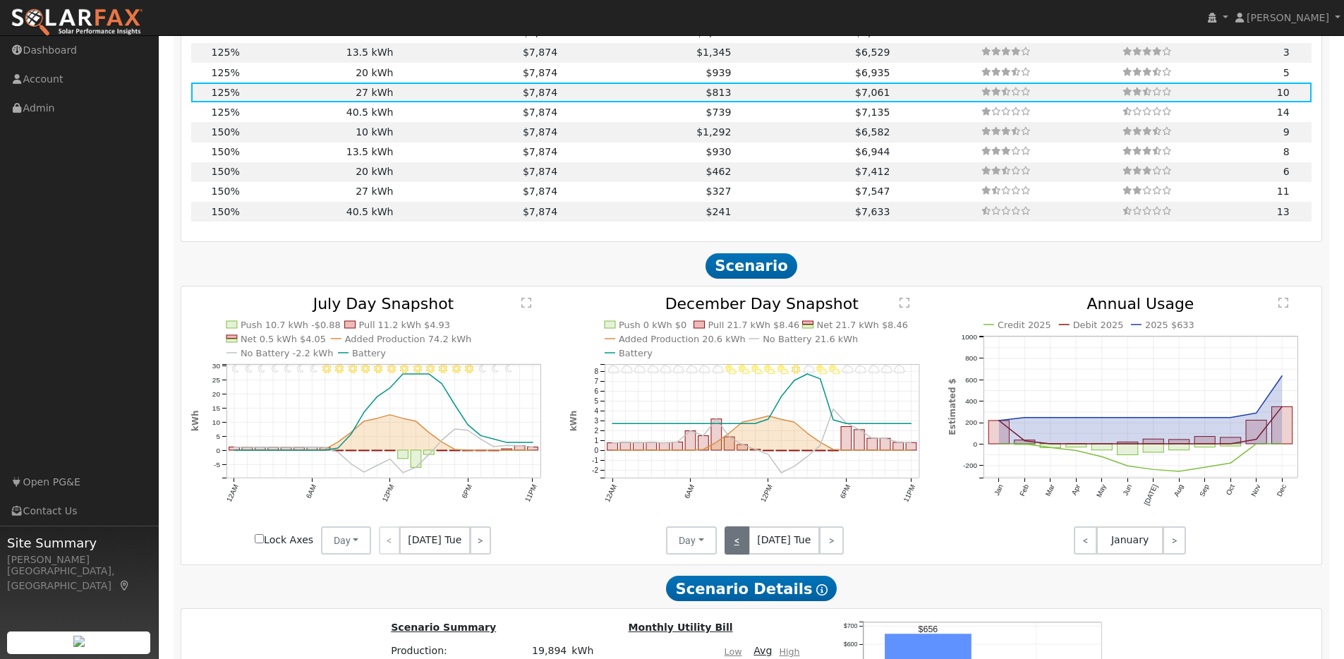
click at [733, 542] on link "<" at bounding box center [736, 540] width 25 height 28
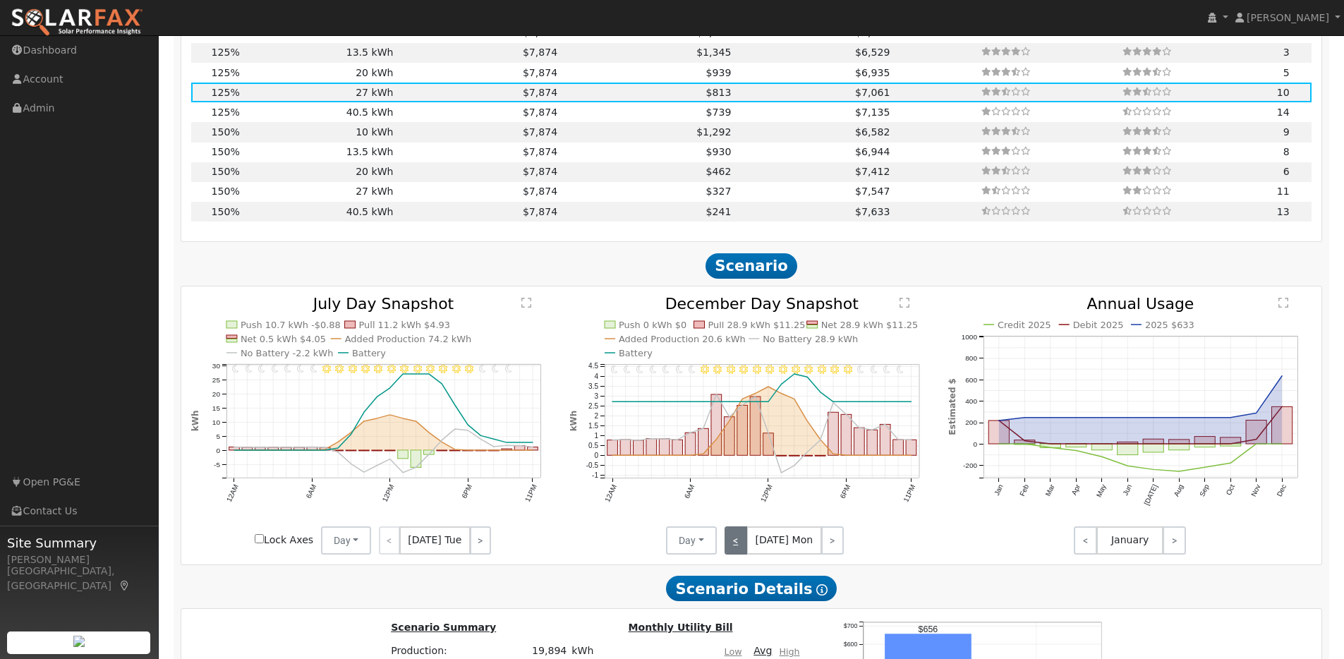
click at [733, 542] on link "<" at bounding box center [735, 540] width 23 height 28
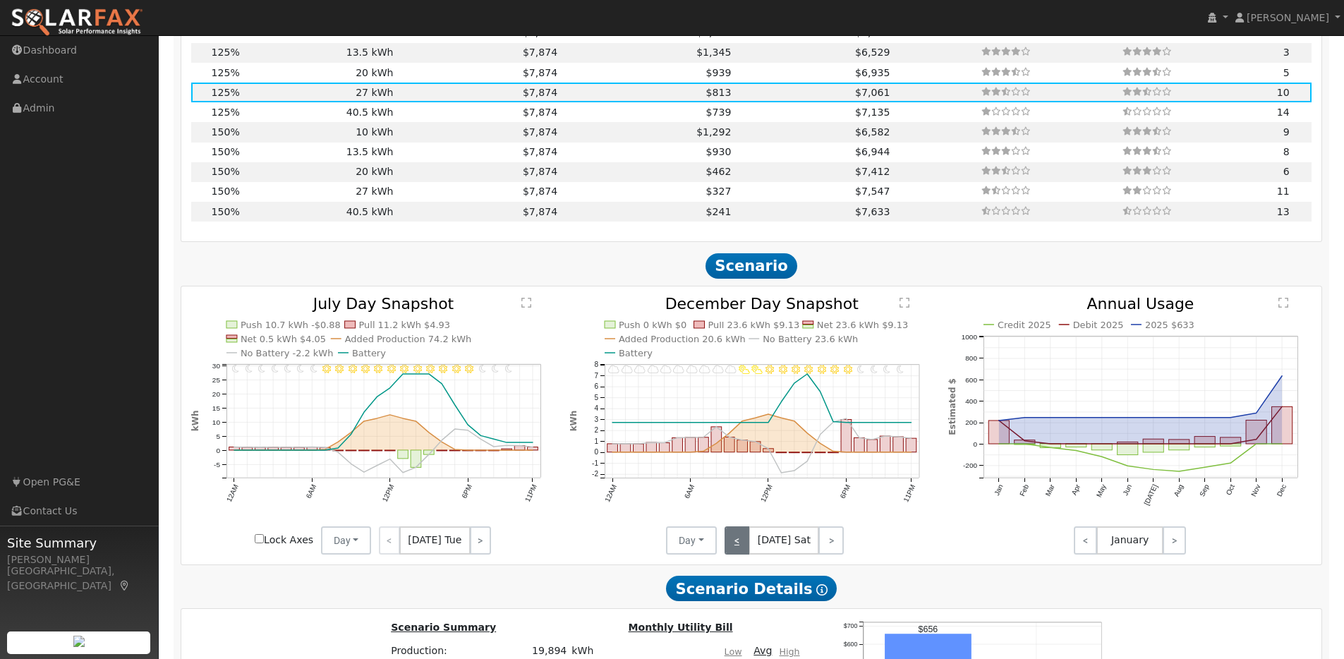
click at [733, 542] on link "<" at bounding box center [736, 540] width 25 height 28
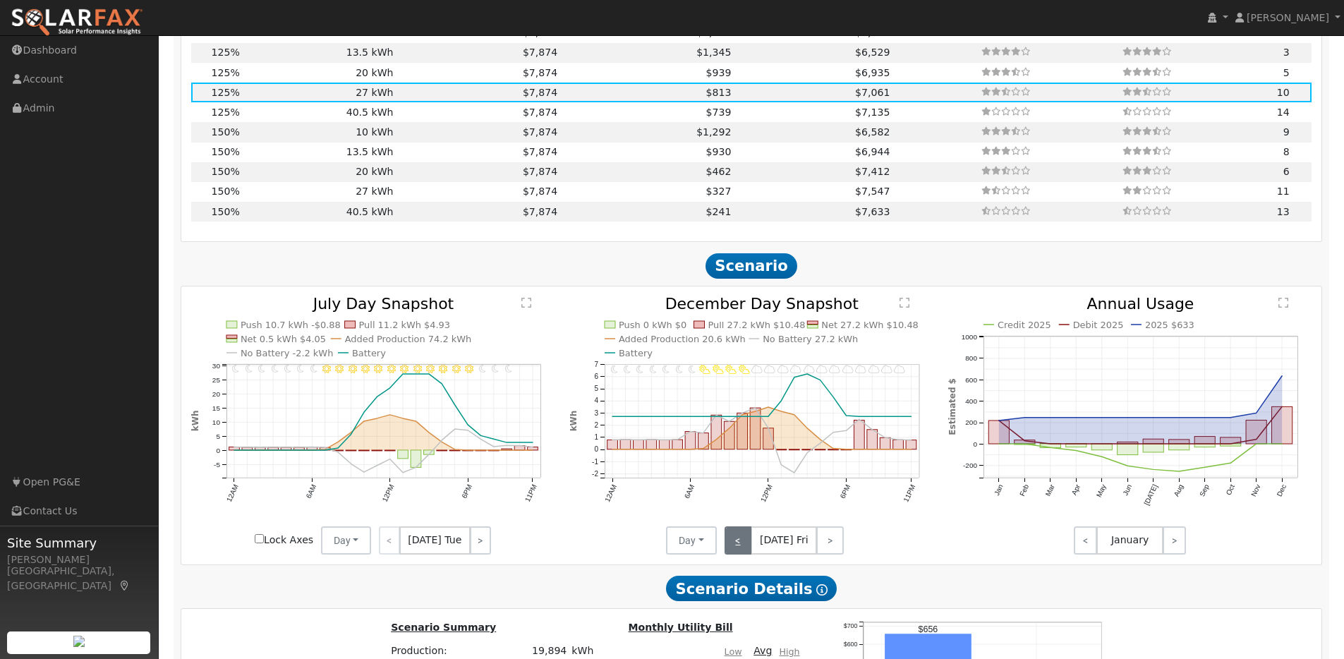
click at [733, 542] on link "<" at bounding box center [738, 540] width 28 height 28
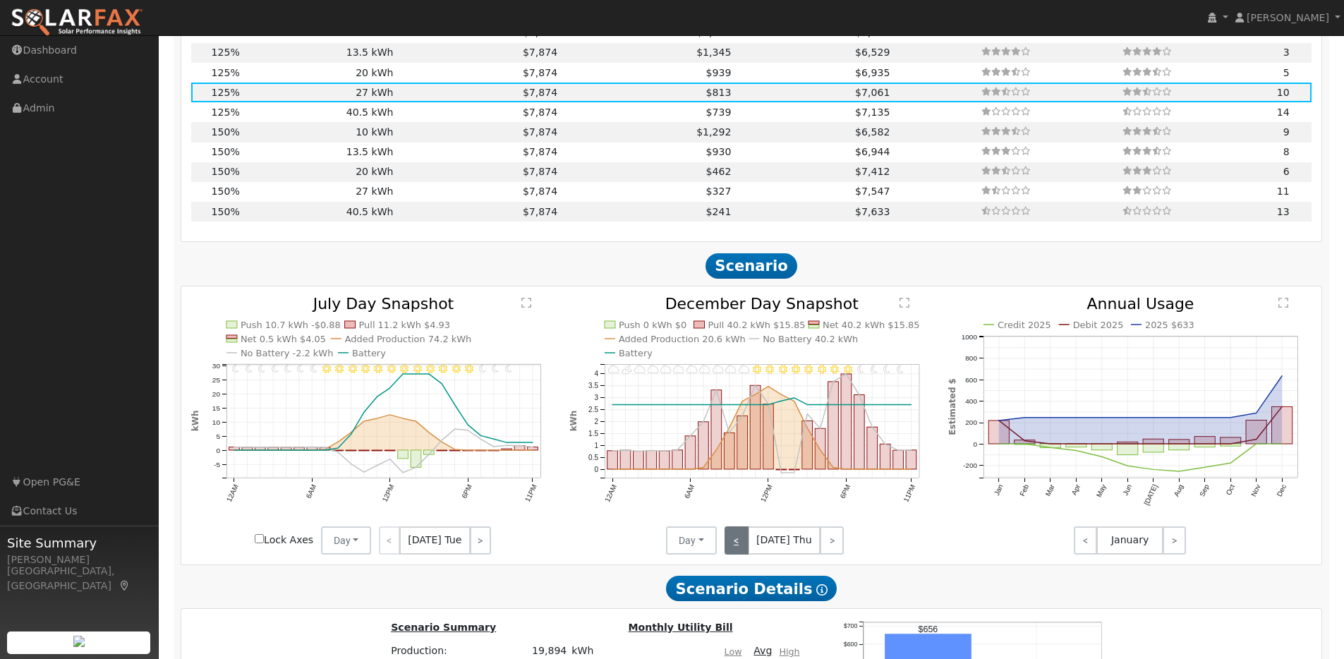
click at [733, 542] on link "<" at bounding box center [736, 540] width 24 height 28
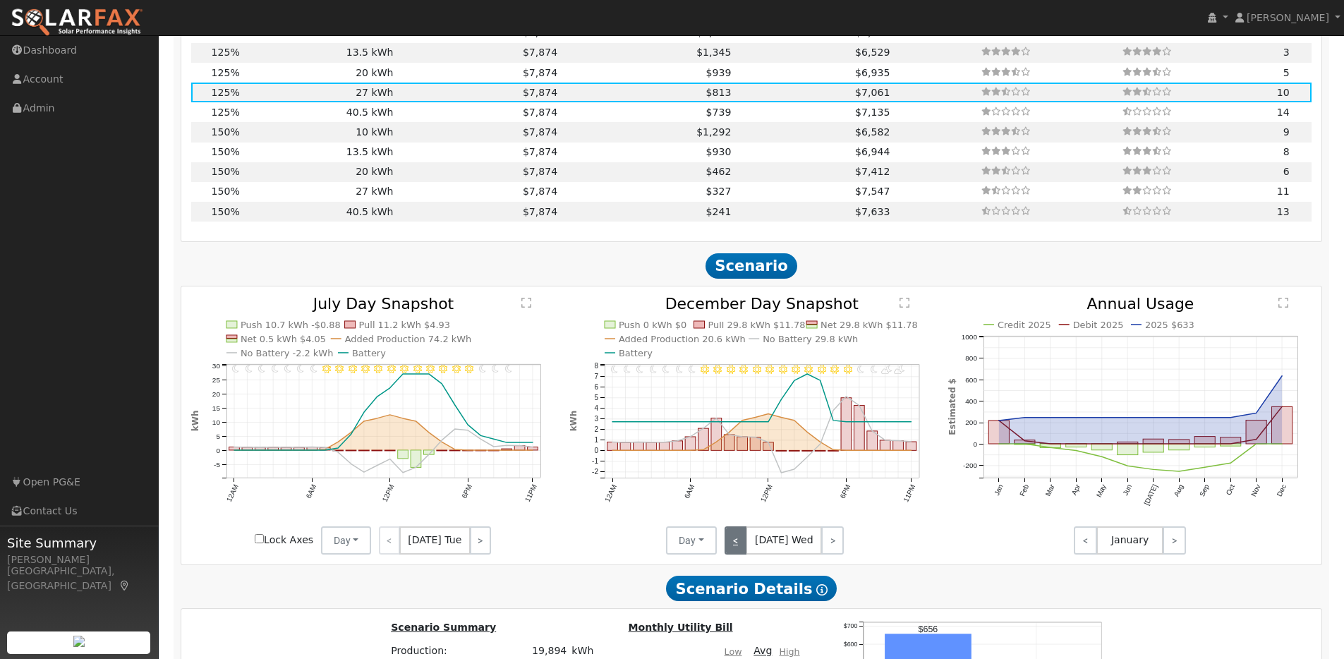
click at [733, 542] on link "<" at bounding box center [735, 540] width 23 height 28
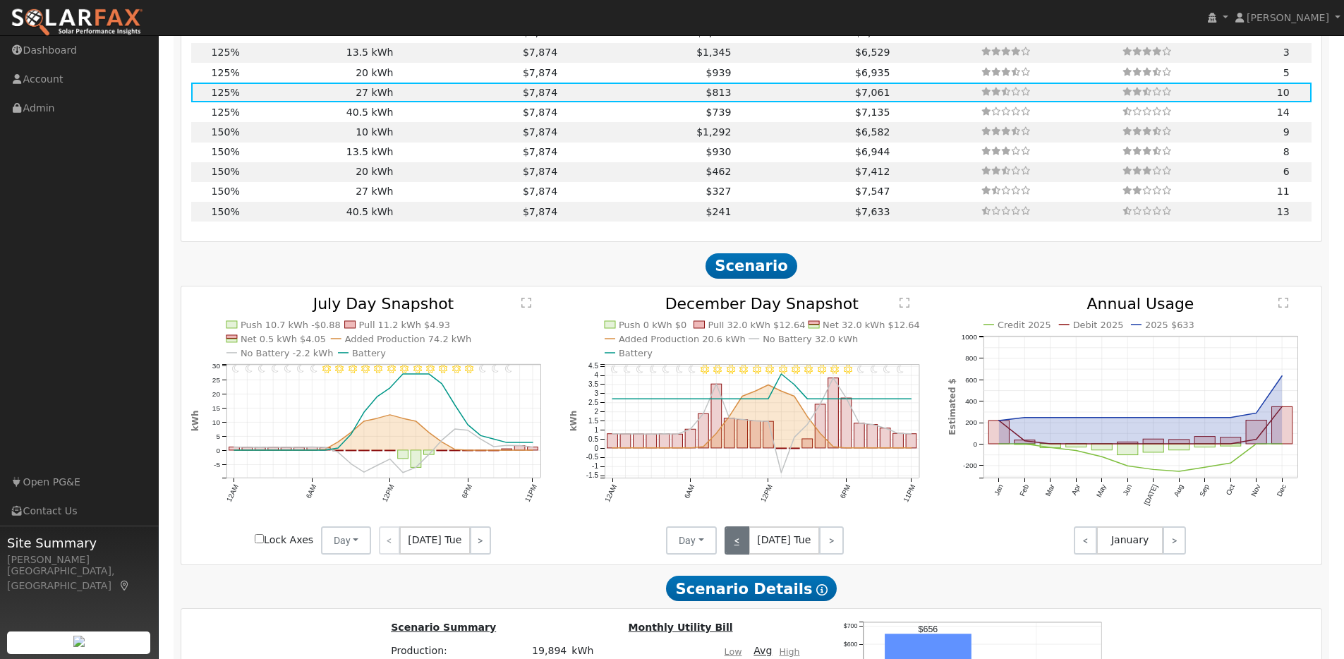
click at [733, 542] on link "<" at bounding box center [736, 540] width 25 height 28
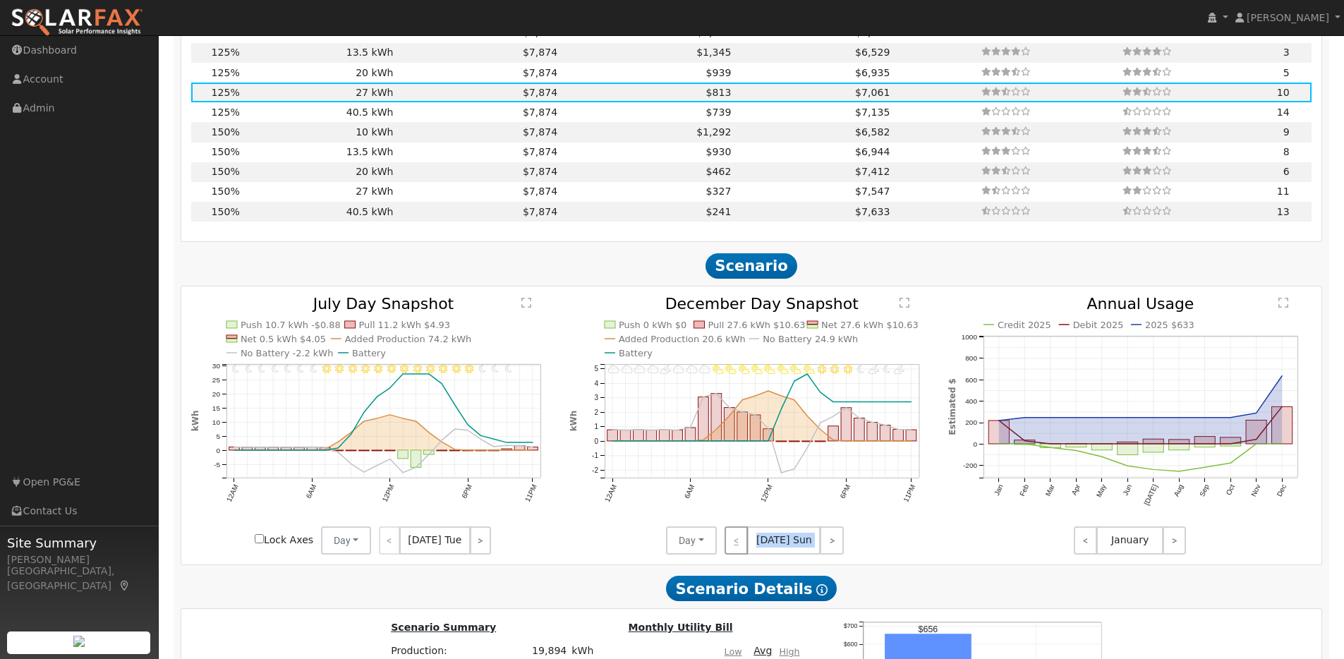
click at [733, 542] on div "< [DATE] Sun >" at bounding box center [780, 540] width 127 height 28
click at [827, 552] on link ">" at bounding box center [832, 540] width 24 height 28
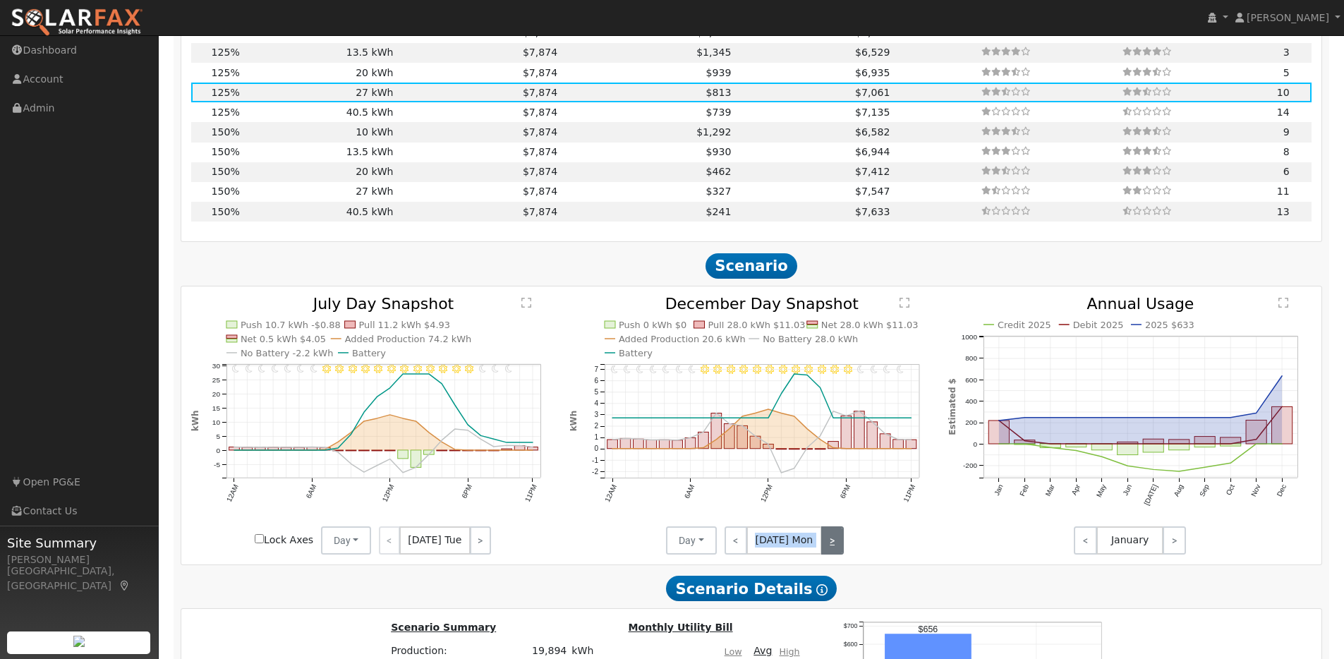
click at [828, 551] on link ">" at bounding box center [832, 540] width 23 height 28
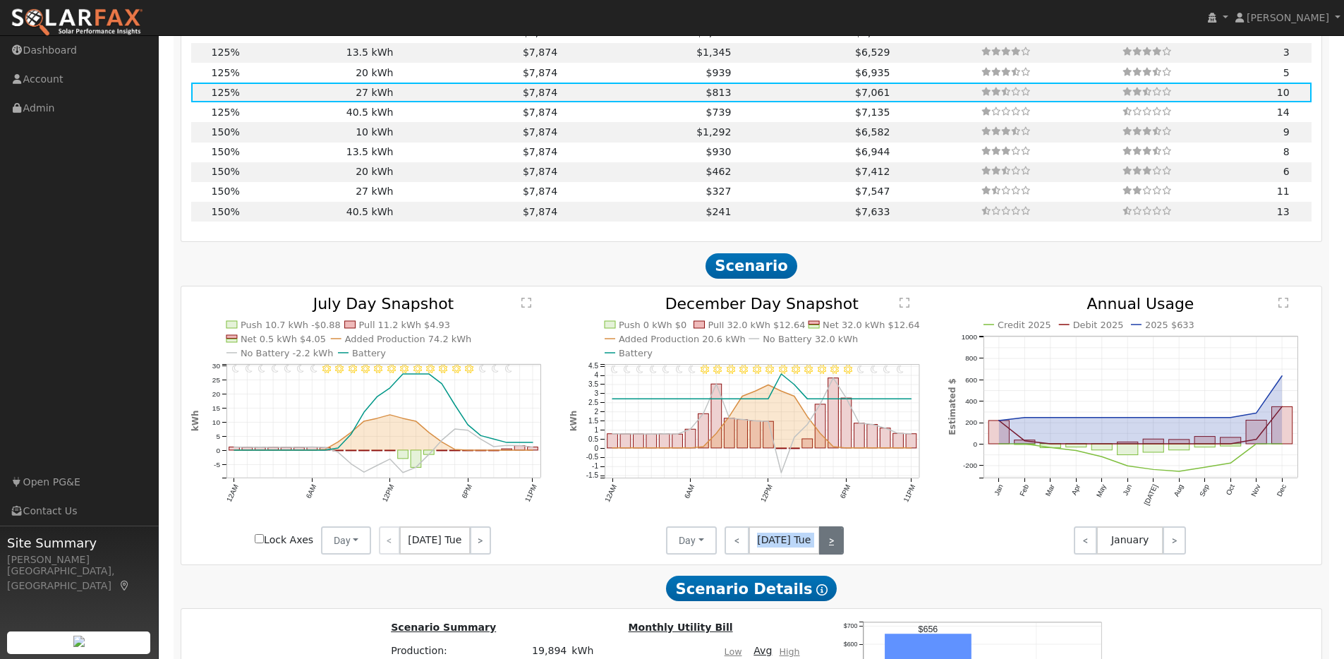
click at [828, 551] on link ">" at bounding box center [831, 540] width 25 height 28
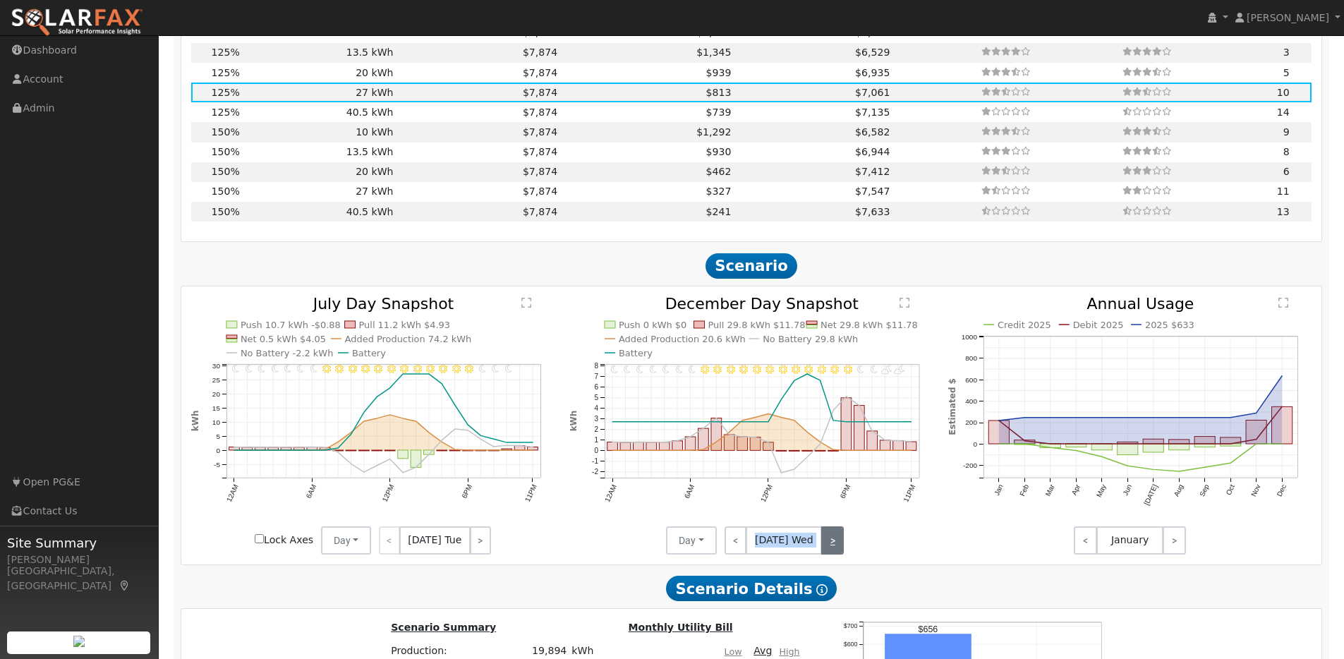
click at [828, 551] on link ">" at bounding box center [832, 540] width 23 height 28
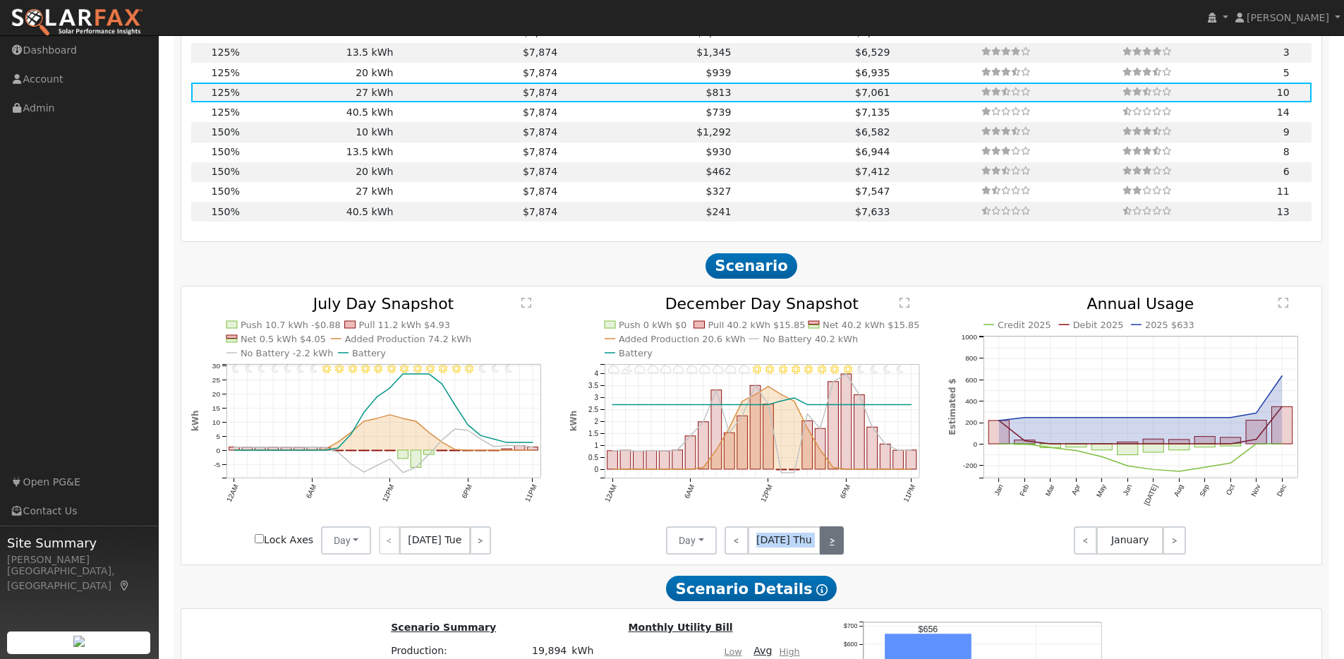
click at [832, 551] on link ">" at bounding box center [832, 540] width 24 height 28
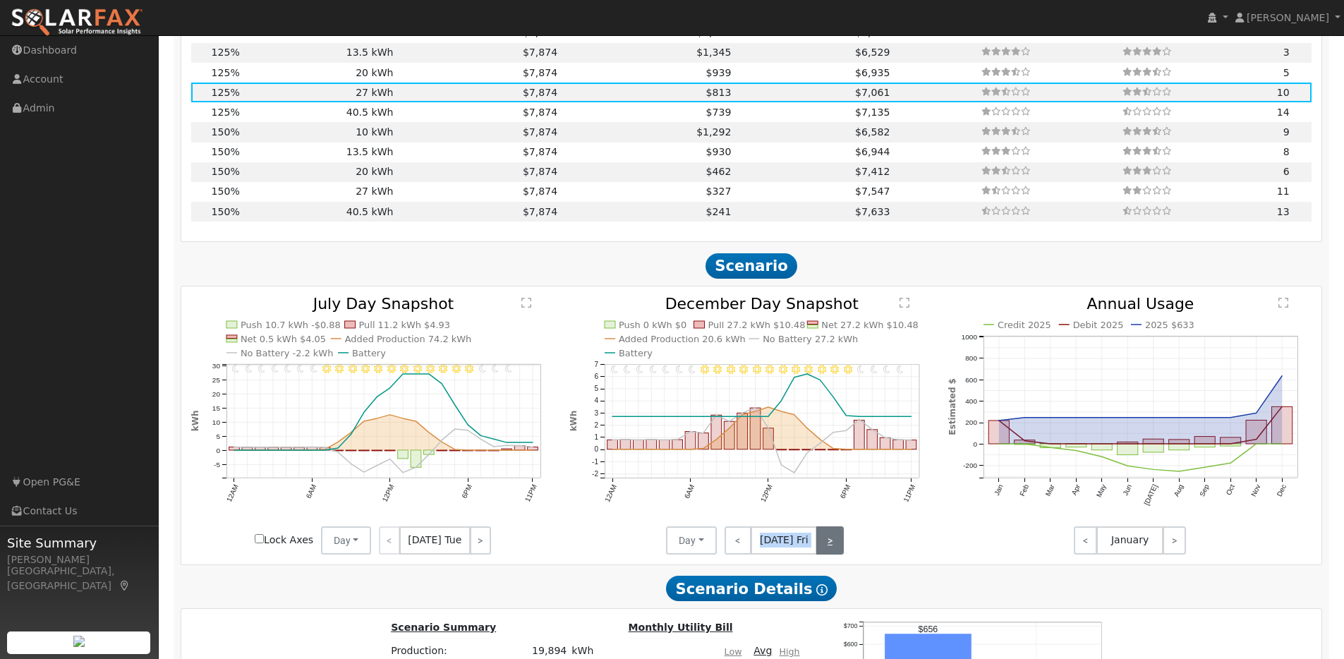
click at [832, 551] on link ">" at bounding box center [830, 540] width 28 height 28
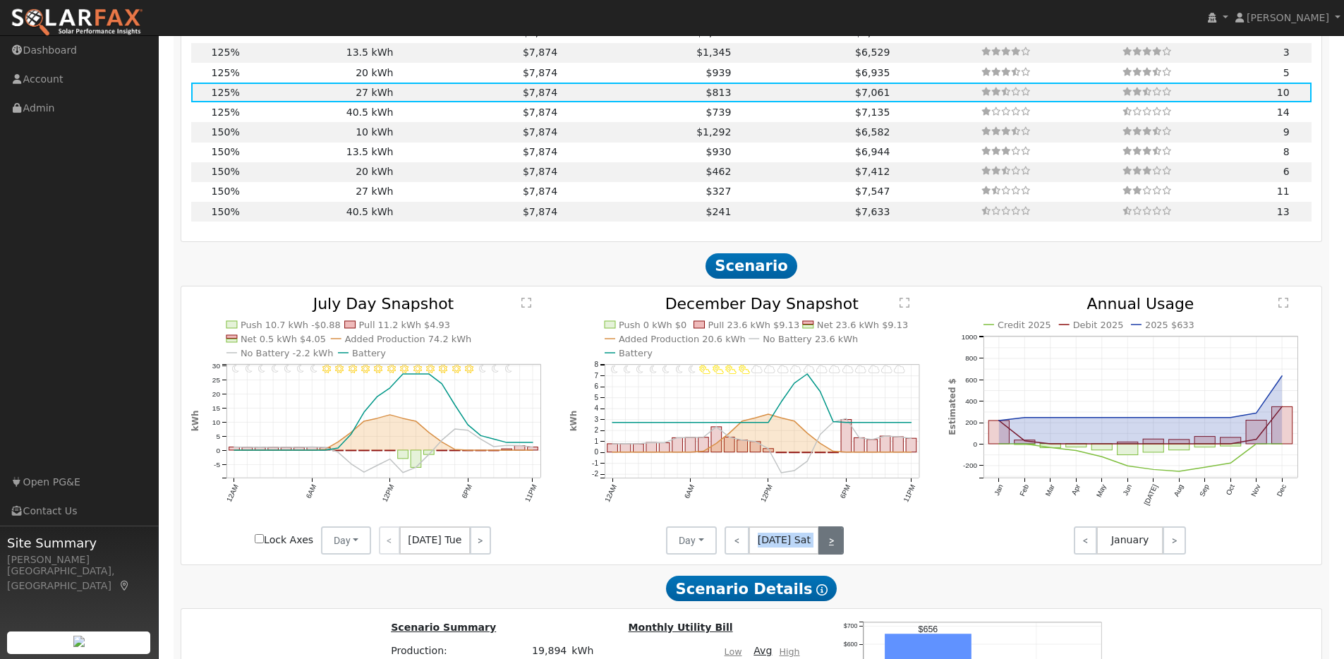
click at [832, 551] on link ">" at bounding box center [830, 540] width 25 height 28
click at [832, 551] on link ">" at bounding box center [832, 540] width 24 height 28
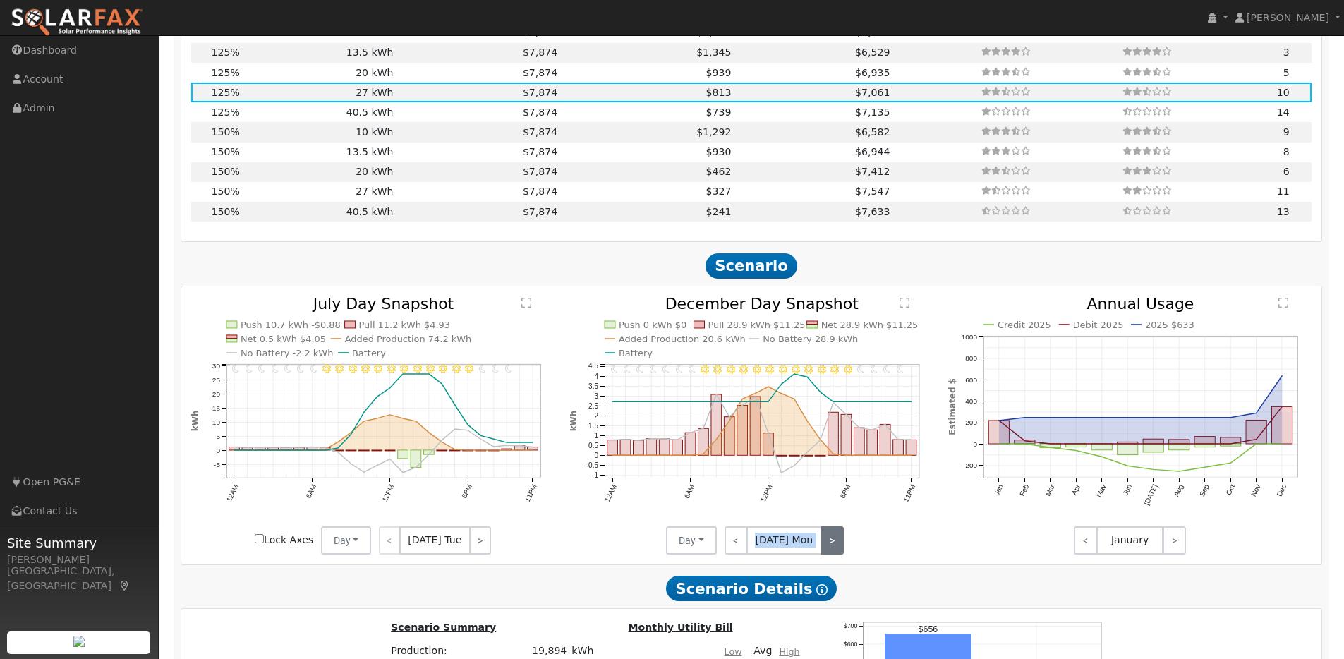
click at [832, 551] on link ">" at bounding box center [832, 540] width 23 height 28
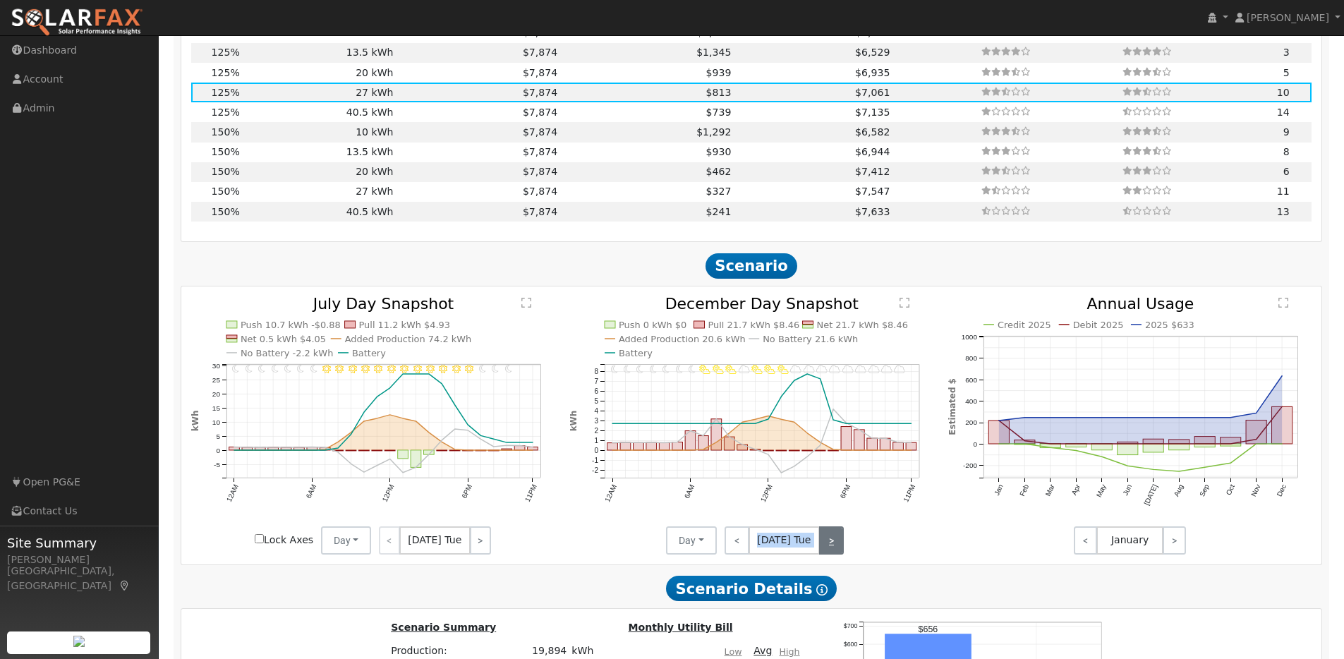
click at [832, 551] on link ">" at bounding box center [831, 540] width 25 height 28
click at [832, 551] on link ">" at bounding box center [832, 540] width 23 height 28
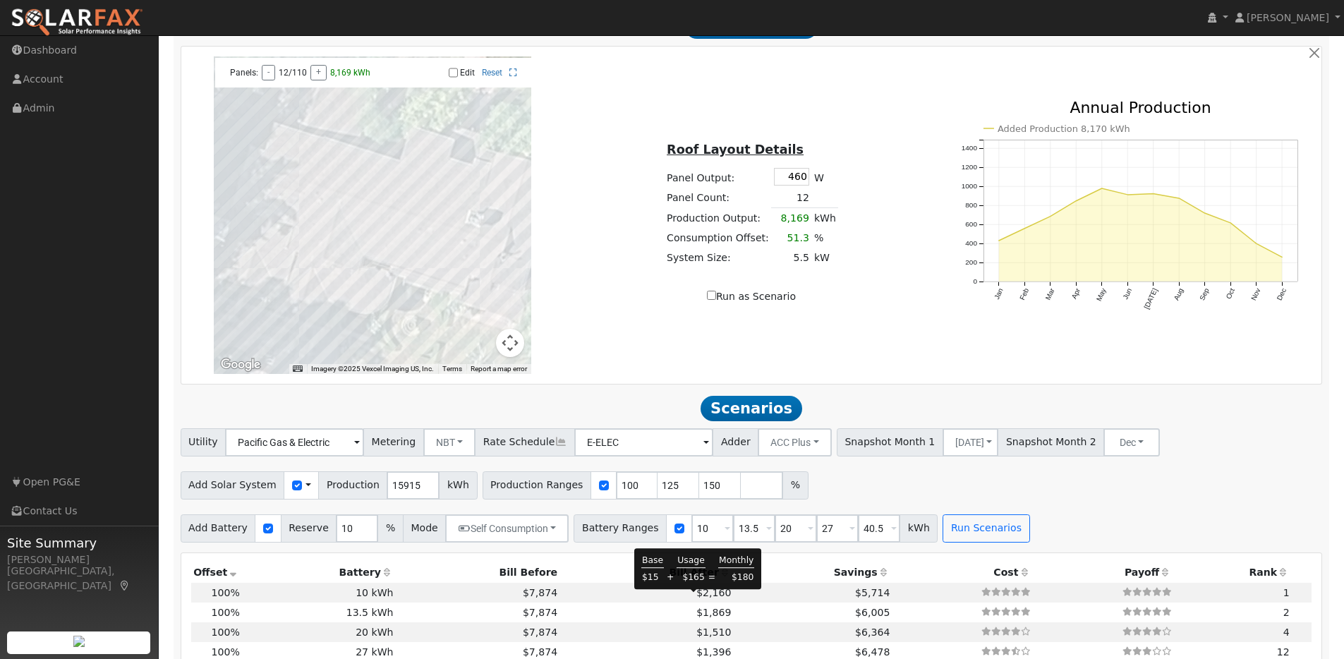
scroll to position [887, 0]
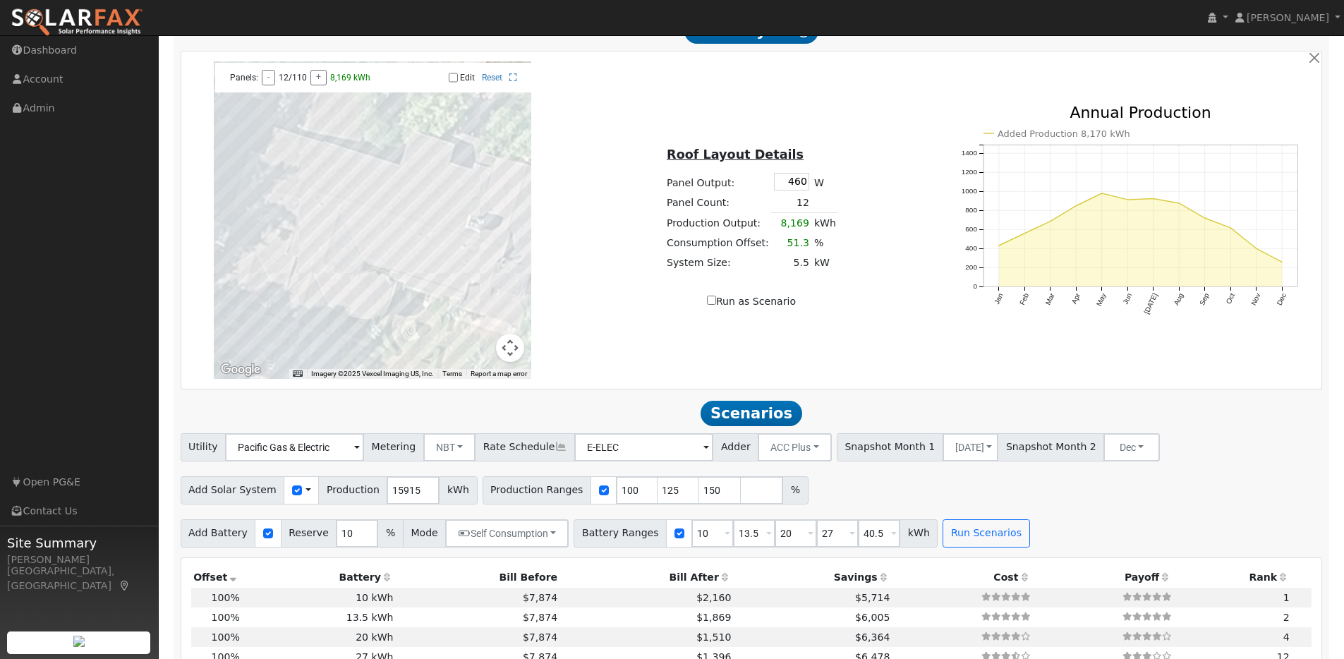
click at [811, 209] on td at bounding box center [824, 203] width 27 height 20
click at [451, 83] on input "Edit" at bounding box center [453, 78] width 9 height 10
checkbox input "true"
click at [371, 234] on div at bounding box center [372, 219] width 317 height 317
click at [367, 244] on div at bounding box center [372, 219] width 317 height 317
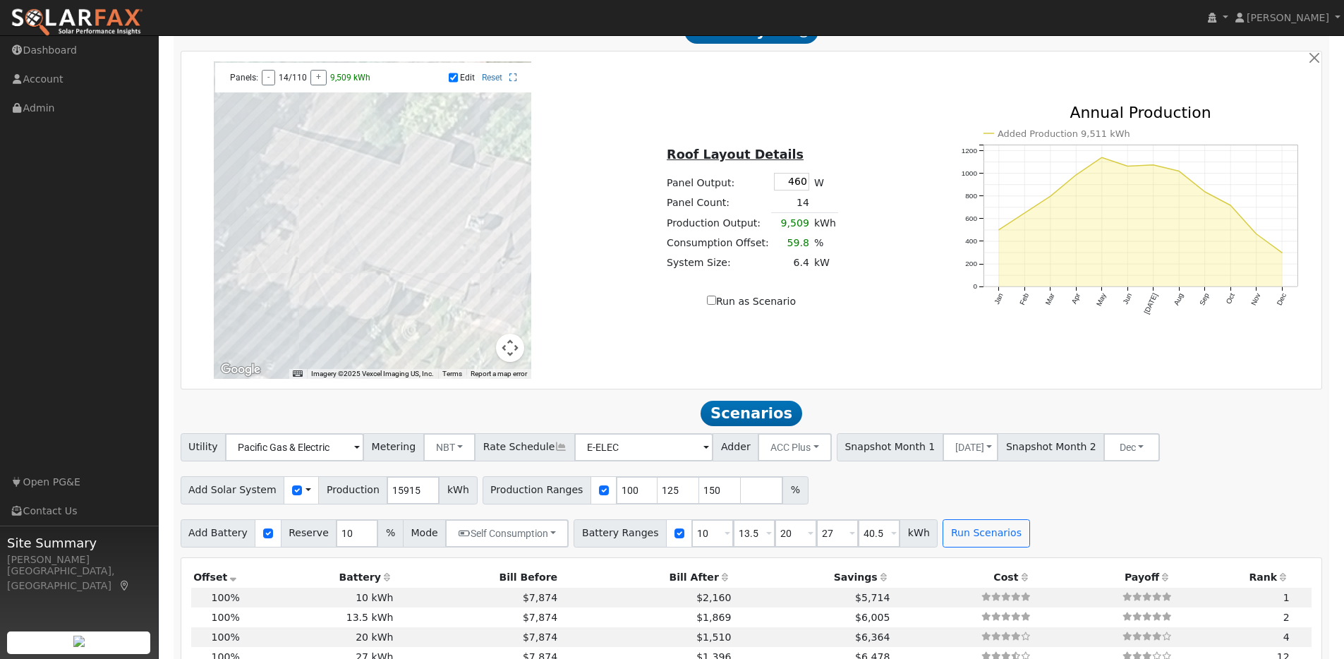
click at [383, 248] on div at bounding box center [372, 219] width 317 height 317
click at [405, 257] on div at bounding box center [372, 219] width 317 height 317
click at [468, 276] on div at bounding box center [372, 219] width 317 height 317
click at [467, 288] on div at bounding box center [372, 219] width 317 height 317
click at [443, 288] on div at bounding box center [372, 219] width 317 height 317
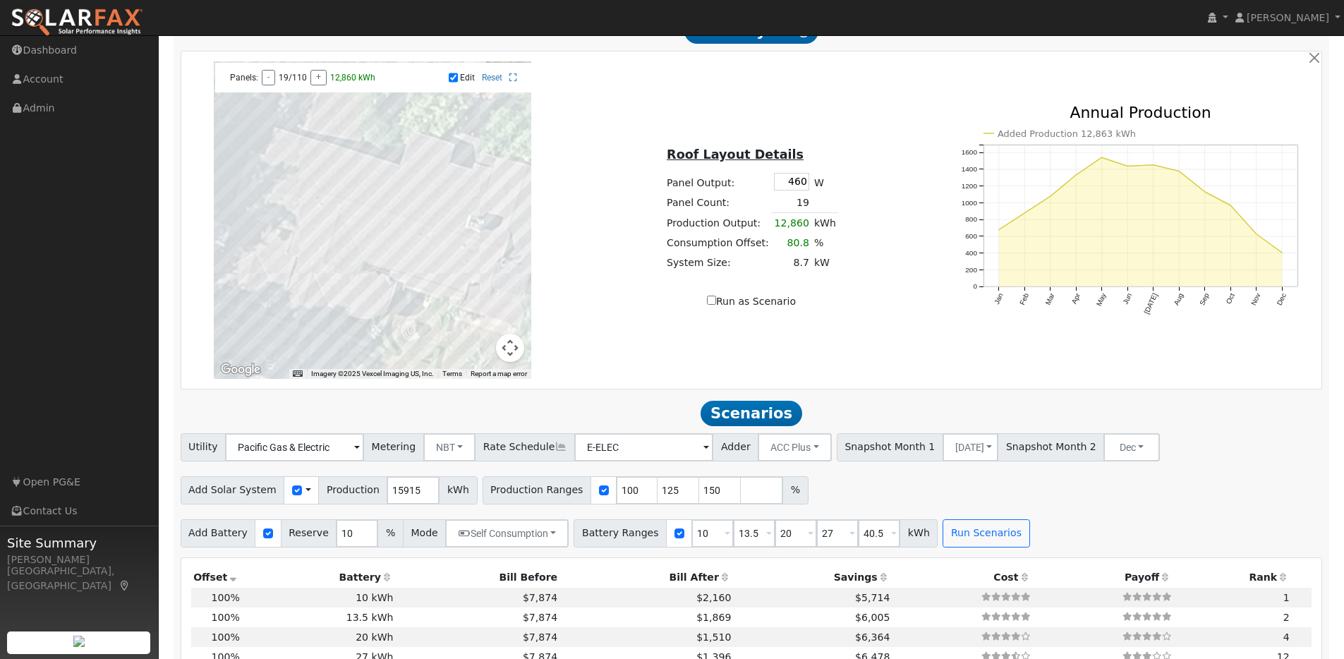
click at [423, 278] on div at bounding box center [372, 219] width 317 height 317
click at [394, 267] on div at bounding box center [372, 219] width 317 height 317
click at [381, 264] on div at bounding box center [372, 219] width 317 height 317
click at [427, 233] on div at bounding box center [372, 219] width 317 height 317
click at [407, 229] on div at bounding box center [372, 219] width 317 height 317
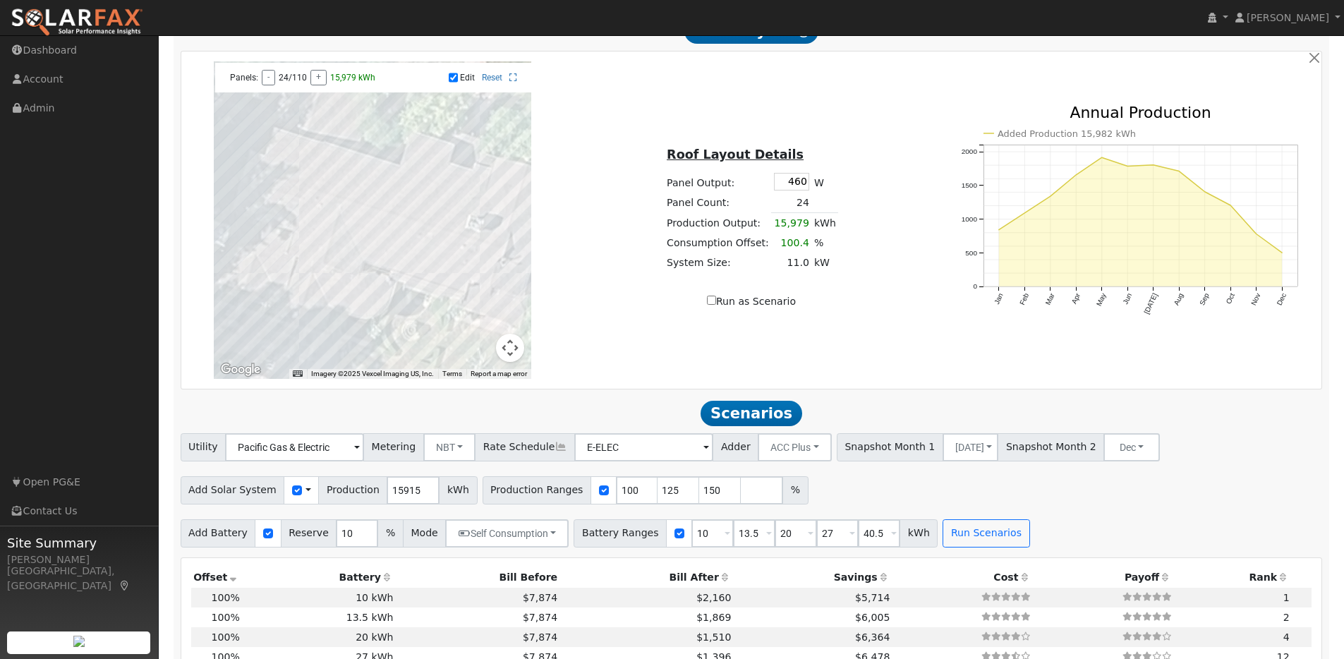
click at [384, 226] on div at bounding box center [372, 219] width 317 height 317
click at [370, 219] on div at bounding box center [372, 219] width 317 height 317
click at [351, 209] on div at bounding box center [372, 219] width 317 height 317
click at [327, 206] on div at bounding box center [372, 219] width 317 height 317
click at [327, 193] on div at bounding box center [372, 219] width 317 height 317
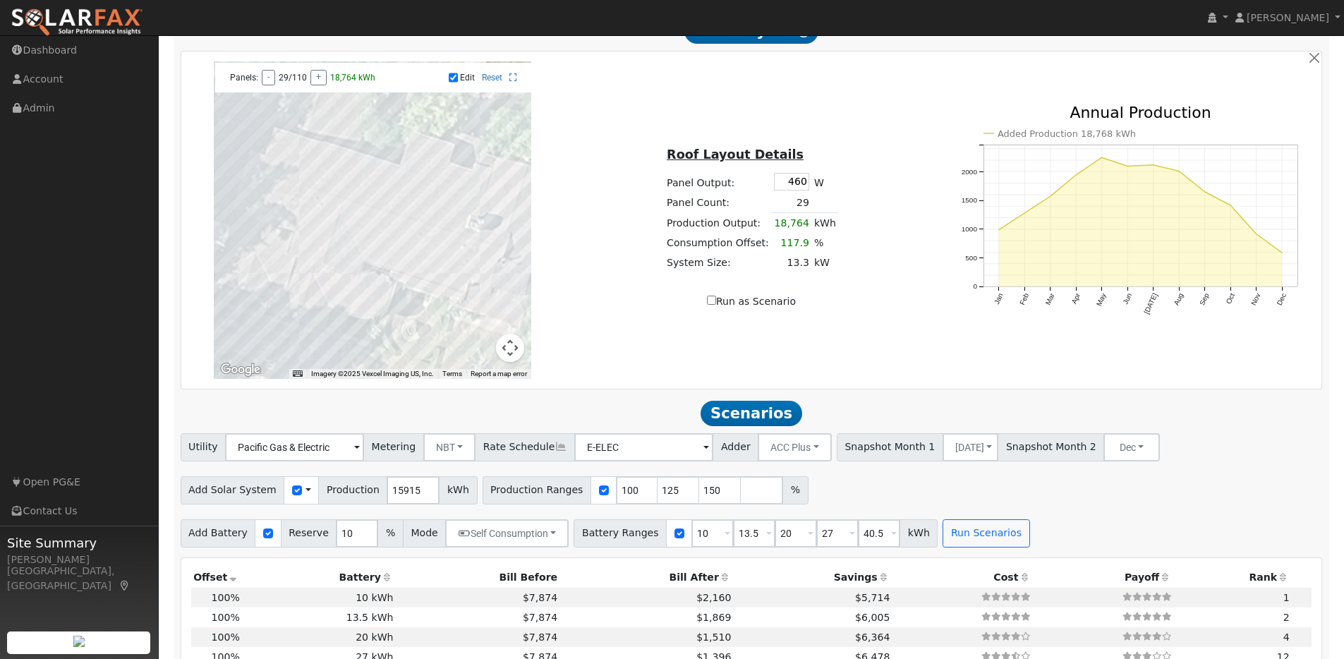
click at [347, 195] on div at bounding box center [372, 219] width 317 height 317
click at [369, 202] on div at bounding box center [372, 219] width 317 height 317
click at [395, 216] on div at bounding box center [372, 219] width 317 height 317
click at [420, 216] on div at bounding box center [372, 219] width 317 height 317
click at [427, 221] on div at bounding box center [372, 219] width 317 height 317
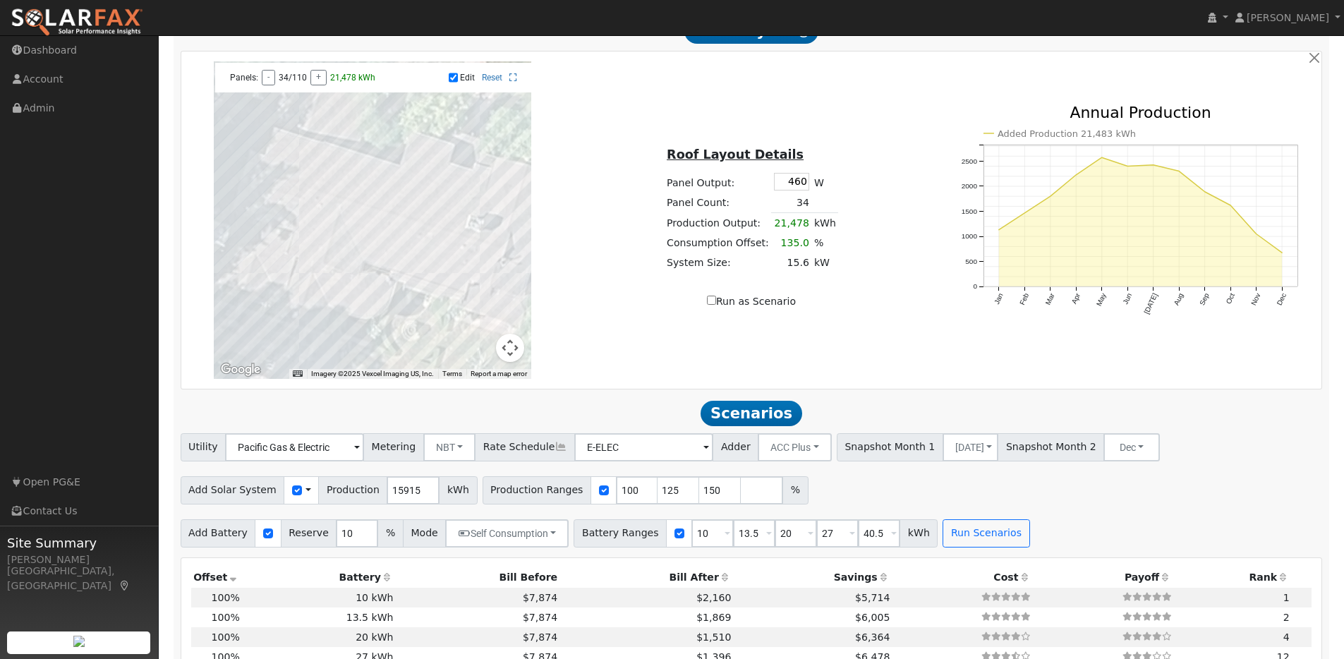
click at [508, 356] on button "Map camera controls" at bounding box center [510, 348] width 28 height 28
click at [508, 355] on button "Map camera controls" at bounding box center [510, 348] width 28 height 28
click at [471, 314] on button "Move right" at bounding box center [475, 312] width 28 height 28
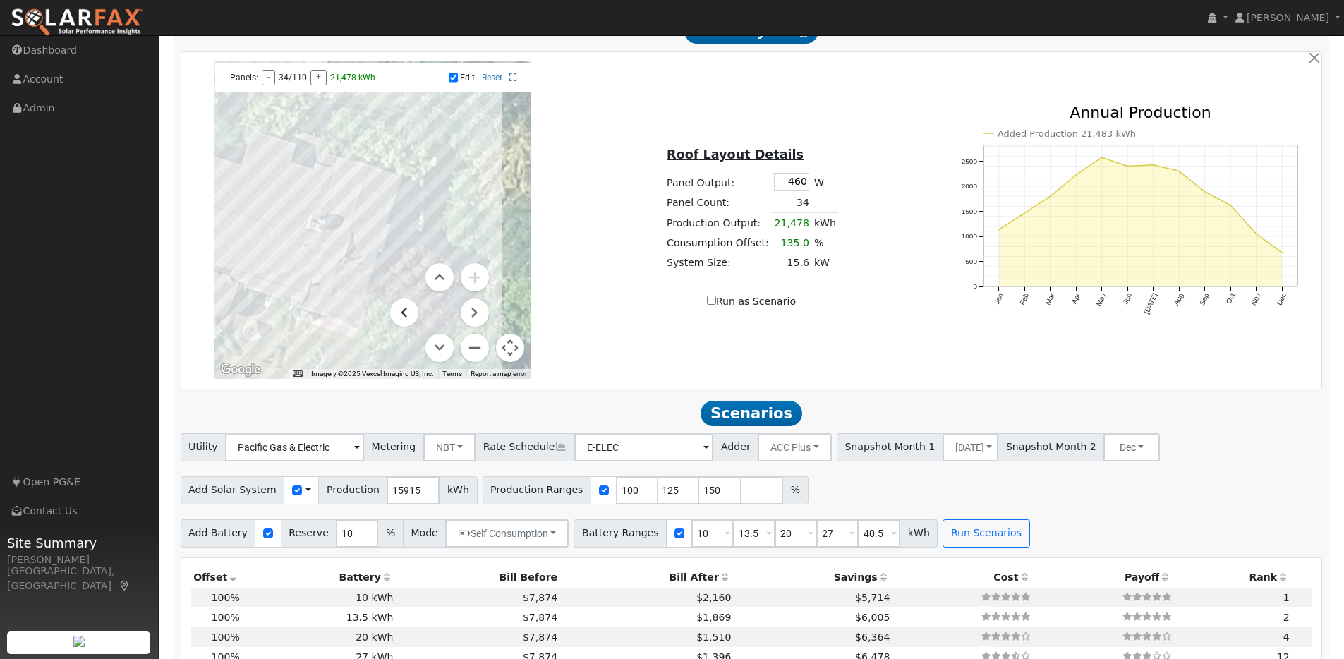
click at [416, 315] on button "Move left" at bounding box center [404, 312] width 28 height 28
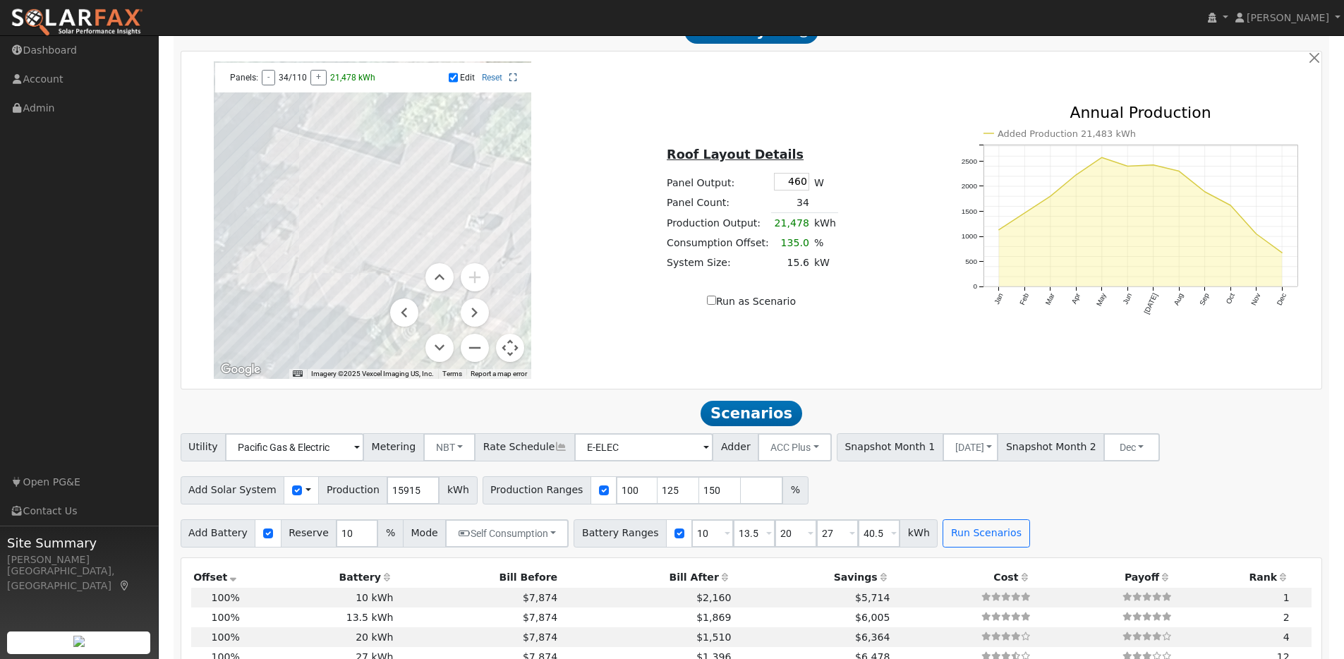
click at [514, 83] on link at bounding box center [513, 78] width 8 height 10
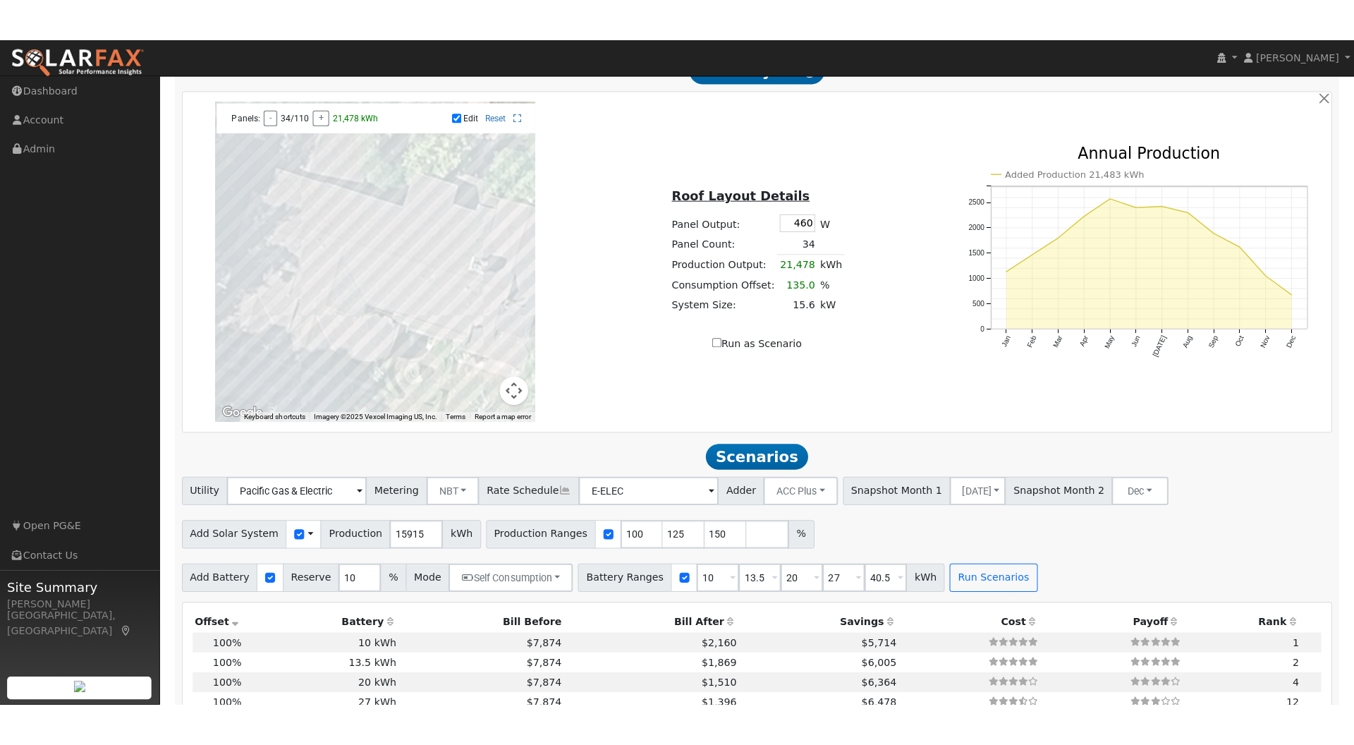
scroll to position [891, 0]
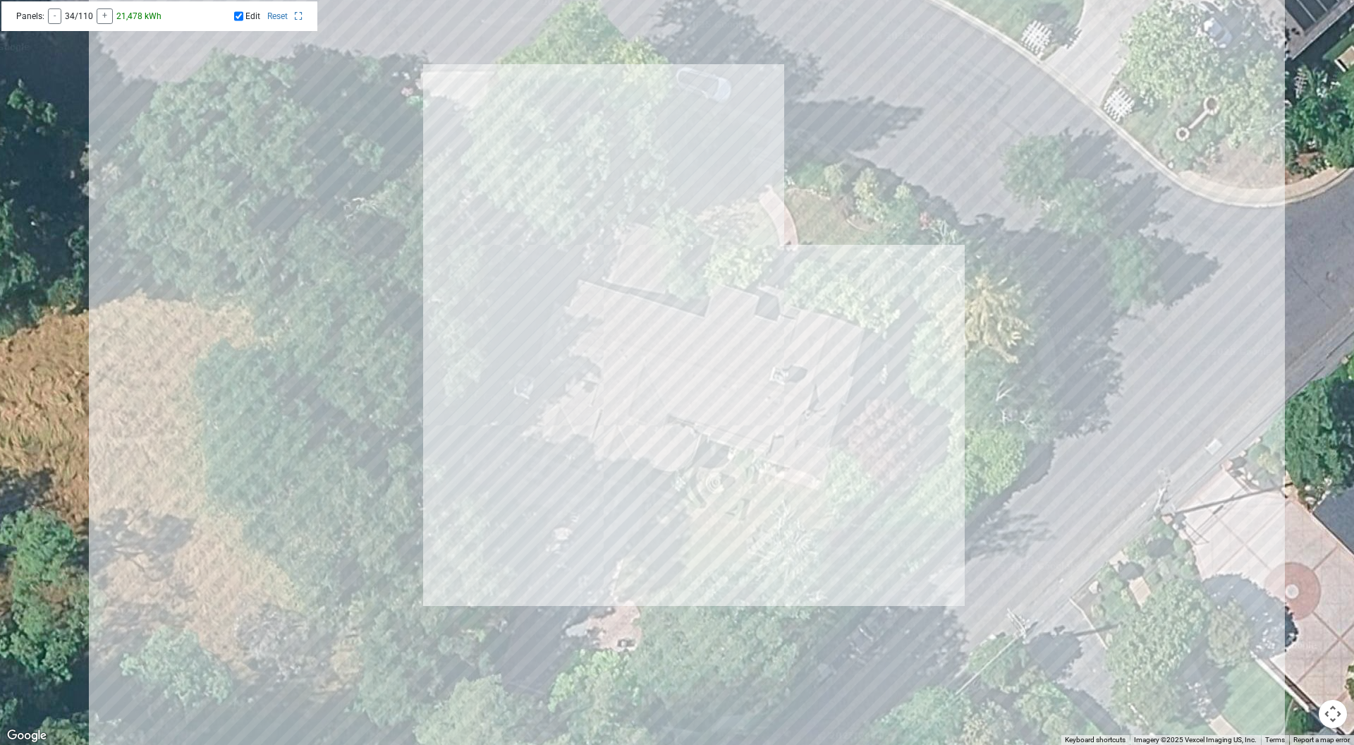
click at [849, 351] on div at bounding box center [677, 372] width 1354 height 745
click at [562, 370] on div at bounding box center [677, 372] width 1354 height 745
click at [580, 372] on div at bounding box center [677, 372] width 1354 height 745
click at [602, 379] on div at bounding box center [677, 372] width 1354 height 745
click at [638, 329] on div at bounding box center [677, 372] width 1354 height 745
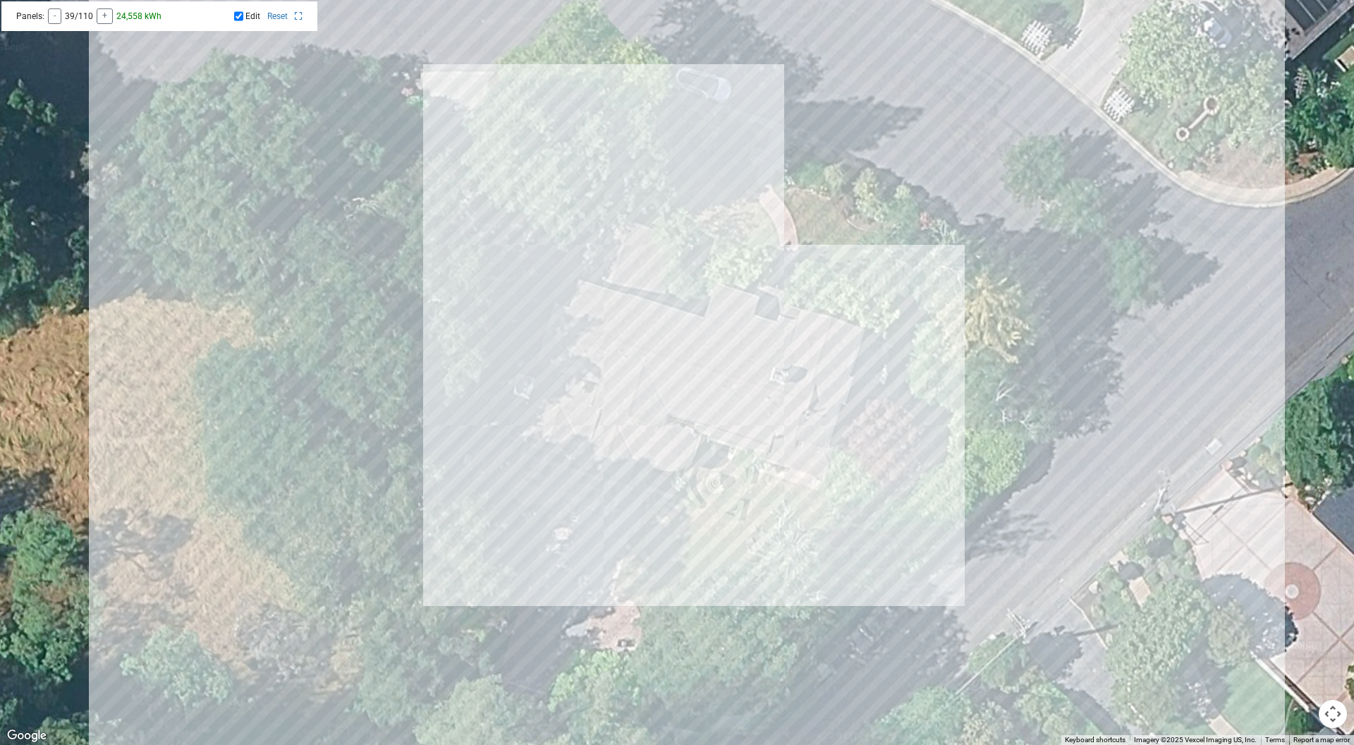
click at [660, 335] on div at bounding box center [677, 372] width 1354 height 745
click at [672, 336] on div at bounding box center [677, 372] width 1354 height 745
click at [696, 347] on div at bounding box center [677, 372] width 1354 height 745
click at [721, 352] on div at bounding box center [677, 372] width 1354 height 745
click at [743, 358] on div at bounding box center [677, 372] width 1354 height 745
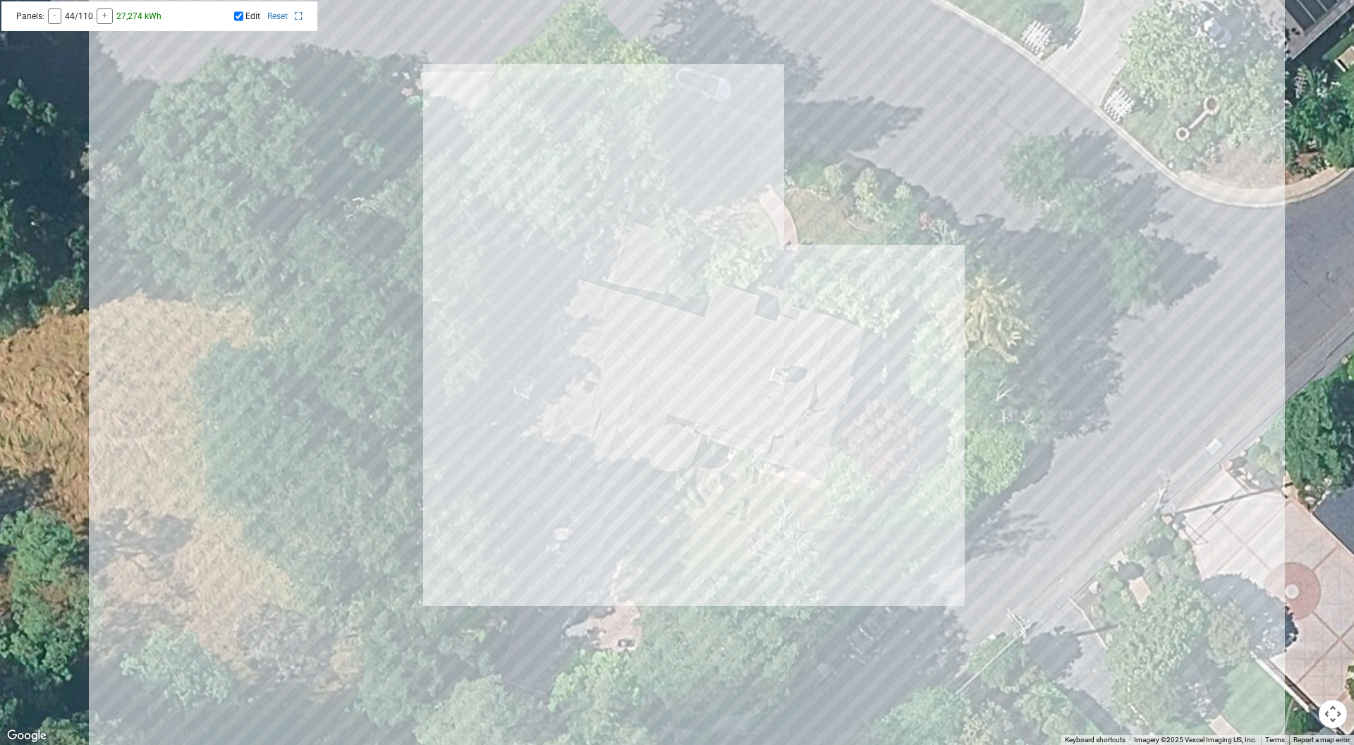
click at [669, 394] on div at bounding box center [677, 372] width 1354 height 745
click at [299, 21] on div "Panels: - 43/110 + 26,605 kWh Edit Reset" at bounding box center [159, 16] width 316 height 30
click at [302, 16] on icon at bounding box center [299, 16] width 8 height 8
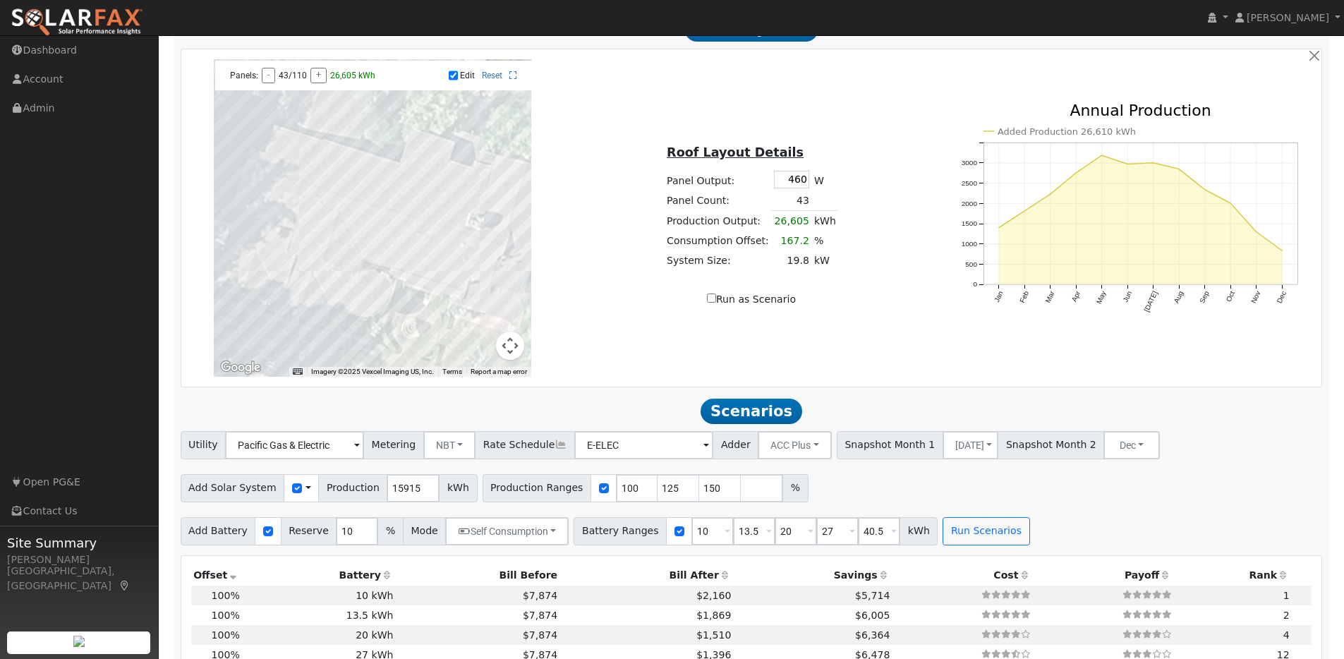
scroll to position [889, 0]
click at [712, 302] on input "Run as Scenario" at bounding box center [711, 297] width 9 height 9
checkbox input "true"
type input "26605"
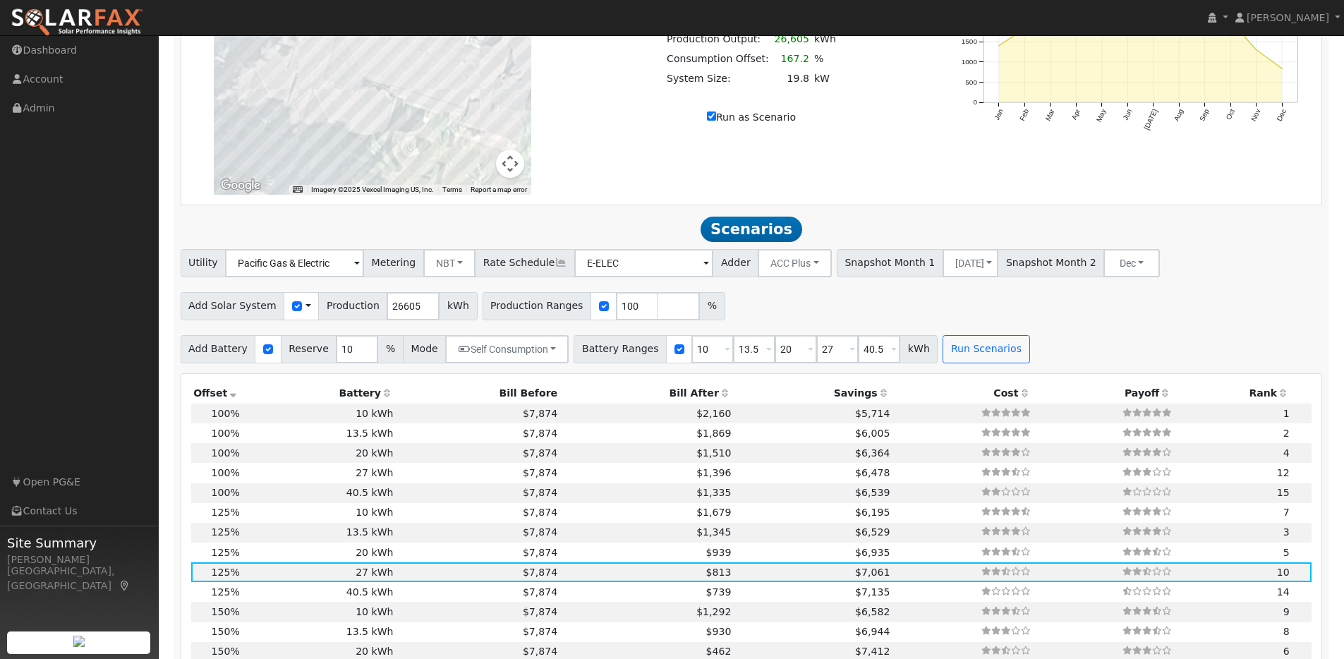
scroll to position [1123, 0]
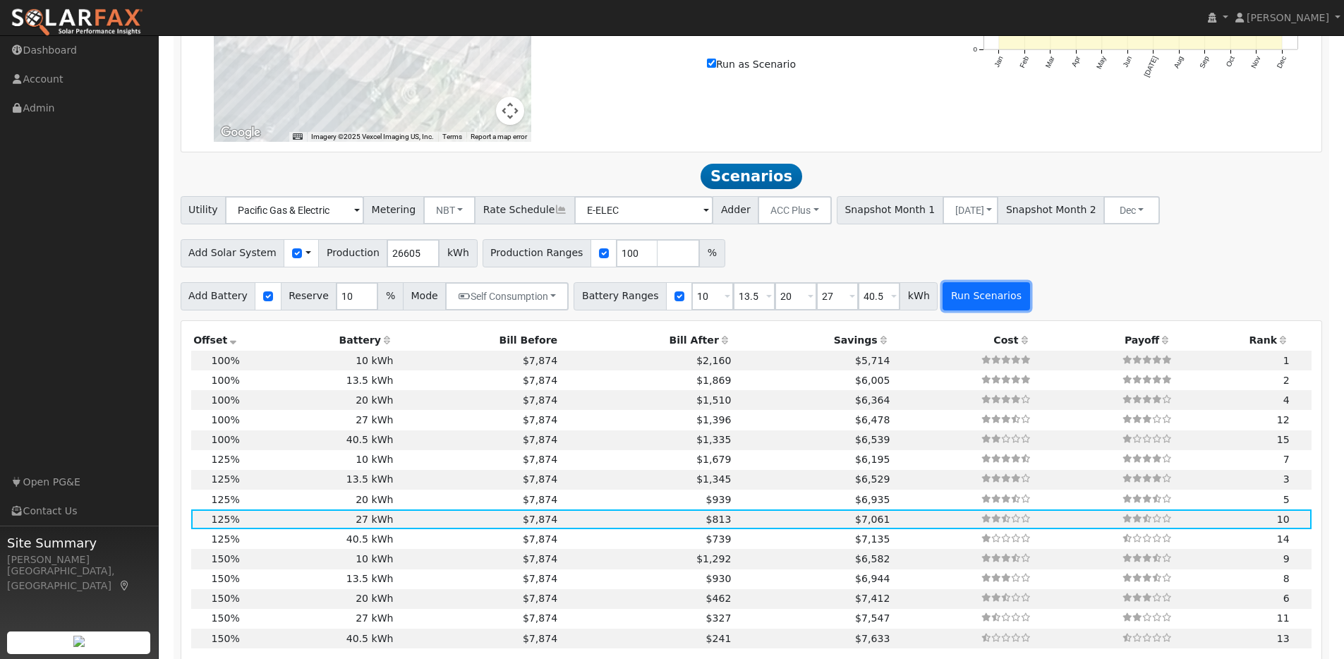
click at [988, 303] on button "Run Scenarios" at bounding box center [985, 296] width 87 height 28
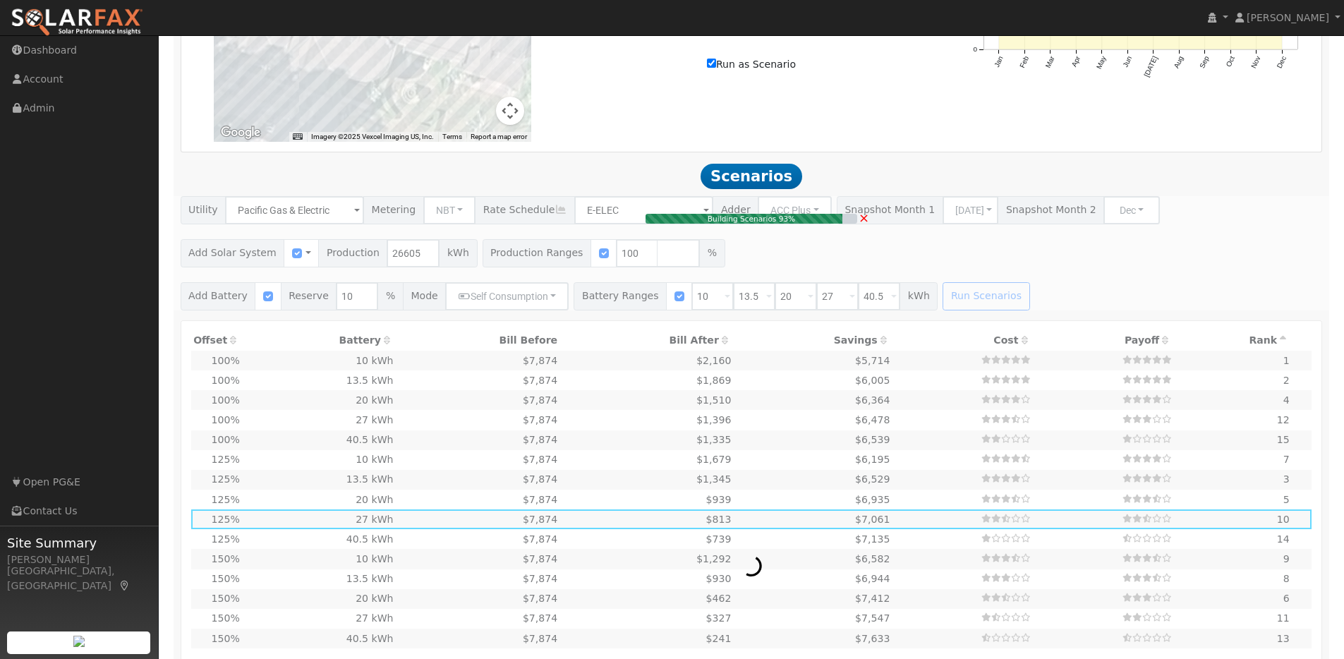
type input "19.8"
type input "$61,380"
type input "$20,200"
type input "$24,474"
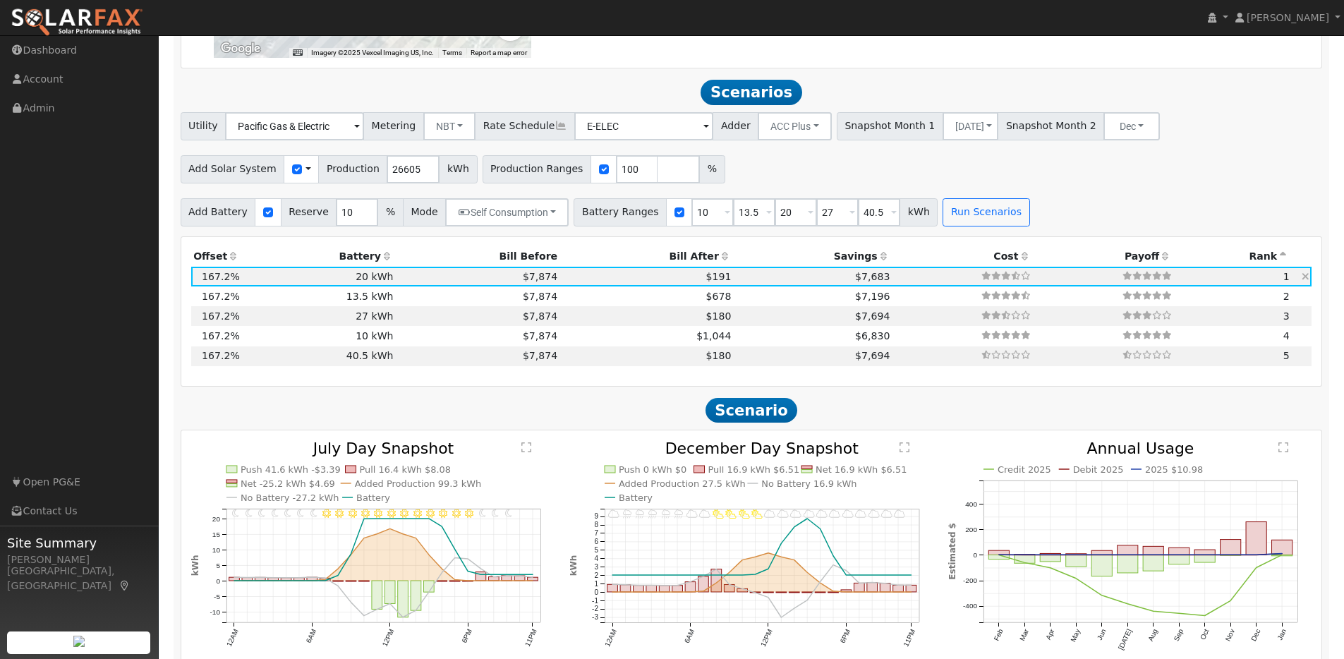
scroll to position [1250, 0]
